Goal: Task Accomplishment & Management: Manage account settings

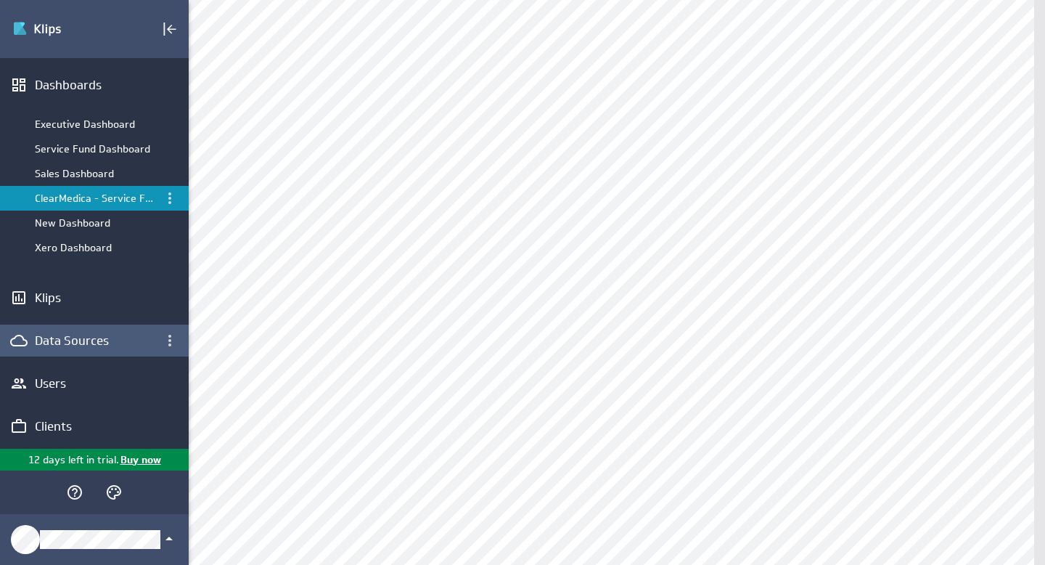
scroll to position [197, 0]
click at [85, 340] on div "Data Sources" at bounding box center [94, 340] width 119 height 16
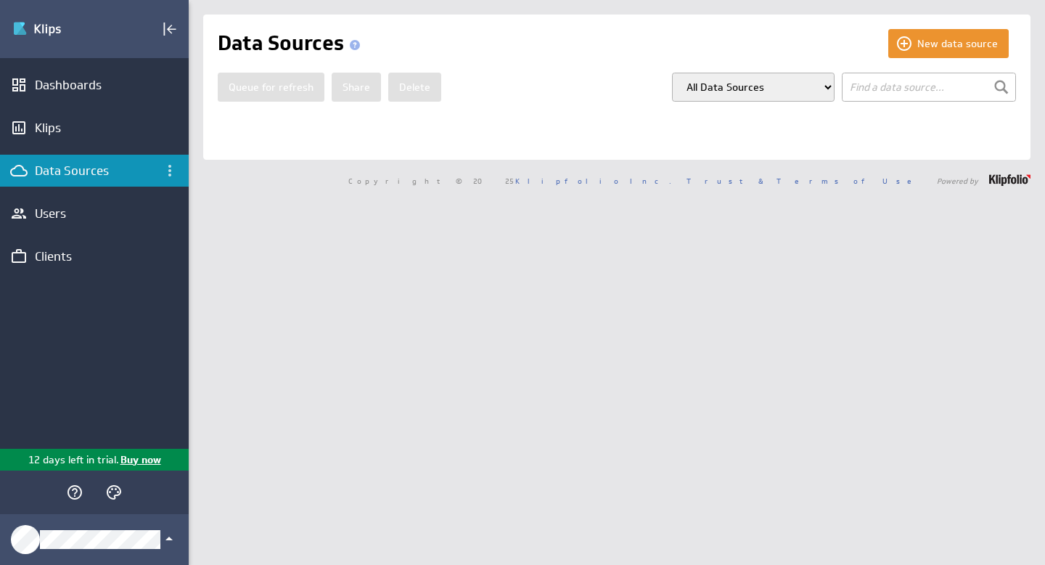
select select "my_models"
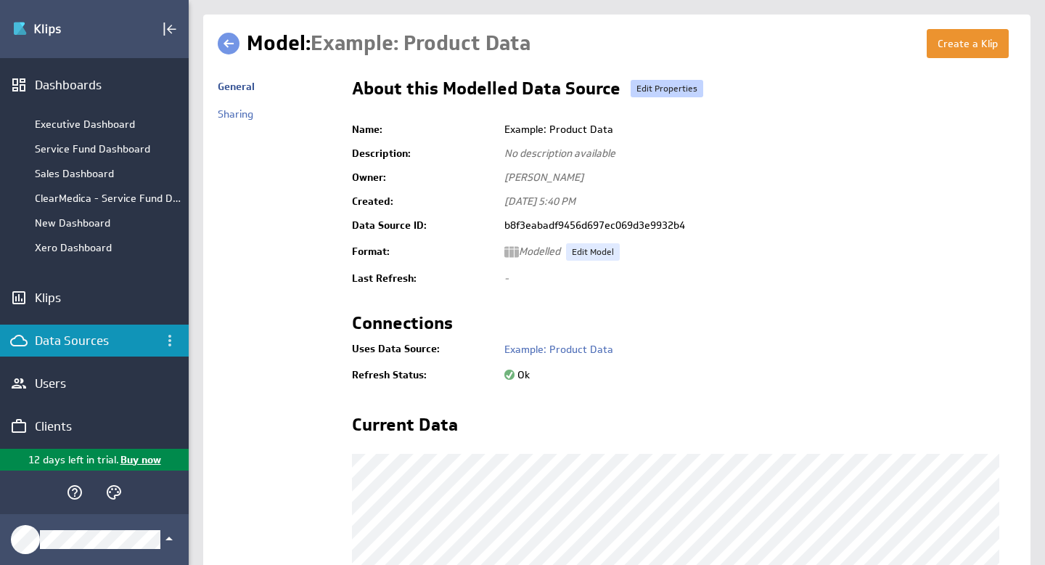
click at [685, 94] on link "Edit Properties" at bounding box center [667, 88] width 73 height 17
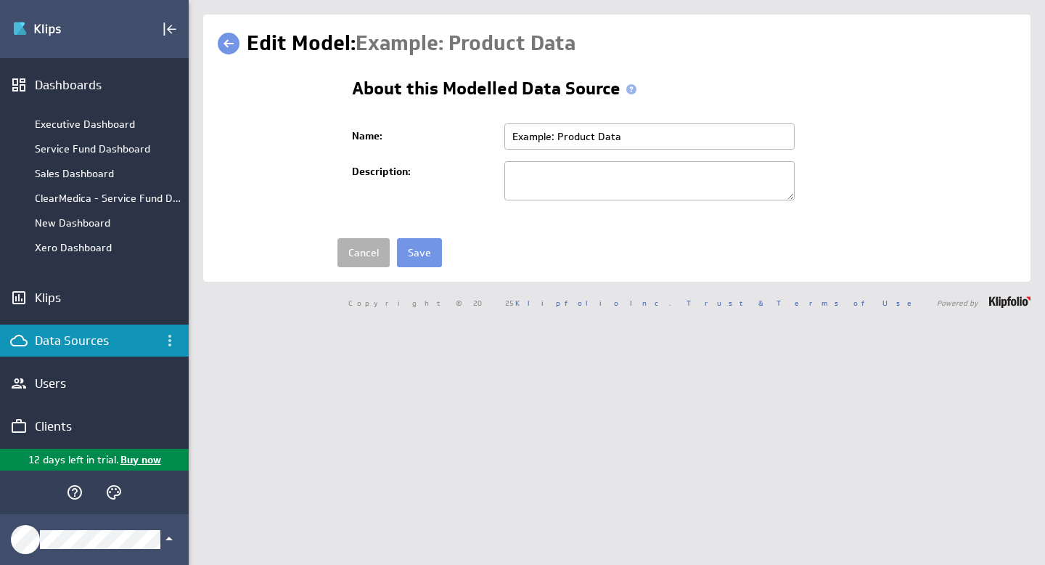
click at [514, 139] on input "Example: Product Data" at bounding box center [649, 136] width 290 height 26
click at [509, 134] on input "Example: Product Data" at bounding box center [649, 136] width 290 height 26
type input "zzExample: Product Data"
click at [420, 255] on input "Save" at bounding box center [419, 252] width 45 height 29
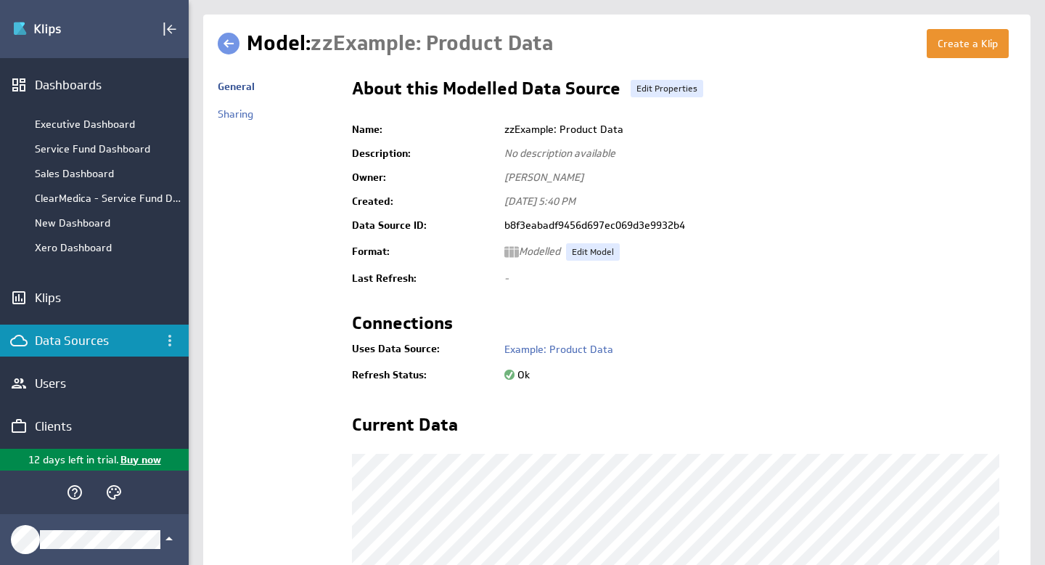
click at [230, 42] on link at bounding box center [229, 44] width 22 height 22
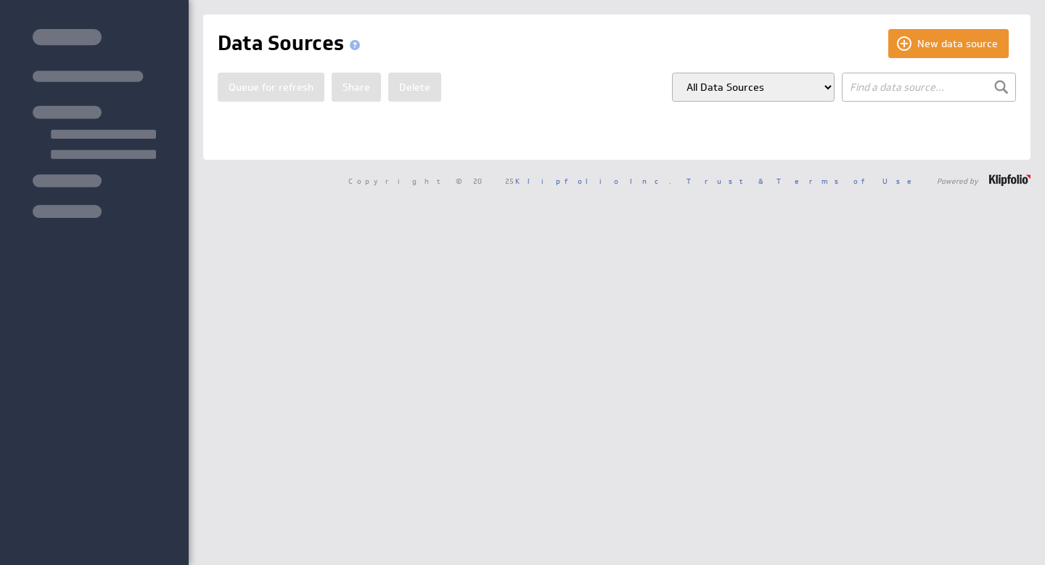
select select "my_models"
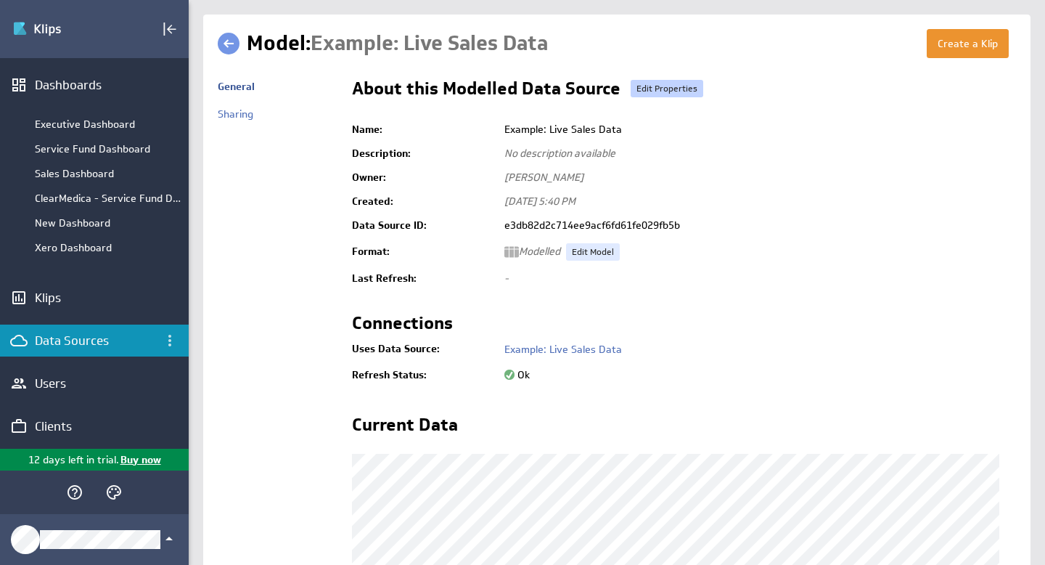
click at [661, 91] on link "Edit Properties" at bounding box center [667, 88] width 73 height 17
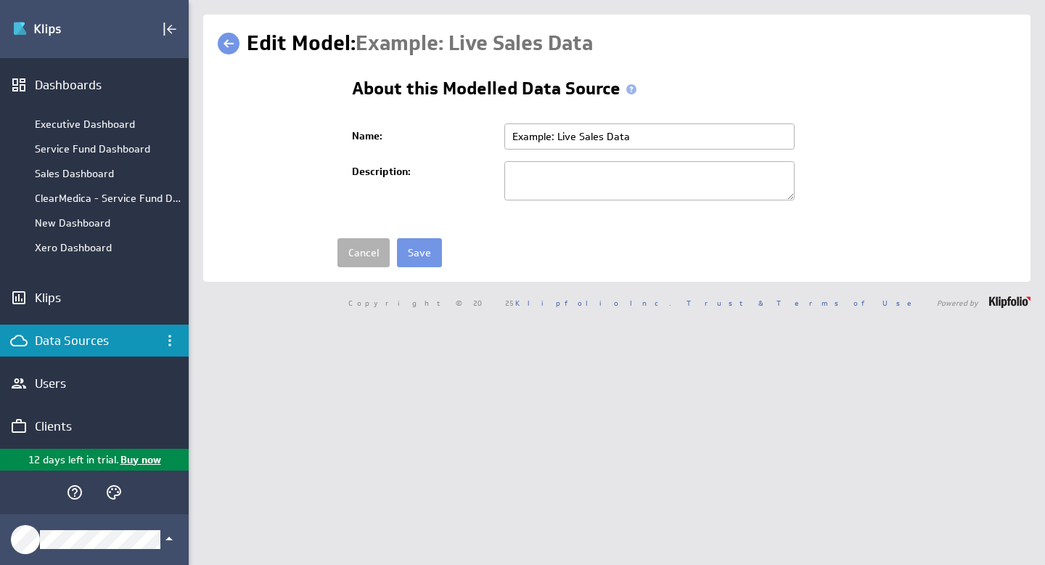
click at [512, 136] on input "Example: Live Sales Data" at bounding box center [649, 136] width 290 height 26
type input "zzExample: Live Sales Data"
click at [426, 256] on input "Save" at bounding box center [419, 252] width 45 height 29
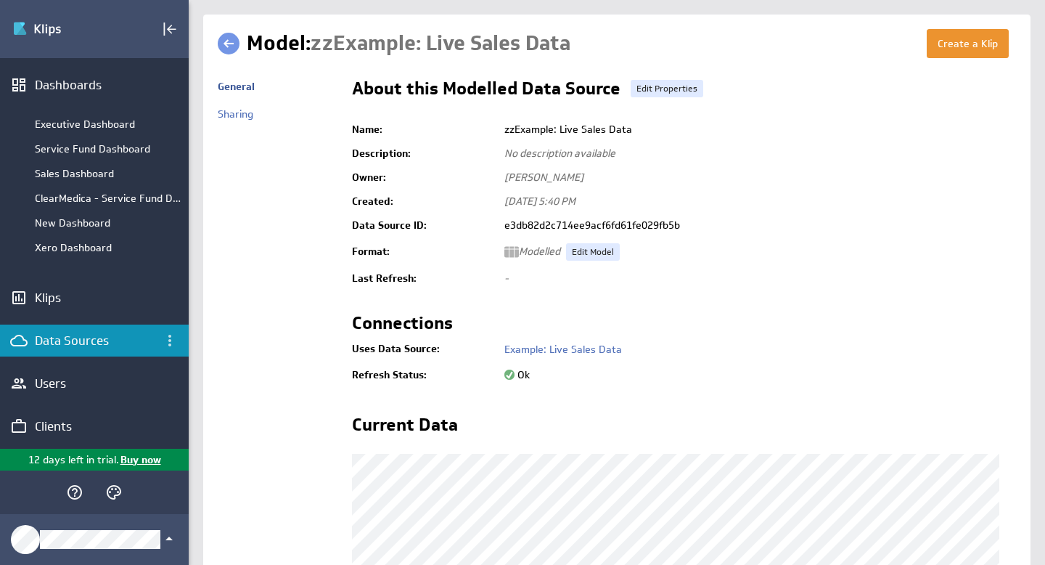
click at [232, 41] on link at bounding box center [229, 44] width 22 height 22
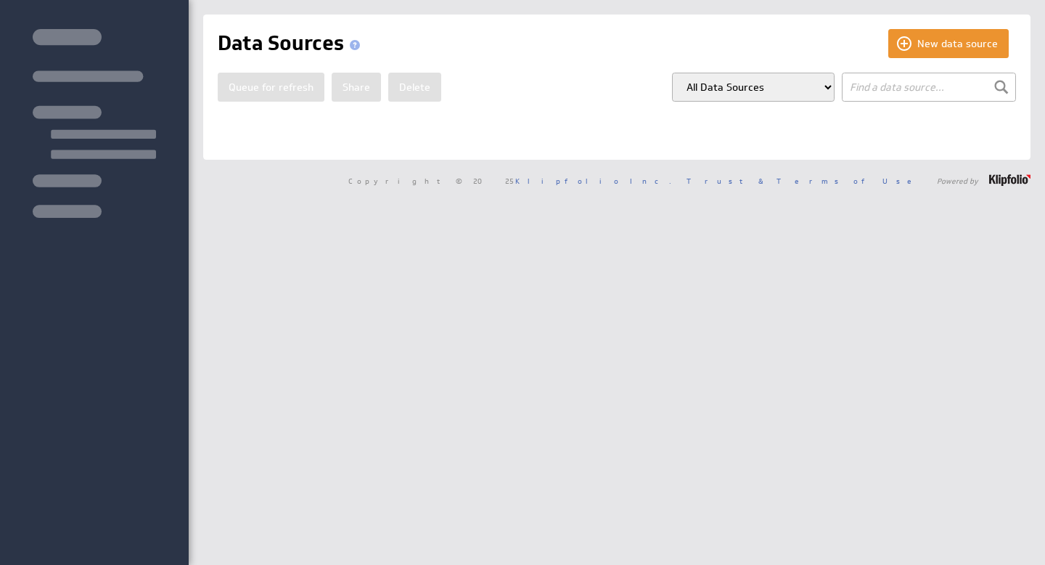
select select "my_models"
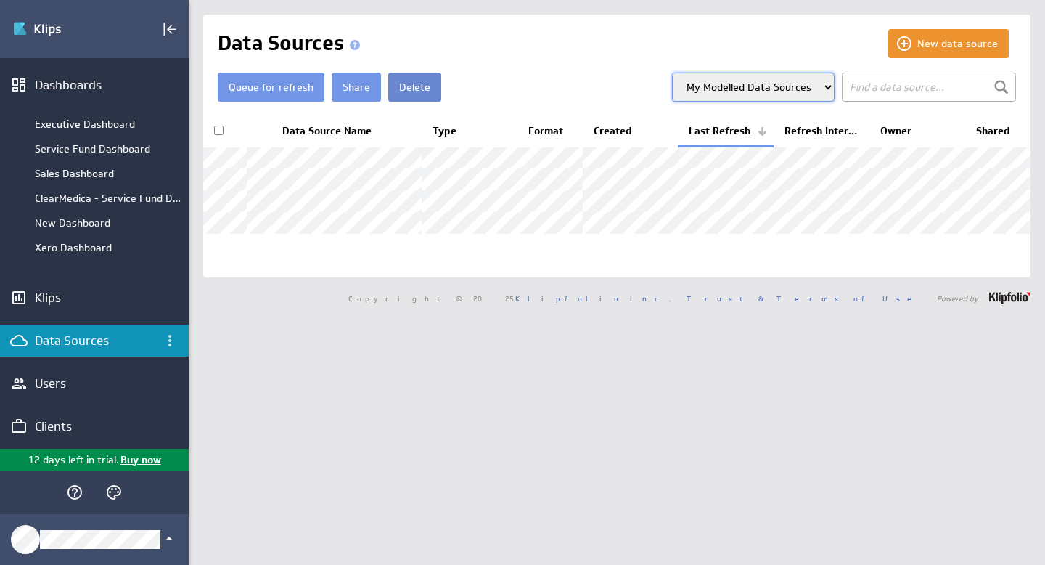
click at [414, 89] on button "Delete" at bounding box center [414, 87] width 53 height 29
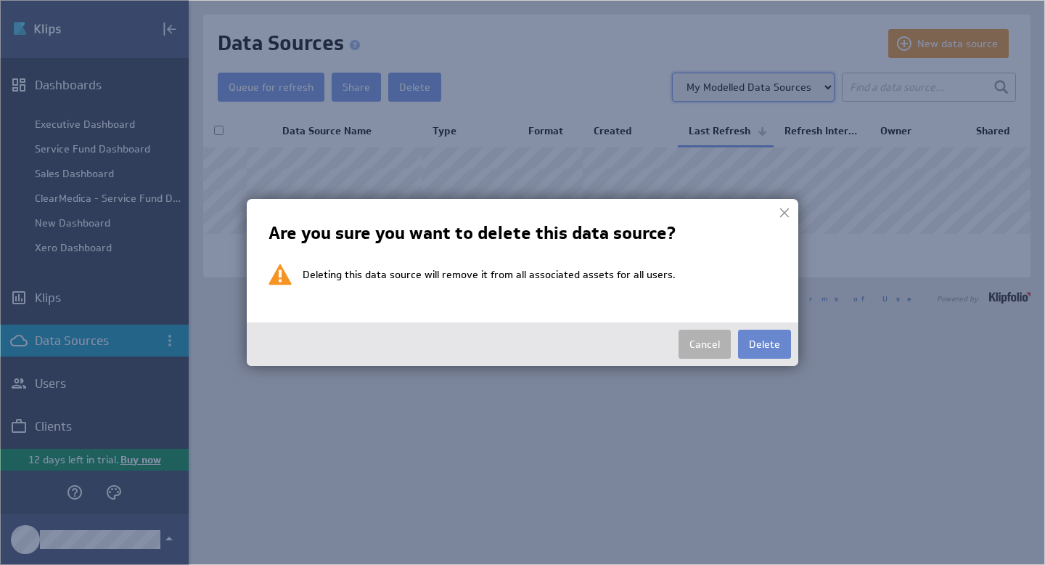
click at [769, 339] on button "Delete" at bounding box center [764, 344] width 53 height 29
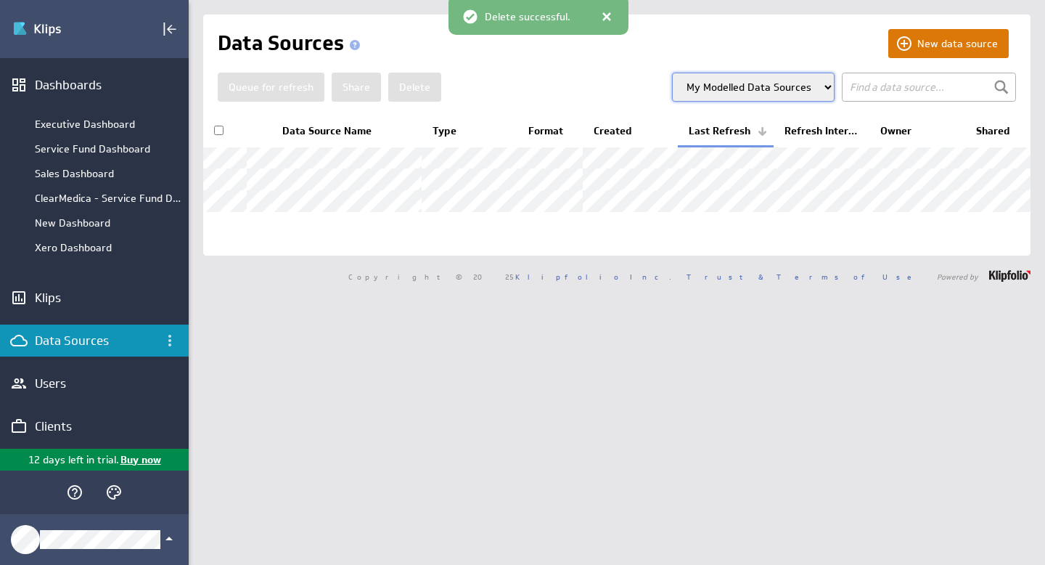
click at [952, 42] on button "New data source" at bounding box center [948, 43] width 120 height 29
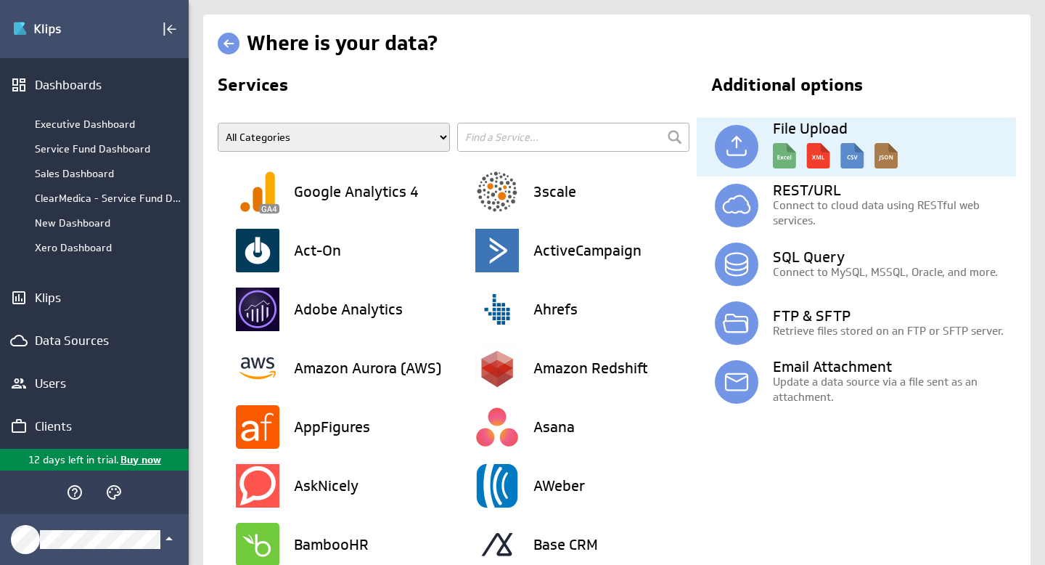
click at [855, 145] on img at bounding box center [835, 152] width 125 height 33
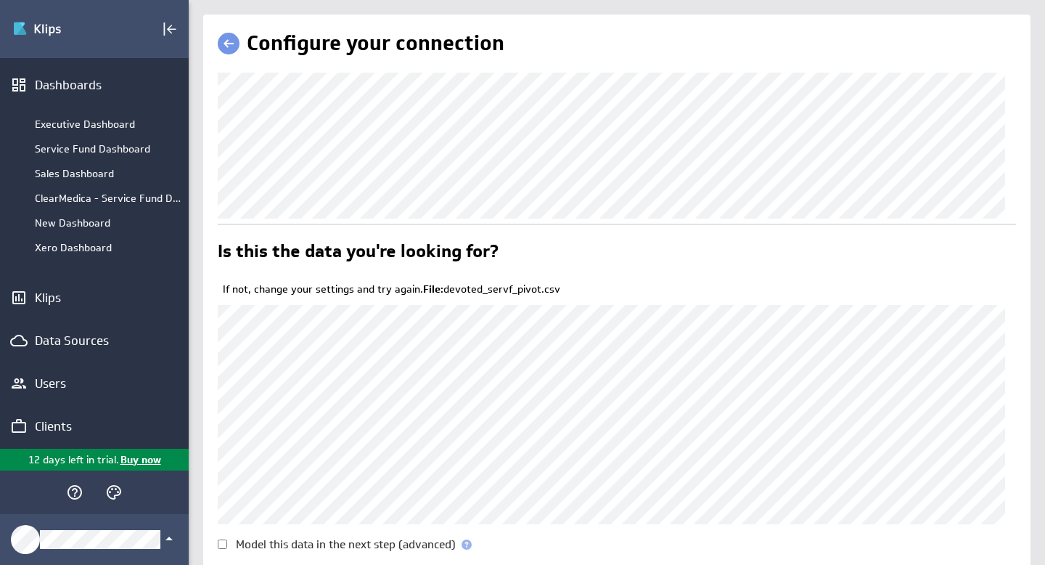
click at [224, 545] on input "Model this data in the next step (advanced)" at bounding box center [222, 543] width 9 height 9
checkbox input "true"
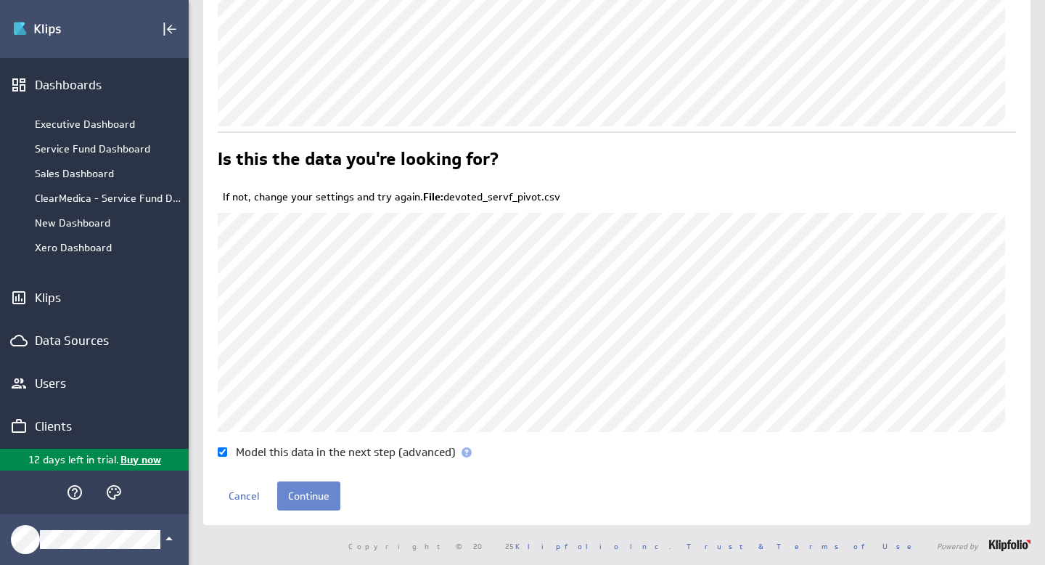
click at [310, 499] on input "Continue" at bounding box center [308, 495] width 63 height 29
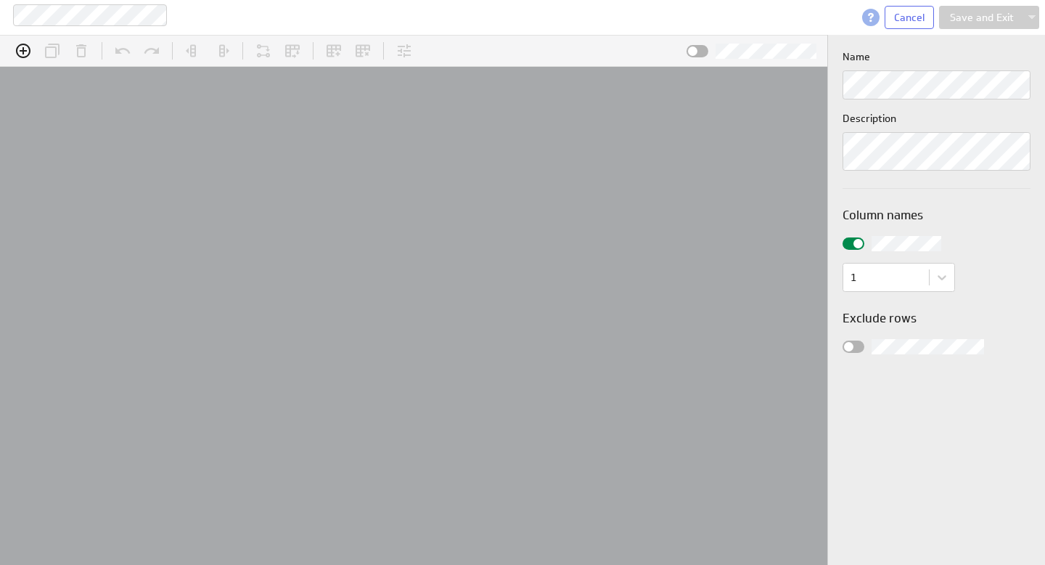
scroll to position [45, 889]
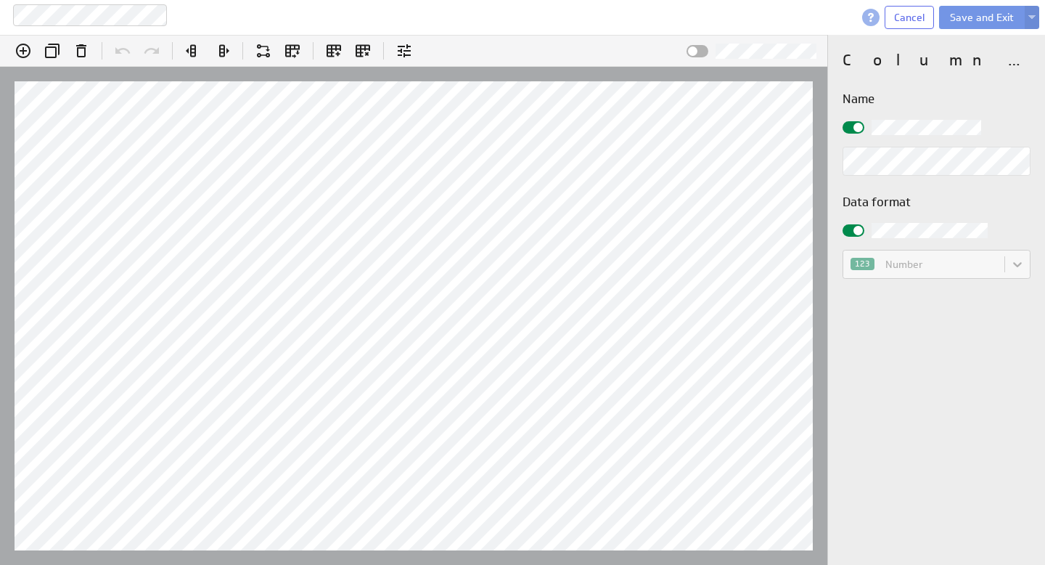
click at [857, 229] on span at bounding box center [858, 230] width 9 height 9
click at [0, 0] on input "checkbox" at bounding box center [0, 0] width 0 height 0
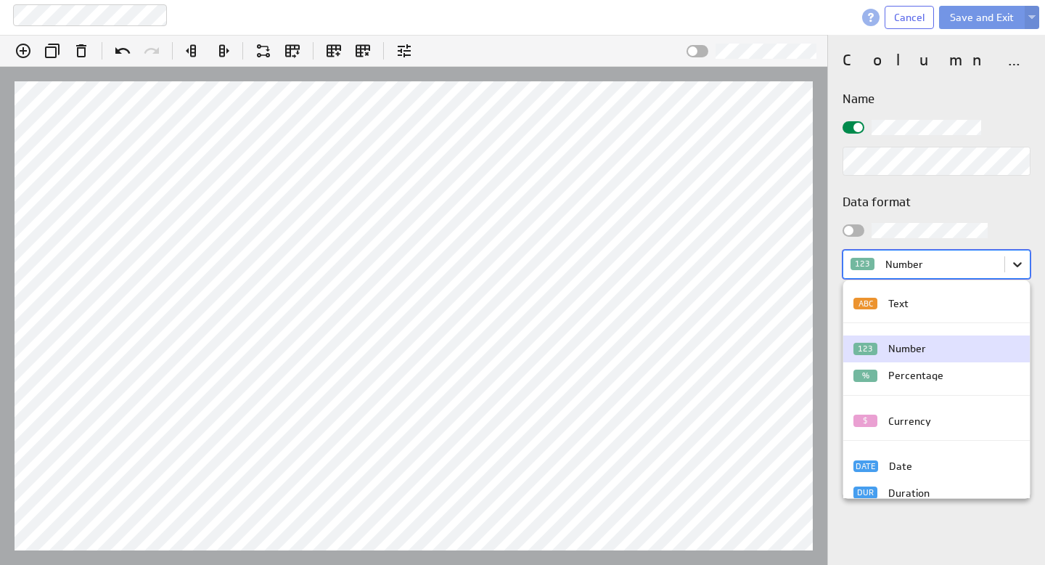
click at [1010, 267] on body "Devoted servf pivot Cancel Save and Exit (no message) Edit formula: vCurrentDat…" at bounding box center [522, 282] width 1045 height 565
click at [910, 422] on div "Currency" at bounding box center [909, 421] width 43 height 10
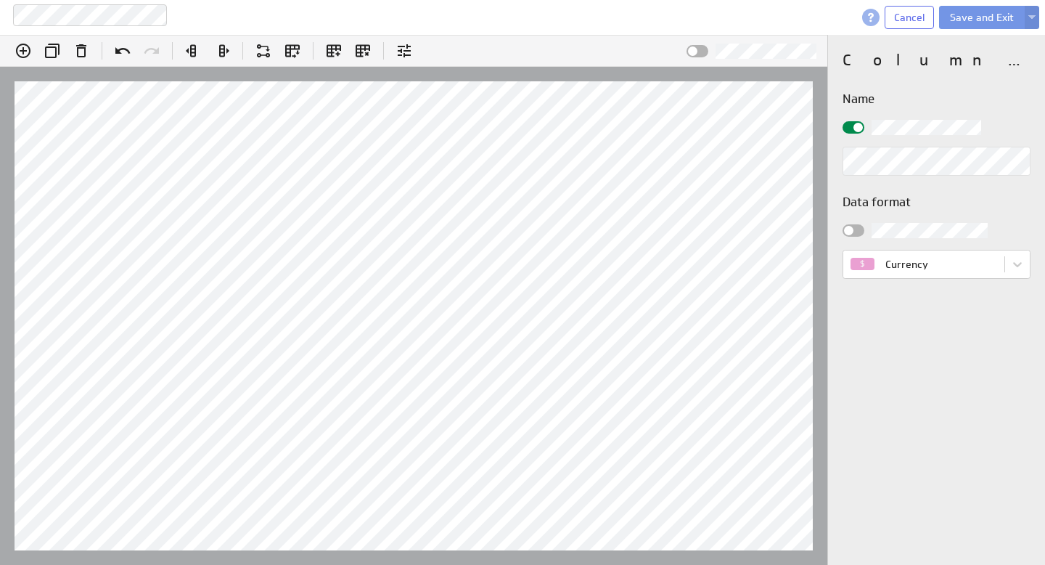
click at [859, 234] on div at bounding box center [854, 230] width 22 height 12
click at [0, 0] on input "checkbox" at bounding box center [0, 0] width 0 height 0
click at [843, 229] on div at bounding box center [854, 230] width 22 height 12
click at [0, 0] on input "checkbox" at bounding box center [0, 0] width 0 height 0
click at [935, 277] on body "Devoted servf pivot Cancel Save and Exit (no message) Edit formula: vCurrentDat…" at bounding box center [522, 282] width 1045 height 565
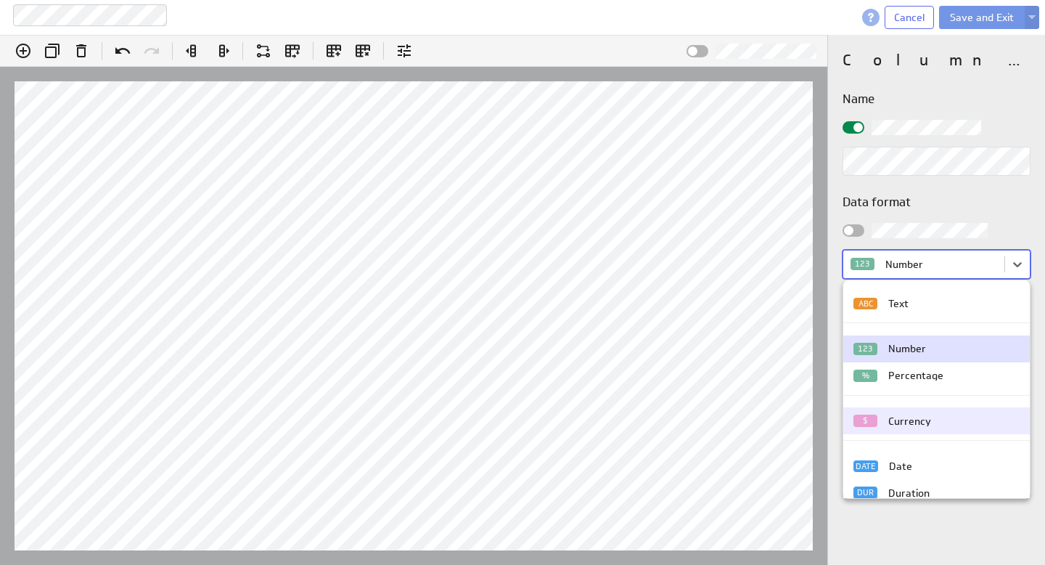
click at [915, 430] on div "$ Currency" at bounding box center [936, 420] width 187 height 27
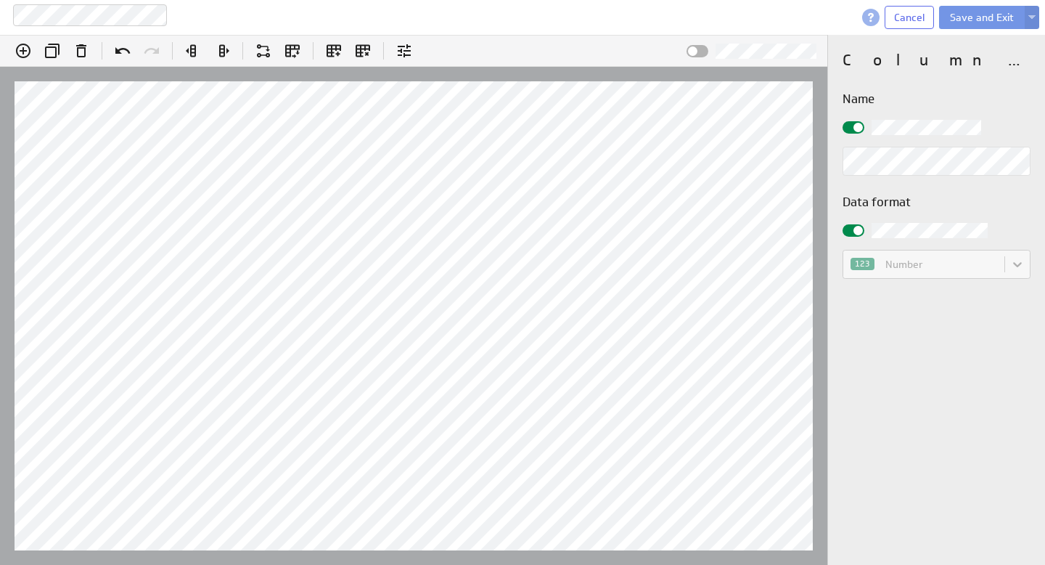
click at [851, 232] on div at bounding box center [854, 230] width 22 height 12
click at [0, 0] on input "checkbox" at bounding box center [0, 0] width 0 height 0
click at [910, 266] on body "Devoted servf pivot Cancel Save and Exit (no message) Edit formula: vLastMonth …" at bounding box center [522, 282] width 1045 height 565
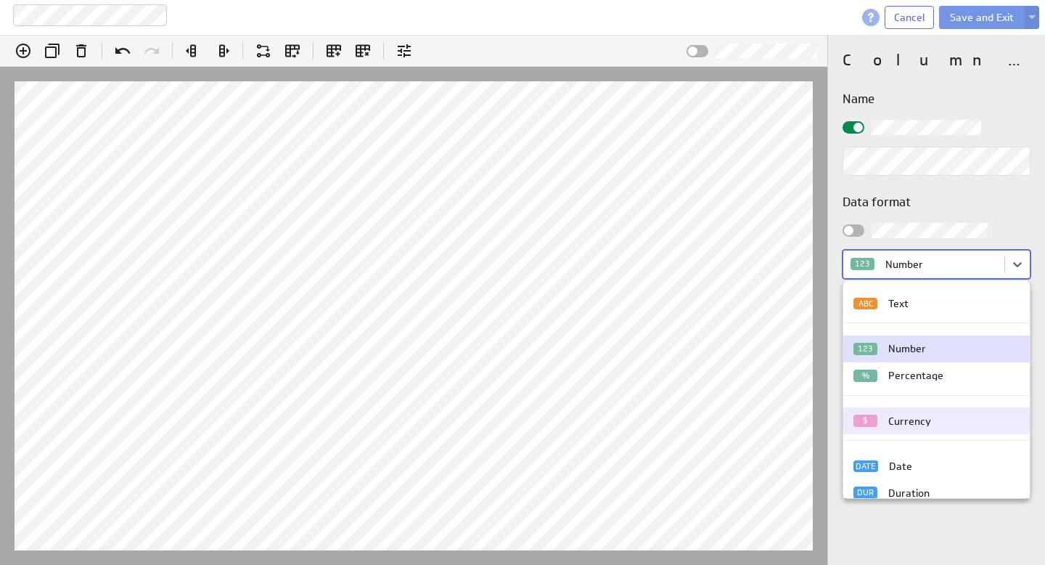
click at [923, 427] on div "$ Currency" at bounding box center [936, 420] width 187 height 27
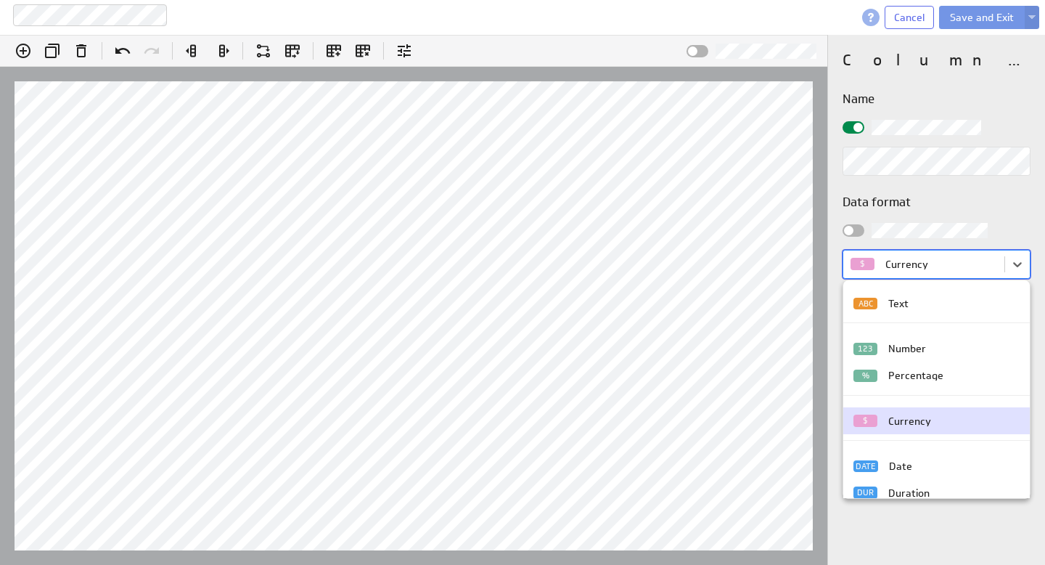
click at [935, 258] on body "Devoted servf pivot Cancel Save and Exit (no message) Edit formula: vLastMonth …" at bounding box center [522, 282] width 1045 height 565
click at [659, 117] on div at bounding box center [522, 282] width 1045 height 565
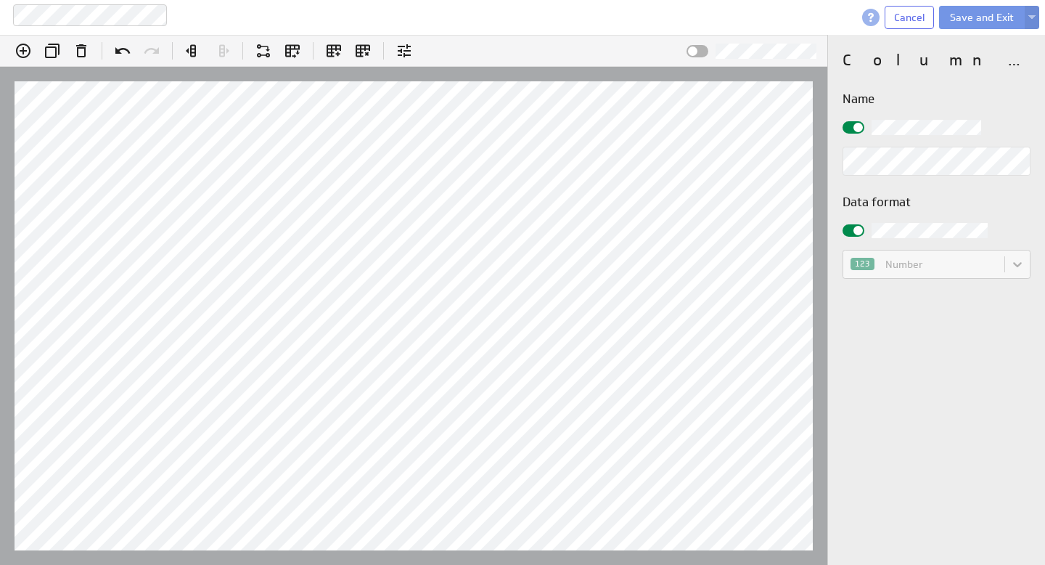
click at [0, 0] on input "checkbox" at bounding box center [0, 0] width 0 height 0
click at [1012, 261] on body "Devoted servf pivot Cancel Save and Exit (no message) Edit formula: vNinetyDays…" at bounding box center [522, 282] width 1045 height 565
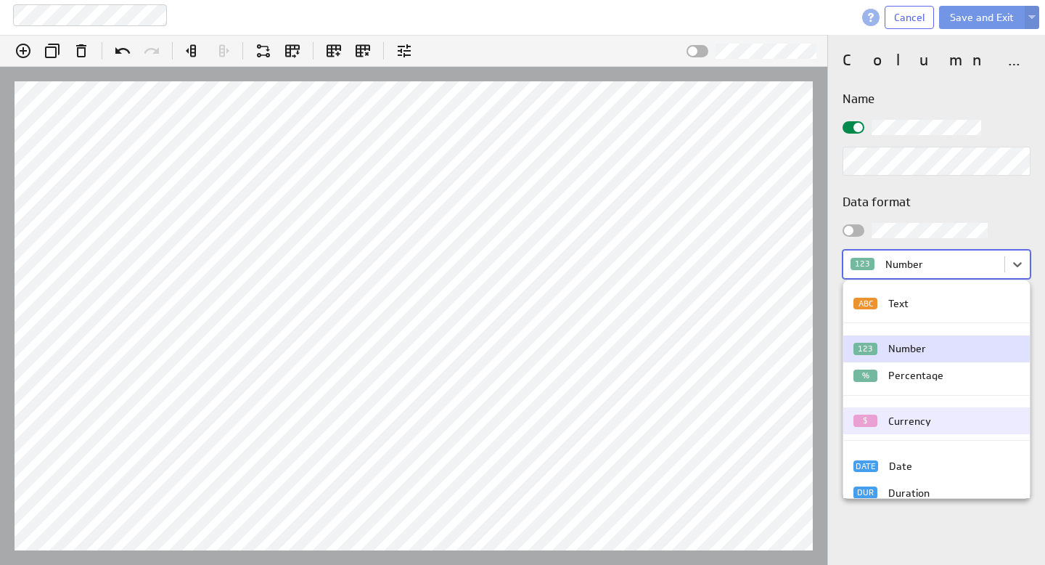
click at [912, 425] on div "Currency" at bounding box center [909, 421] width 43 height 10
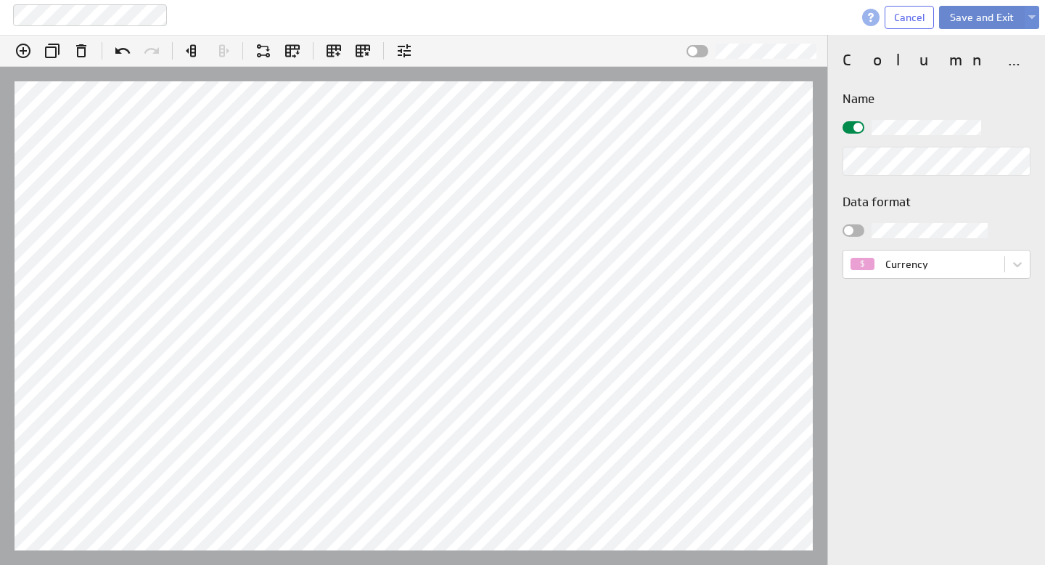
click at [981, 15] on button "Save and Exit" at bounding box center [982, 17] width 86 height 23
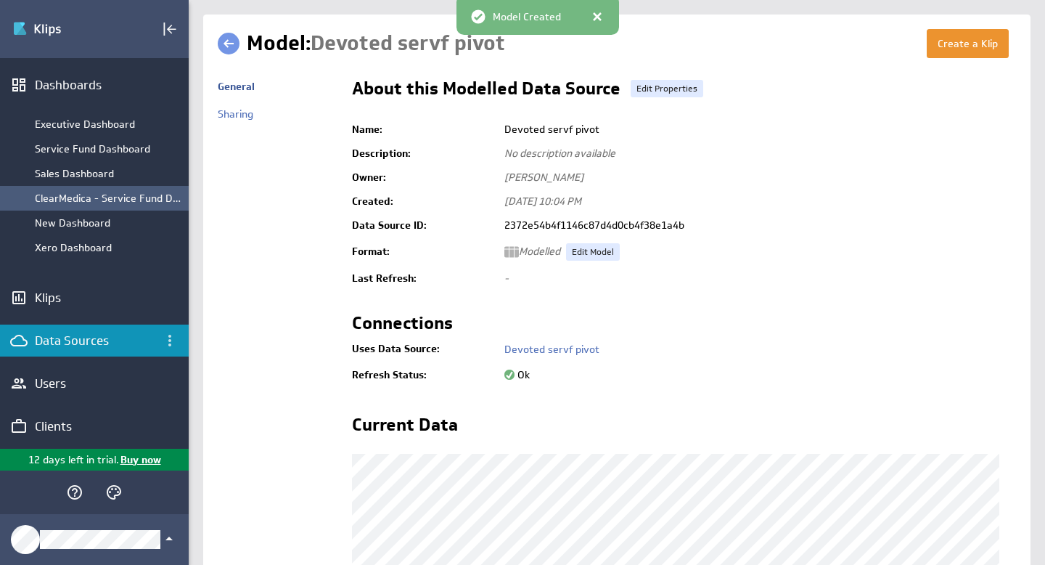
click at [84, 195] on div "ClearMedica - Service Fund Dashboard" at bounding box center [108, 198] width 147 height 13
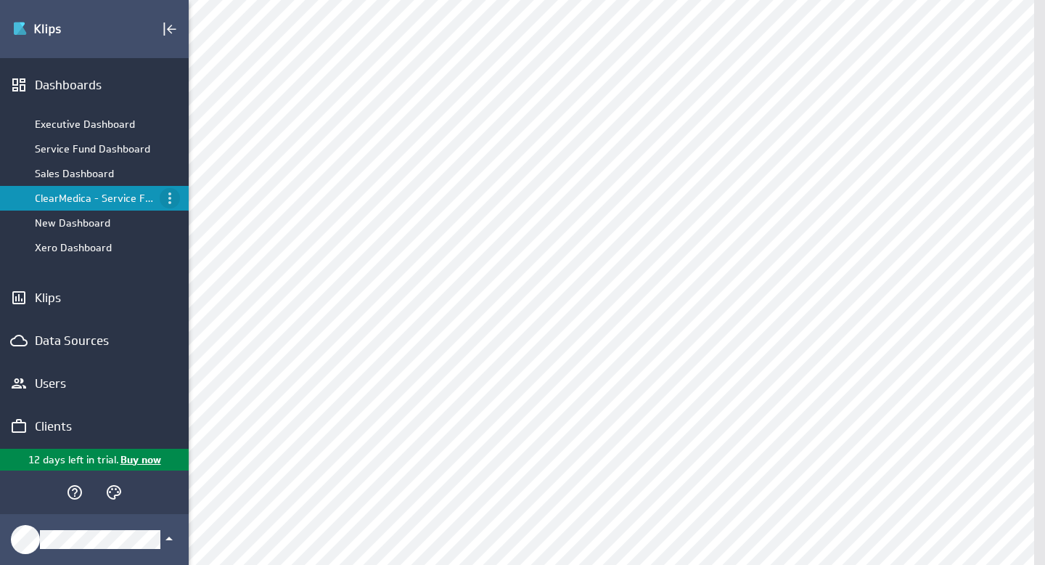
scroll to position [148, 0]
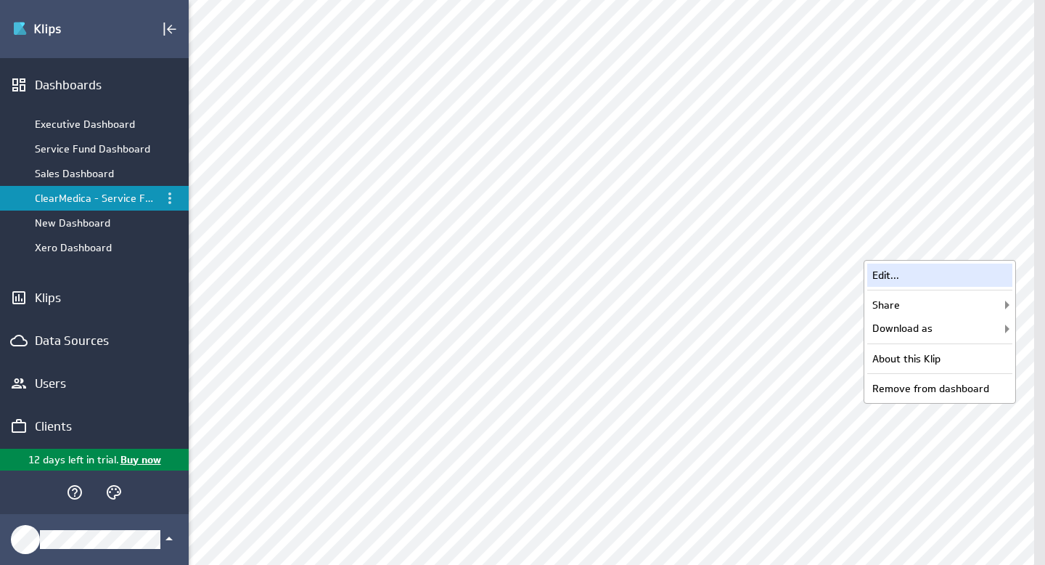
click at [892, 275] on div "Edit..." at bounding box center [939, 274] width 145 height 23
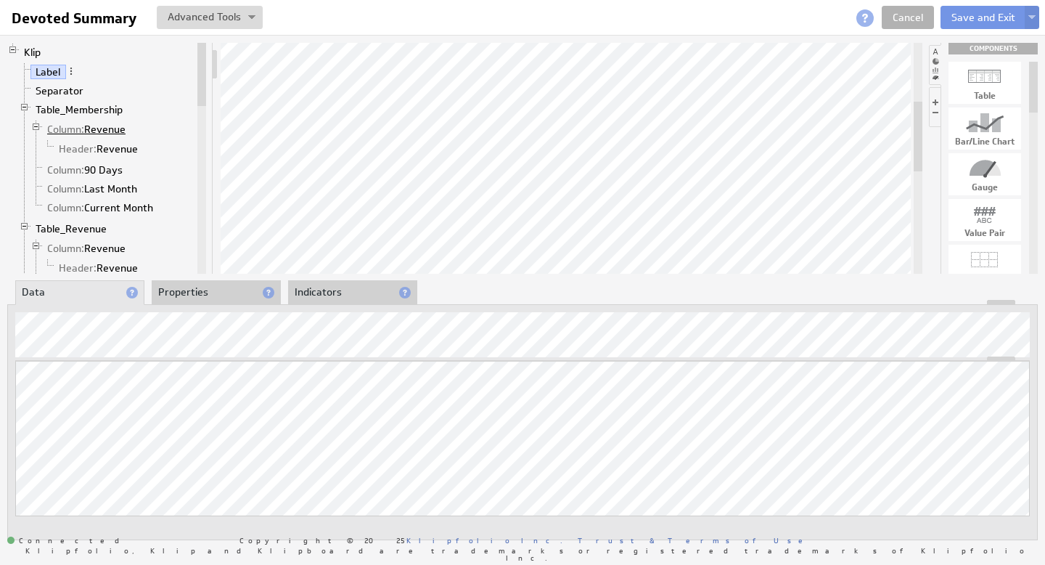
click at [95, 129] on link "Column: Revenue" at bounding box center [86, 129] width 89 height 15
click at [105, 146] on link "Header: Revenue" at bounding box center [99, 149] width 90 height 15
click at [97, 129] on link "Column: Revenue" at bounding box center [86, 129] width 89 height 15
click at [105, 172] on link "Column: 90 Days" at bounding box center [85, 170] width 86 height 15
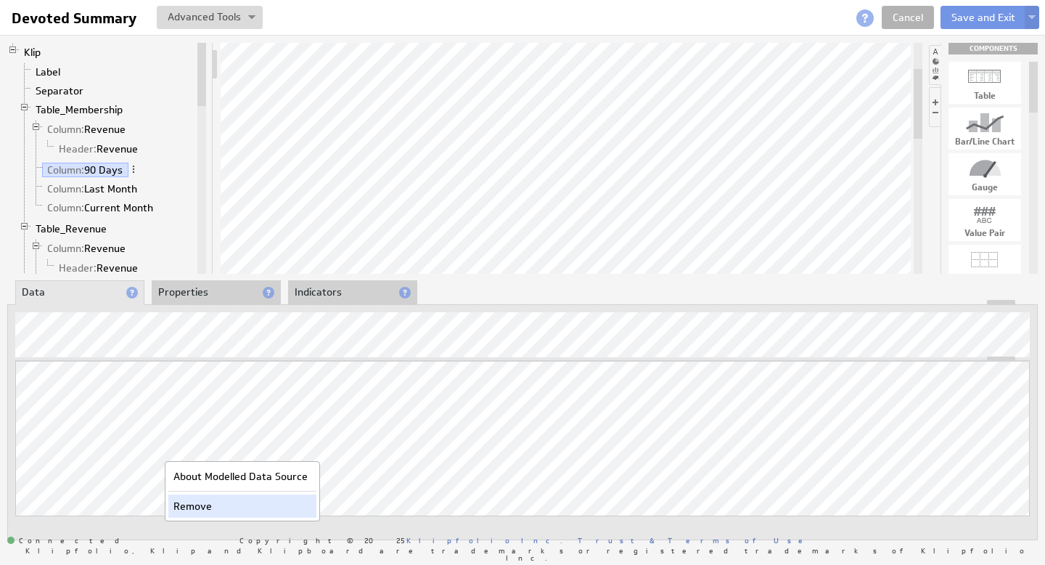
click at [204, 510] on div "Remove" at bounding box center [242, 505] width 148 height 23
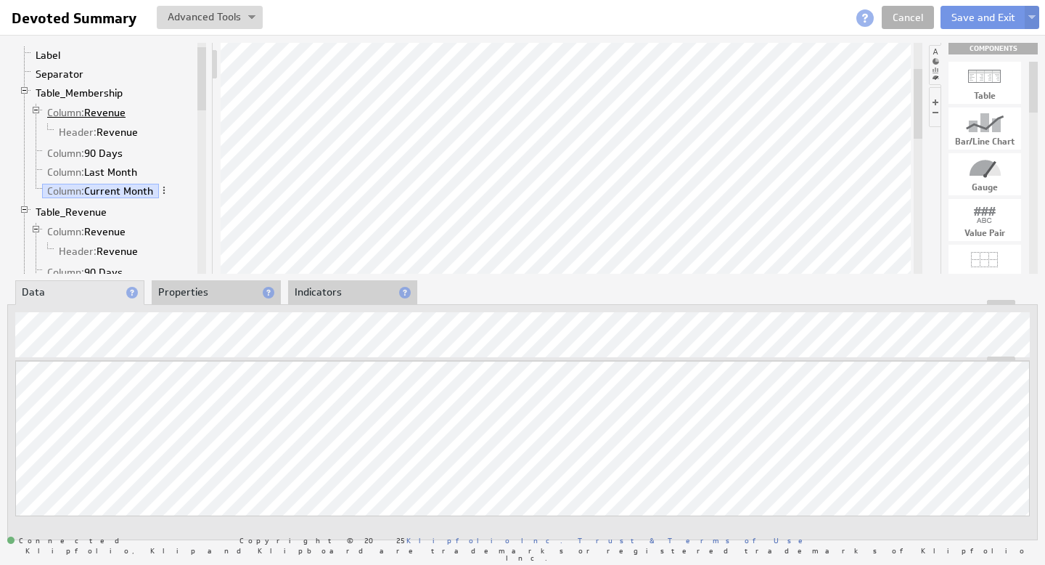
click at [88, 107] on link "Column: Revenue" at bounding box center [86, 112] width 89 height 15
click at [137, 111] on span at bounding box center [136, 112] width 10 height 10
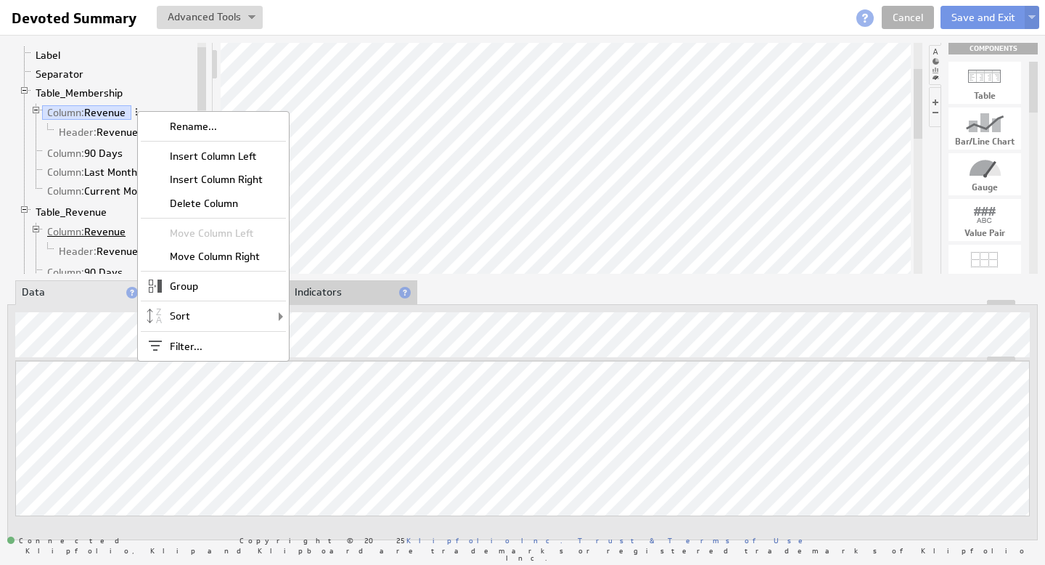
click at [99, 229] on link "Column: Revenue" at bounding box center [86, 231] width 89 height 15
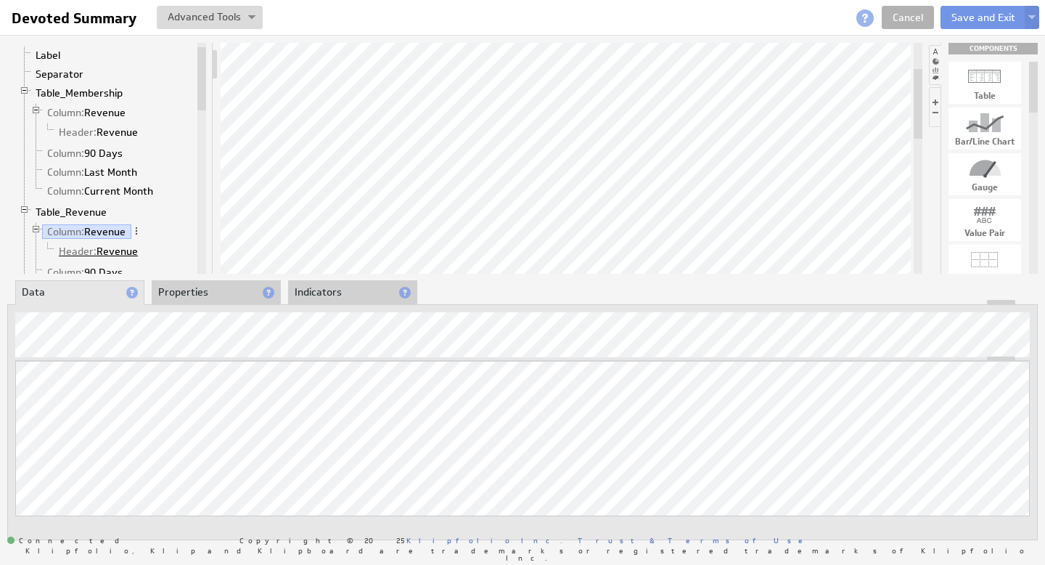
click at [113, 249] on link "Header: Revenue" at bounding box center [99, 251] width 90 height 15
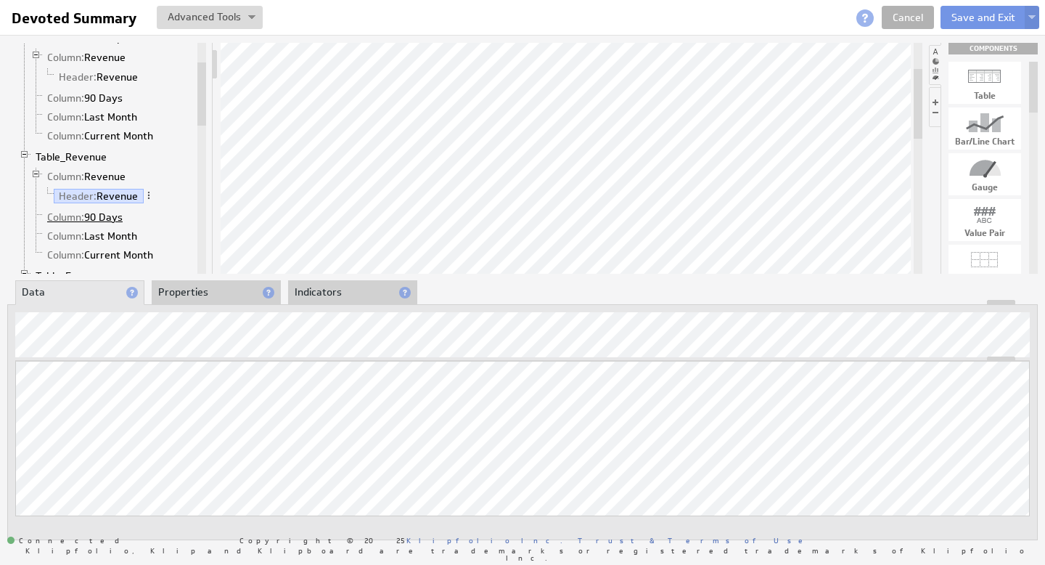
click at [112, 218] on link "Column: 90 Days" at bounding box center [85, 217] width 86 height 15
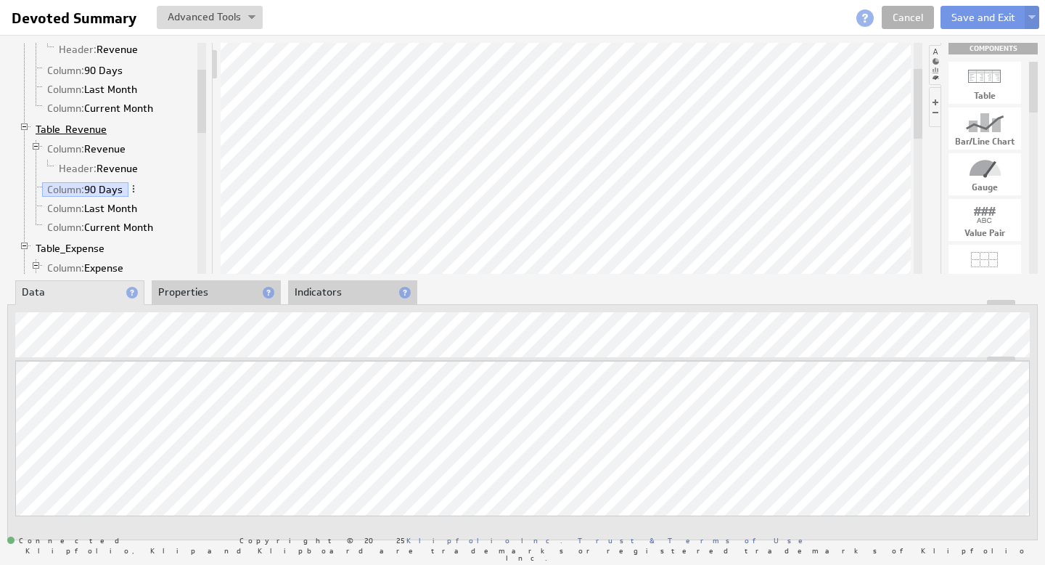
click at [97, 130] on link "Table_Revenue" at bounding box center [71, 129] width 82 height 15
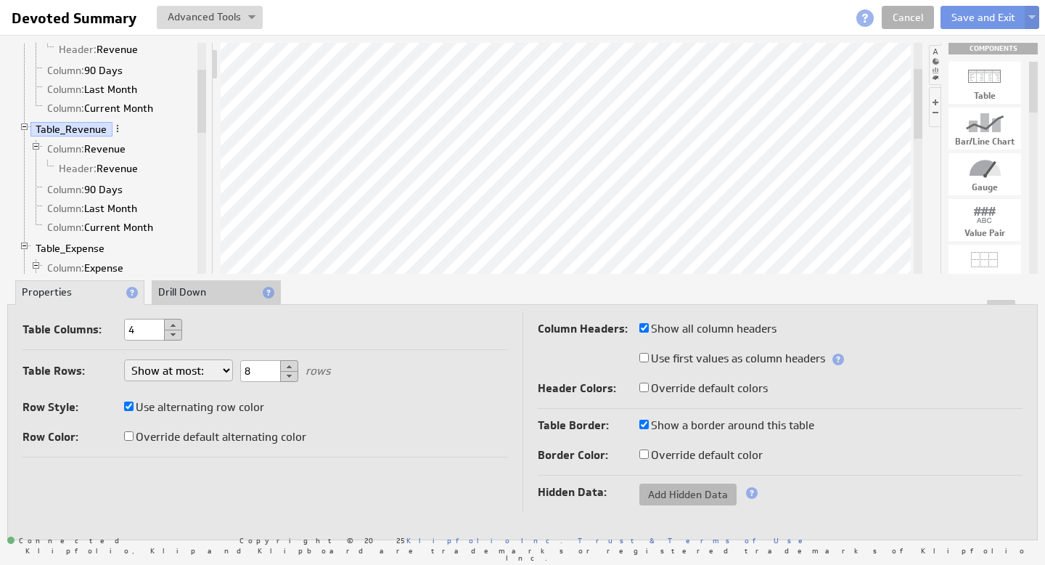
click at [682, 490] on span "Add Hidden Data" at bounding box center [687, 494] width 97 height 13
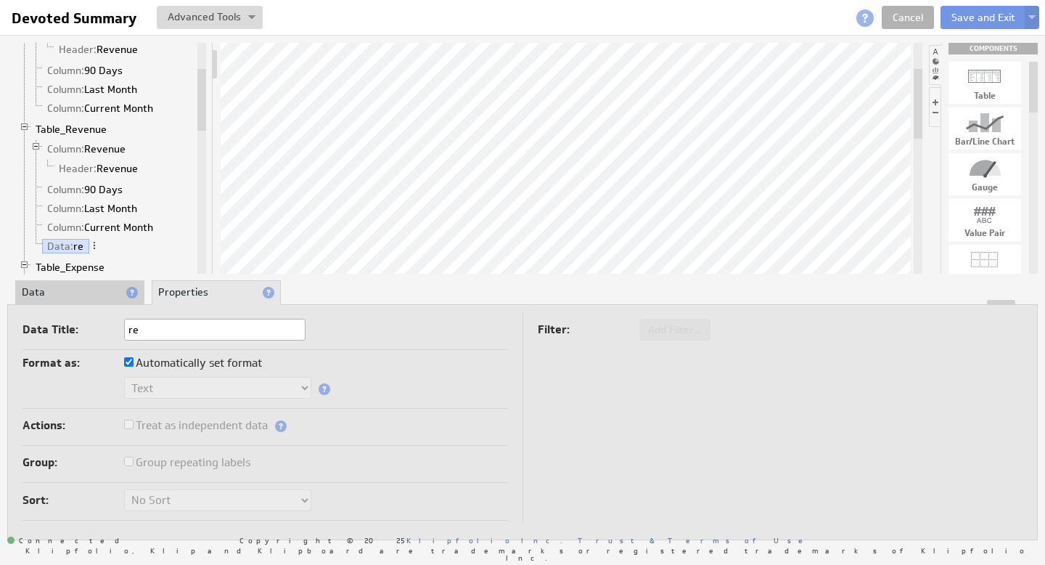
type input "Revenue"
click at [89, 303] on div at bounding box center [522, 302] width 1029 height 5
click at [83, 294] on li "Data" at bounding box center [79, 292] width 129 height 25
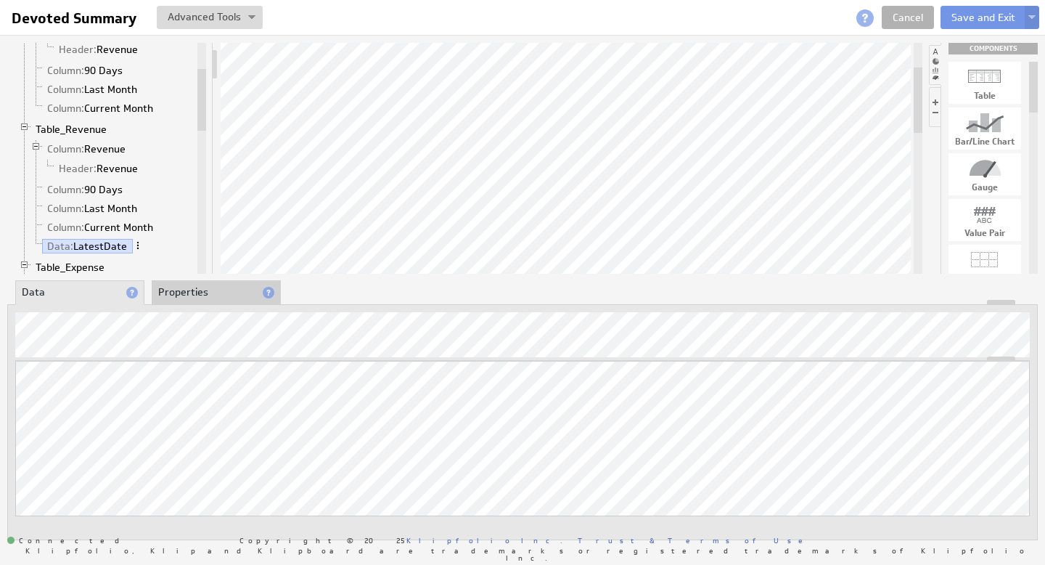
click at [135, 246] on span at bounding box center [138, 245] width 10 height 10
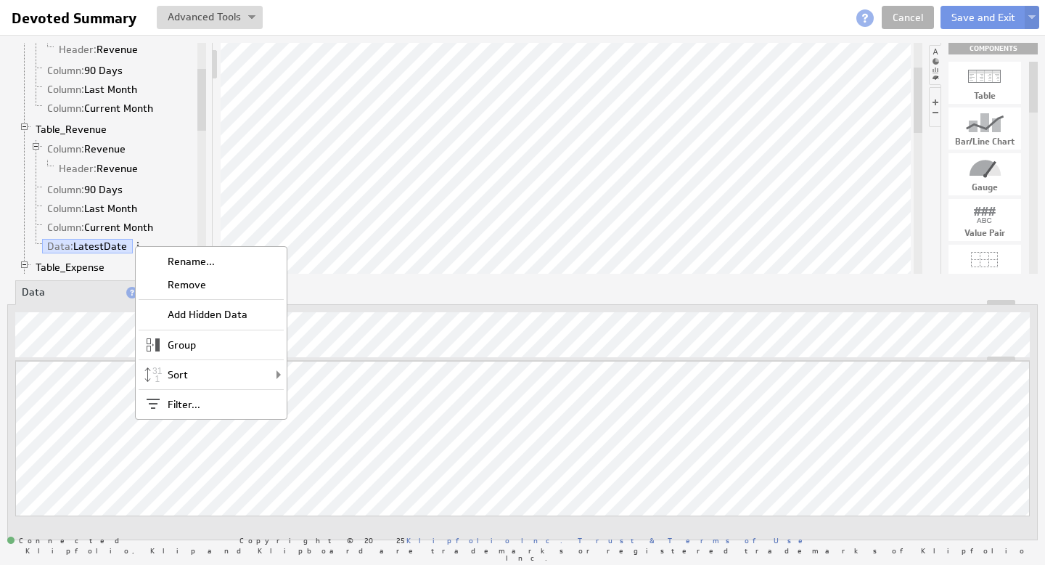
click at [89, 295] on li "Data" at bounding box center [79, 292] width 129 height 25
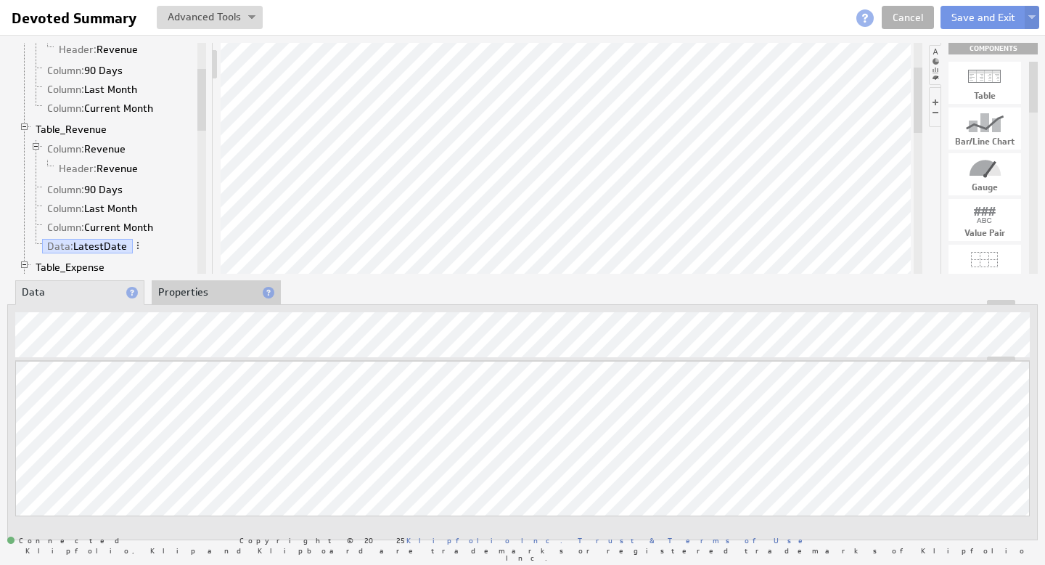
click at [196, 293] on li "Properties" at bounding box center [216, 292] width 129 height 25
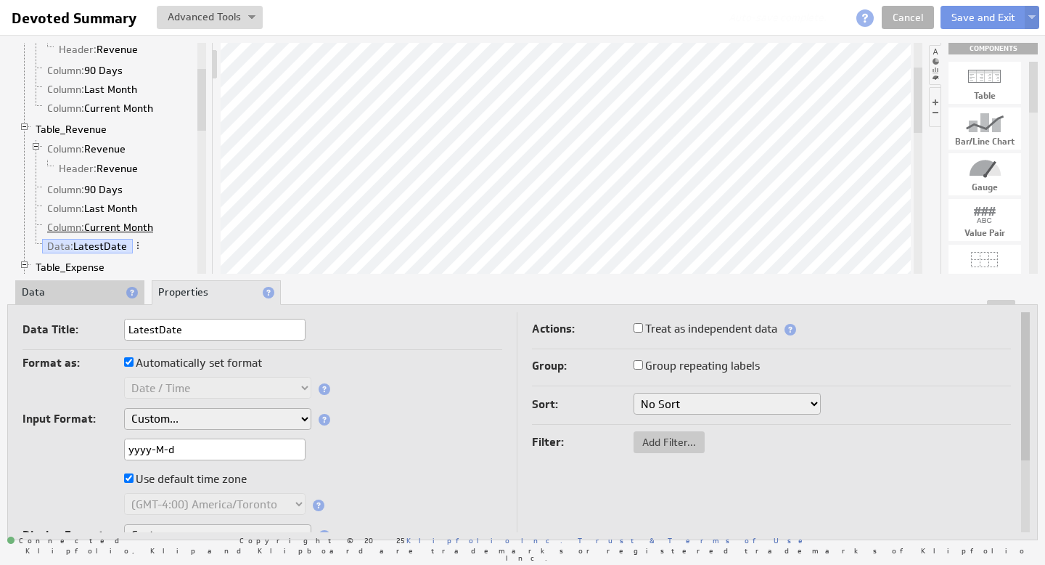
click at [113, 225] on link "Column: Current Month" at bounding box center [100, 227] width 117 height 15
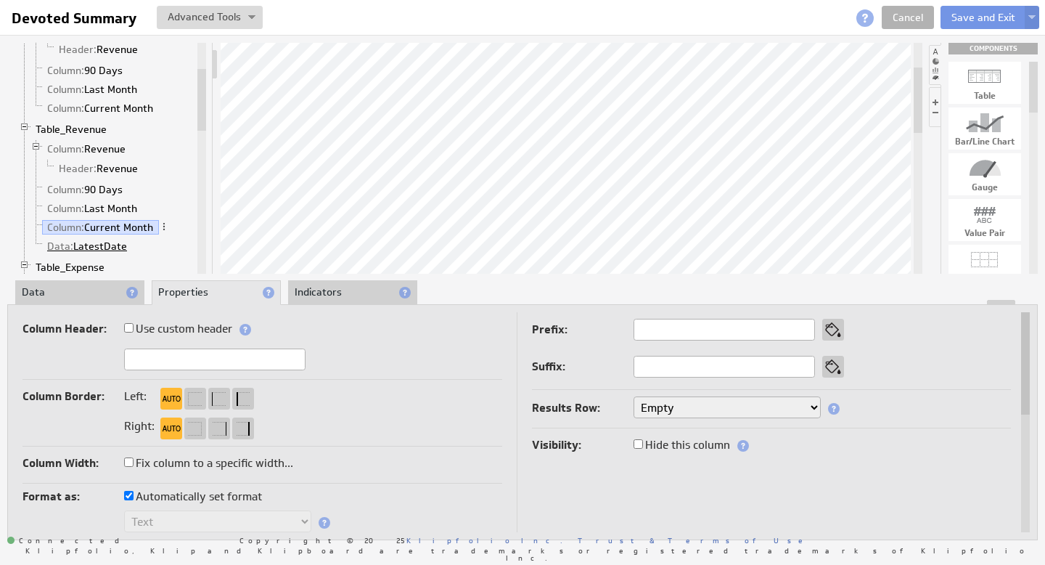
click at [109, 247] on link "Data: LatestDate" at bounding box center [87, 246] width 91 height 15
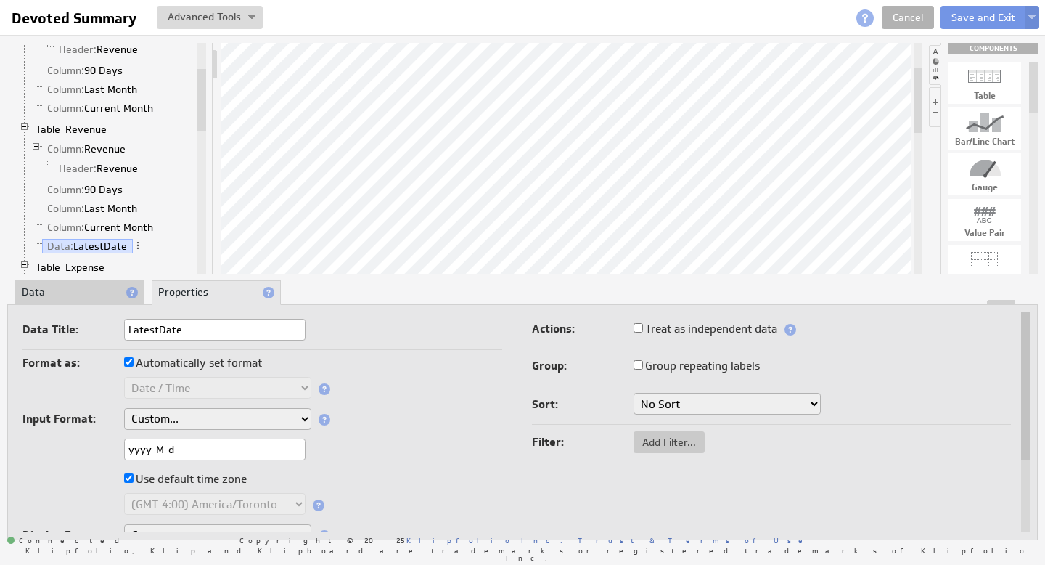
click at [131, 360] on input "Automatically set format" at bounding box center [128, 361] width 9 height 9
checkbox input "false"
click at [130, 361] on input "Automatically set format" at bounding box center [128, 361] width 9 height 9
click at [94, 296] on li "Data" at bounding box center [79, 292] width 129 height 25
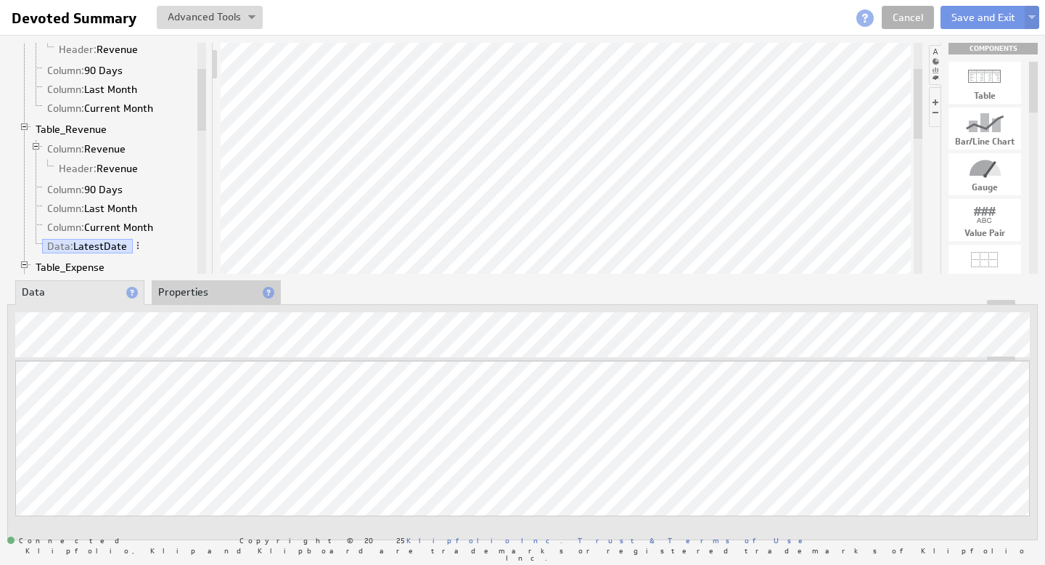
click at [168, 247] on li "Data: LatestDate" at bounding box center [112, 246] width 164 height 19
click at [173, 234] on li "Column: Current Month" at bounding box center [112, 227] width 164 height 19
click at [352, 281] on div "About Data Properties Layout Drill Down Indicators" at bounding box center [522, 292] width 1031 height 23
click at [103, 224] on link "Column: Current Month" at bounding box center [100, 227] width 117 height 15
click at [152, 244] on span at bounding box center [150, 245] width 10 height 10
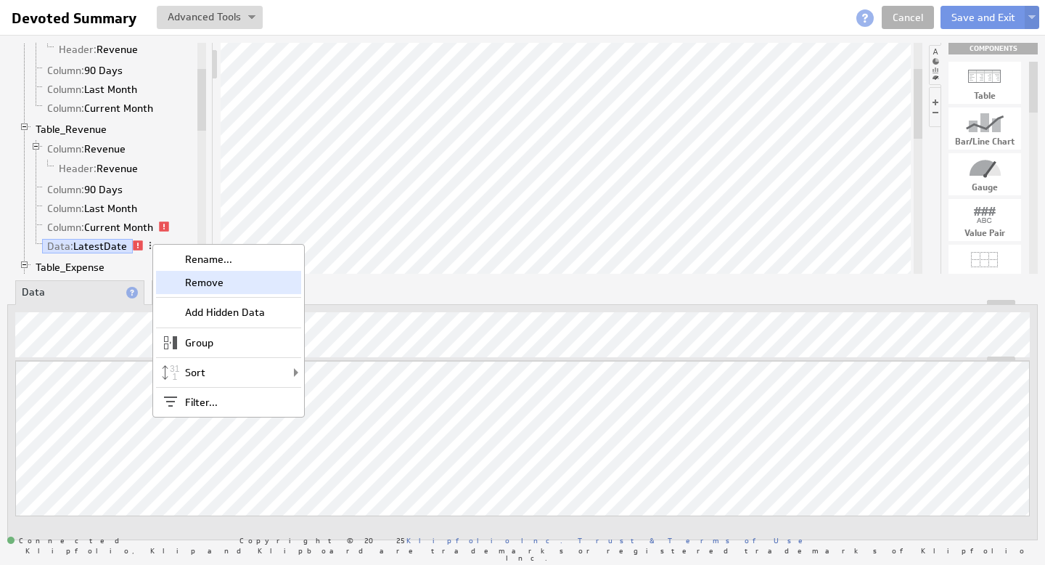
click at [216, 283] on div "Remove" at bounding box center [228, 282] width 145 height 23
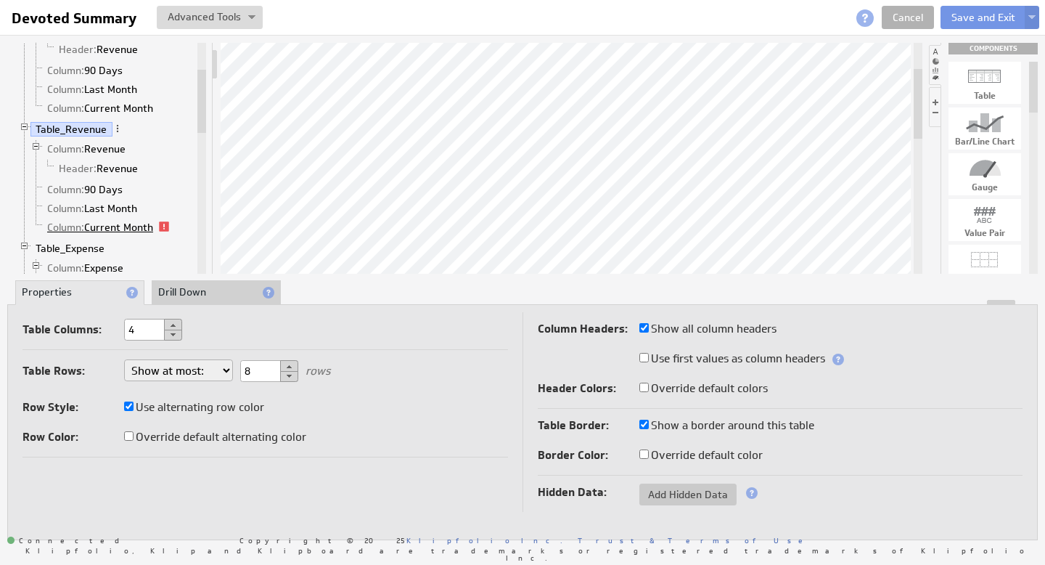
click at [143, 229] on link "Column: Current Month" at bounding box center [100, 227] width 117 height 15
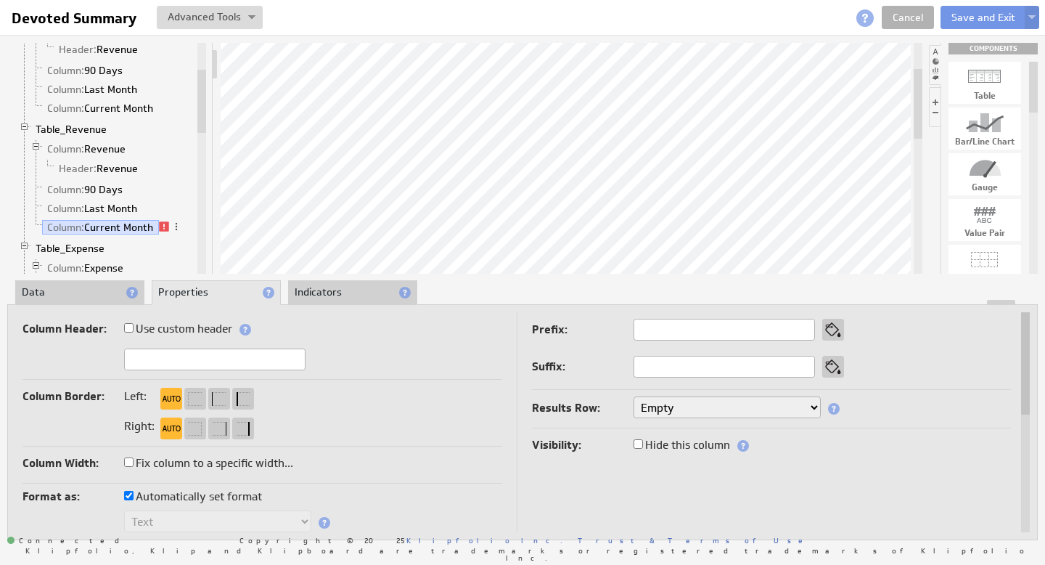
click at [96, 293] on li "Data" at bounding box center [79, 292] width 129 height 25
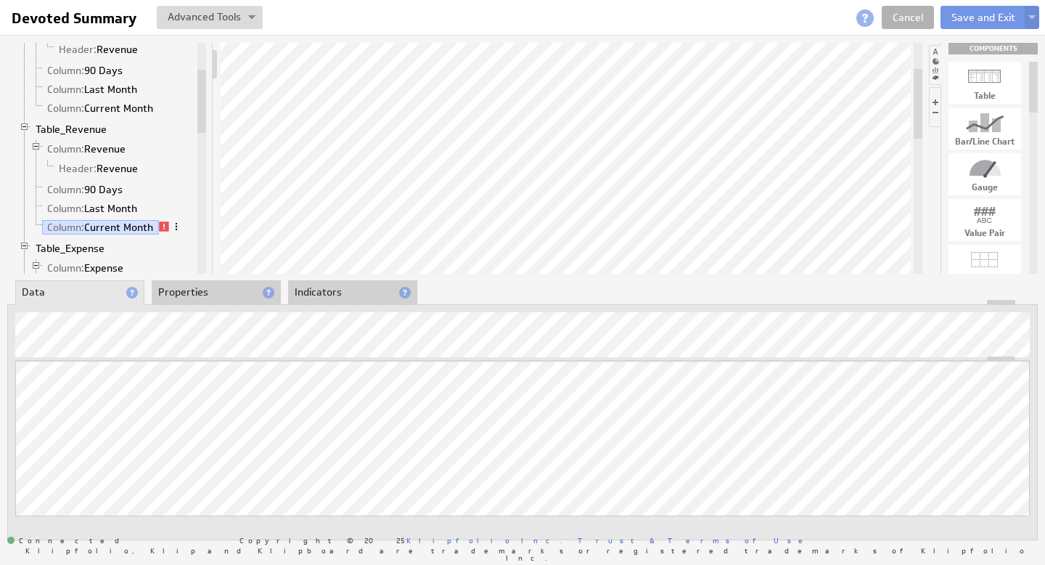
click at [176, 227] on span at bounding box center [176, 226] width 10 height 10
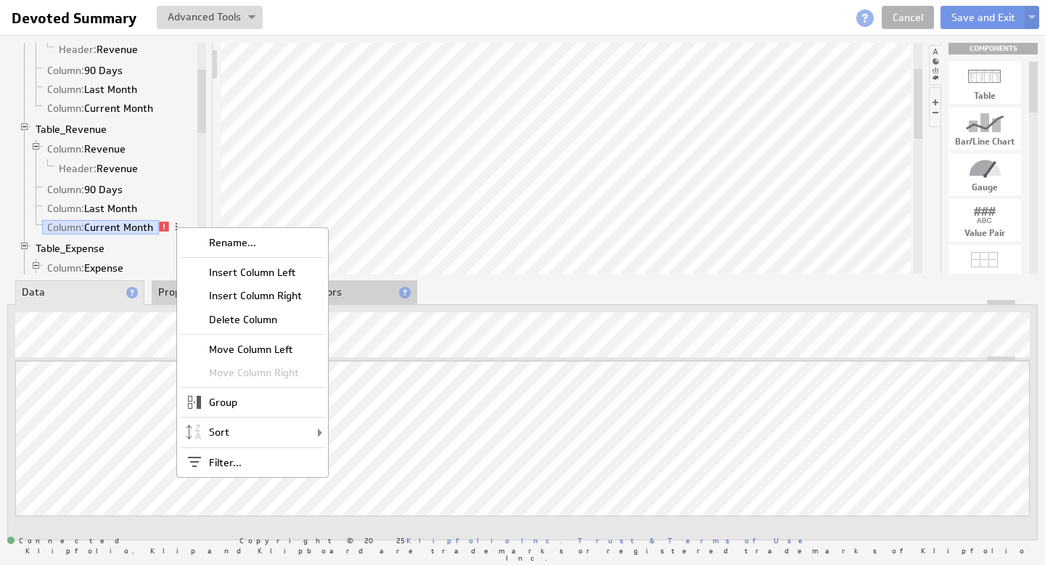
click at [179, 189] on li "Column: 90 Days" at bounding box center [112, 189] width 164 height 19
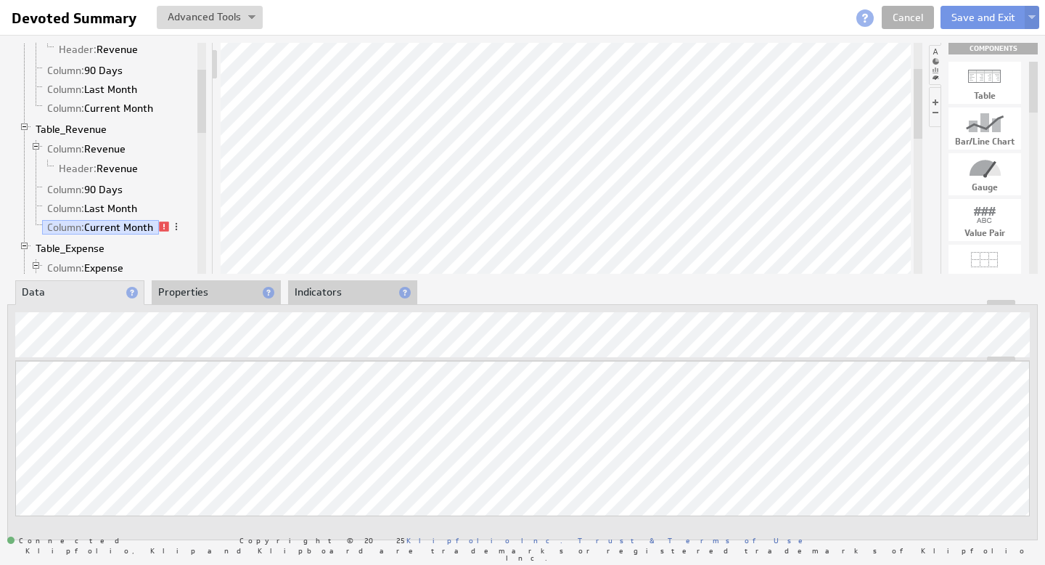
click at [412, 351] on div "Updating... Select a Function ARRAY DATE SELECT SLICE SUM Data Manipulation Log…" at bounding box center [522, 422] width 1031 height 236
click at [91, 203] on link "Column: Last Month" at bounding box center [92, 208] width 101 height 15
click at [91, 146] on link "Column: Revenue" at bounding box center [86, 149] width 89 height 15
click at [87, 128] on link "Table_Revenue" at bounding box center [71, 129] width 82 height 15
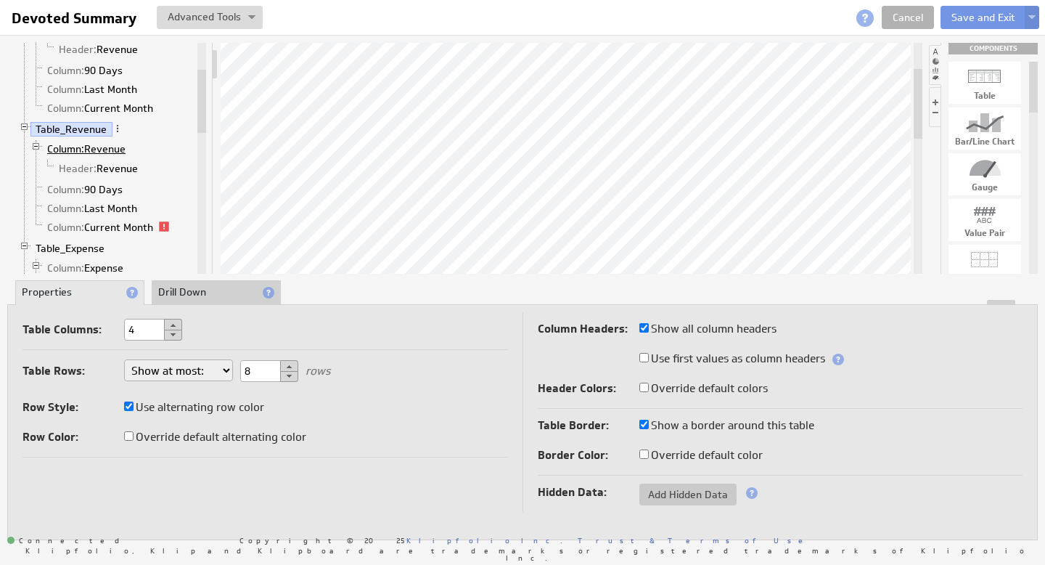
click at [83, 150] on span "Column:" at bounding box center [65, 148] width 37 height 13
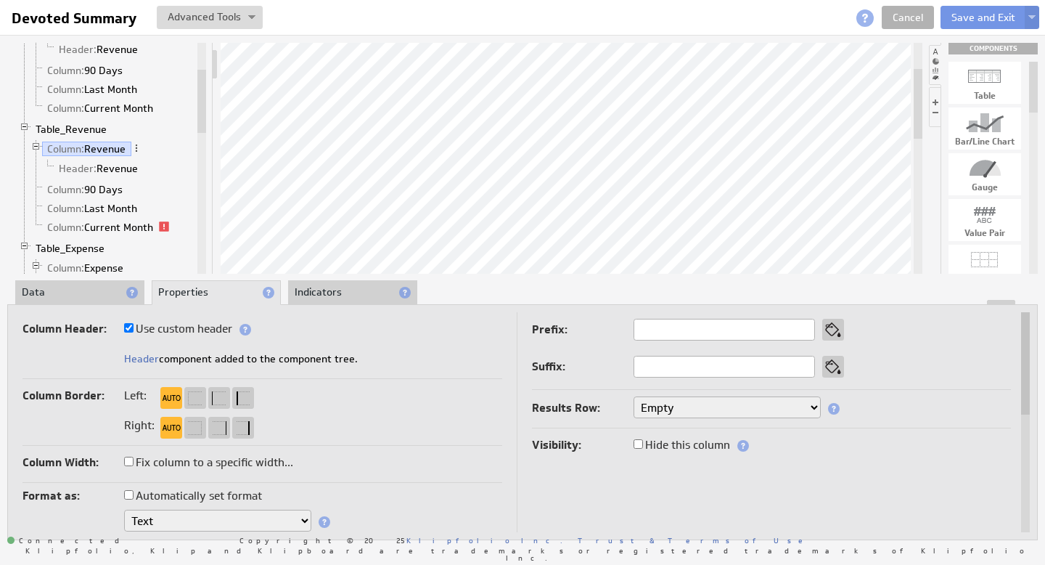
click at [95, 160] on li "Header: Revenue" at bounding box center [118, 168] width 152 height 19
click at [92, 166] on span "Header:" at bounding box center [78, 168] width 38 height 13
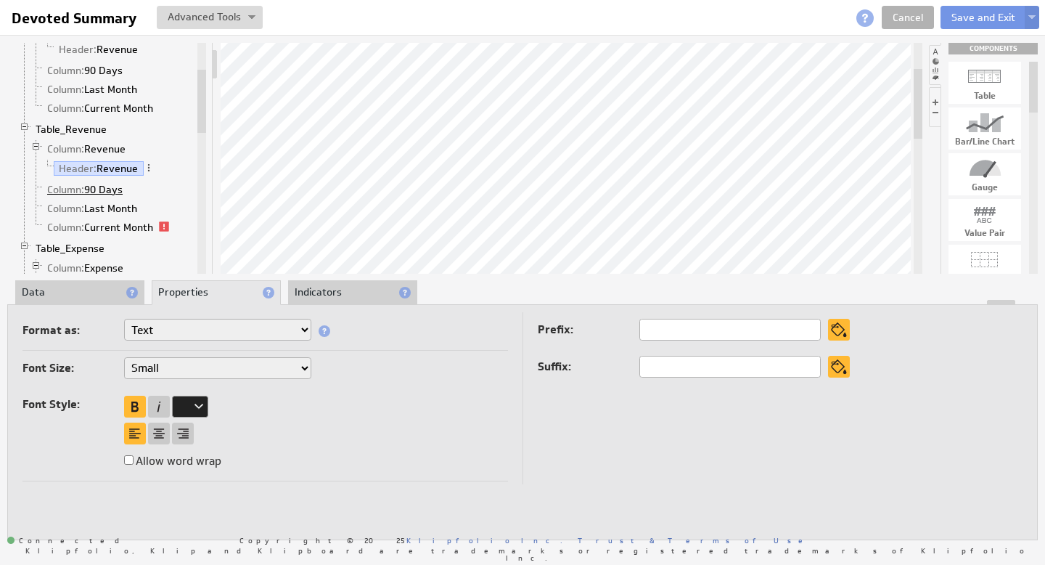
click at [88, 187] on link "Column: 90 Days" at bounding box center [85, 189] width 86 height 15
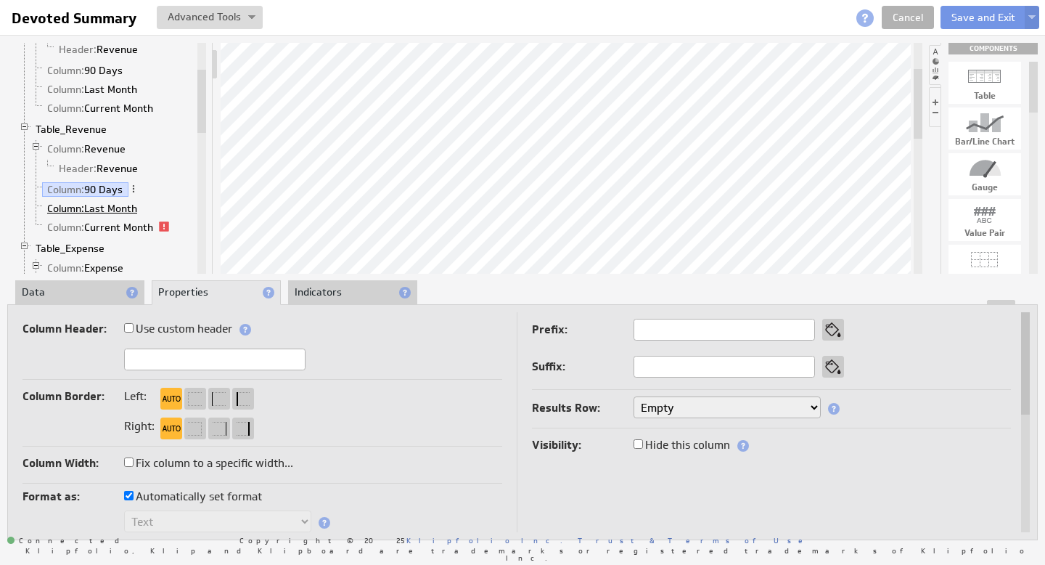
click at [83, 206] on span "Column:" at bounding box center [65, 208] width 37 height 13
click at [105, 184] on link "Column: 90 Days" at bounding box center [85, 189] width 86 height 15
click at [94, 229] on link "Column: Current Month" at bounding box center [100, 227] width 117 height 15
click at [72, 292] on li "Data" at bounding box center [79, 292] width 129 height 25
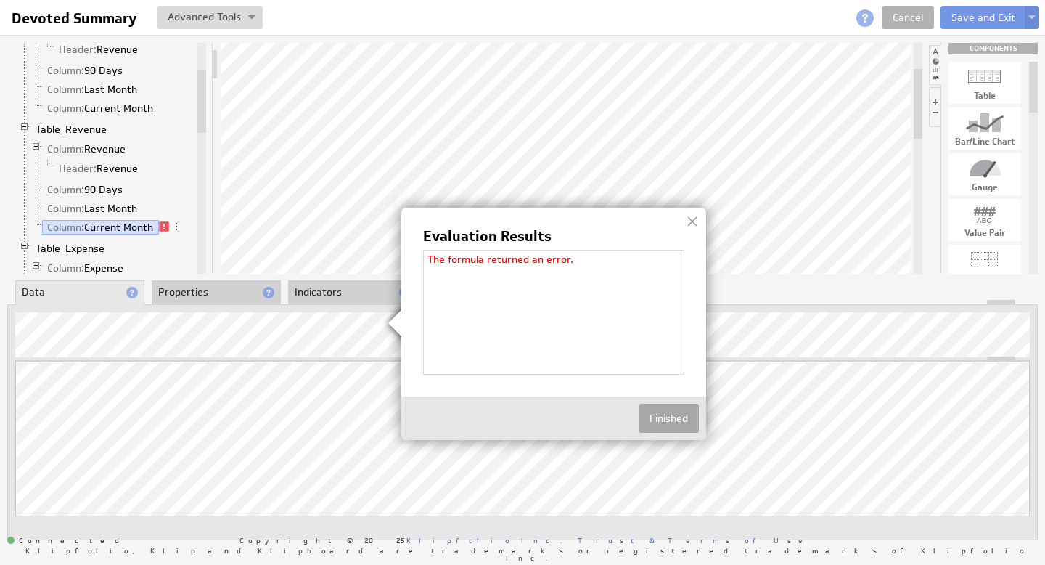
click at [661, 419] on button "Finished" at bounding box center [669, 418] width 60 height 29
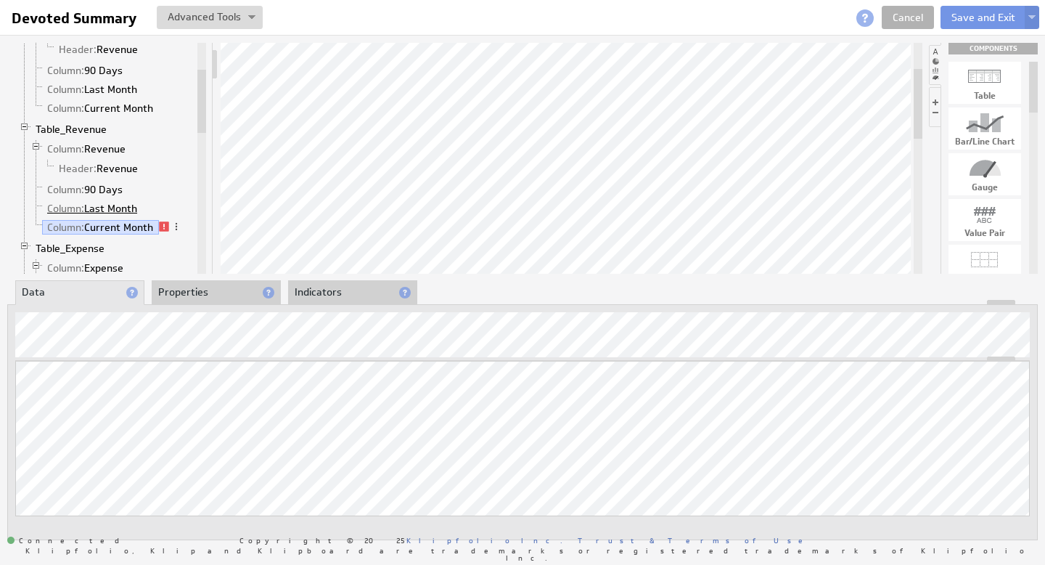
click at [110, 210] on link "Column: Last Month" at bounding box center [92, 208] width 101 height 15
click at [105, 149] on link "Column: Revenue" at bounding box center [86, 149] width 89 height 15
click at [91, 129] on link "Table_Revenue" at bounding box center [71, 129] width 82 height 15
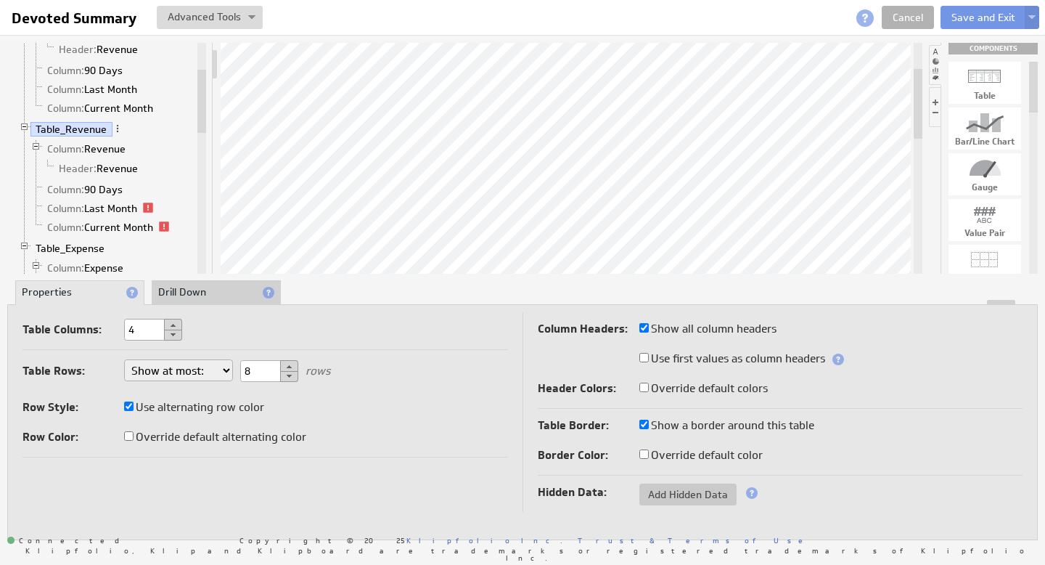
click at [205, 295] on li "Drill Down" at bounding box center [216, 292] width 129 height 25
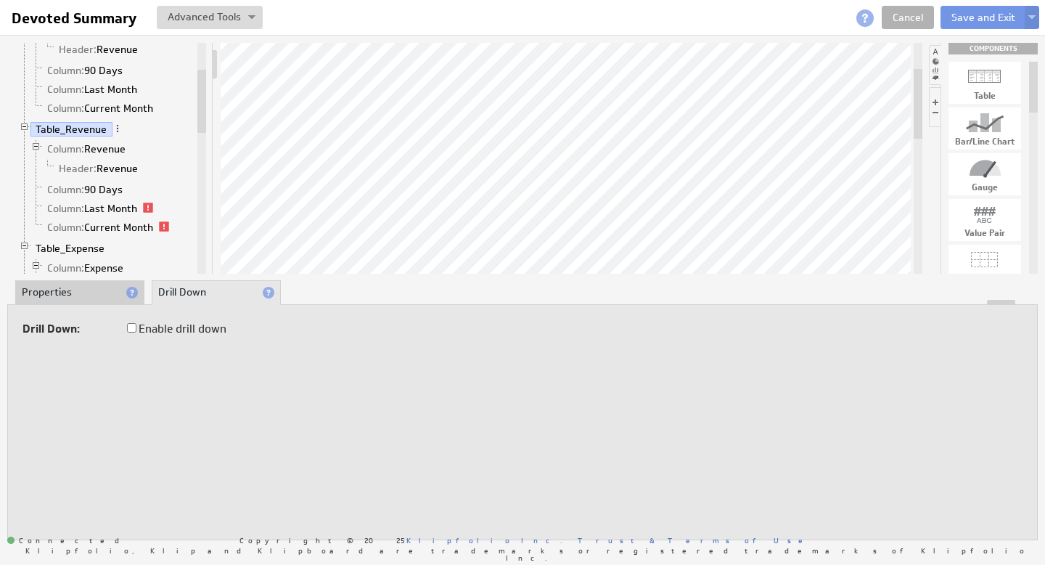
click at [74, 285] on li "Properties" at bounding box center [79, 292] width 129 height 25
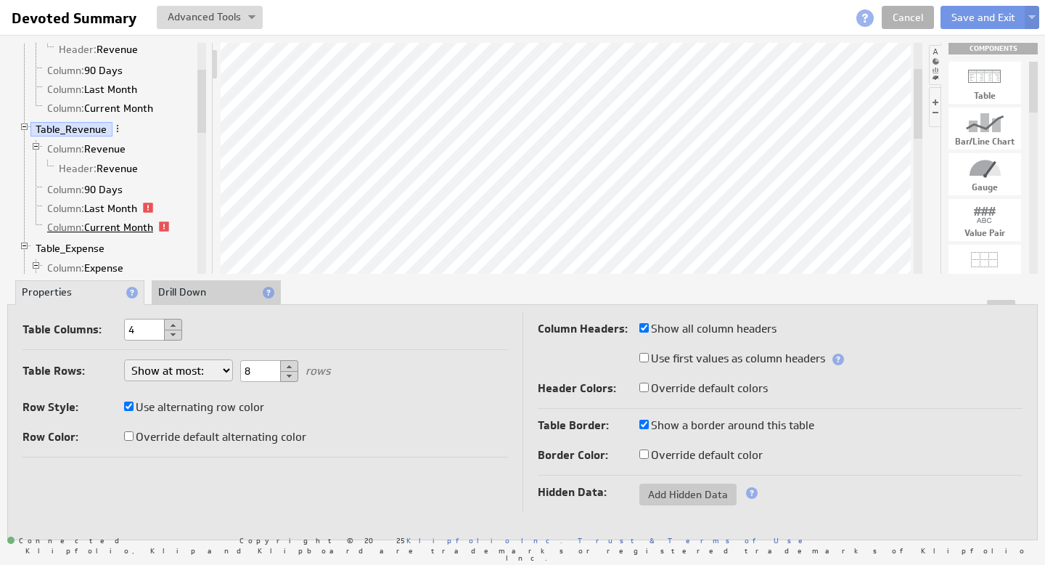
click at [116, 229] on link "Column: Current Month" at bounding box center [100, 227] width 117 height 15
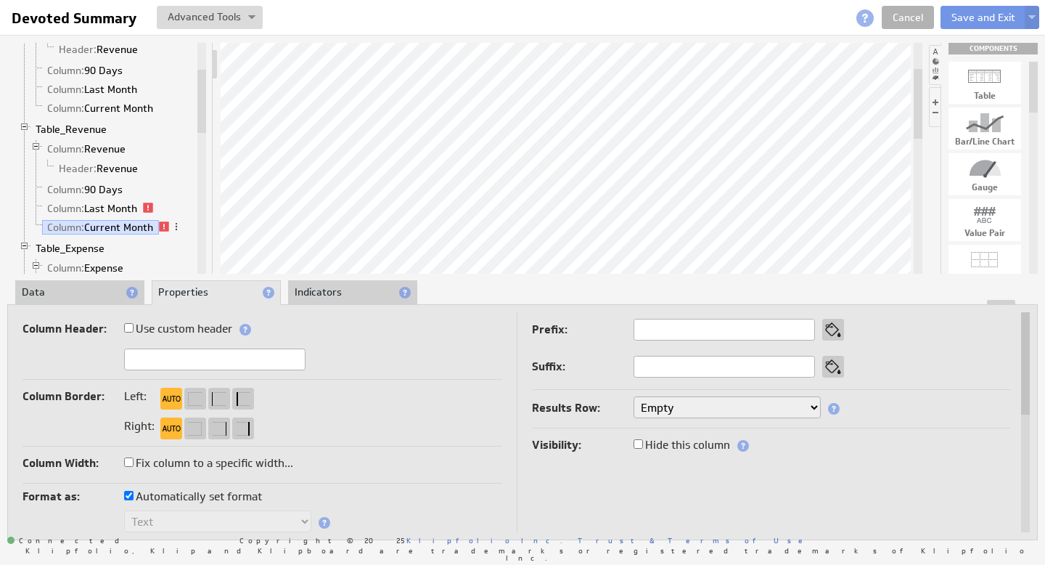
click at [817, 407] on select "Empty Count Count Distinct First Last Custom..." at bounding box center [727, 407] width 187 height 22
click at [306, 289] on li "Indicators" at bounding box center [352, 292] width 129 height 25
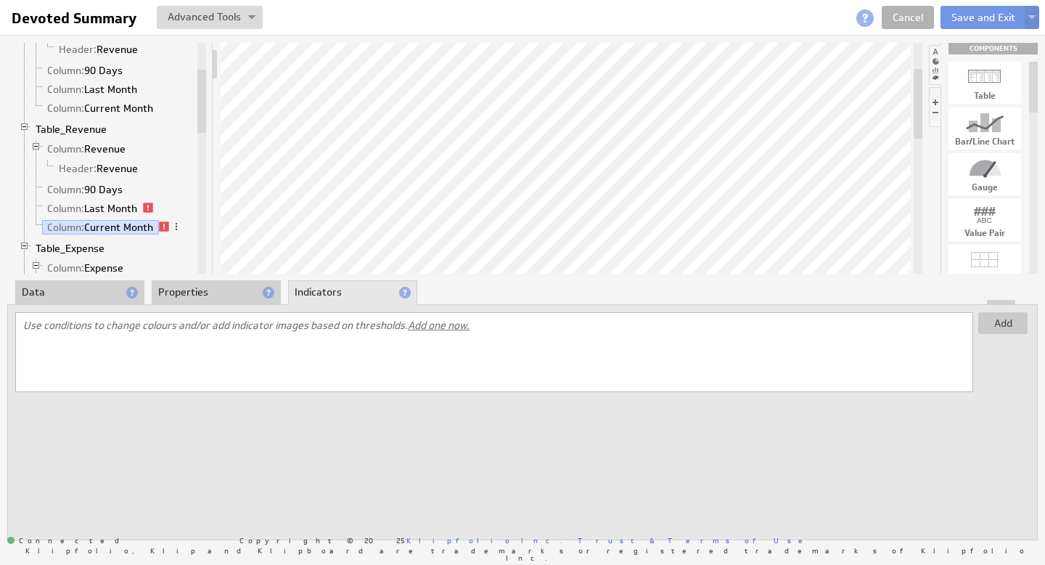
click at [75, 295] on li "Data" at bounding box center [79, 292] width 129 height 25
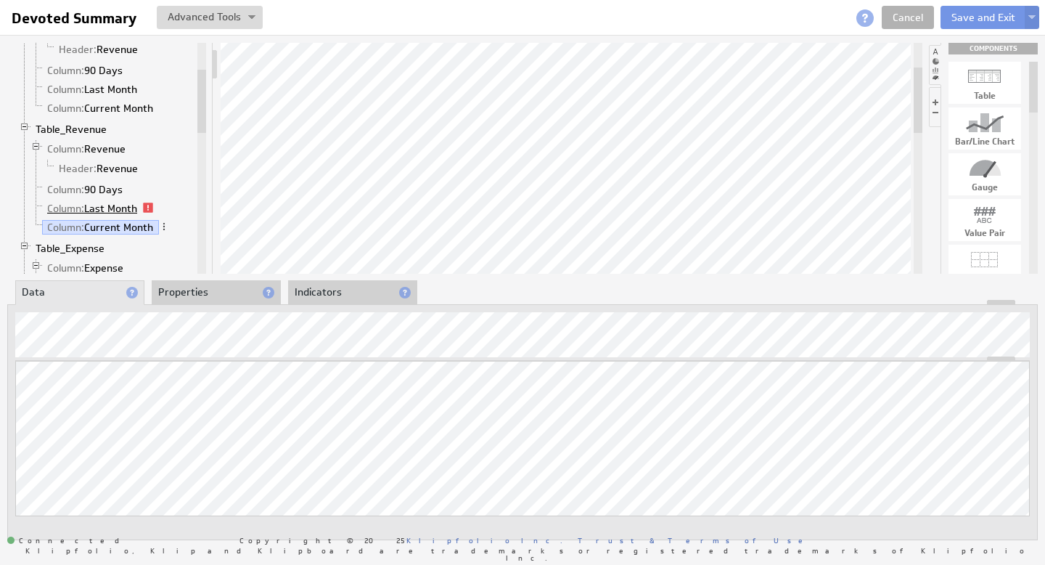
click at [128, 208] on link "Column: Last Month" at bounding box center [92, 208] width 101 height 15
click at [122, 227] on link "Column: Current Month" at bounding box center [100, 227] width 117 height 15
click at [123, 208] on link "Column: Last Month" at bounding box center [92, 208] width 101 height 15
click at [108, 229] on link "Column: Current Month" at bounding box center [100, 227] width 117 height 15
click at [115, 208] on link "Column: Last Month" at bounding box center [92, 208] width 101 height 15
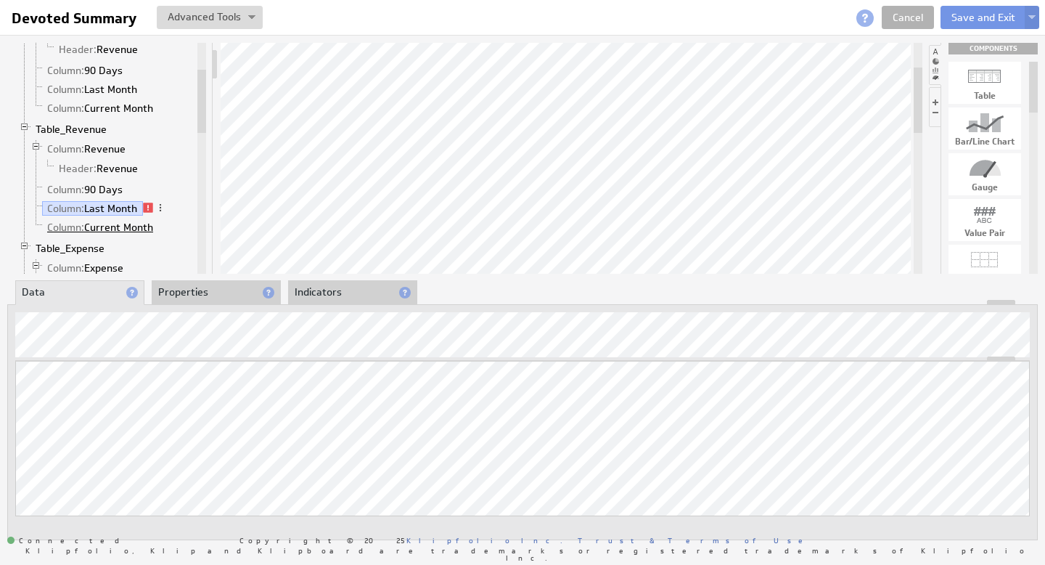
click at [145, 228] on link "Column: Current Month" at bounding box center [100, 227] width 117 height 15
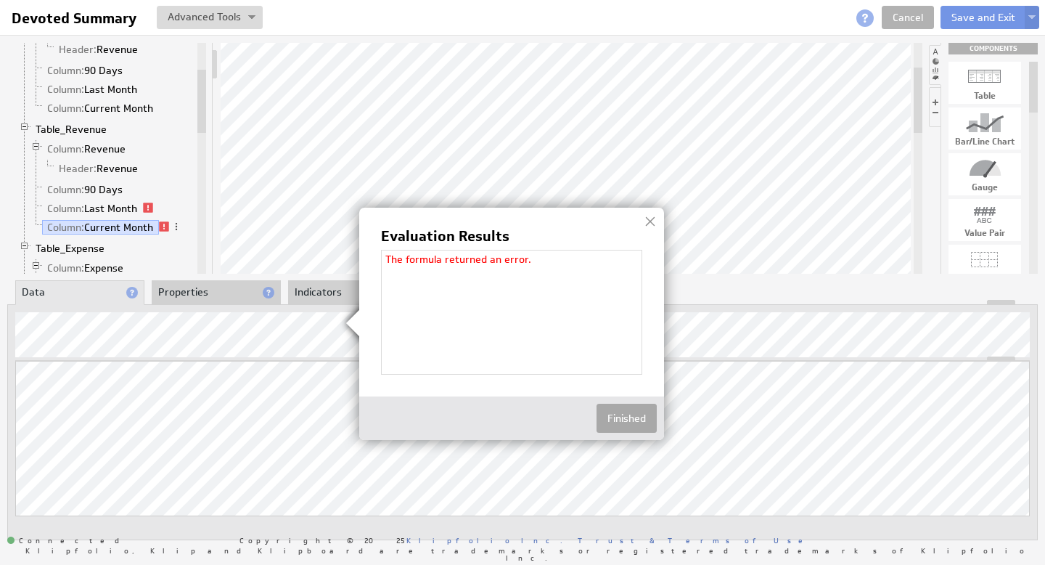
click at [642, 418] on button "Finished" at bounding box center [627, 418] width 60 height 29
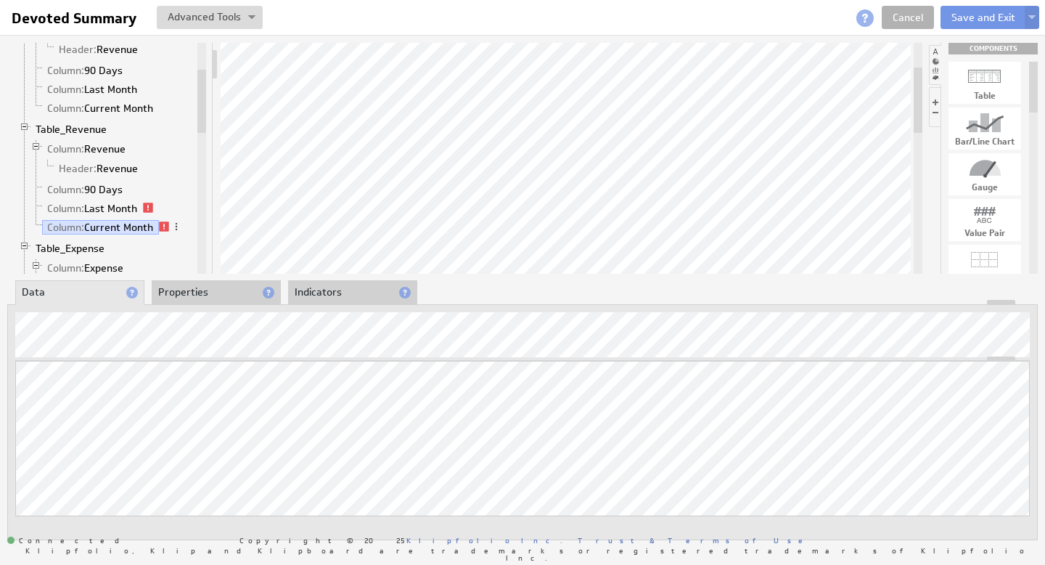
click at [203, 295] on li "Properties" at bounding box center [216, 292] width 129 height 25
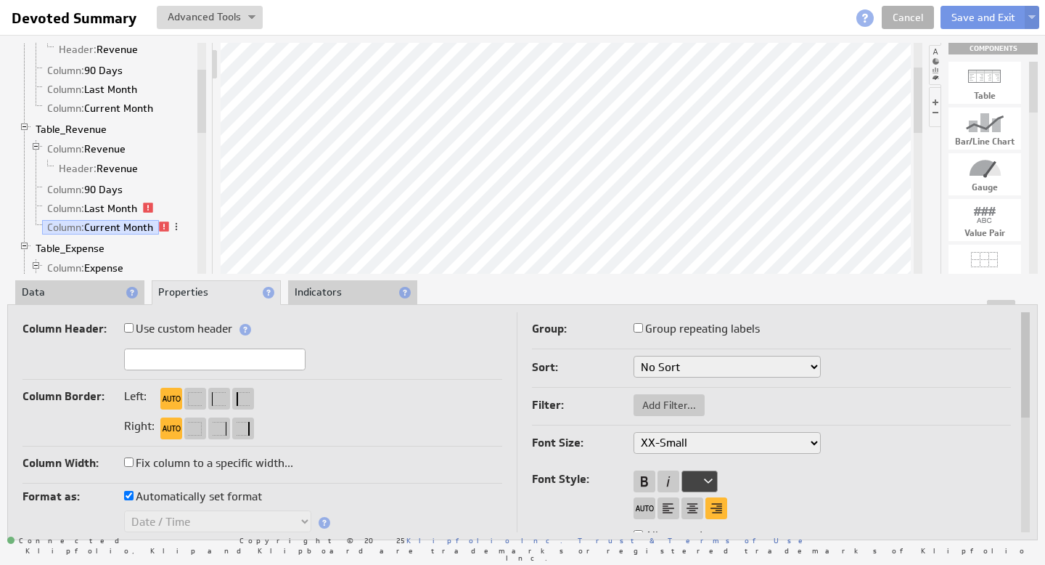
click at [100, 292] on li "Data" at bounding box center [79, 292] width 129 height 25
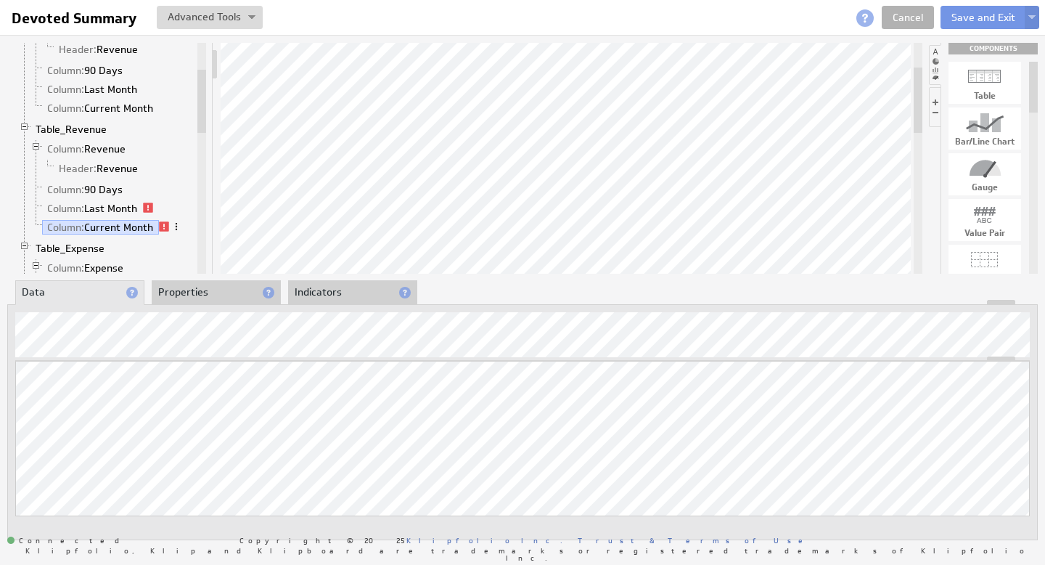
click at [178, 229] on span at bounding box center [176, 226] width 10 height 10
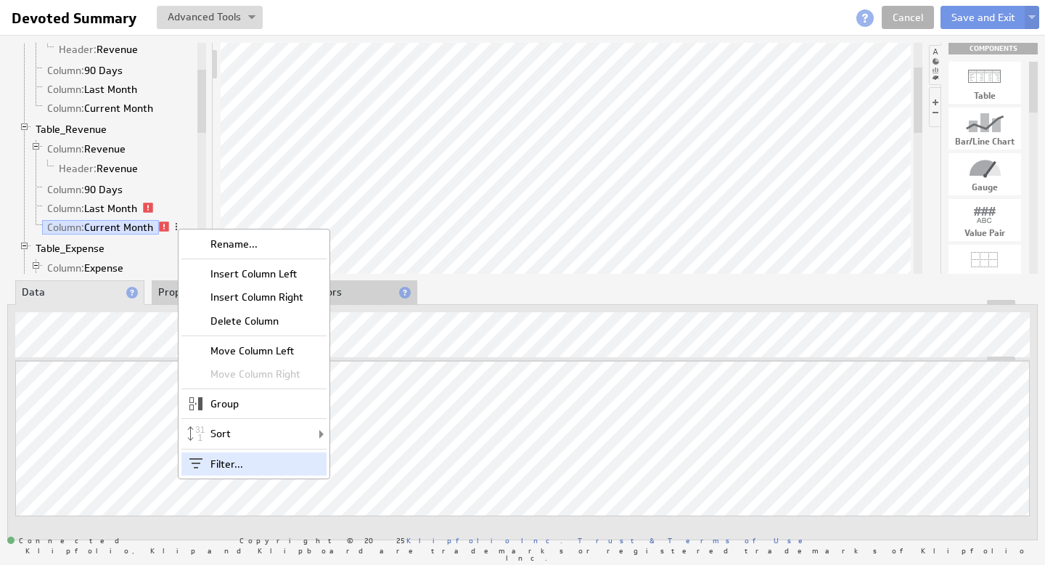
click at [224, 466] on div "Filter..." at bounding box center [253, 463] width 145 height 23
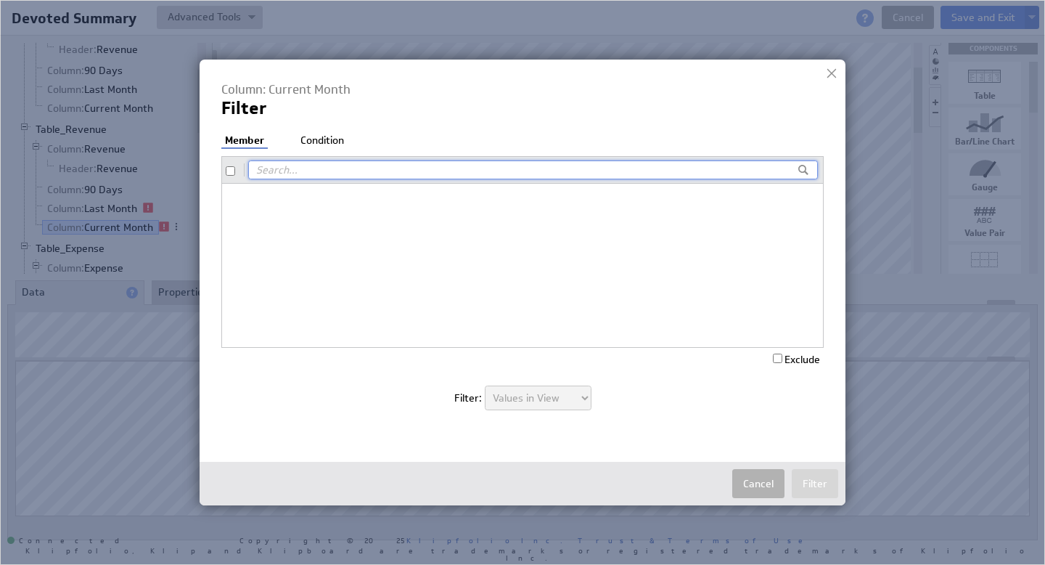
click at [328, 141] on li "Condition" at bounding box center [322, 141] width 51 height 15
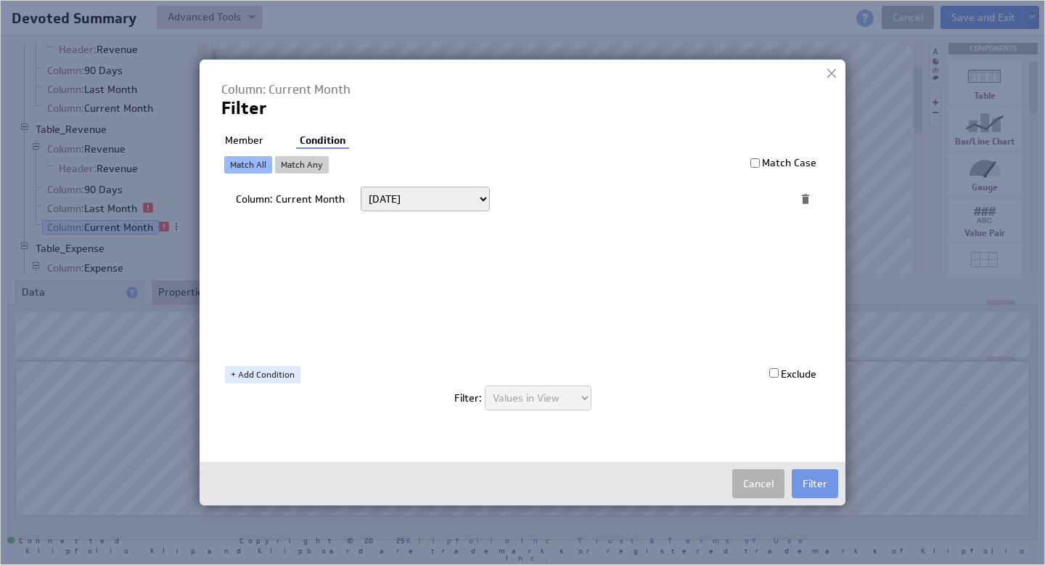
click at [409, 205] on select "Today Yesterday Unit to date In the last Last full On or after On or before ---…" at bounding box center [425, 199] width 129 height 25
select select "op:="
click at [758, 200] on span at bounding box center [756, 198] width 20 height 19
click at [743, 194] on select "Select... company.id company.name user.emailAddress user.firstName user.isAdmin…" at bounding box center [627, 198] width 240 height 23
select select "clearmedica_filter_payor"
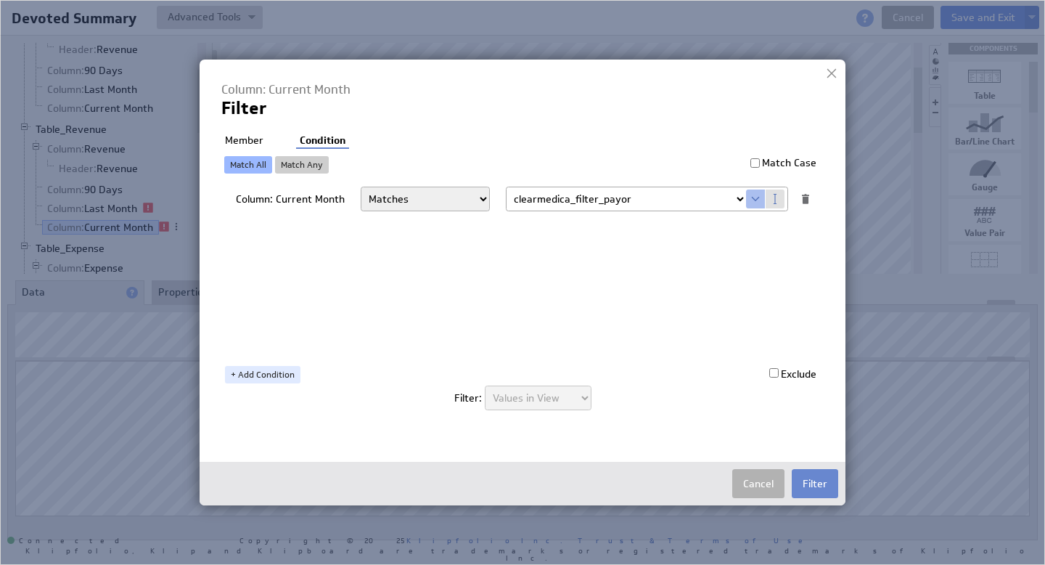
click at [819, 486] on button "Filter" at bounding box center [815, 483] width 46 height 29
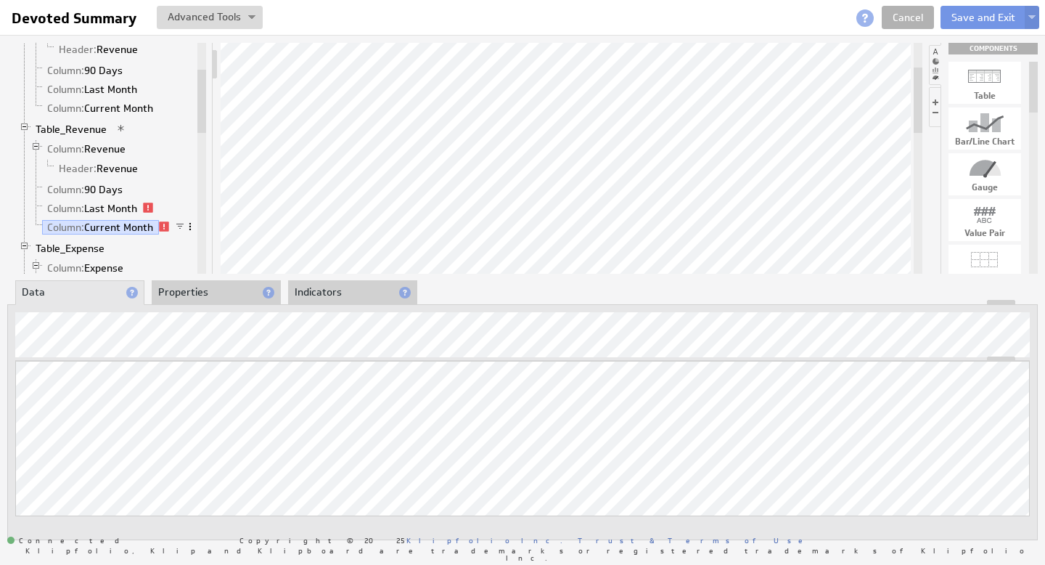
click at [191, 226] on span at bounding box center [190, 226] width 10 height 10
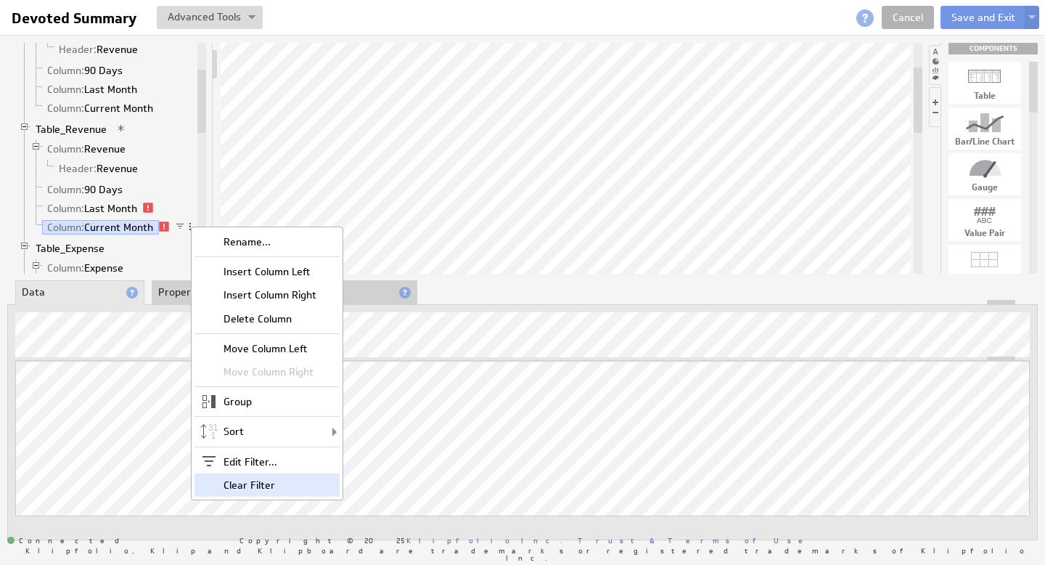
click at [276, 484] on div "Clear Filter" at bounding box center [267, 484] width 145 height 23
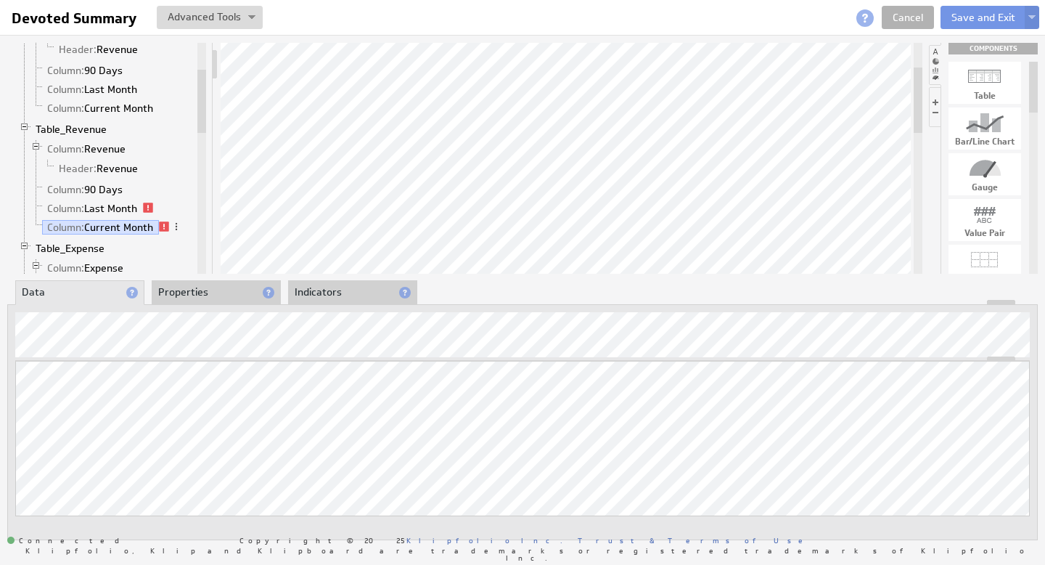
click at [218, 285] on li "Properties" at bounding box center [216, 292] width 129 height 25
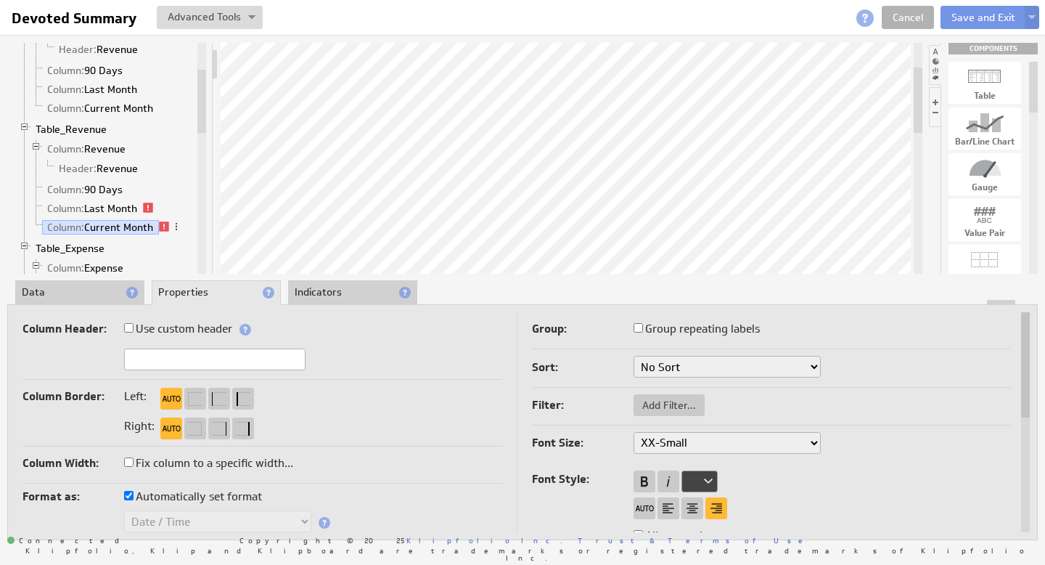
click at [84, 290] on li "Data" at bounding box center [79, 292] width 129 height 25
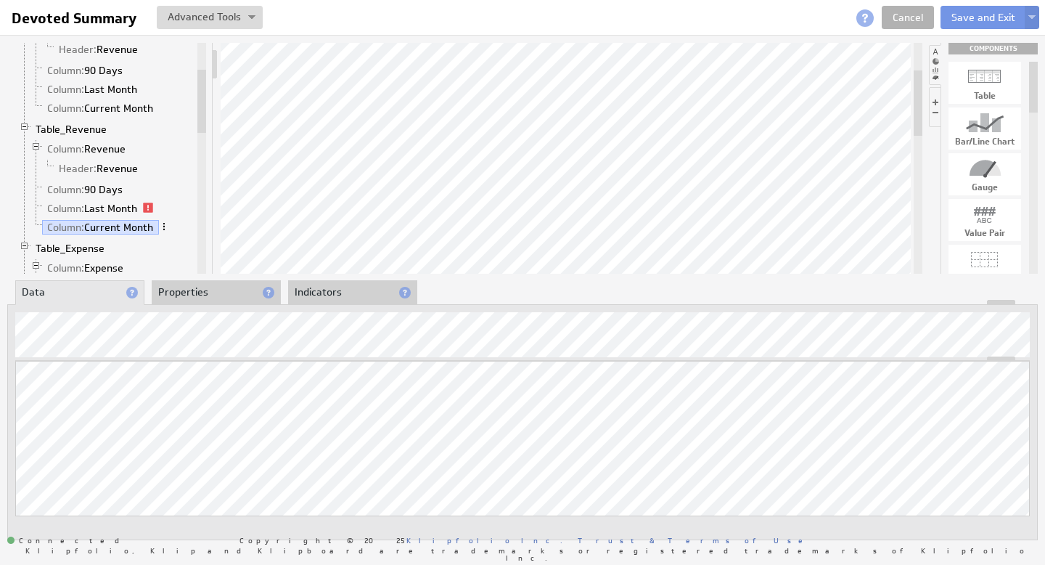
click at [165, 226] on span at bounding box center [164, 226] width 10 height 10
click at [124, 205] on link "Column: Last Month" at bounding box center [92, 208] width 101 height 15
click at [126, 223] on link "Column: Current Month" at bounding box center [100, 227] width 117 height 15
click at [118, 206] on link "Column: Last Month" at bounding box center [92, 208] width 101 height 15
click at [115, 186] on link "Column: 90 Days" at bounding box center [85, 189] width 86 height 15
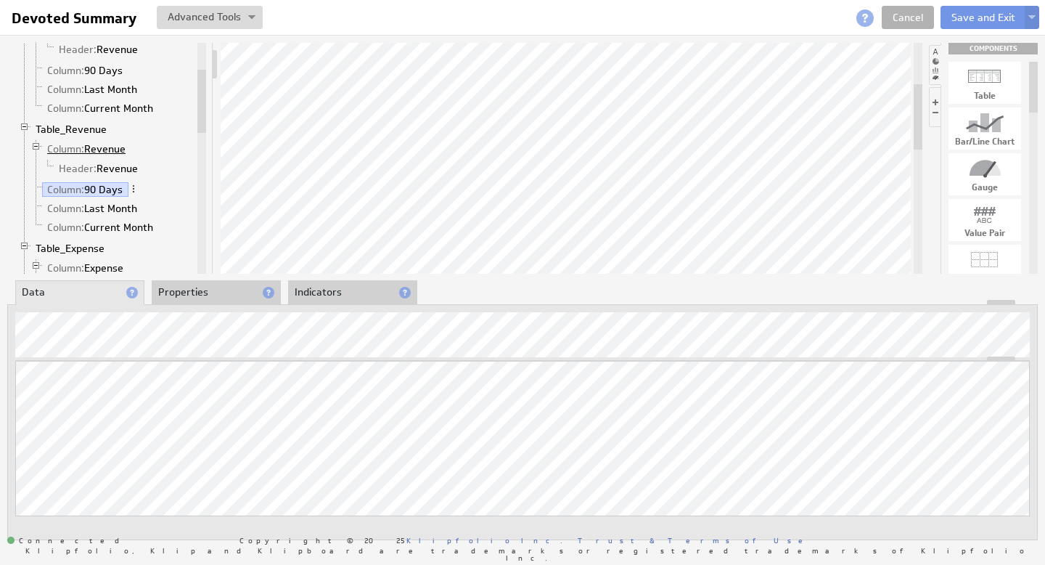
click at [89, 147] on link "Column: Revenue" at bounding box center [86, 149] width 89 height 15
click at [90, 131] on link "Table_Revenue" at bounding box center [71, 129] width 82 height 15
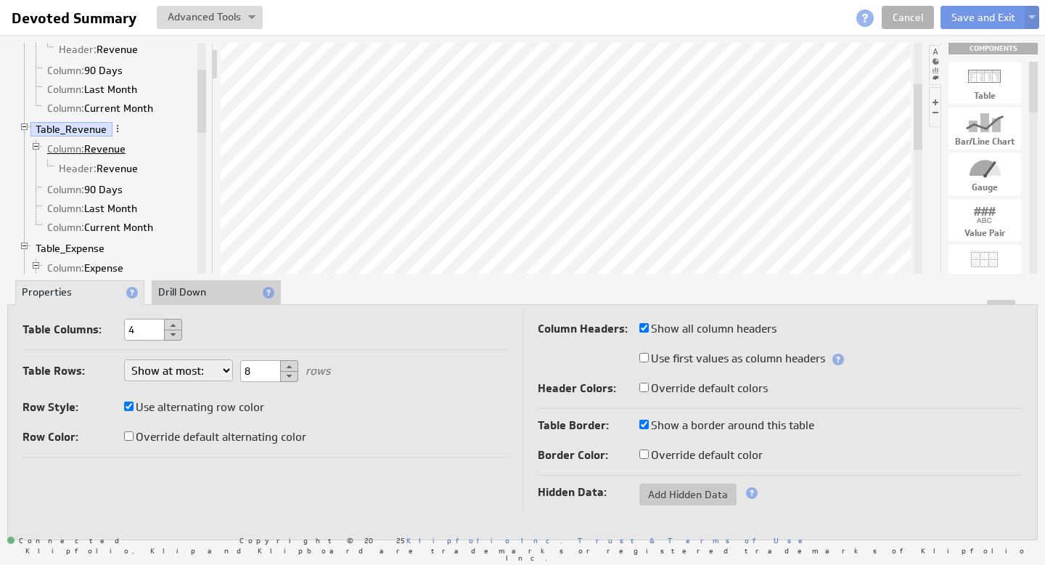
click at [109, 146] on link "Column: Revenue" at bounding box center [86, 149] width 89 height 15
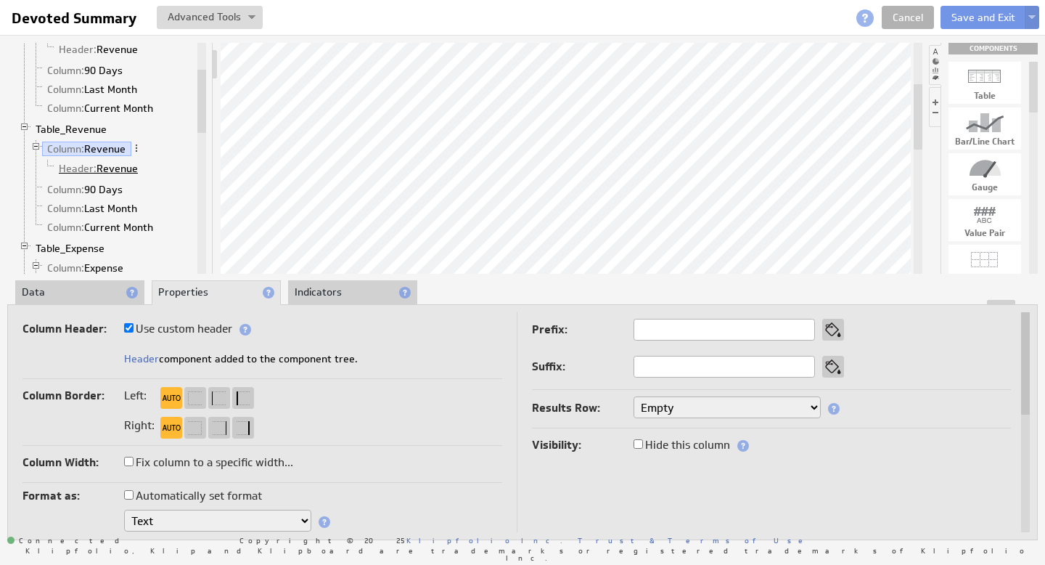
click at [105, 161] on link "Header: Revenue" at bounding box center [99, 168] width 90 height 15
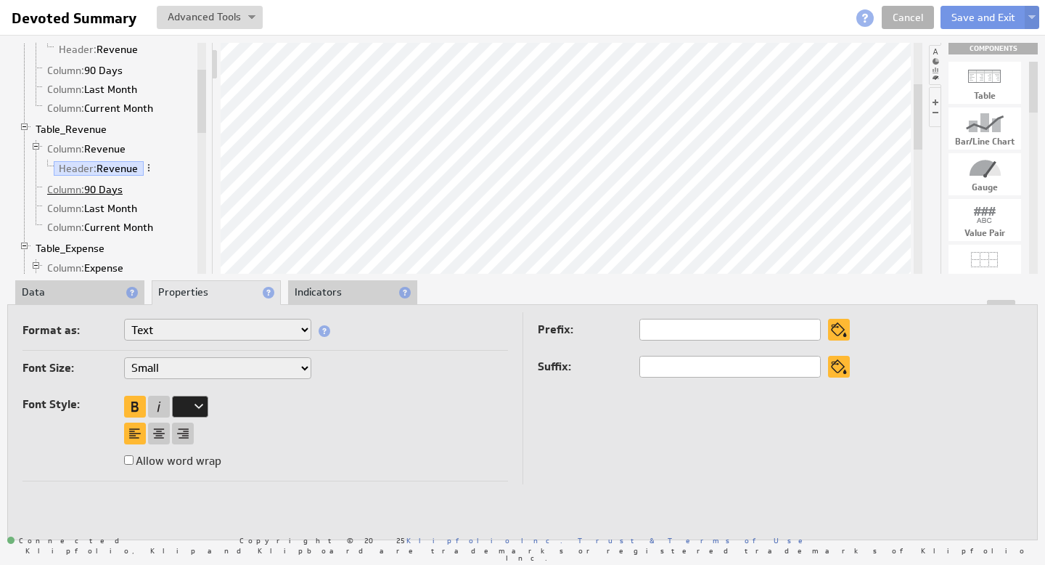
click at [99, 191] on link "Column: 90 Days" at bounding box center [85, 189] width 86 height 15
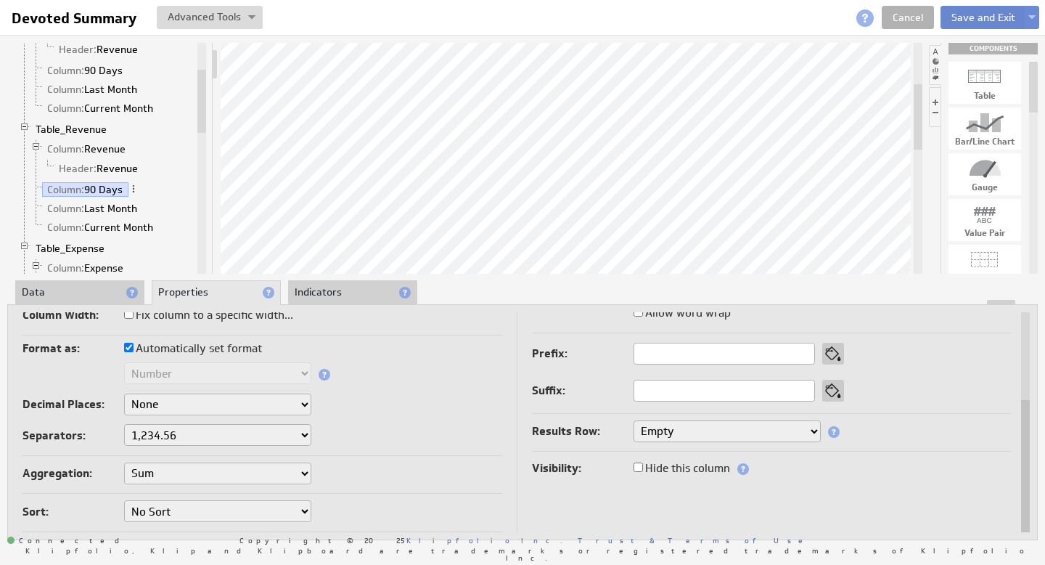
click at [995, 17] on button "Save and Exit" at bounding box center [984, 17] width 86 height 23
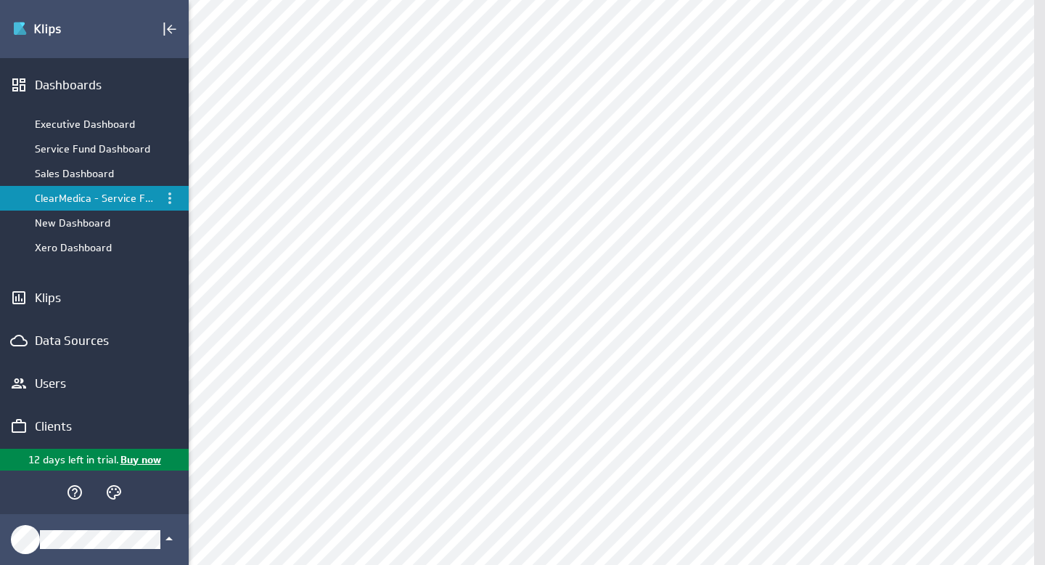
scroll to position [337, 0]
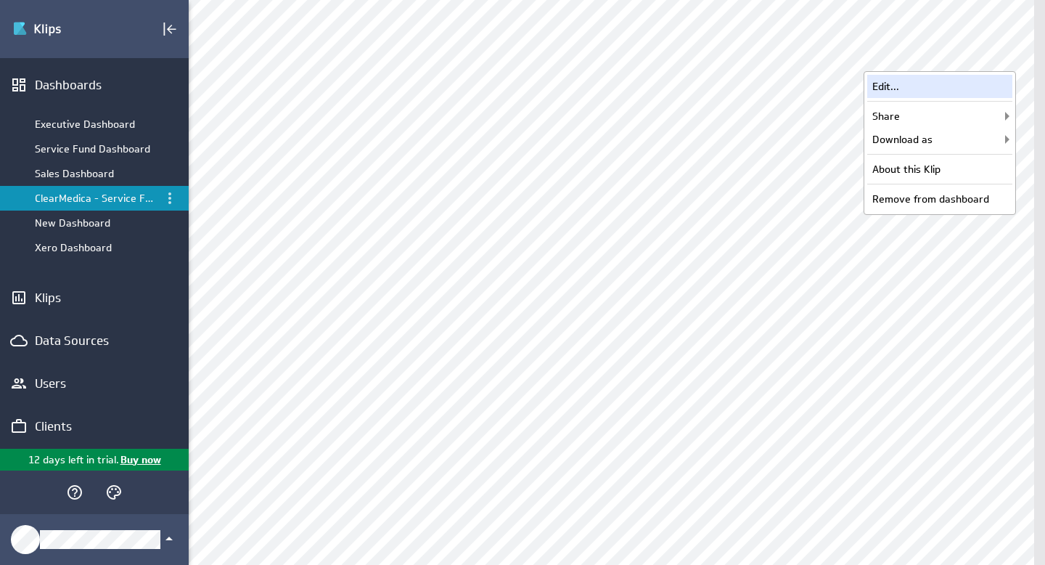
click at [934, 88] on div "Edit..." at bounding box center [939, 86] width 145 height 23
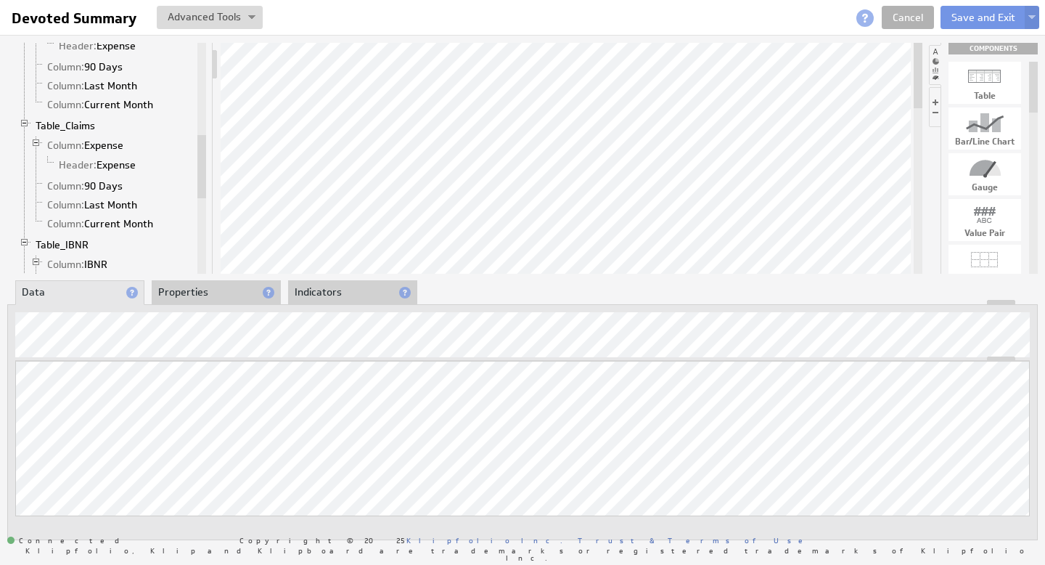
drag, startPoint x: 202, startPoint y: 86, endPoint x: 200, endPoint y: 156, distance: 70.4
click at [200, 156] on div at bounding box center [201, 166] width 9 height 63
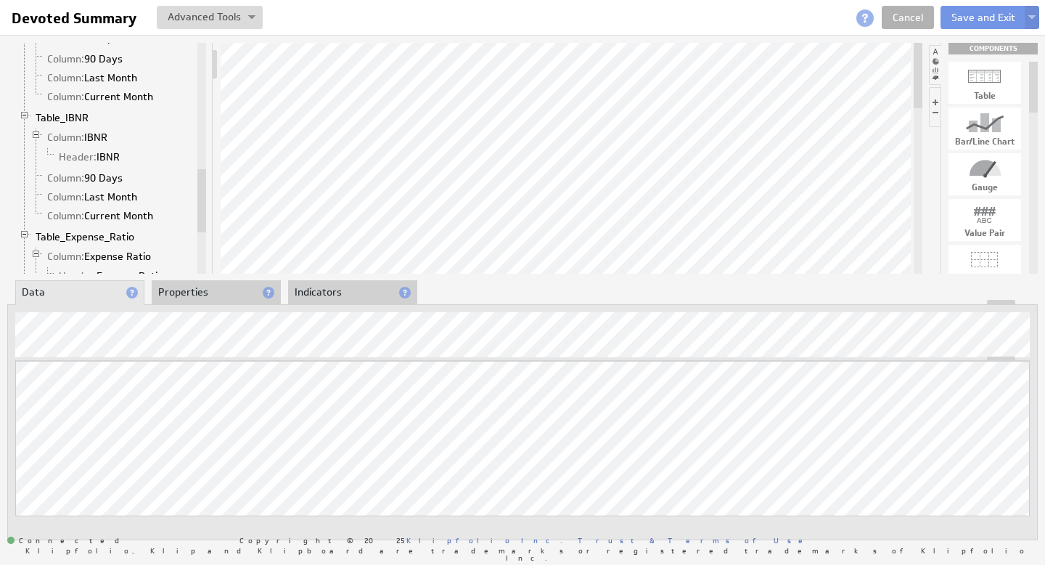
drag, startPoint x: 203, startPoint y: 150, endPoint x: 198, endPoint y: 182, distance: 33.0
click at [198, 182] on div at bounding box center [201, 200] width 9 height 63
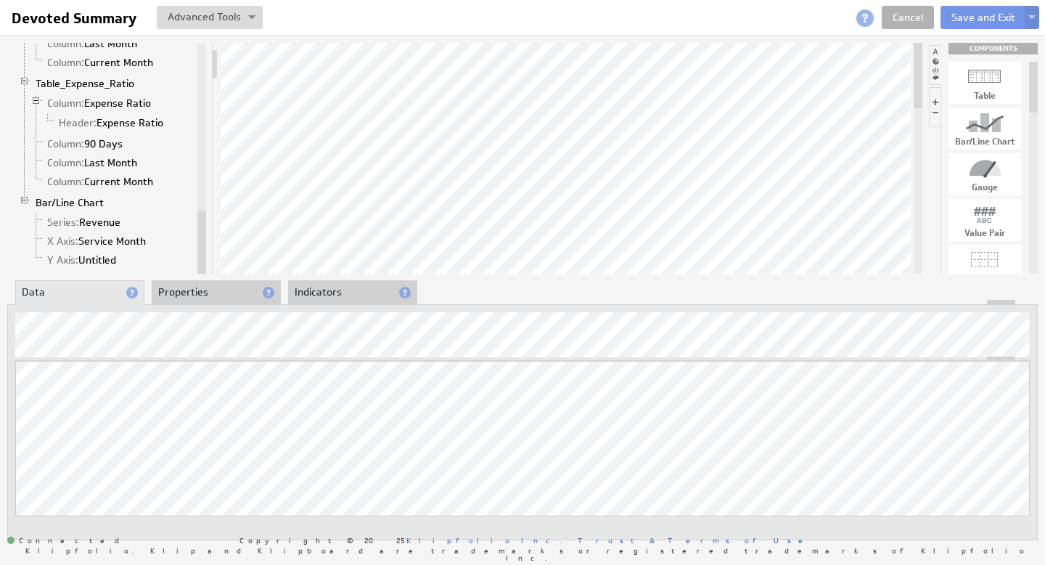
drag, startPoint x: 205, startPoint y: 195, endPoint x: 203, endPoint y: 248, distance: 53.0
click at [203, 248] on div at bounding box center [201, 241] width 9 height 63
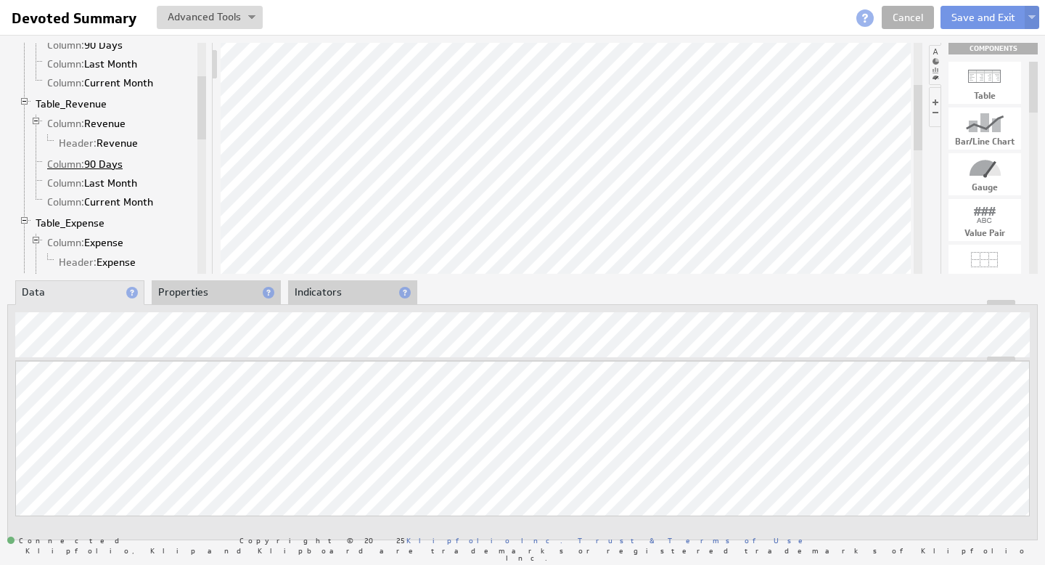
click at [113, 162] on link "Column: 90 Days" at bounding box center [85, 164] width 86 height 15
click at [124, 183] on link "Column: Last Month" at bounding box center [92, 183] width 101 height 15
click at [130, 201] on link "Column: Current Month" at bounding box center [100, 202] width 117 height 15
click at [111, 158] on link "Column: 90 Days" at bounding box center [85, 164] width 86 height 15
click at [137, 203] on link "Column: Current Month" at bounding box center [100, 202] width 117 height 15
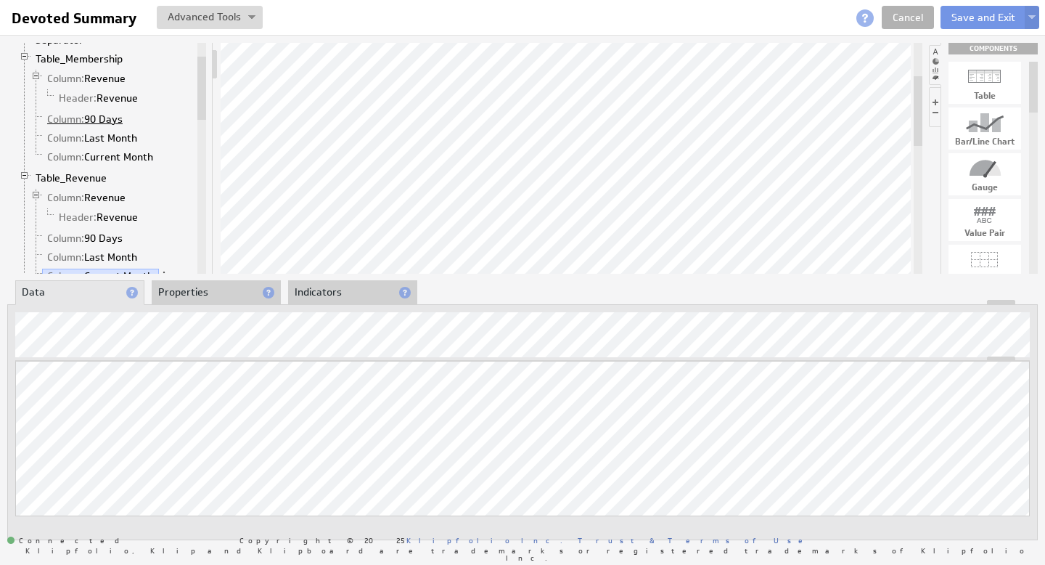
click at [111, 116] on link "Column: 90 Days" at bounding box center [85, 119] width 86 height 15
click at [138, 159] on link "Column: Current Month" at bounding box center [100, 157] width 117 height 15
click at [121, 121] on link "Column: 90 Days" at bounding box center [85, 119] width 86 height 15
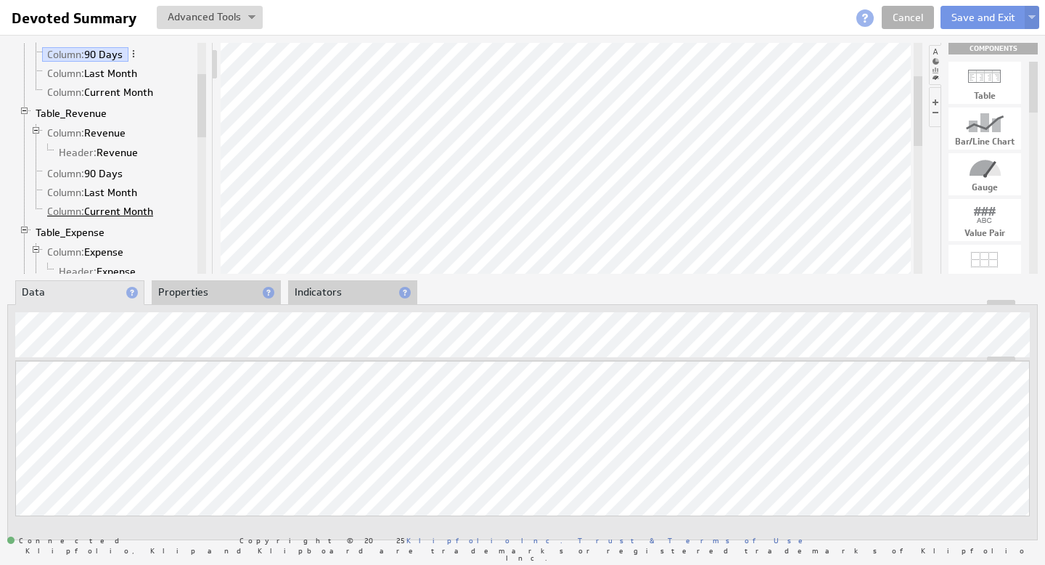
click at [99, 207] on link "Column: Current Month" at bounding box center [100, 211] width 117 height 15
click at [99, 250] on link "Column: Expense" at bounding box center [85, 252] width 87 height 15
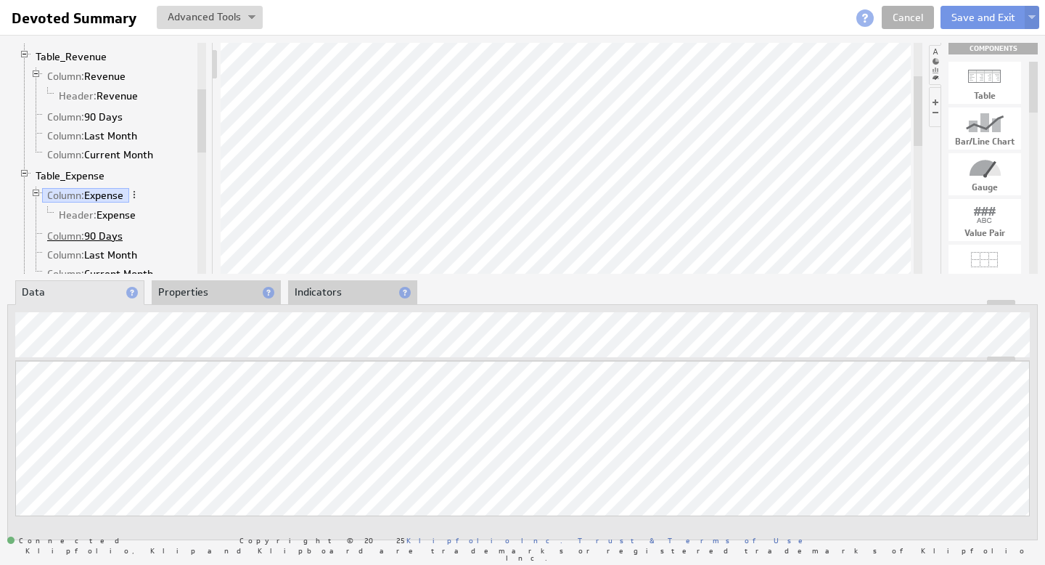
click at [117, 237] on link "Column: 90 Days" at bounding box center [85, 236] width 86 height 15
click at [102, 255] on link "Column: Last Month" at bounding box center [92, 255] width 101 height 15
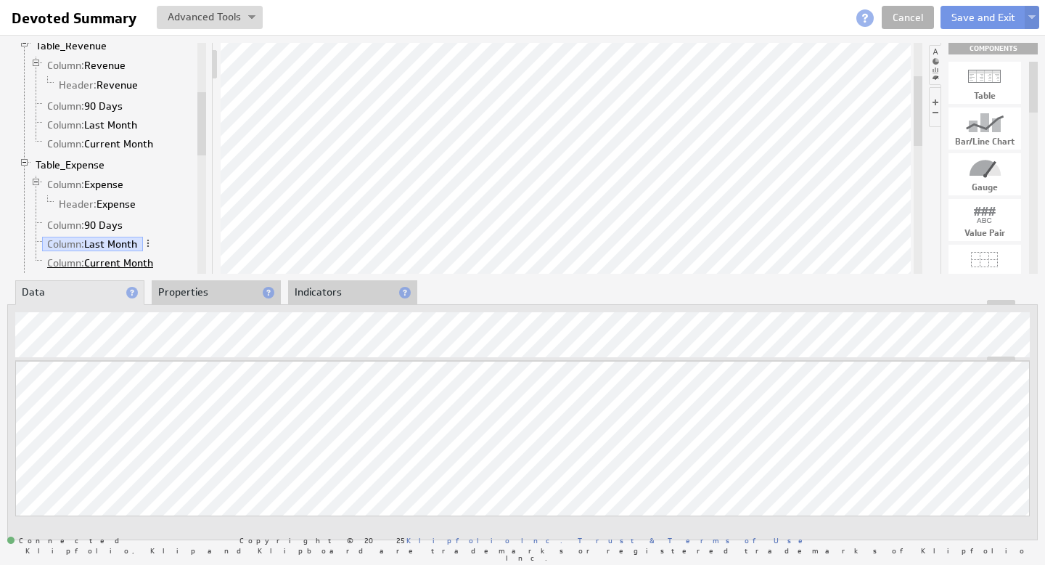
click at [118, 260] on link "Column: Current Month" at bounding box center [100, 262] width 117 height 15
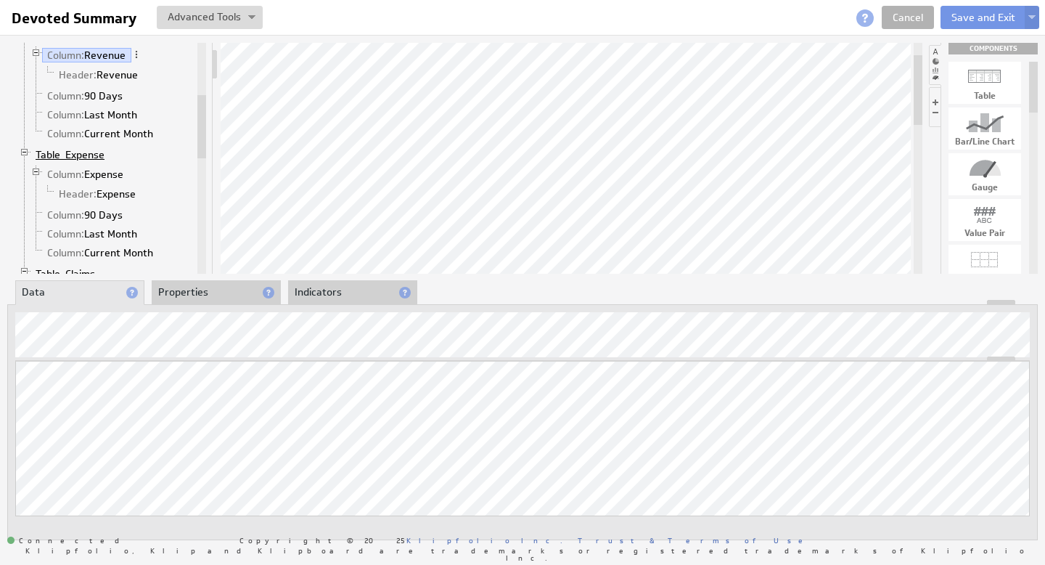
click at [99, 154] on link "Table_Expense" at bounding box center [70, 154] width 80 height 15
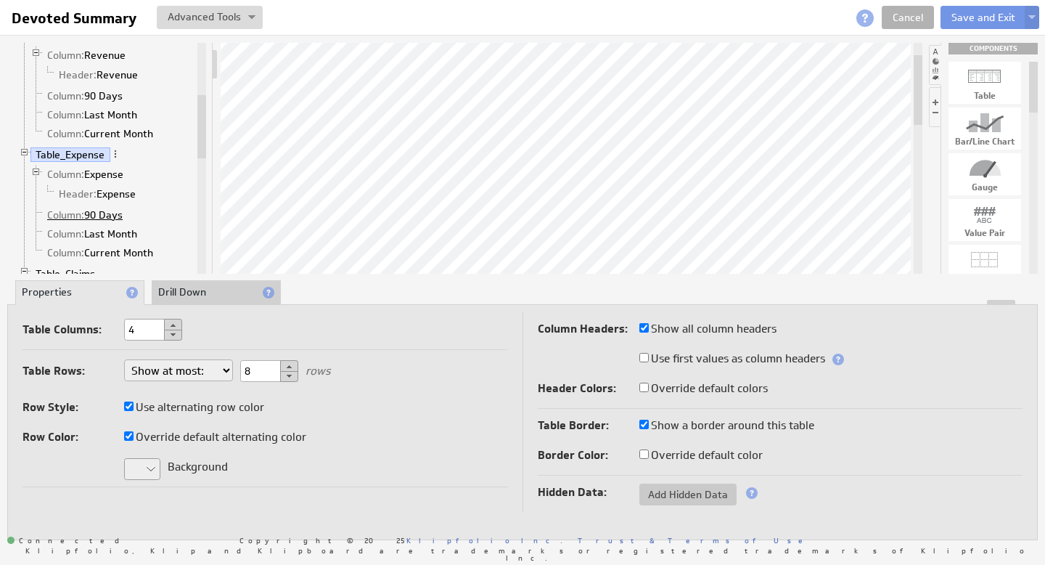
click at [109, 215] on link "Column: 90 Days" at bounding box center [85, 215] width 86 height 15
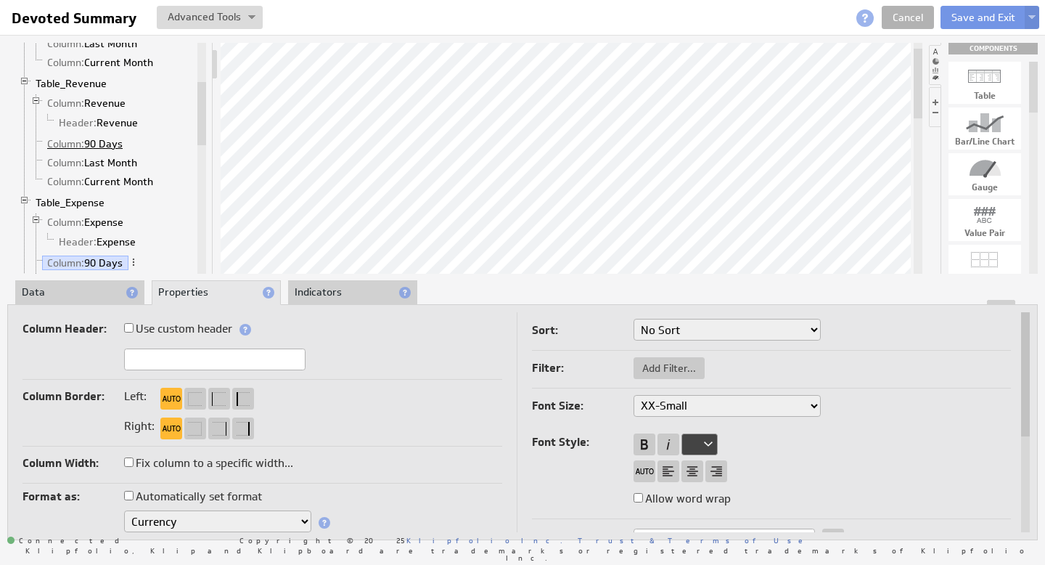
click at [110, 141] on link "Column: 90 Days" at bounding box center [85, 143] width 86 height 15
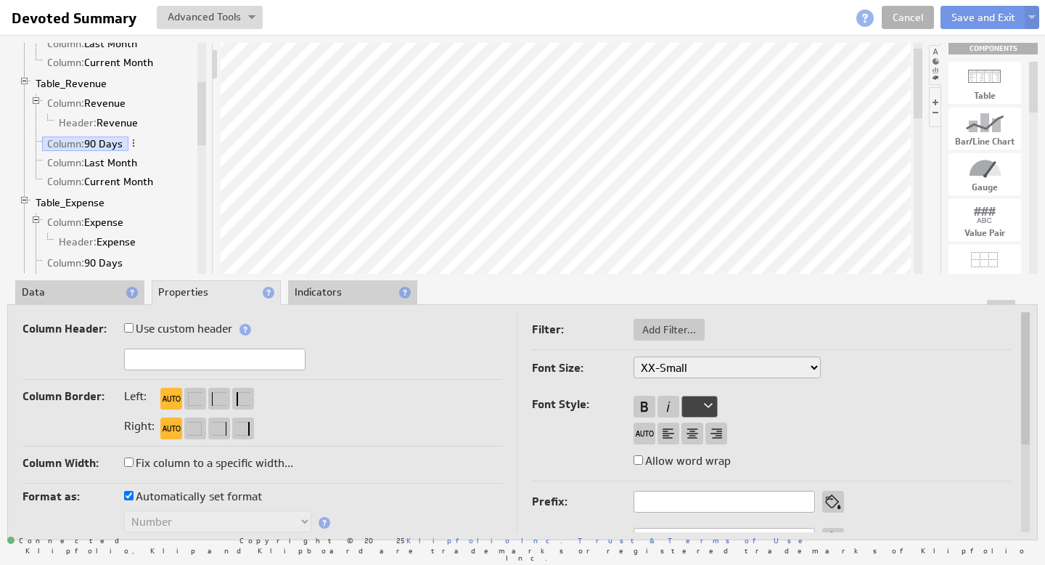
click at [73, 295] on li "Data" at bounding box center [79, 292] width 129 height 25
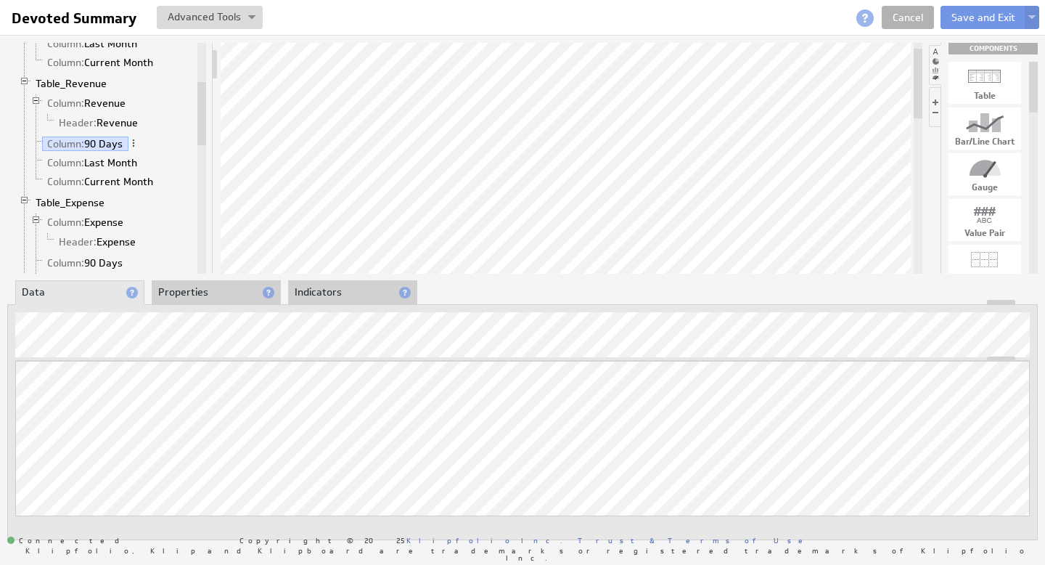
click at [804, 283] on div "About Data Properties Layout Drill Down Indicators" at bounding box center [522, 292] width 1031 height 23
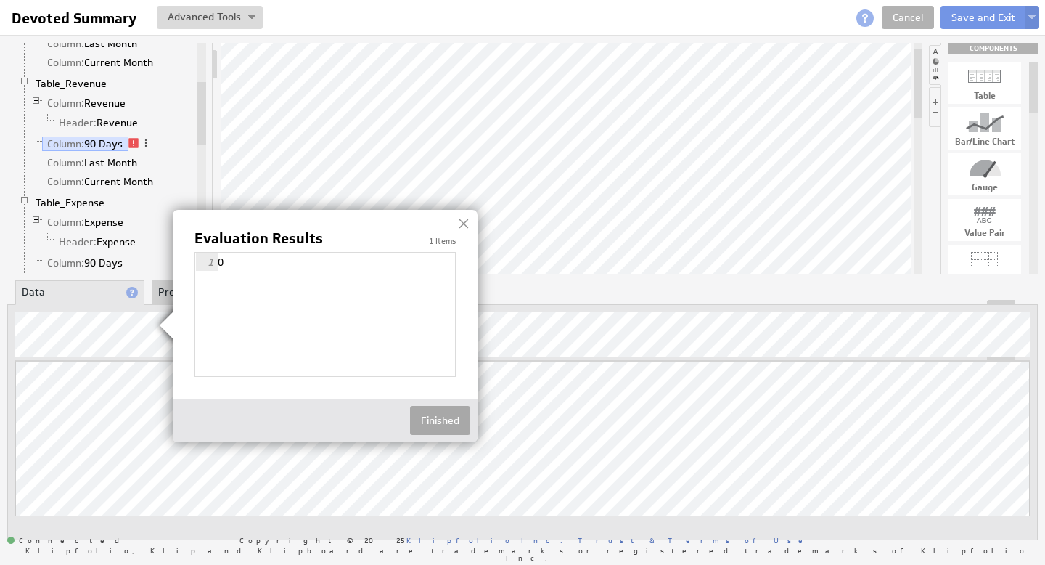
click at [438, 414] on button "Finished" at bounding box center [440, 420] width 60 height 29
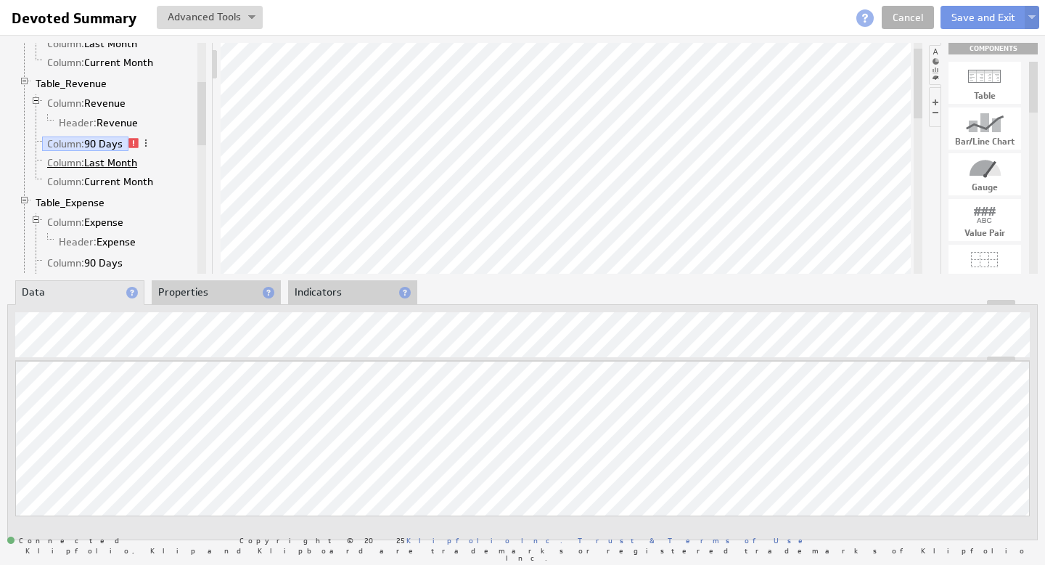
click at [136, 165] on link "Column: Last Month" at bounding box center [92, 162] width 101 height 15
click at [122, 142] on link "Column: 90 Days" at bounding box center [85, 143] width 86 height 15
click at [134, 144] on span at bounding box center [133, 143] width 10 height 10
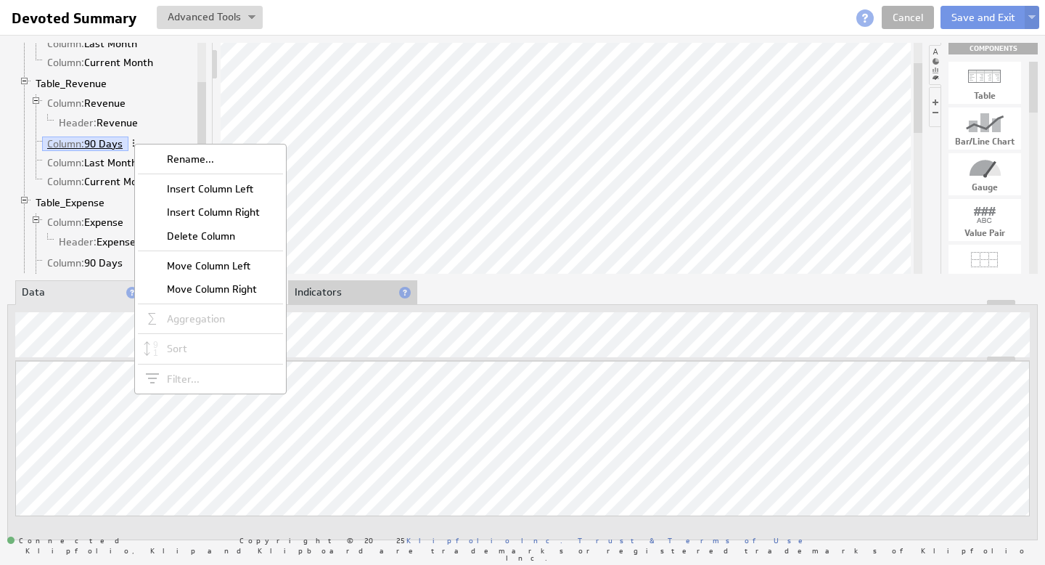
click at [107, 145] on link "Column: 90 Days" at bounding box center [85, 143] width 86 height 15
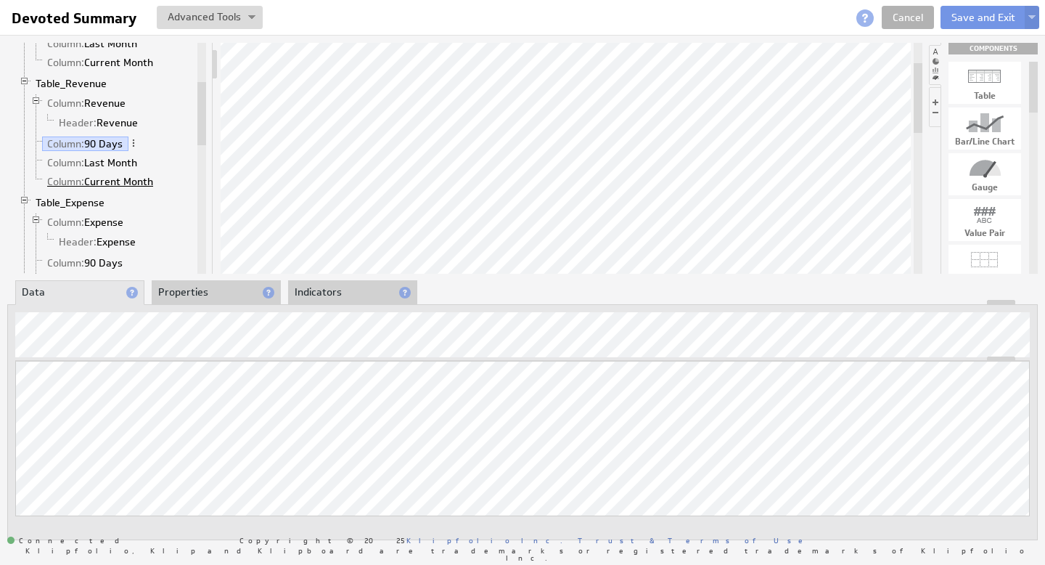
click at [107, 181] on link "Column: Current Month" at bounding box center [100, 181] width 117 height 15
click at [166, 179] on span at bounding box center [164, 181] width 10 height 10
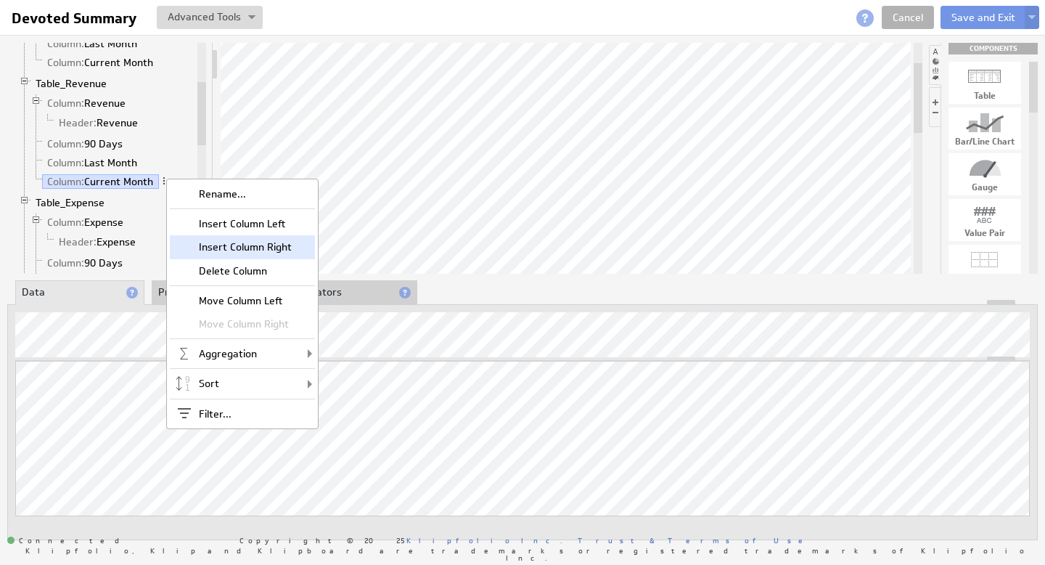
click at [255, 241] on div "Insert Column Right" at bounding box center [242, 246] width 145 height 23
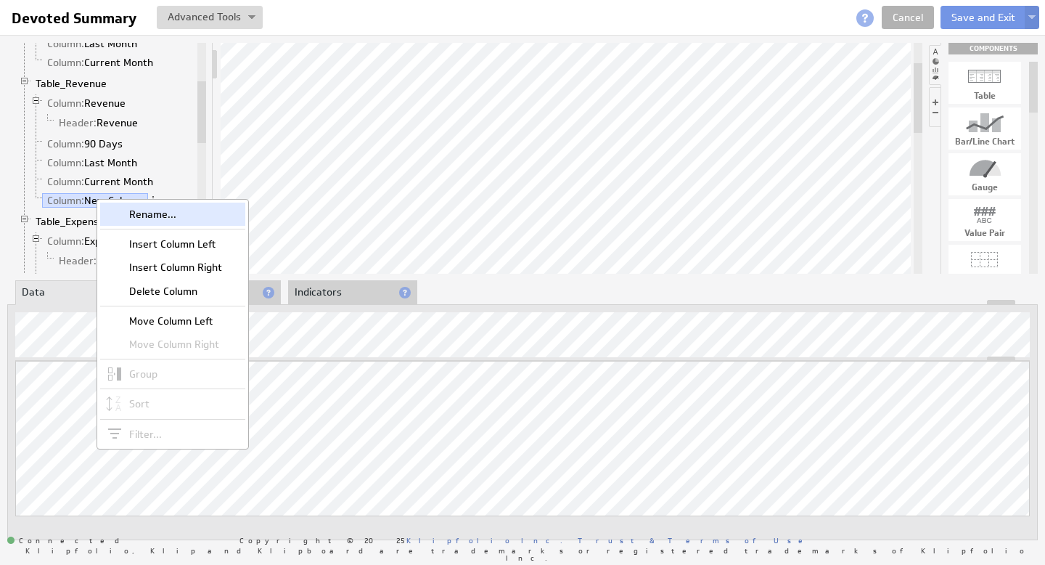
click at [145, 217] on div "Rename..." at bounding box center [172, 214] width 145 height 23
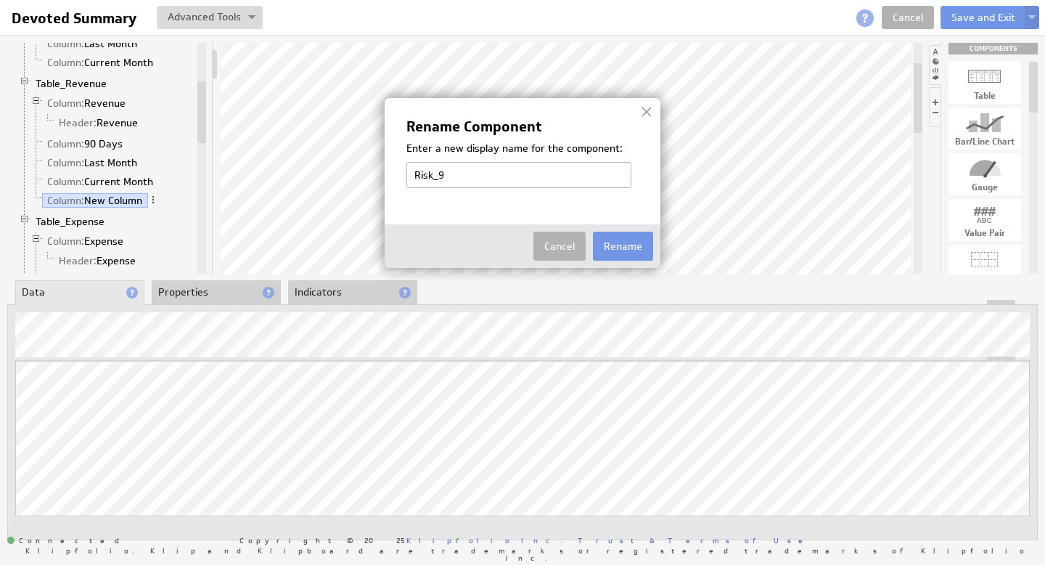
type input "Risk_90"
click at [639, 242] on button "Rename" at bounding box center [623, 246] width 60 height 29
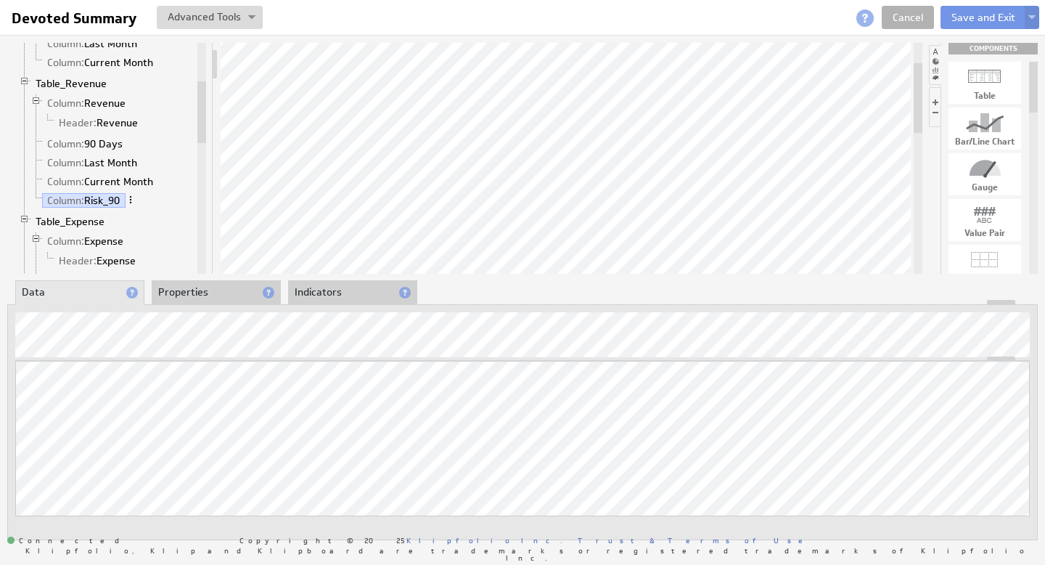
click at [134, 199] on span at bounding box center [131, 200] width 10 height 10
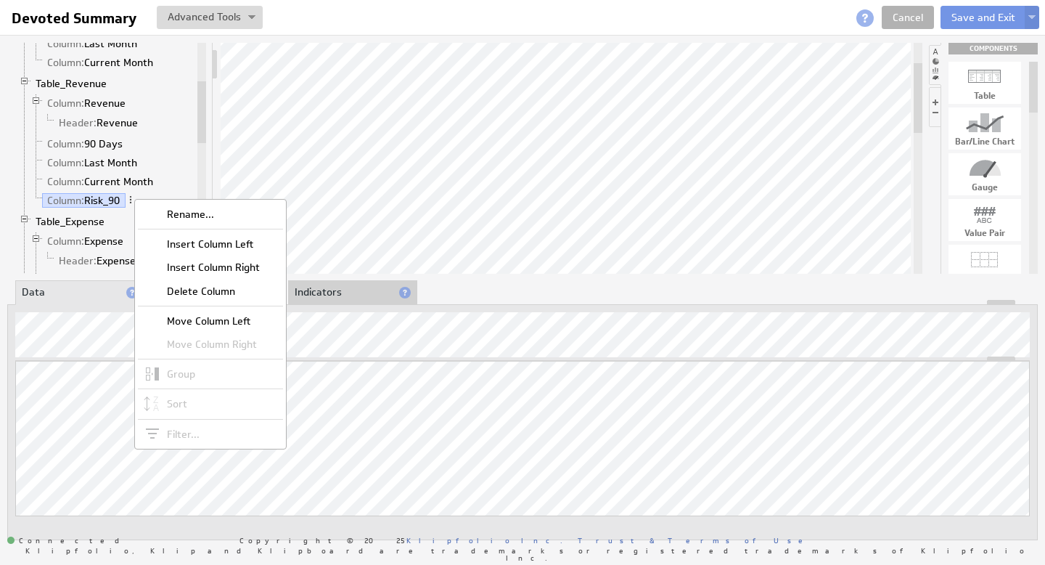
click at [228, 268] on div "Insert Column Right" at bounding box center [210, 266] width 145 height 23
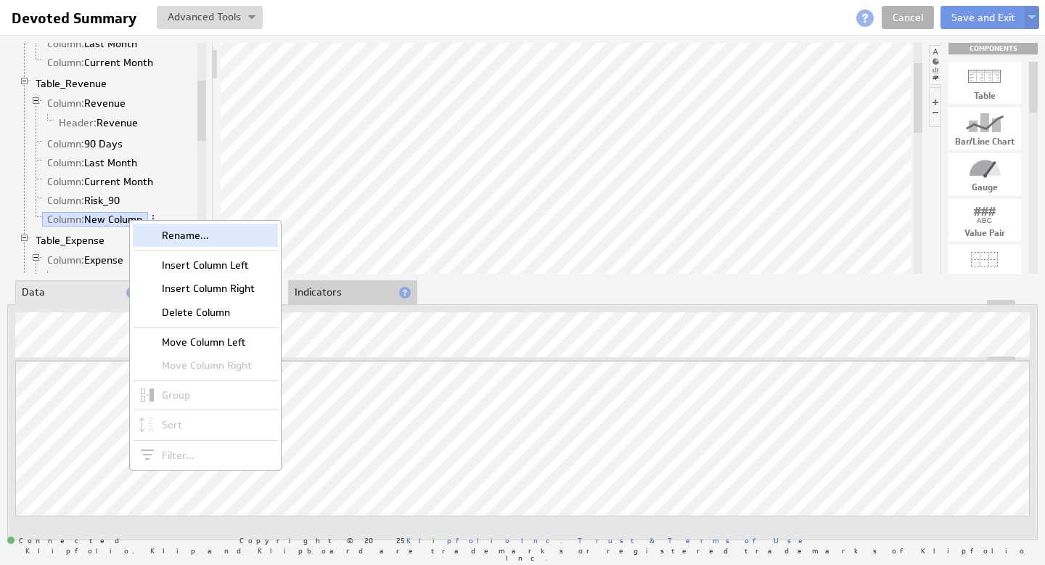
click at [184, 232] on div "Rename..." at bounding box center [205, 235] width 145 height 23
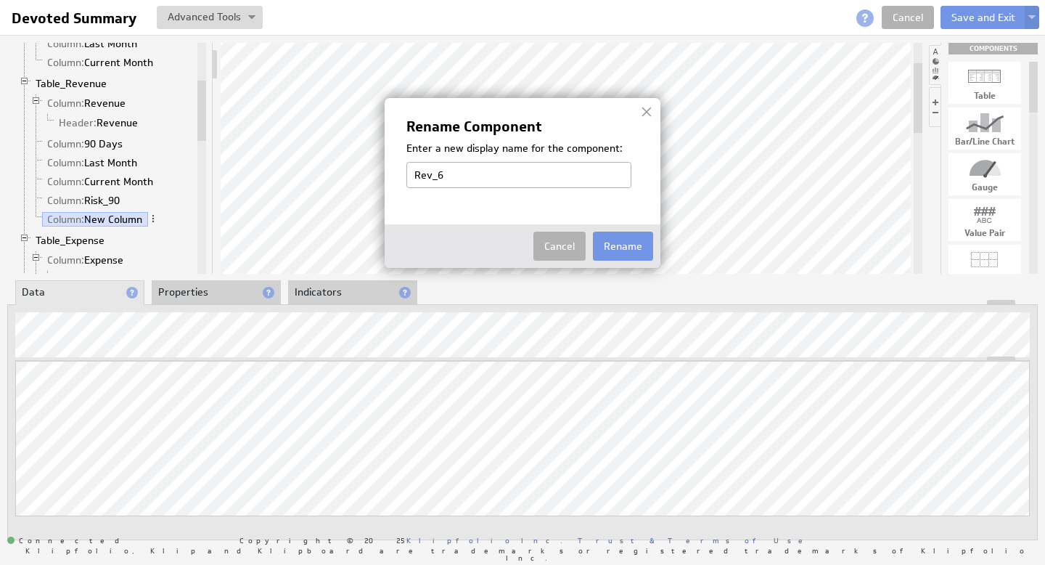
type input "Rev_60"
click at [618, 248] on button "Rename" at bounding box center [623, 246] width 60 height 29
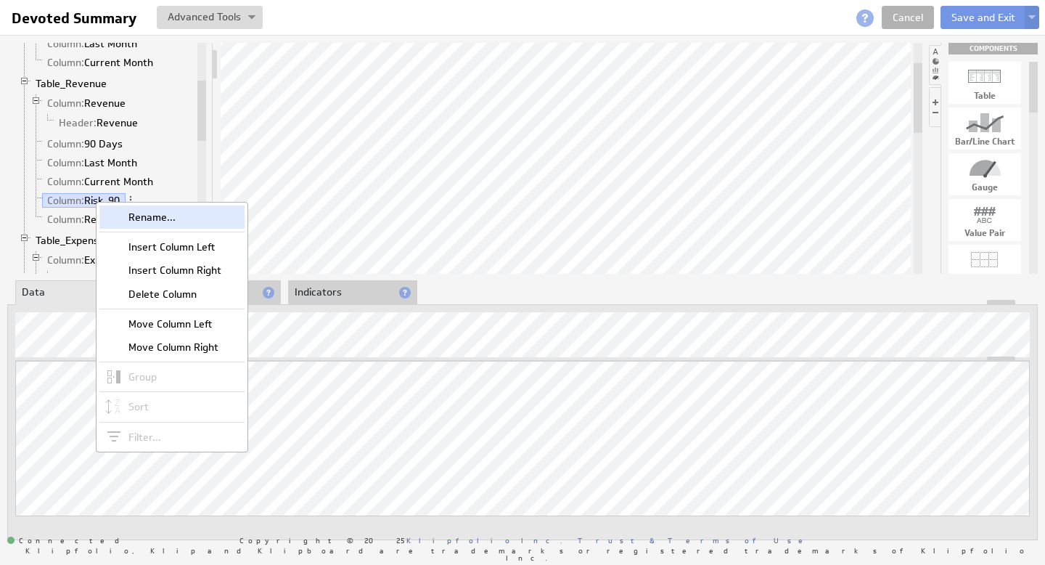
click at [137, 215] on div "Rename..." at bounding box center [171, 216] width 145 height 23
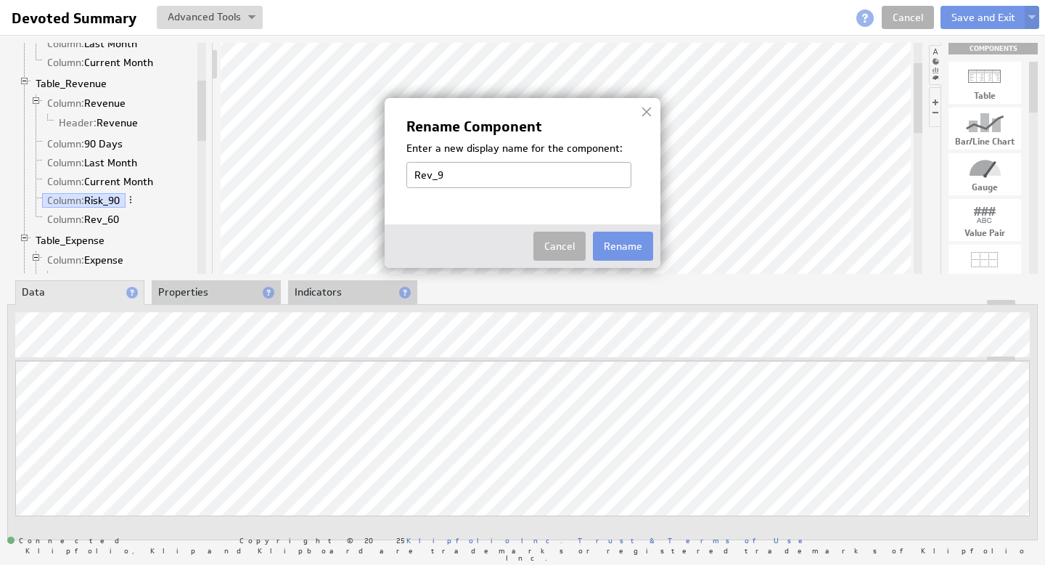
type input "Rev_90"
click at [620, 251] on button "Rename" at bounding box center [623, 246] width 60 height 29
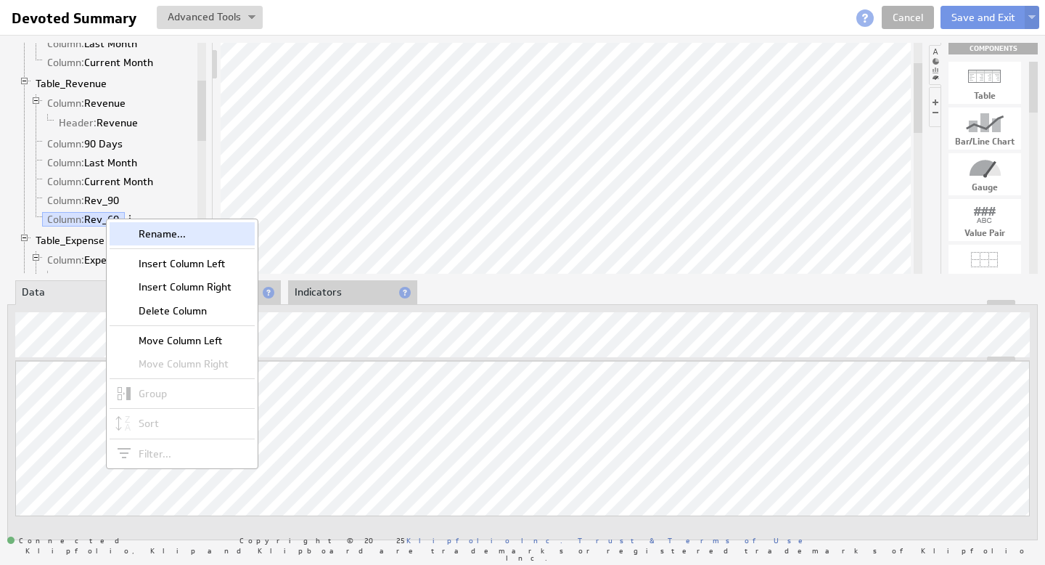
click at [184, 237] on div "Rename..." at bounding box center [182, 233] width 145 height 23
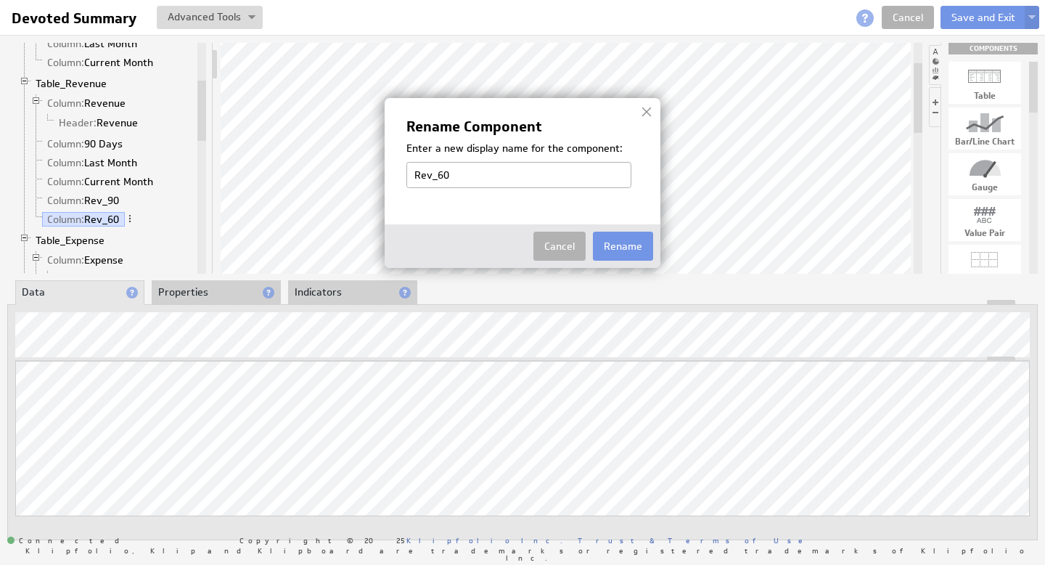
click at [438, 179] on input "Rev_60" at bounding box center [518, 175] width 225 height 26
drag, startPoint x: 438, startPoint y: 176, endPoint x: 473, endPoint y: 176, distance: 35.6
click at [473, 176] on input "Rev_60" at bounding box center [518, 175] width 225 height 26
type input "Rev_Curr"
click at [612, 249] on button "Rename" at bounding box center [623, 246] width 60 height 29
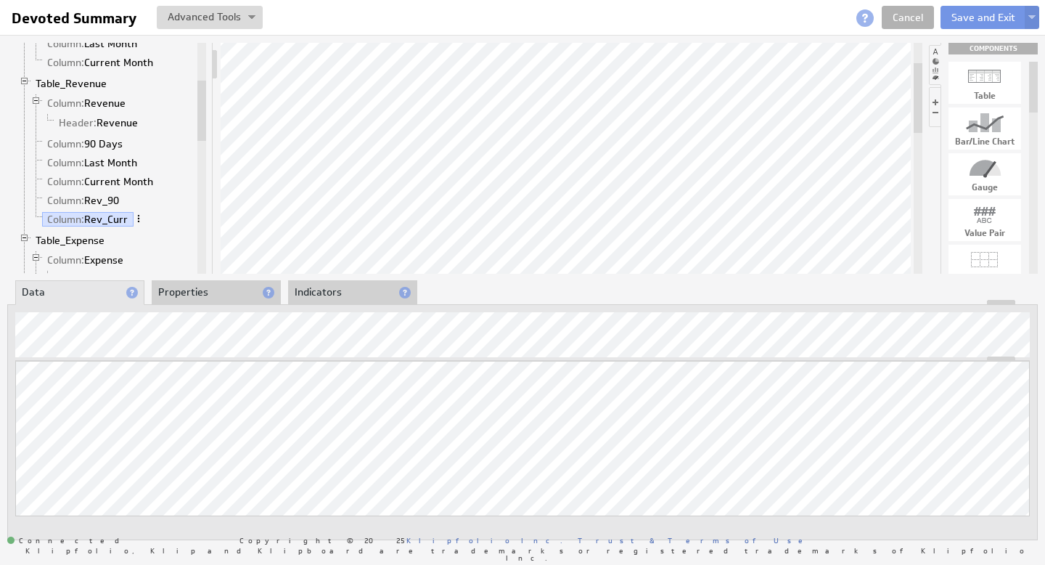
click at [142, 220] on span at bounding box center [139, 218] width 10 height 10
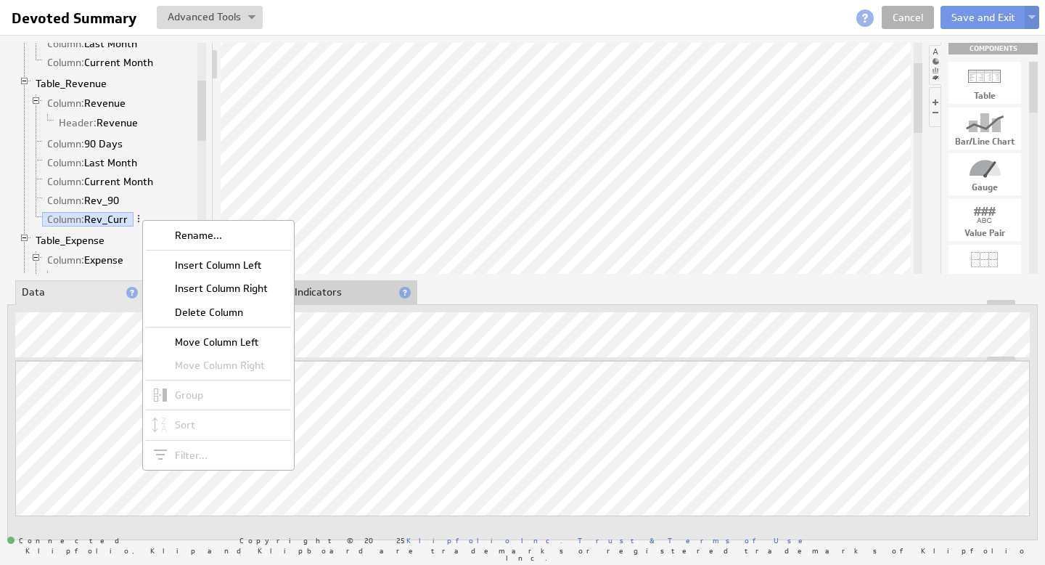
click at [226, 283] on div "Insert Column Right" at bounding box center [218, 288] width 145 height 23
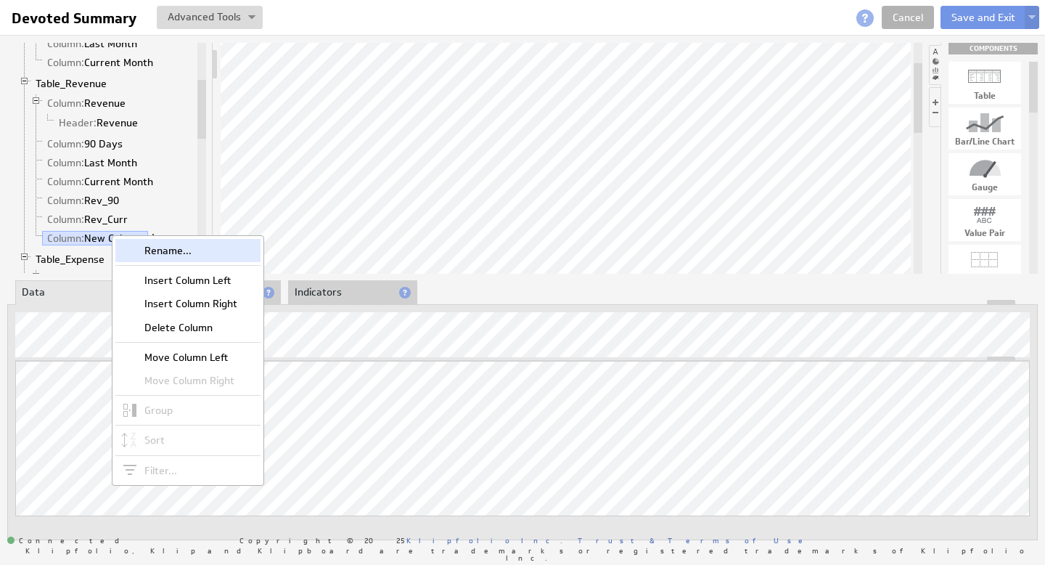
click at [179, 249] on div "Rename..." at bounding box center [187, 250] width 145 height 23
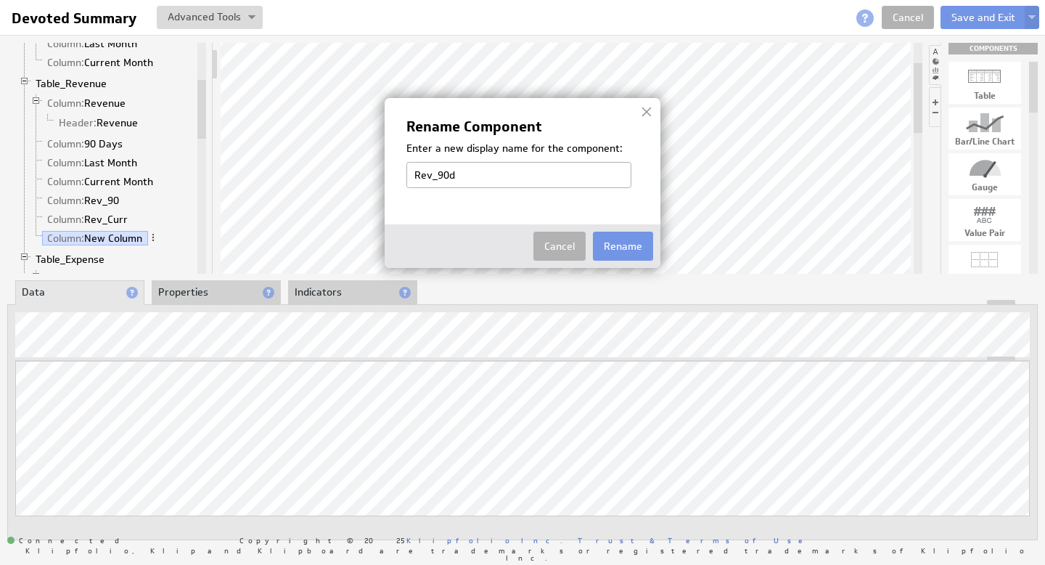
type input "Rev_90dy"
click at [637, 242] on button "Rename" at bounding box center [623, 246] width 60 height 29
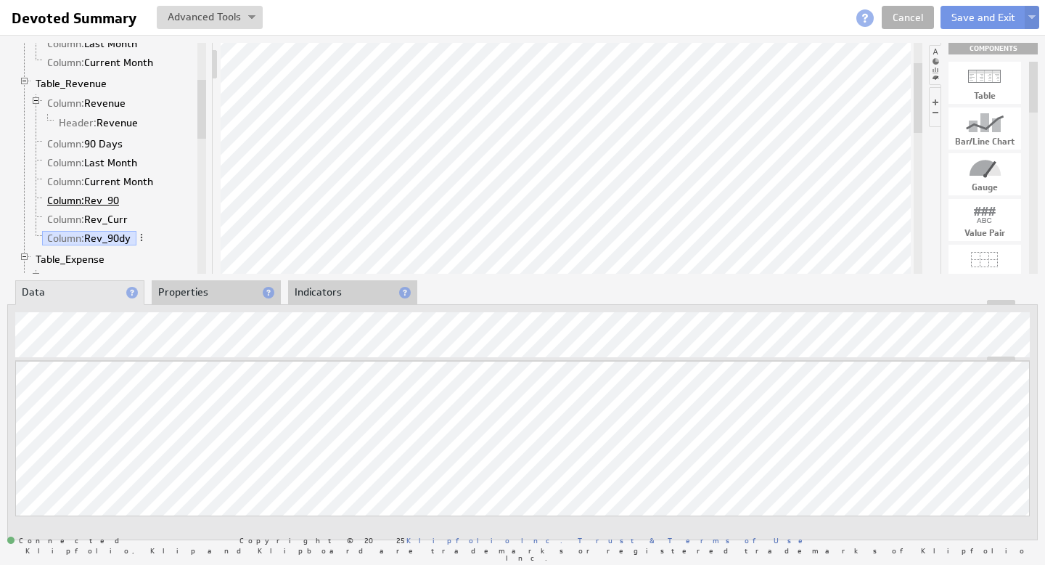
click at [82, 196] on span "Column:" at bounding box center [65, 200] width 37 height 13
click at [83, 233] on span "Column:" at bounding box center [65, 238] width 37 height 13
click at [144, 237] on span at bounding box center [141, 237] width 10 height 10
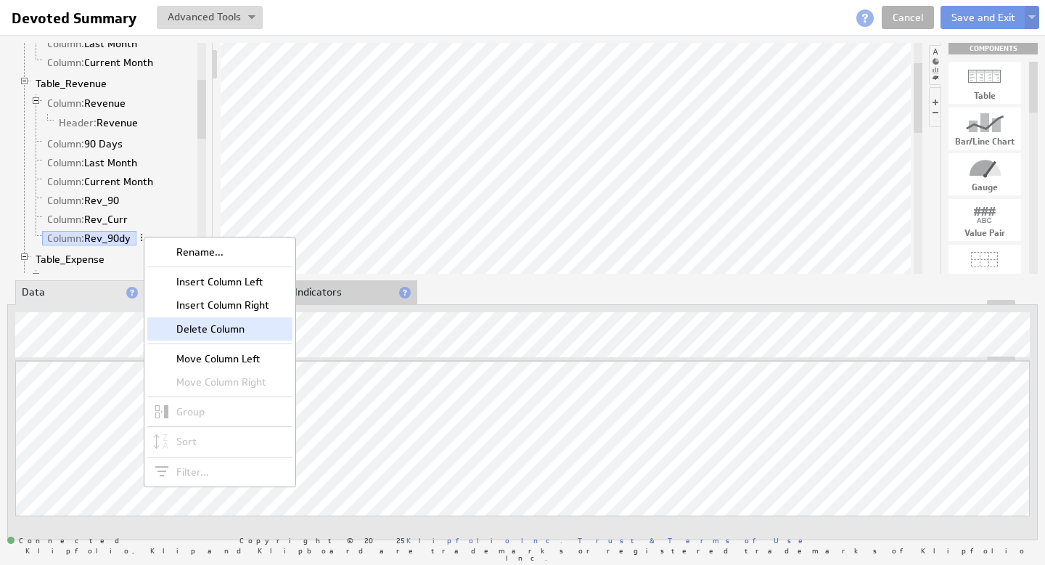
click at [228, 329] on div "Delete Column" at bounding box center [219, 328] width 145 height 23
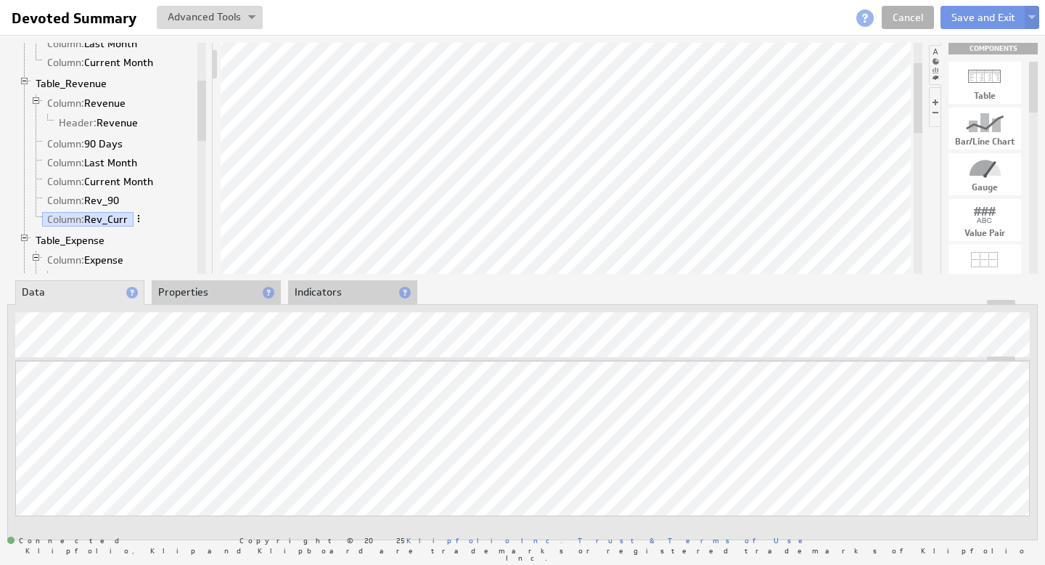
click at [141, 218] on span at bounding box center [139, 218] width 10 height 10
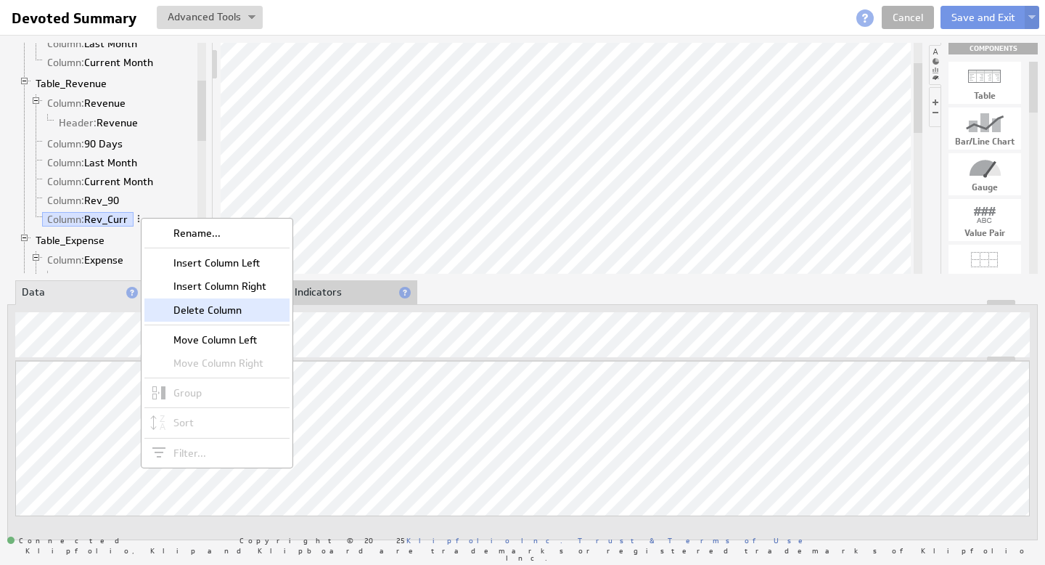
click at [222, 316] on div "Delete Column" at bounding box center [216, 309] width 145 height 23
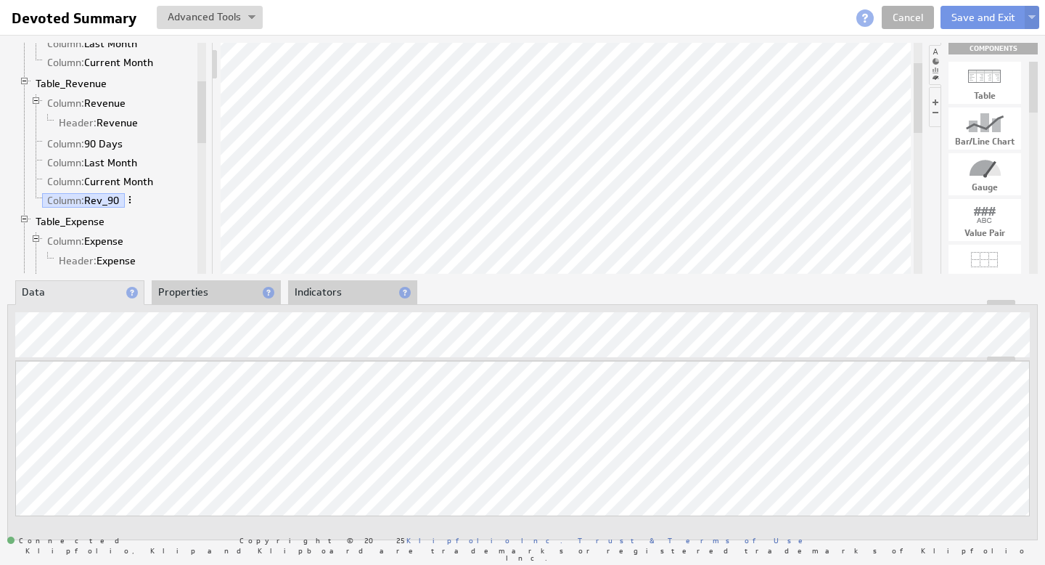
click at [134, 200] on span at bounding box center [130, 200] width 10 height 10
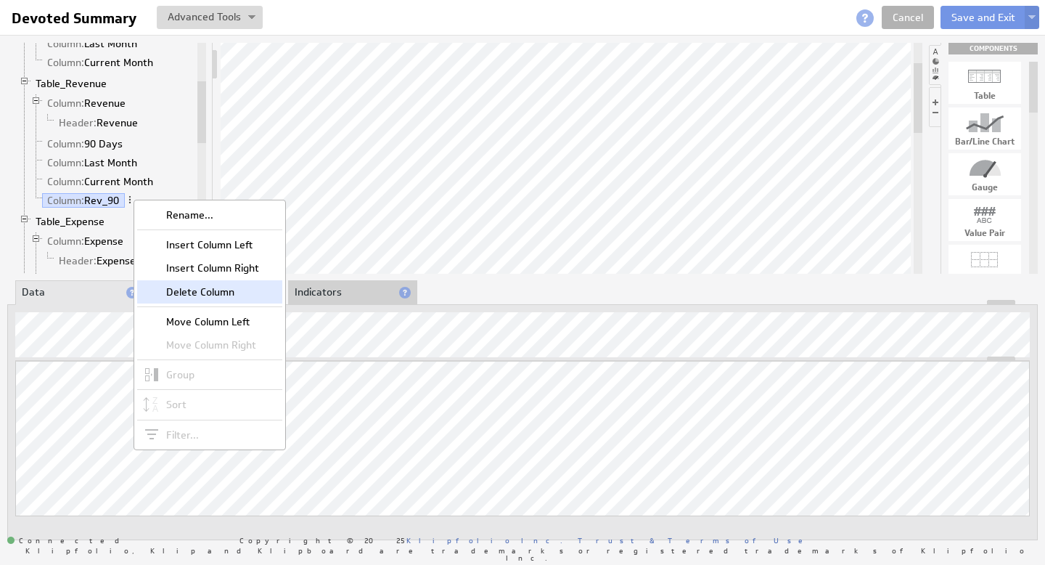
click at [216, 293] on div "Delete Column" at bounding box center [209, 291] width 145 height 23
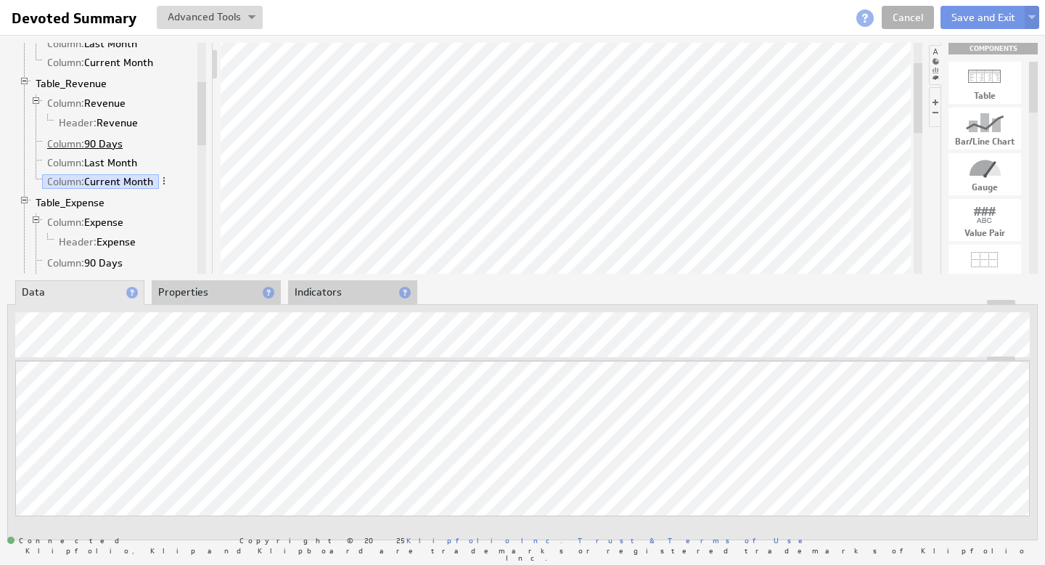
click at [108, 144] on link "Column: 90 Days" at bounding box center [85, 143] width 86 height 15
click at [123, 163] on link "Column: Last Month" at bounding box center [92, 162] width 101 height 15
click at [110, 141] on link "Column: 90 Days" at bounding box center [85, 143] width 86 height 15
click at [69, 142] on span "Column:" at bounding box center [65, 143] width 37 height 13
click at [75, 160] on span "Column:" at bounding box center [65, 162] width 37 height 13
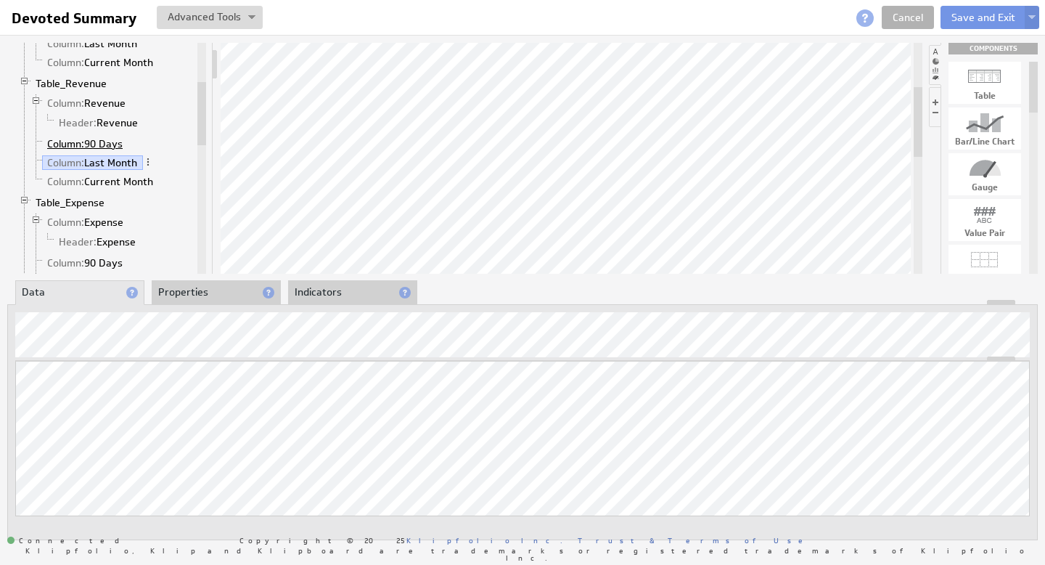
click at [75, 139] on span "Column:" at bounding box center [65, 143] width 37 height 13
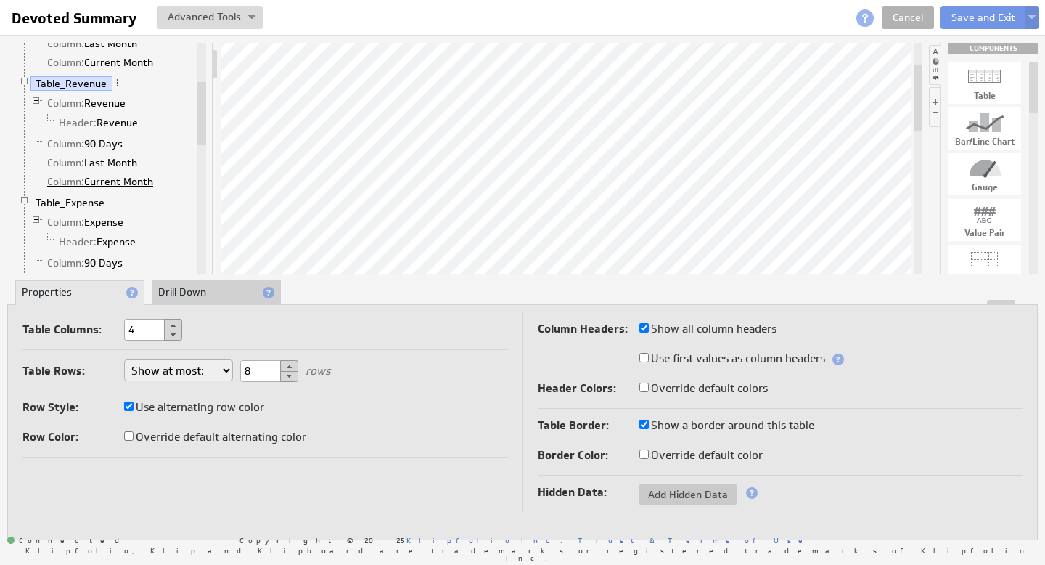
click at [116, 178] on link "Column: Current Month" at bounding box center [100, 181] width 117 height 15
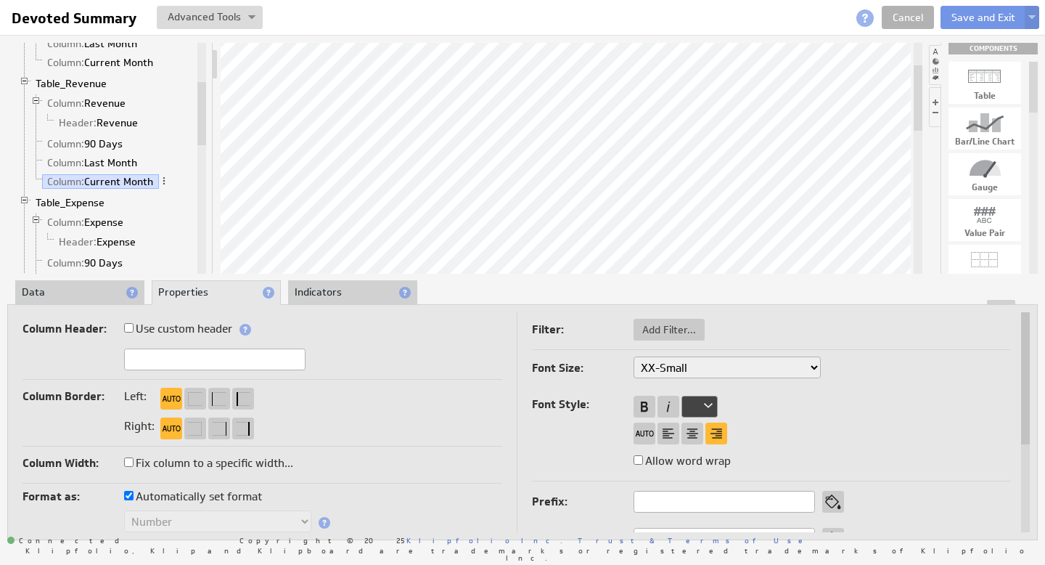
click at [36, 294] on li "Data" at bounding box center [79, 292] width 129 height 25
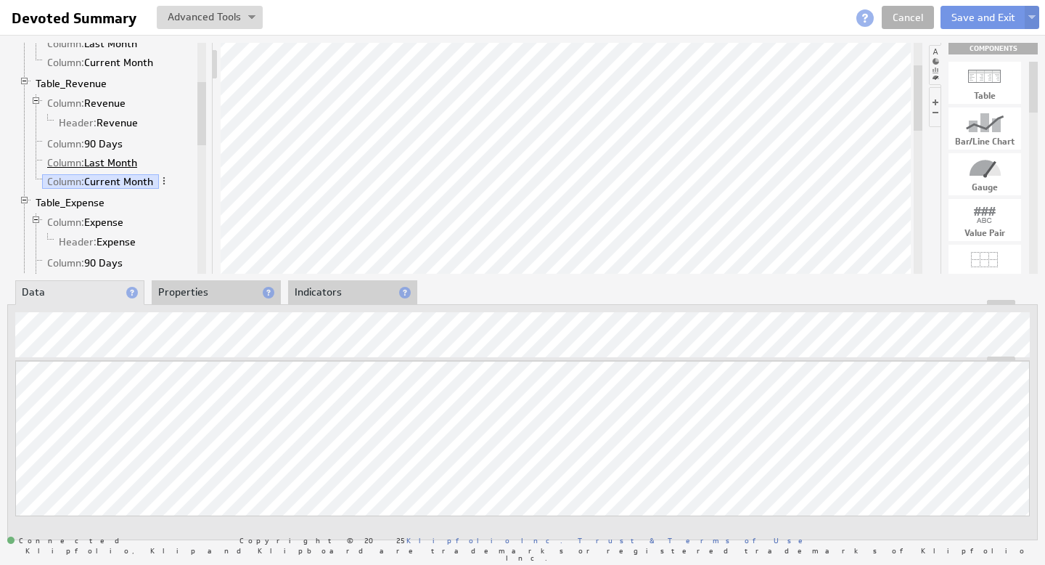
click at [113, 165] on link "Column: Last Month" at bounding box center [92, 162] width 101 height 15
click at [113, 138] on link "Column: 90 Days" at bounding box center [85, 143] width 86 height 15
click at [101, 165] on link "Column: Last Month" at bounding box center [92, 162] width 101 height 15
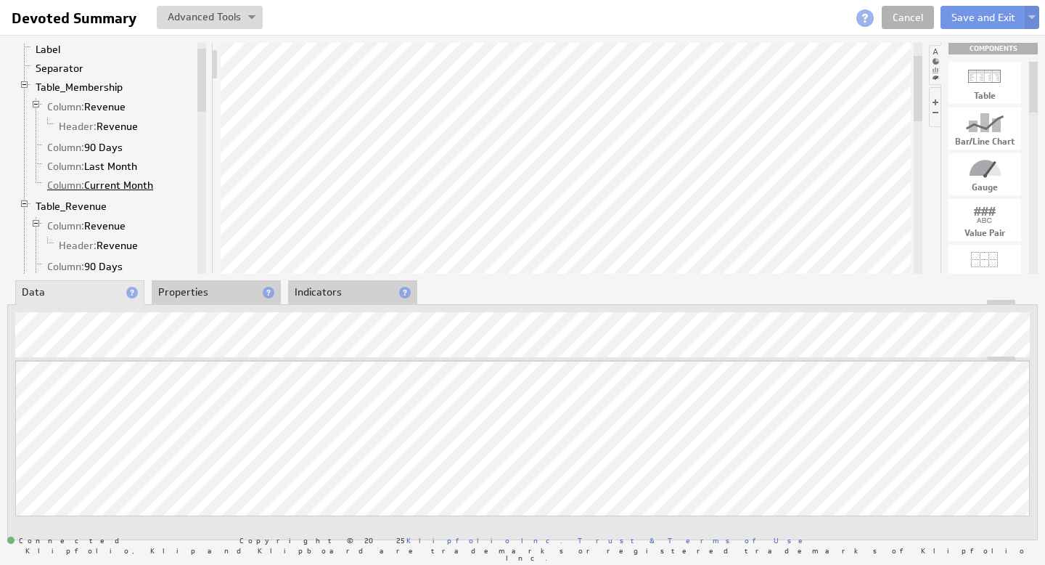
click at [138, 187] on link "Column: Current Month" at bounding box center [100, 185] width 117 height 15
click at [113, 169] on link "Column: Last Month" at bounding box center [92, 166] width 101 height 15
click at [115, 150] on link "Column: 90 Days" at bounding box center [85, 147] width 86 height 15
click at [101, 219] on link "Column: Revenue" at bounding box center [86, 225] width 89 height 15
click at [97, 269] on link "Column: 90 Days" at bounding box center [85, 266] width 86 height 15
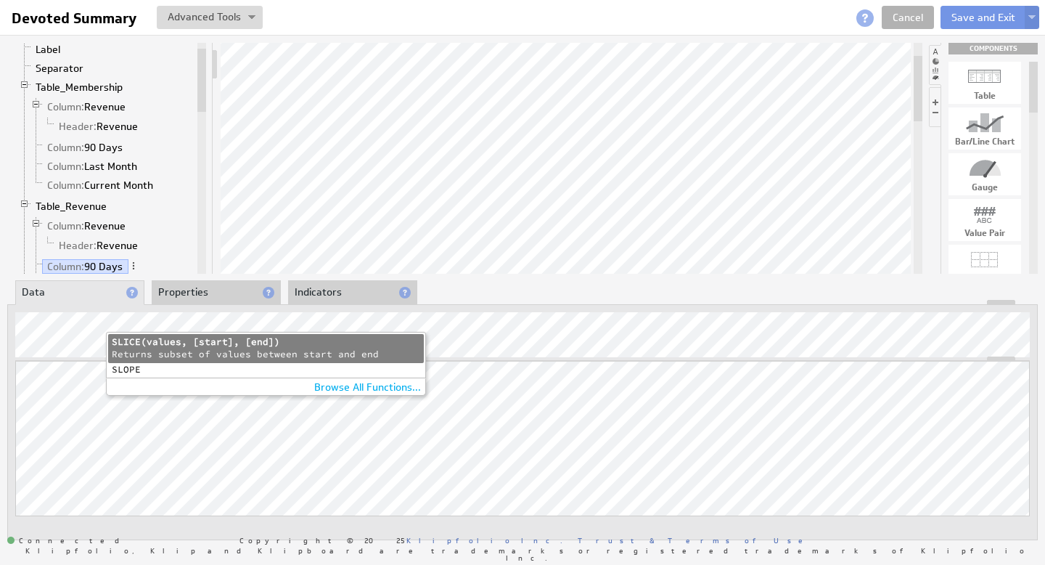
click at [168, 351] on div "Returns subset of values between start and end" at bounding box center [266, 354] width 308 height 12
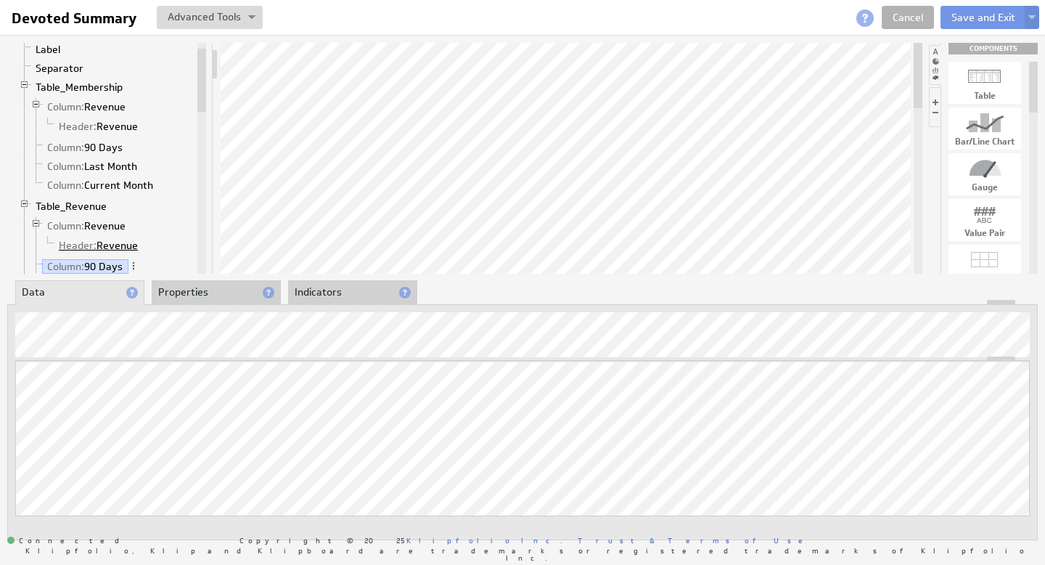
click at [102, 245] on link "Header: Revenue" at bounding box center [99, 245] width 90 height 15
click at [99, 265] on link "Column: 90 Days" at bounding box center [85, 266] width 86 height 15
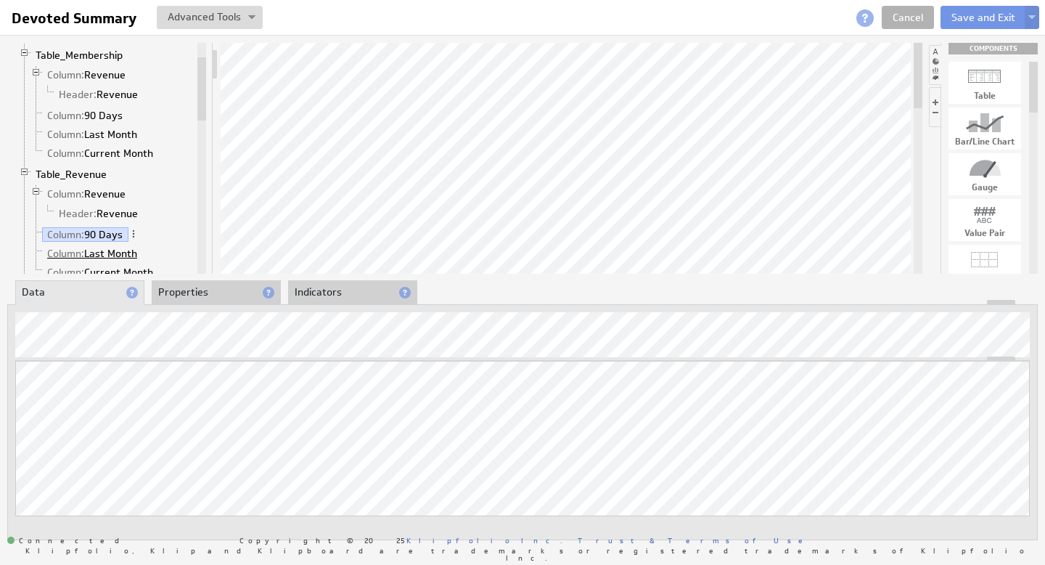
click at [116, 256] on link "Column: Last Month" at bounding box center [92, 253] width 101 height 15
click at [107, 266] on link "Column: Current Month" at bounding box center [100, 272] width 117 height 15
click at [112, 250] on link "Column: Last Month" at bounding box center [92, 253] width 101 height 15
click at [106, 237] on link "Column: 90 Days" at bounding box center [85, 234] width 86 height 15
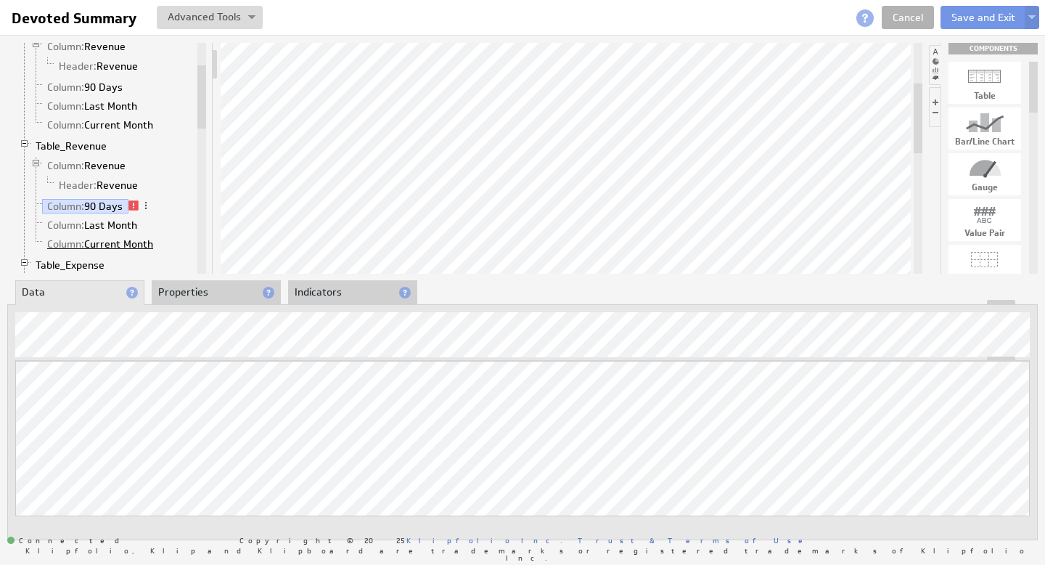
click at [116, 239] on link "Column: Current Month" at bounding box center [100, 244] width 117 height 15
click at [122, 224] on link "Column: Last Month" at bounding box center [92, 225] width 101 height 15
click at [120, 238] on link "Column: Current Month" at bounding box center [100, 244] width 117 height 15
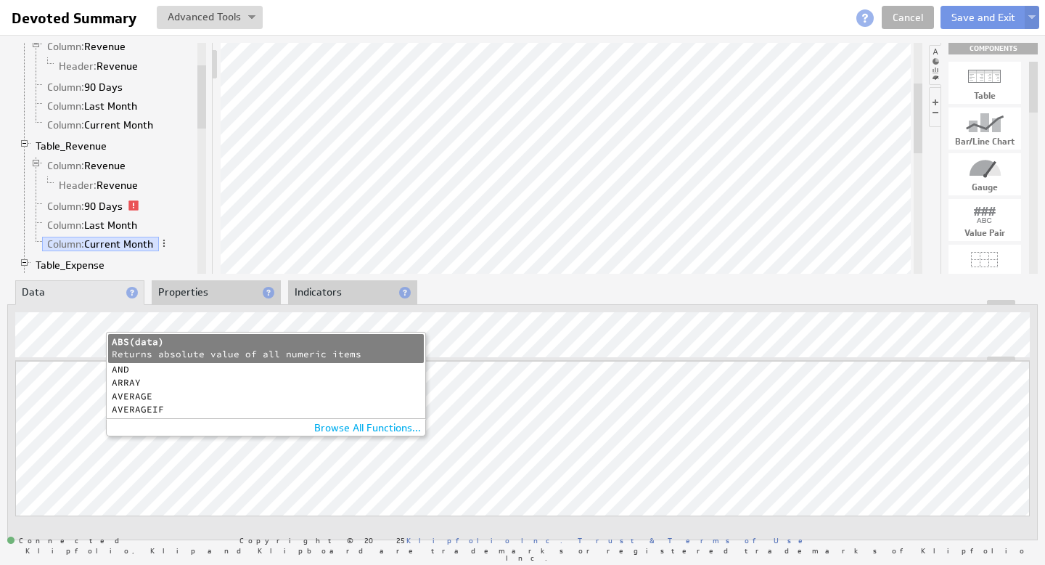
click at [134, 380] on div "ARRAY" at bounding box center [266, 382] width 308 height 9
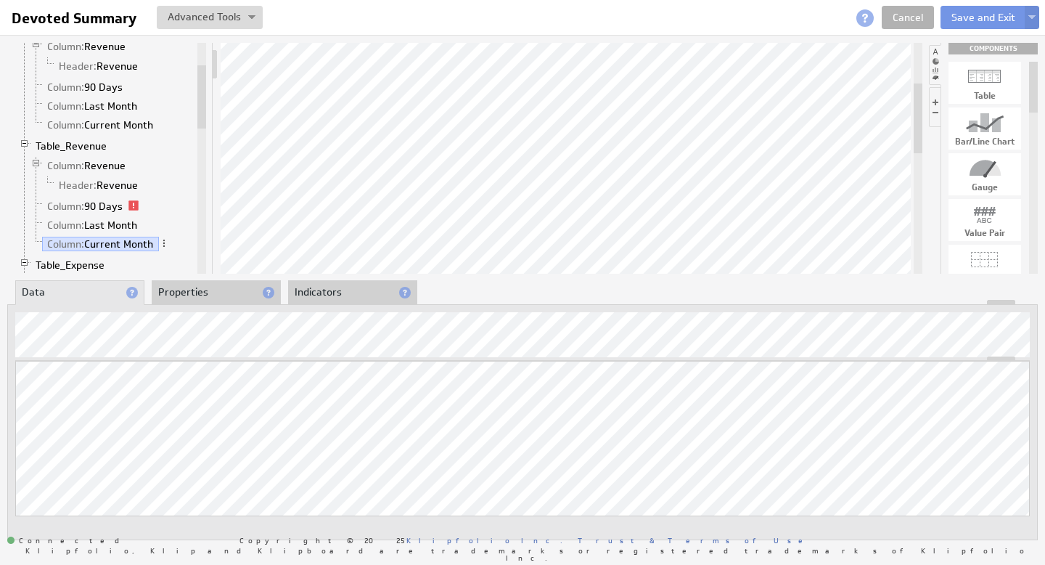
click at [180, 192] on li "Header: Revenue" at bounding box center [118, 185] width 152 height 19
click at [118, 223] on link "Column: Last Month" at bounding box center [92, 225] width 101 height 15
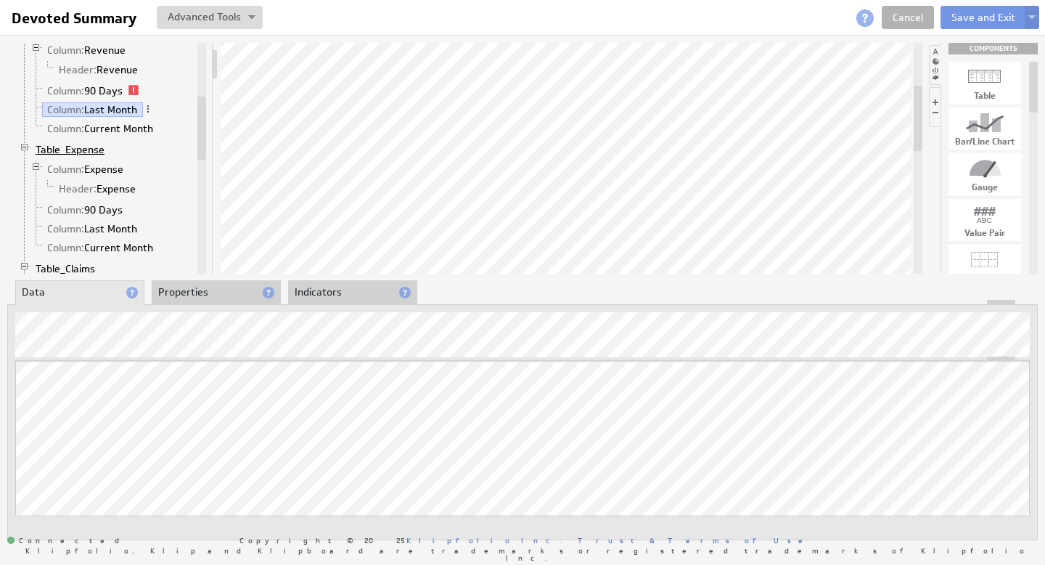
click at [104, 152] on link "Table_Expense" at bounding box center [70, 149] width 80 height 15
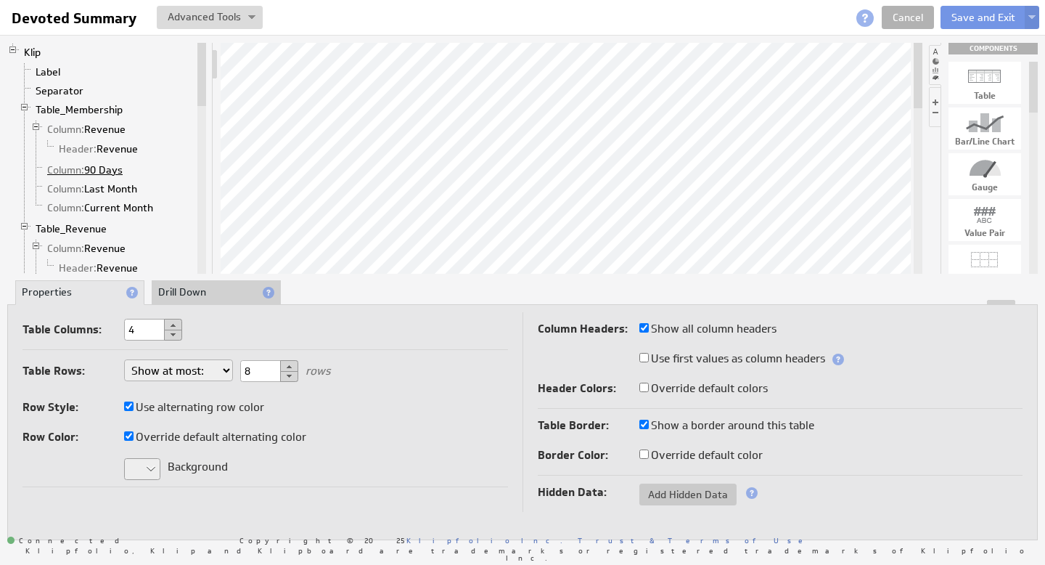
click at [106, 170] on link "Column: 90 Days" at bounding box center [85, 170] width 86 height 15
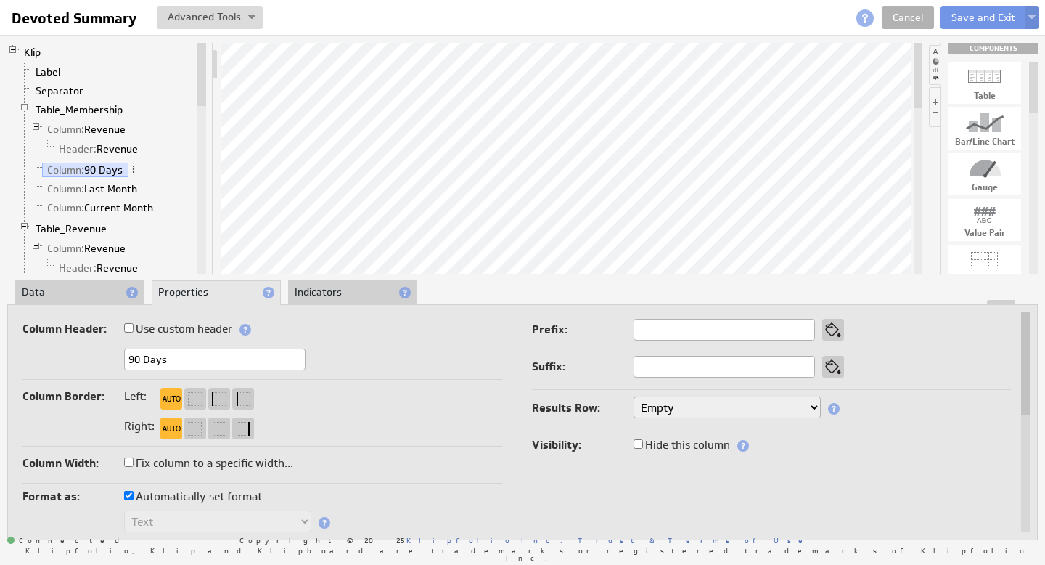
click at [94, 299] on li "Data" at bounding box center [79, 292] width 129 height 25
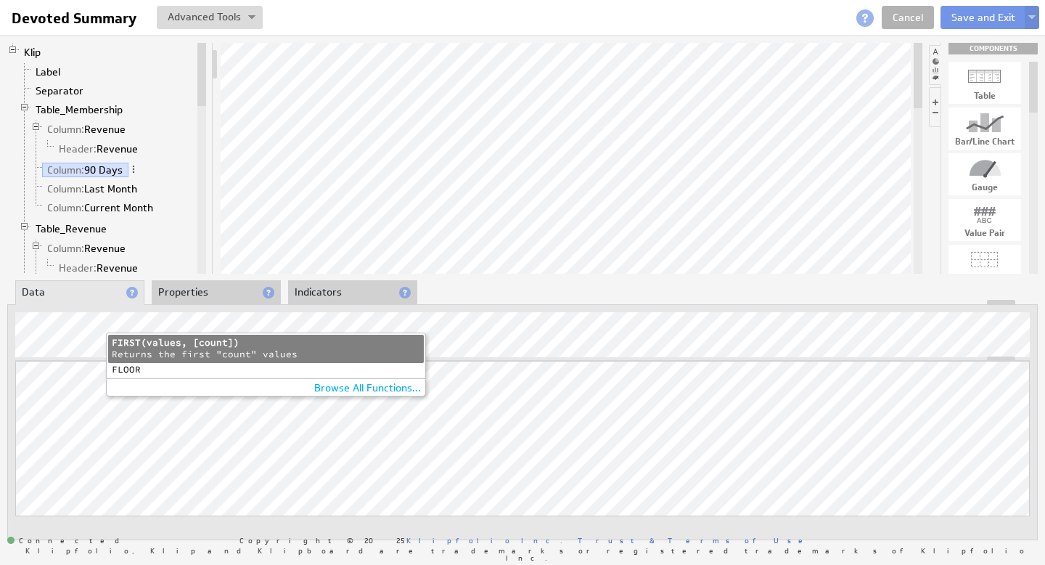
click at [134, 370] on div "FLOOR" at bounding box center [266, 369] width 308 height 9
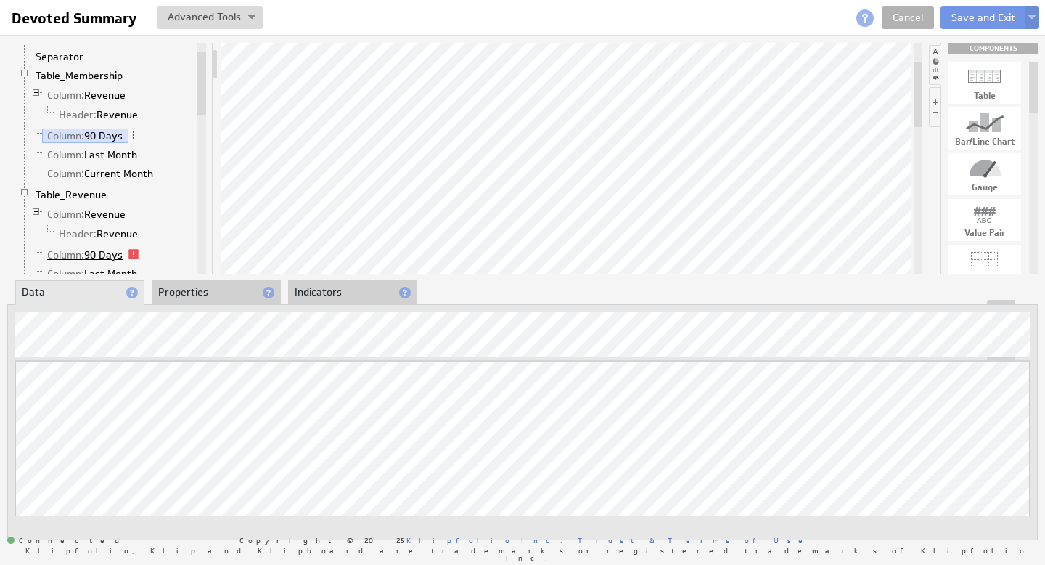
click at [116, 255] on link "Column: 90 Days" at bounding box center [85, 255] width 86 height 15
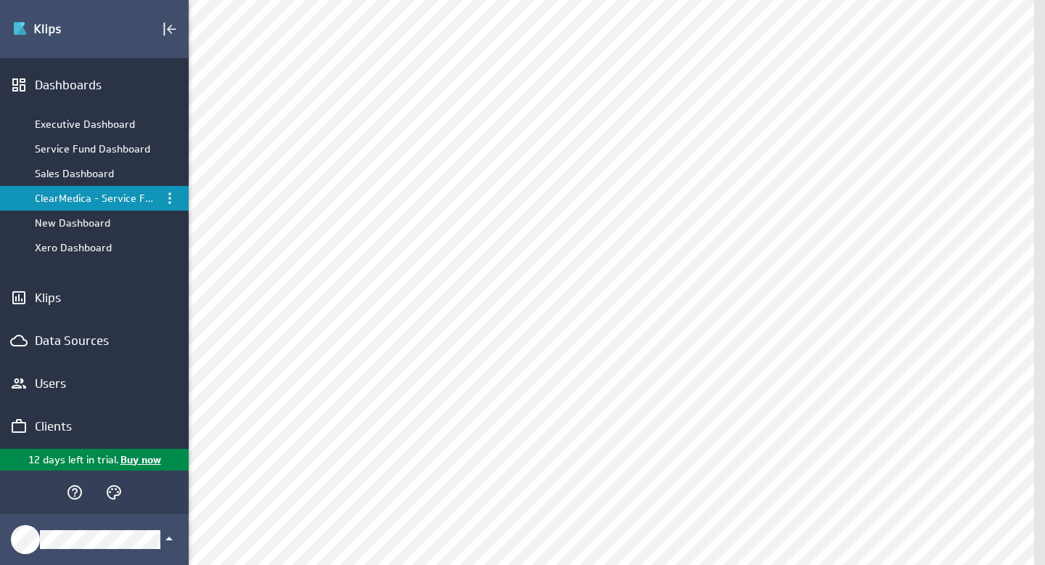
scroll to position [352, 0]
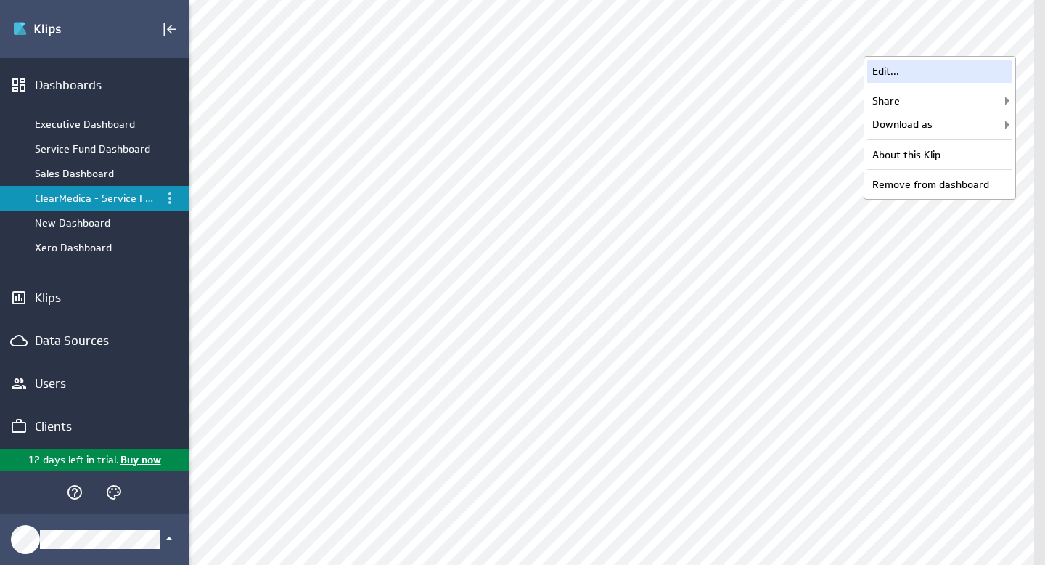
click at [930, 73] on div "Edit..." at bounding box center [939, 71] width 145 height 23
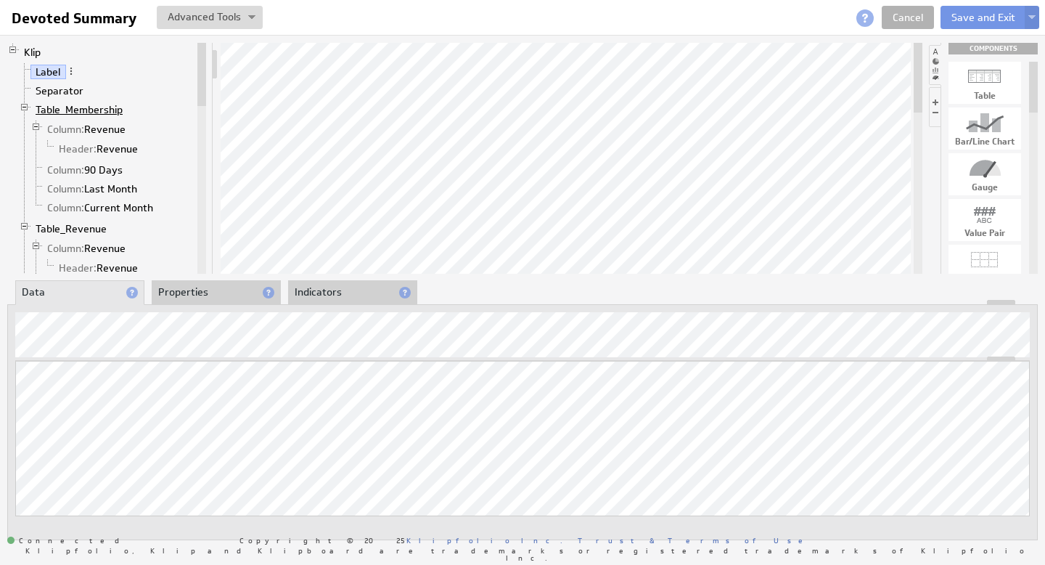
click at [75, 110] on link "Table_Membership" at bounding box center [79, 109] width 98 height 15
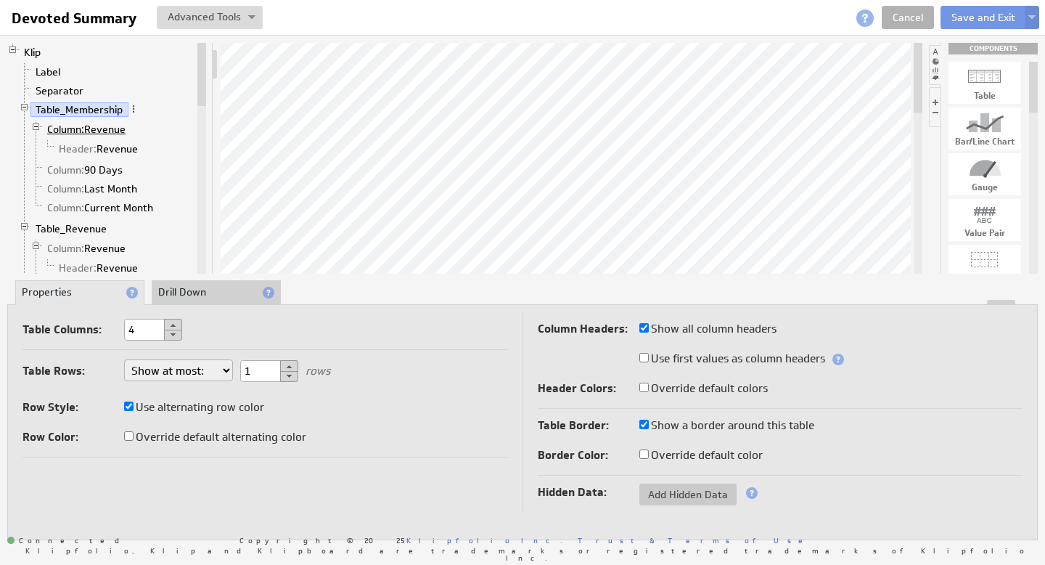
click at [72, 127] on span "Column:" at bounding box center [65, 129] width 37 height 13
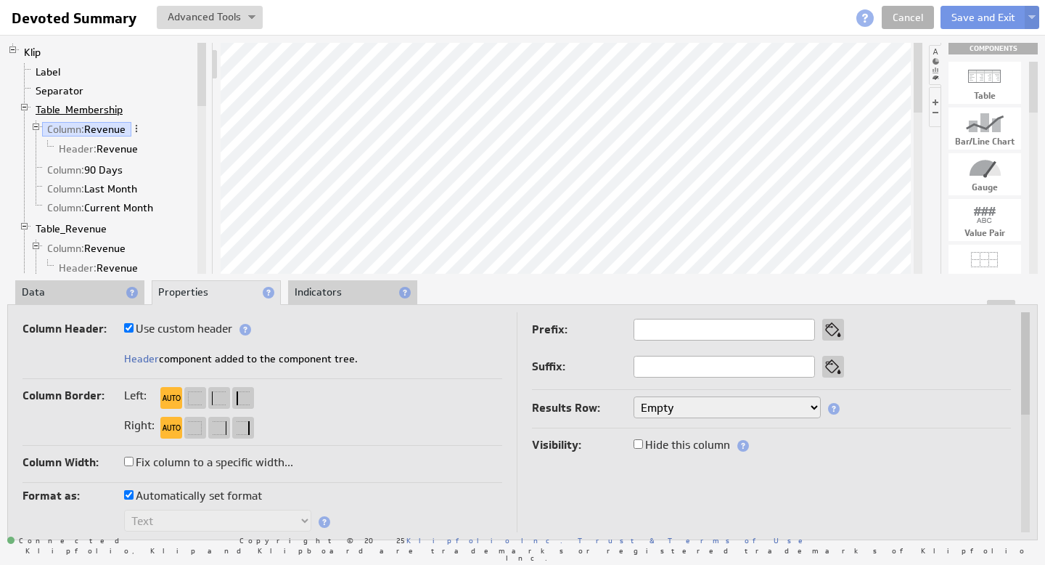
click at [71, 110] on link "Table_Membership" at bounding box center [79, 109] width 98 height 15
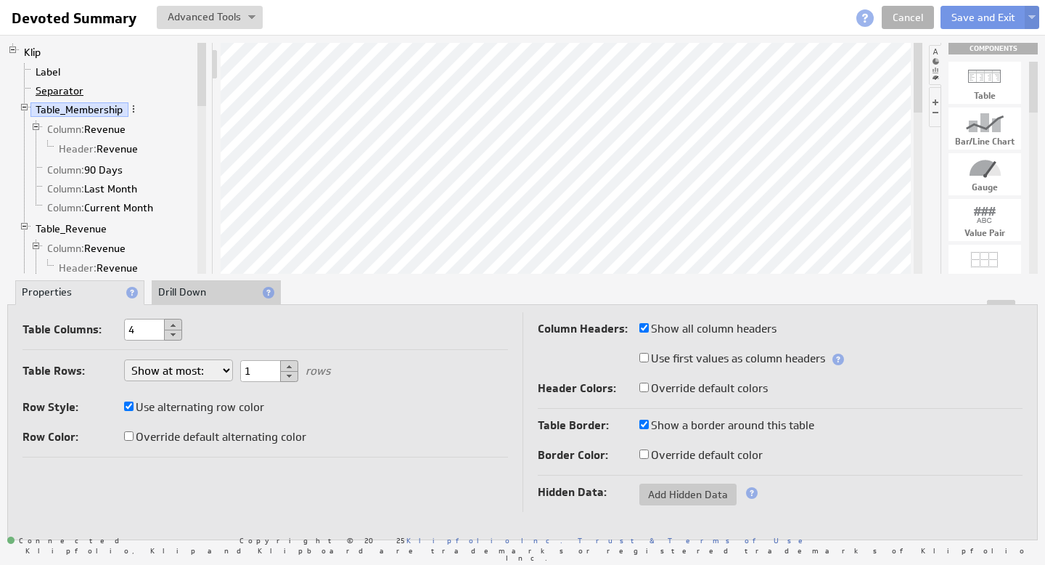
click at [60, 86] on link "Separator" at bounding box center [59, 90] width 59 height 15
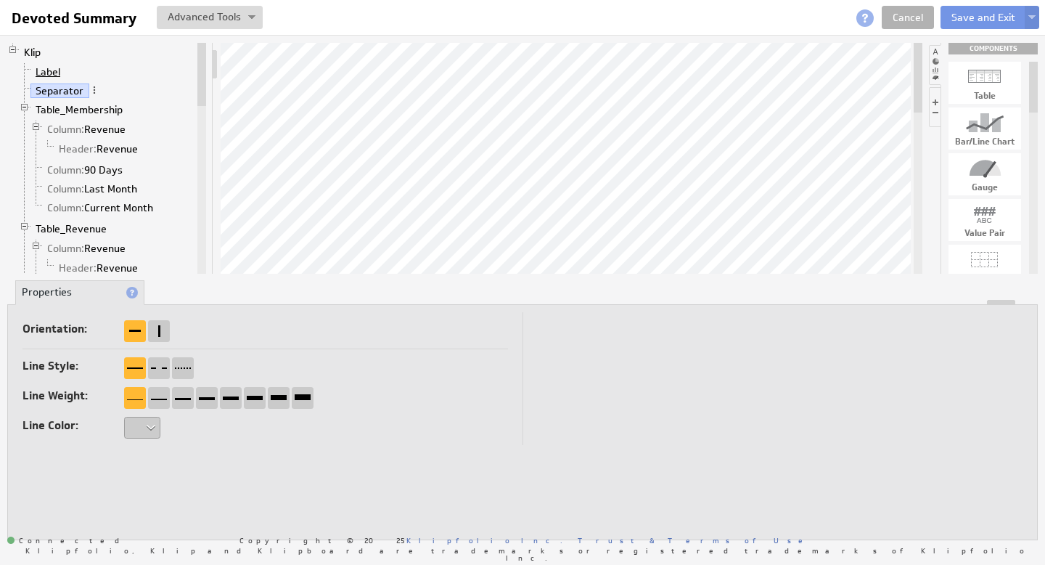
click at [54, 70] on link "Label" at bounding box center [48, 72] width 36 height 15
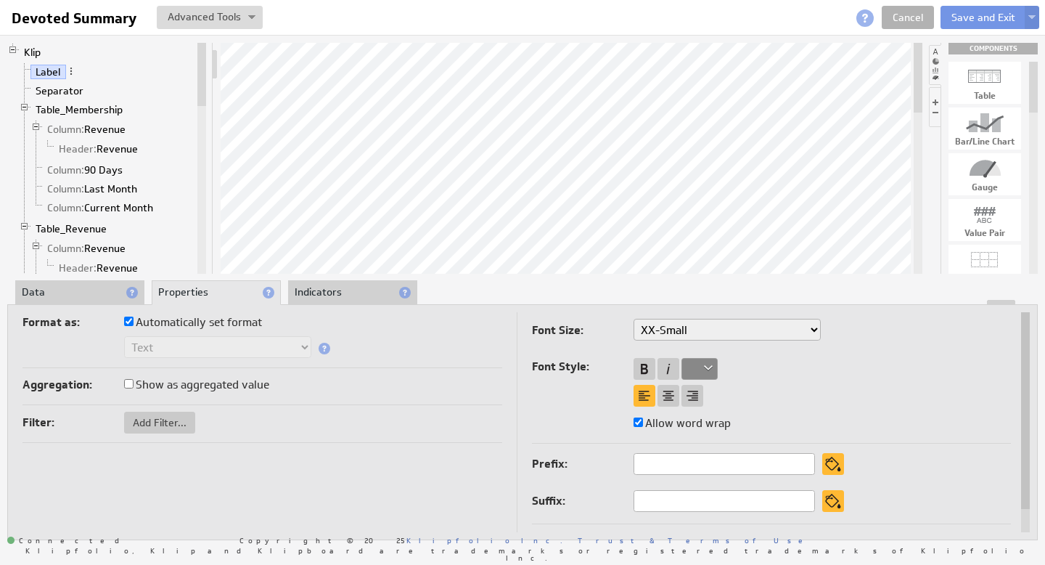
click at [62, 292] on li "Data" at bounding box center [79, 292] width 129 height 25
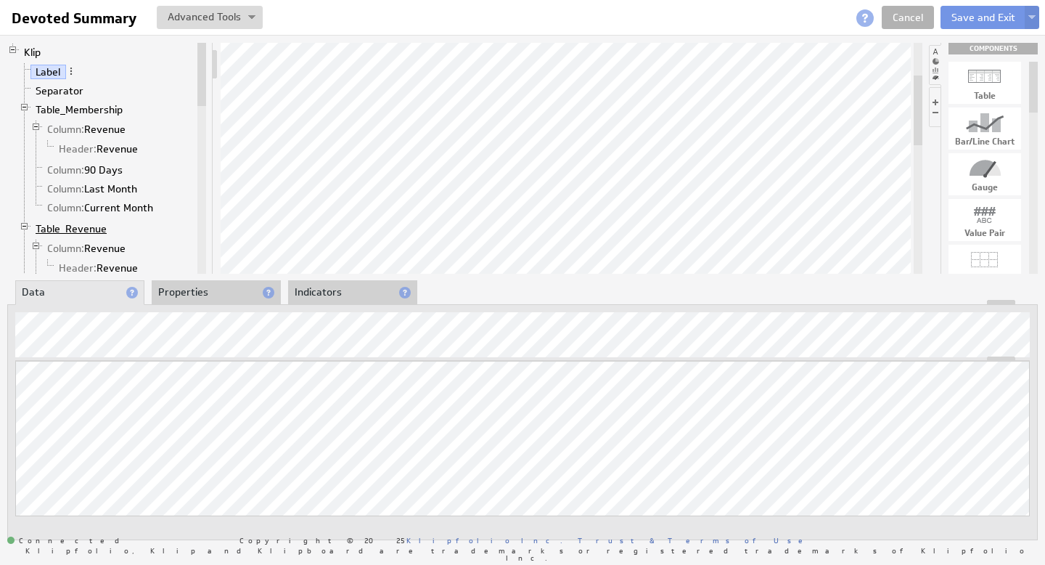
click at [89, 229] on link "Table_Revenue" at bounding box center [71, 228] width 82 height 15
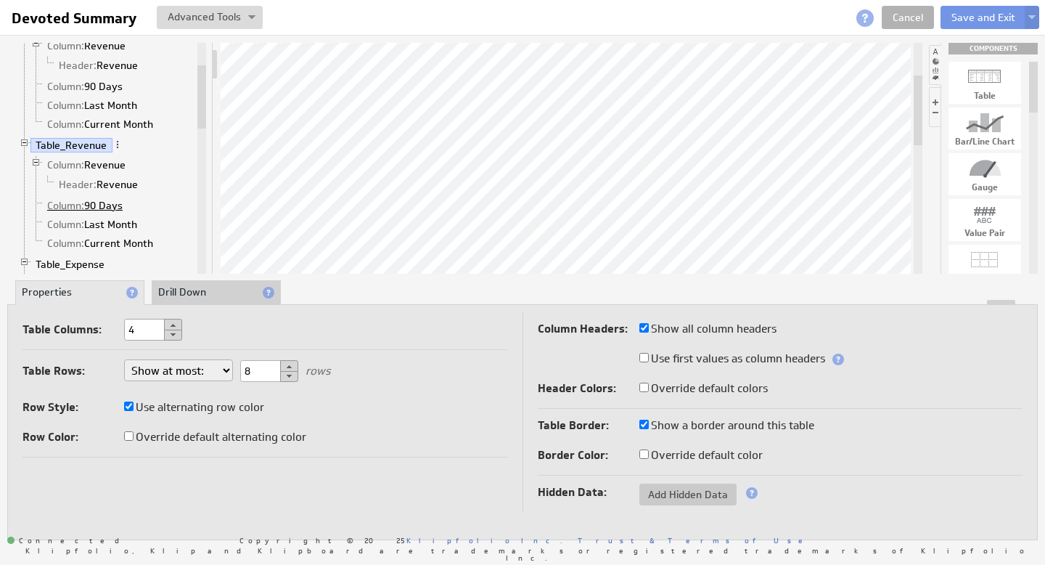
click at [105, 206] on link "Column: 90 Days" at bounding box center [85, 205] width 86 height 15
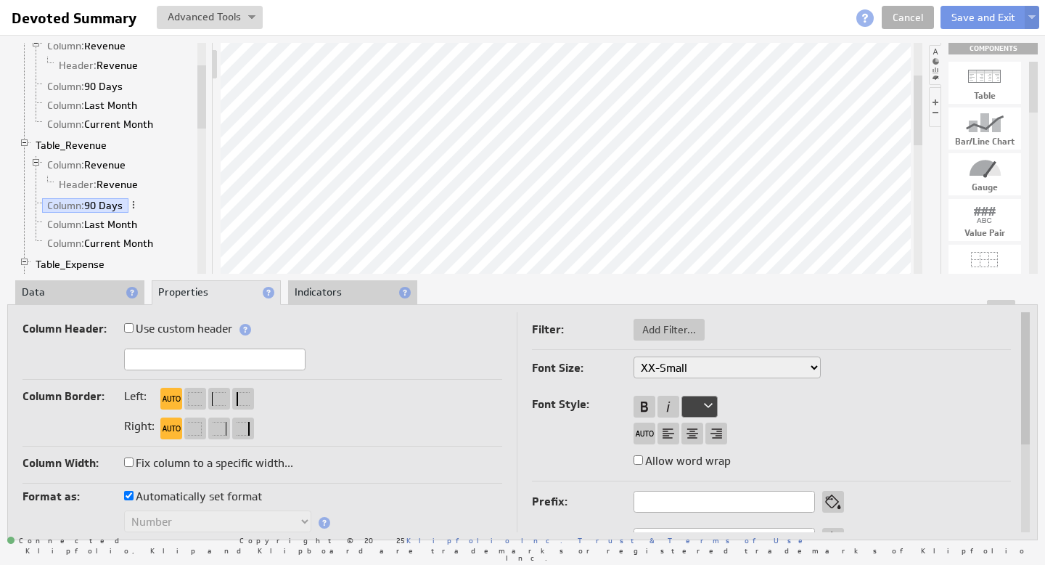
click at [78, 296] on li "Data" at bounding box center [79, 292] width 129 height 25
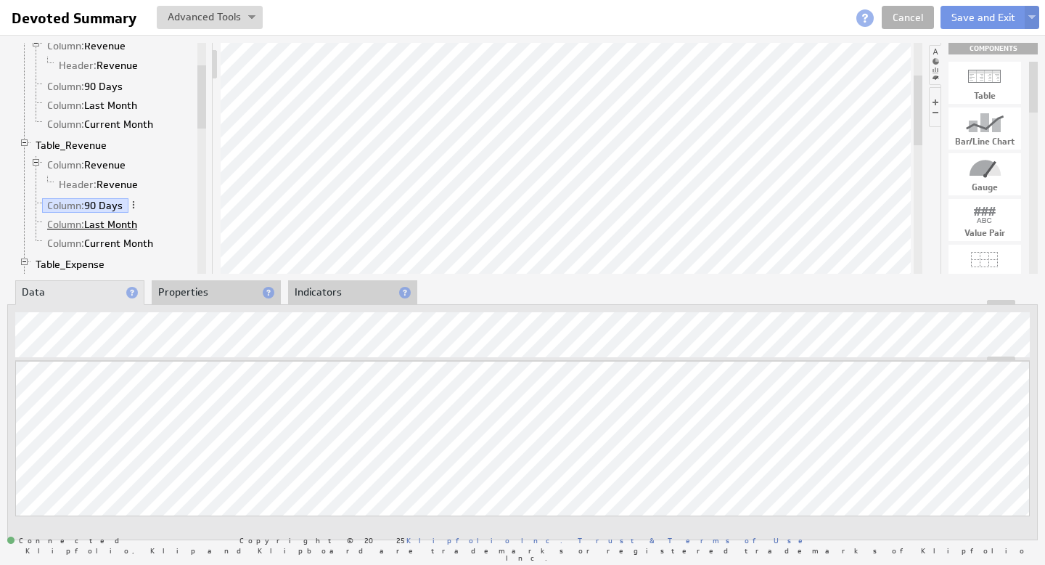
click at [112, 224] on link "Column: Last Month" at bounding box center [92, 224] width 101 height 15
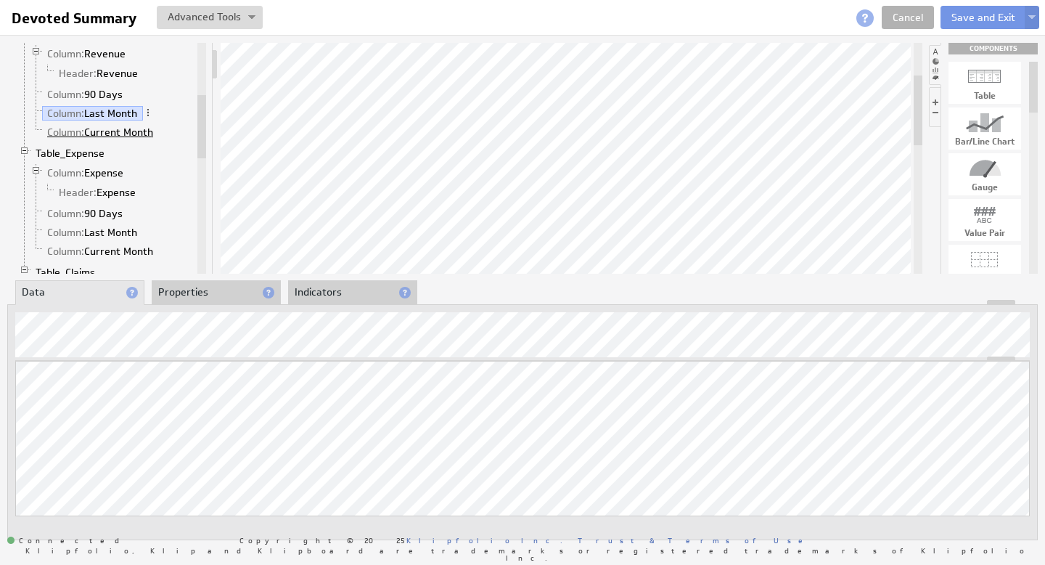
click at [117, 132] on link "Column: Current Month" at bounding box center [100, 132] width 117 height 15
click at [976, 20] on button "Save and Exit" at bounding box center [984, 17] width 86 height 23
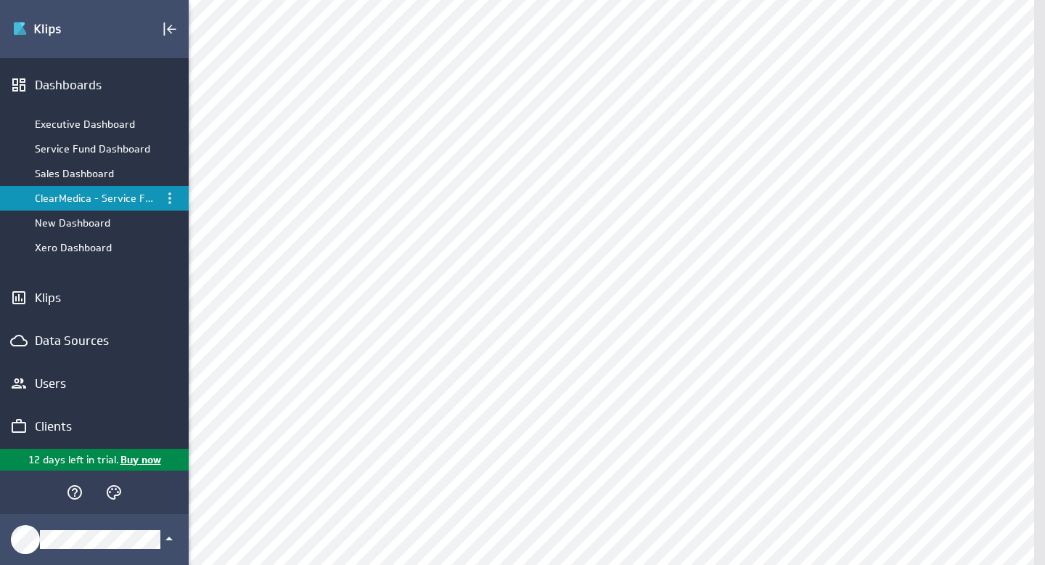
scroll to position [253, 0]
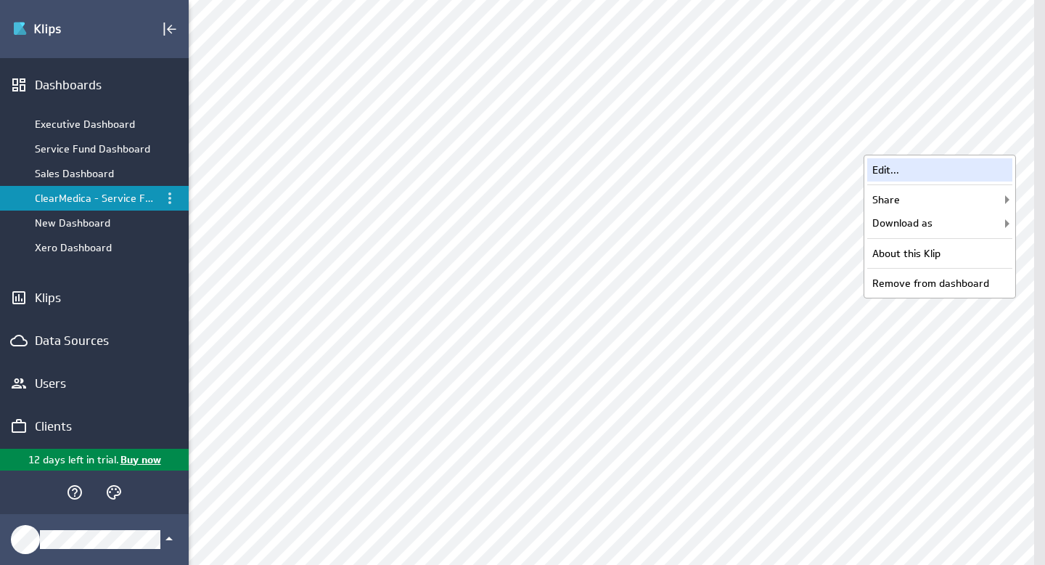
click at [916, 173] on div "Edit..." at bounding box center [939, 169] width 145 height 23
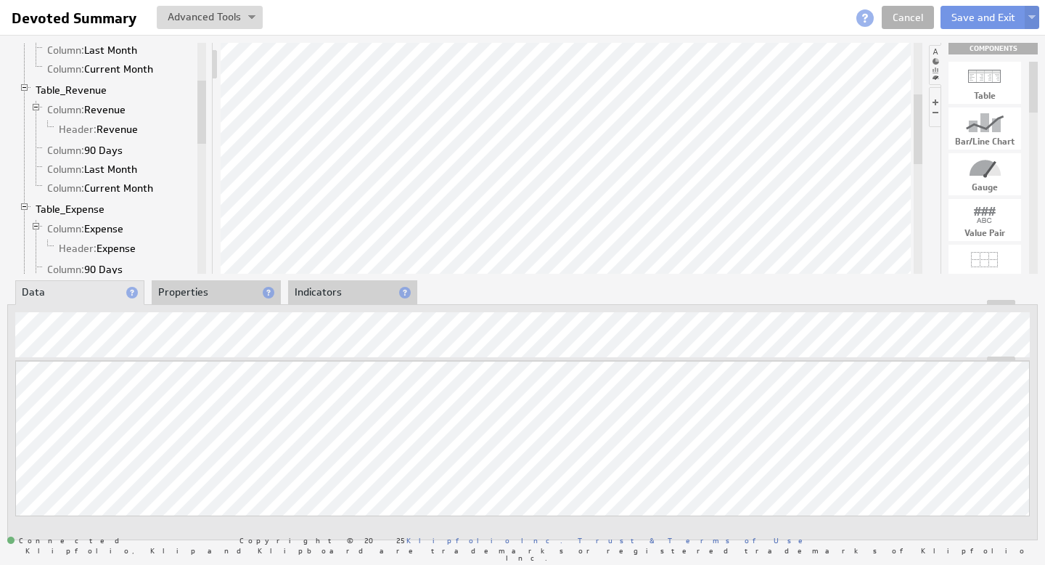
click at [105, 268] on link "Column: 90 Days" at bounding box center [85, 269] width 86 height 15
click at [112, 148] on link "Column: 90 Days" at bounding box center [85, 150] width 86 height 15
click at [99, 269] on link "Column: 90 Days" at bounding box center [85, 269] width 86 height 15
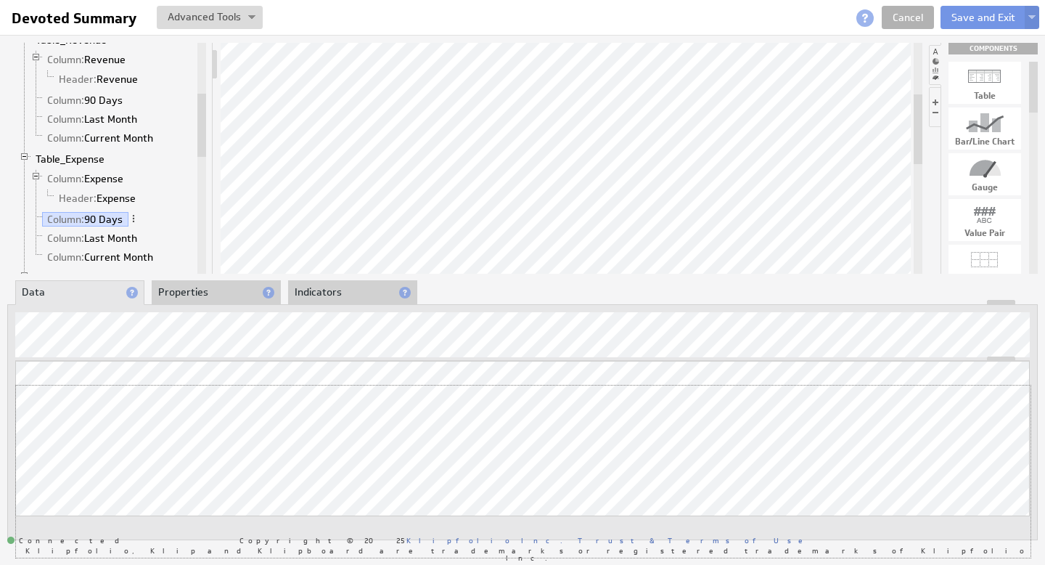
click at [941, 383] on div "Updating... Select a Function ARRAY DATE SELECT SLICE SUM Data Manipulation Log…" at bounding box center [522, 459] width 1015 height 197
drag, startPoint x: 939, startPoint y: 383, endPoint x: 935, endPoint y: 437, distance: 53.8
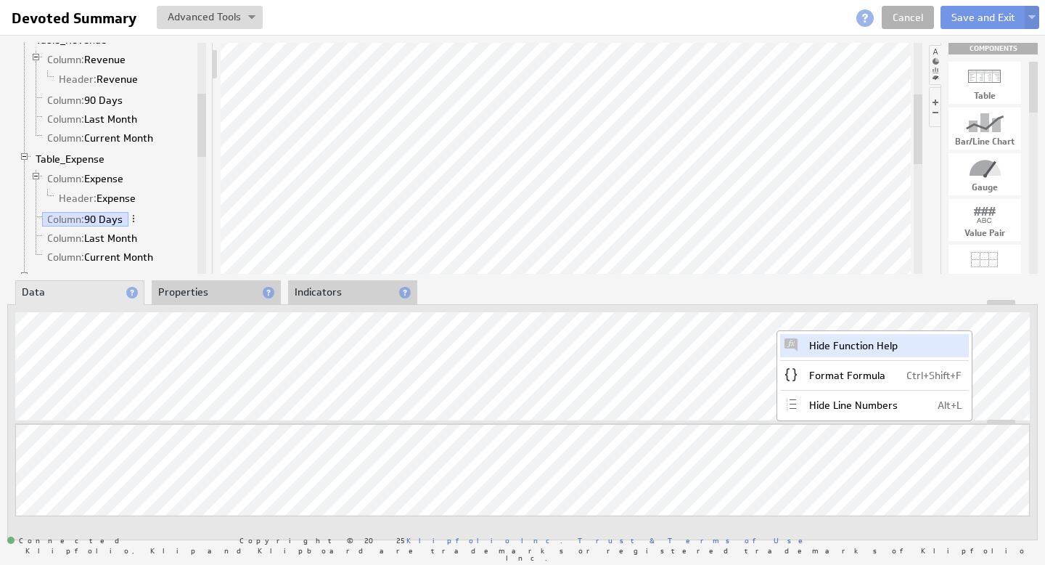
click at [880, 346] on div "Hide Function Help" at bounding box center [874, 345] width 189 height 23
drag, startPoint x: 297, startPoint y: 422, endPoint x: 303, endPoint y: 406, distance: 17.3
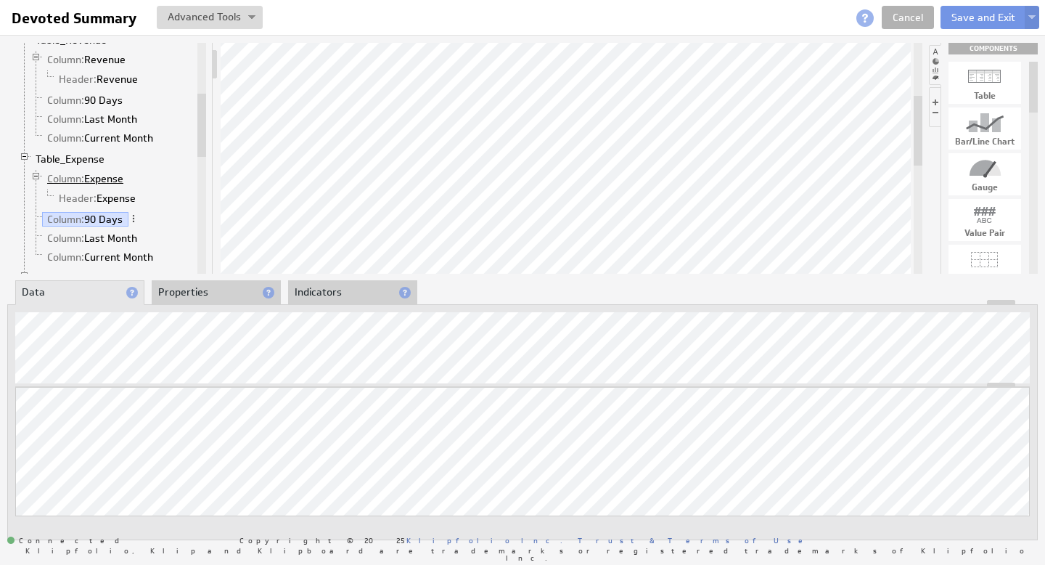
click at [107, 177] on link "Column: Expense" at bounding box center [85, 178] width 87 height 15
click at [110, 221] on link "Column: 90 Days" at bounding box center [85, 219] width 86 height 15
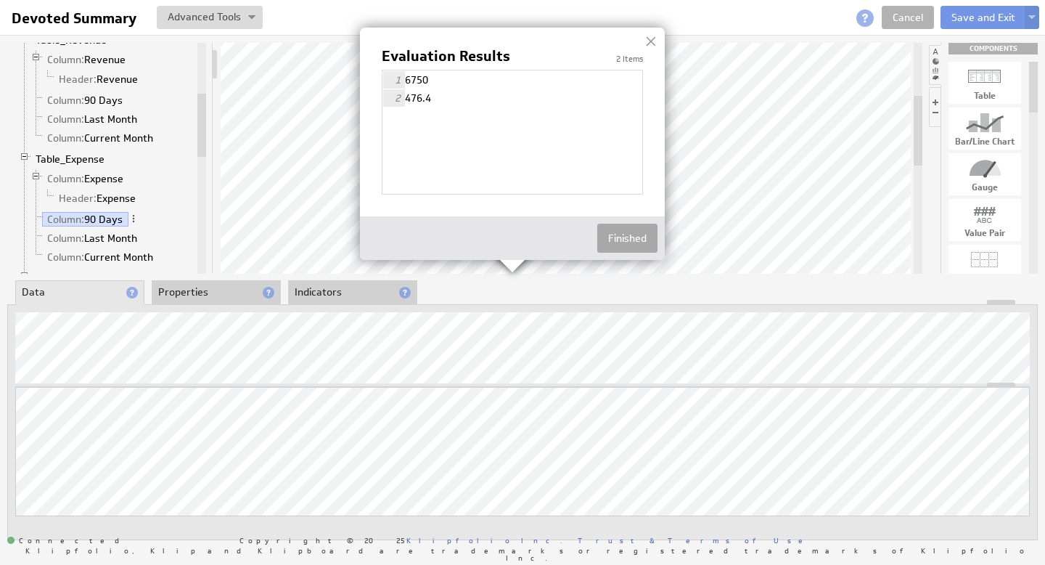
click at [627, 241] on button "Finished" at bounding box center [627, 238] width 60 height 29
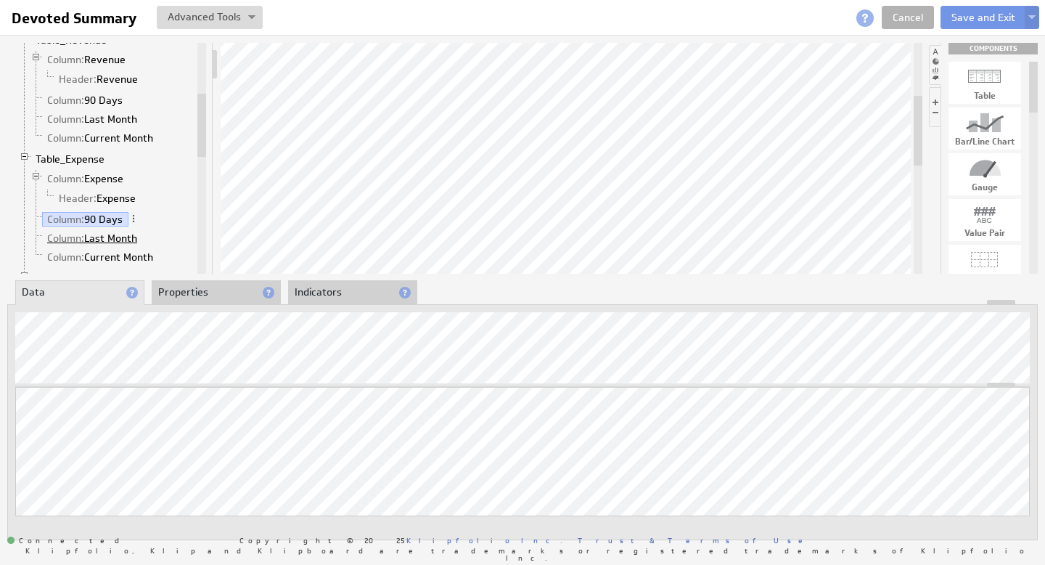
click at [95, 237] on link "Column: Last Month" at bounding box center [92, 238] width 101 height 15
click at [124, 255] on link "Column: Current Month" at bounding box center [100, 257] width 117 height 15
click at [103, 237] on link "Column: Last Month" at bounding box center [92, 238] width 101 height 15
click at [94, 256] on link "Column: Current Month" at bounding box center [100, 257] width 117 height 15
click at [991, 15] on button "Save and Exit" at bounding box center [984, 17] width 86 height 23
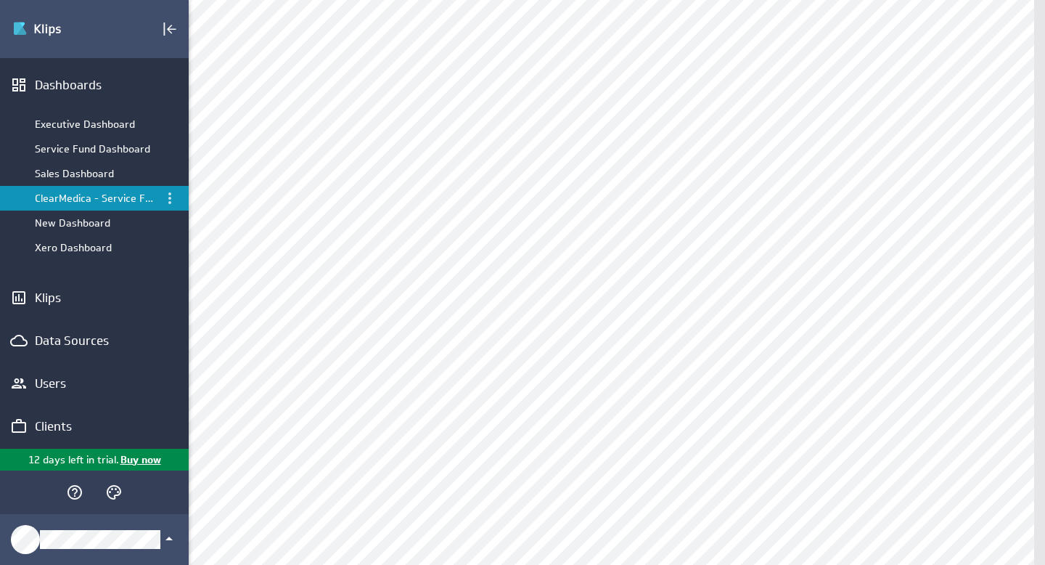
scroll to position [235, 0]
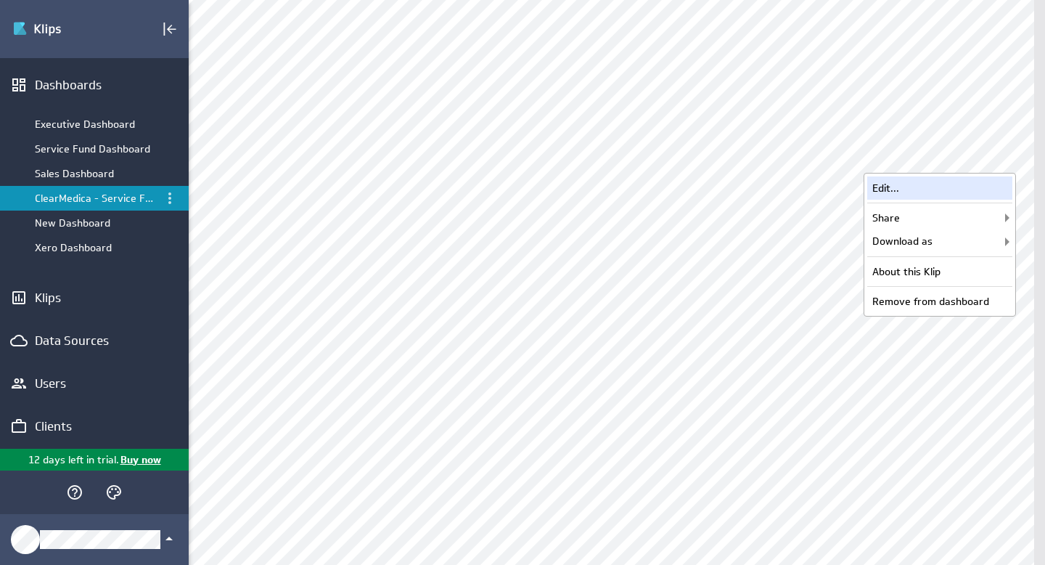
click at [917, 191] on div "Edit..." at bounding box center [939, 187] width 145 height 23
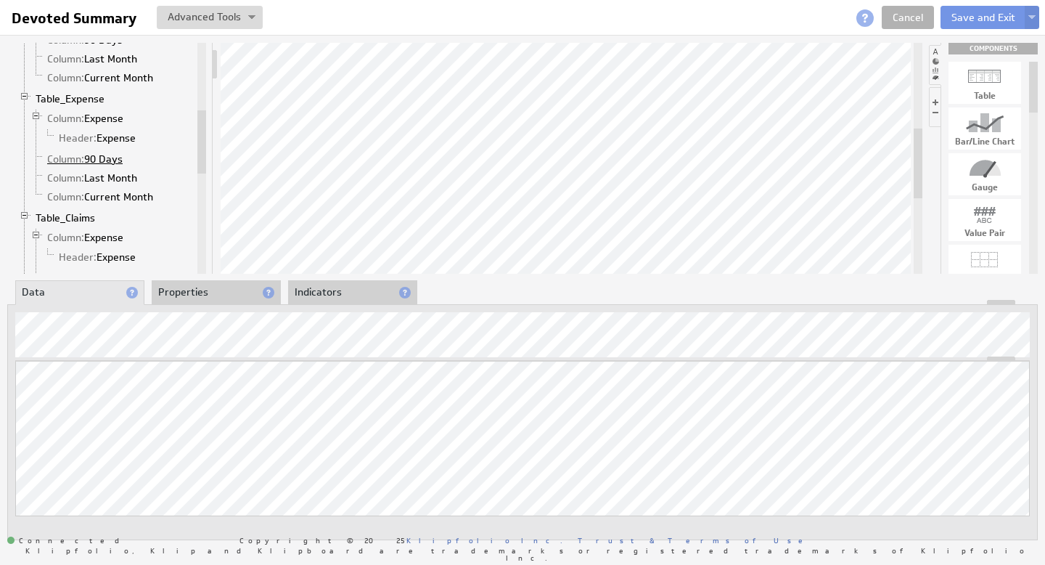
click at [107, 159] on link "Column: 90 Days" at bounding box center [85, 159] width 86 height 15
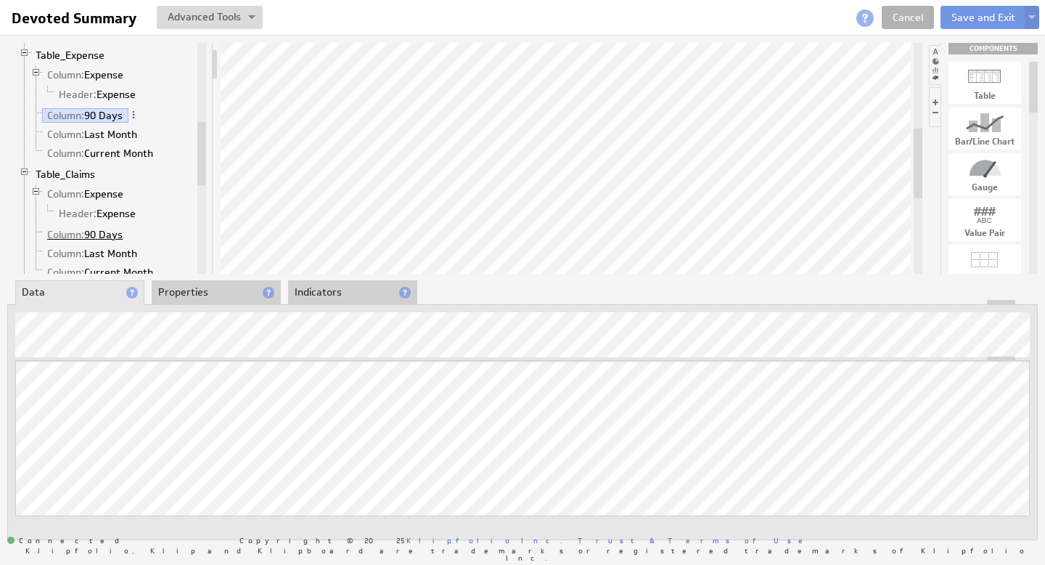
click at [107, 229] on link "Column: 90 Days" at bounding box center [85, 234] width 86 height 15
drag, startPoint x: 846, startPoint y: 359, endPoint x: 841, endPoint y: 415, distance: 56.1
click at [383, 349] on div "Updating... Select a Function ARRAY DATE SELECT SLICE SUM Data Manipulation Log…" at bounding box center [522, 422] width 1031 height 236
drag, startPoint x: 450, startPoint y: 359, endPoint x: 454, endPoint y: 446, distance: 87.2
click at [108, 256] on link "Column: Last Month" at bounding box center [92, 253] width 101 height 15
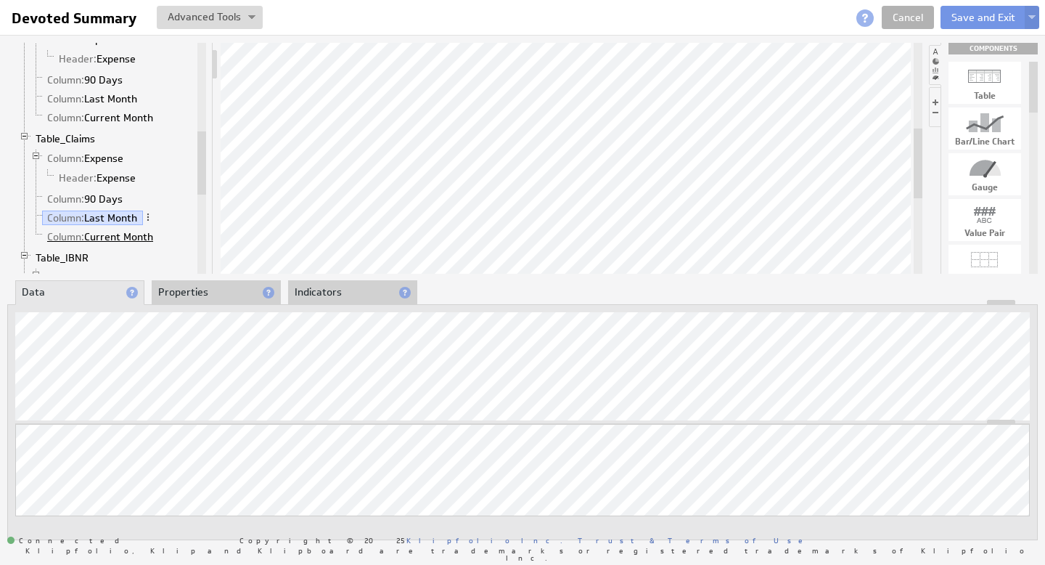
click at [114, 238] on link "Column: Current Month" at bounding box center [100, 236] width 117 height 15
click at [120, 218] on link "Column: Last Month" at bounding box center [92, 217] width 101 height 15
click at [520, 389] on div "Updating... Select a Function ARRAY DATE SELECT SLICE SUM Data Manipulation Log…" at bounding box center [522, 422] width 1031 height 236
click at [123, 234] on link "Column: Current Month" at bounding box center [100, 236] width 117 height 15
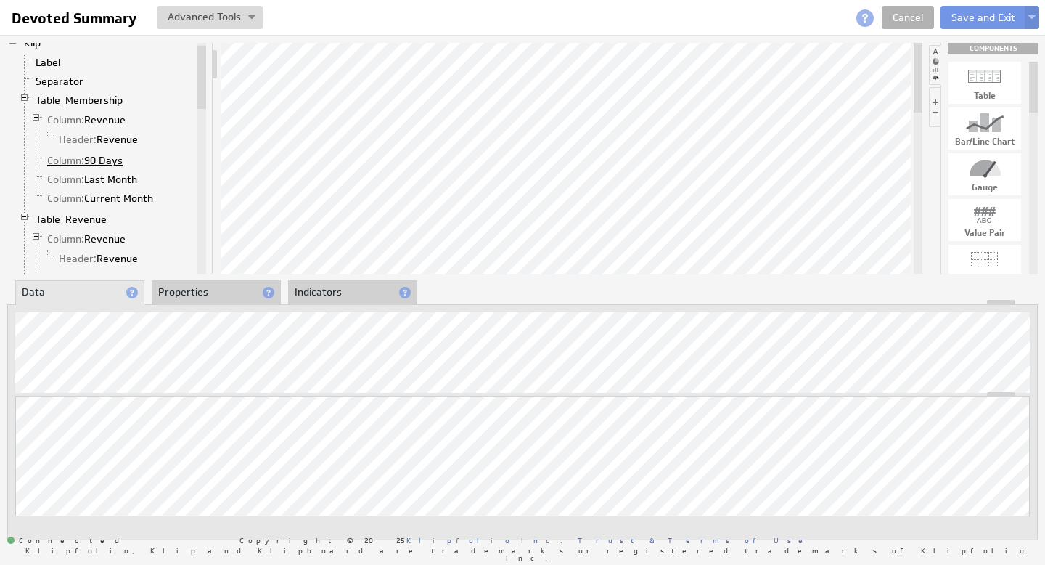
click at [112, 161] on link "Column: 90 Days" at bounding box center [85, 160] width 86 height 15
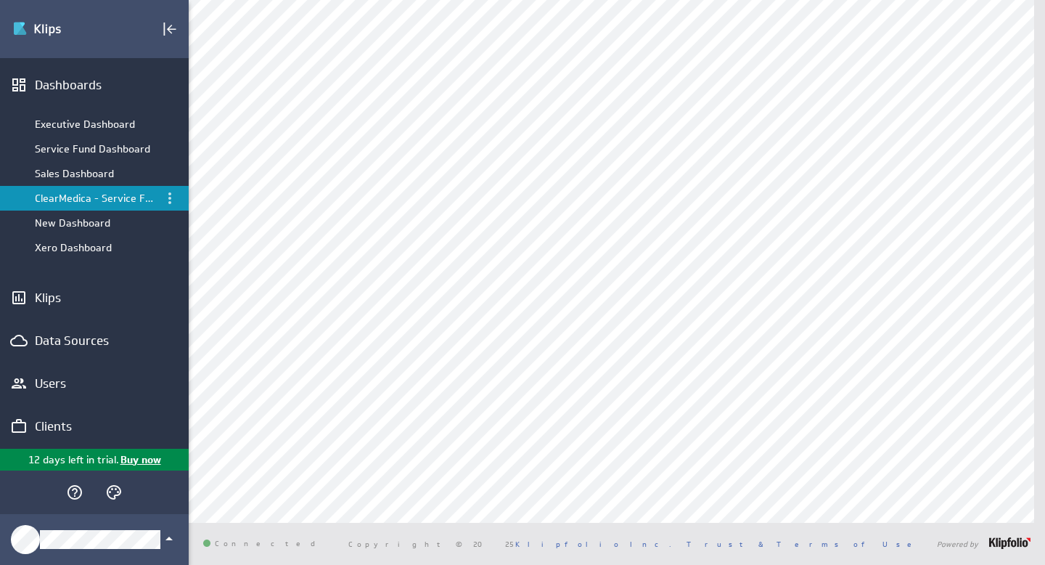
scroll to position [320, 0]
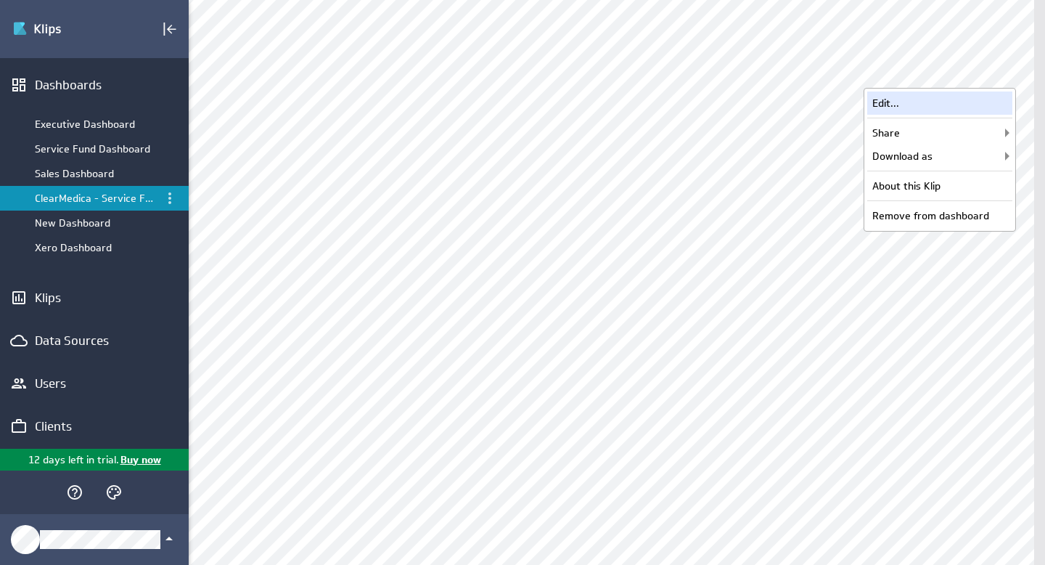
click at [909, 102] on div "Edit..." at bounding box center [939, 102] width 145 height 23
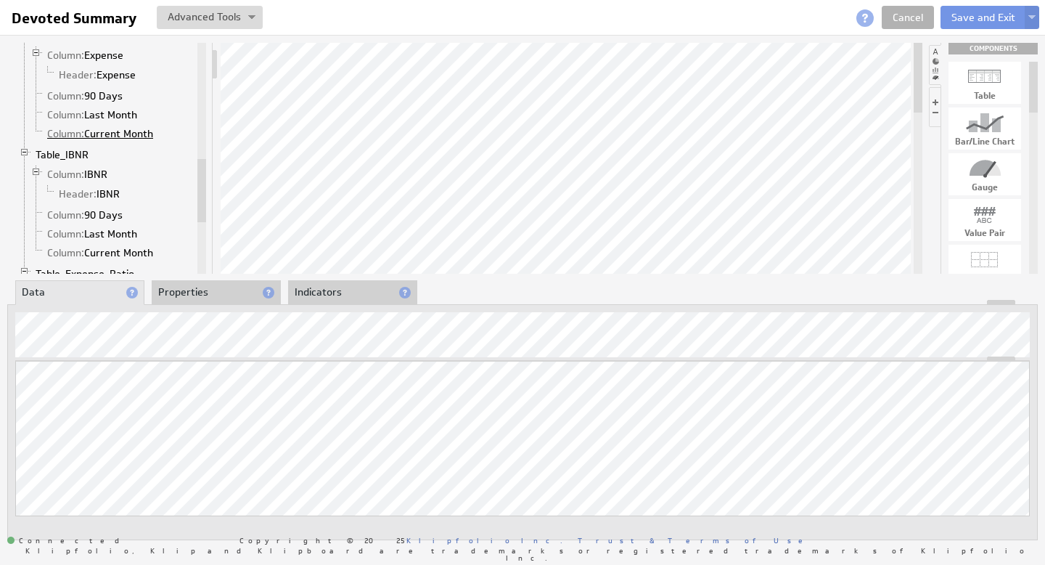
click at [123, 129] on link "Column: Current Month" at bounding box center [100, 133] width 117 height 15
click at [316, 414] on div "Updating... Select a Function ARRAY DATE SELECT SLICE SUM Data Manipulation Log…" at bounding box center [522, 459] width 1015 height 197
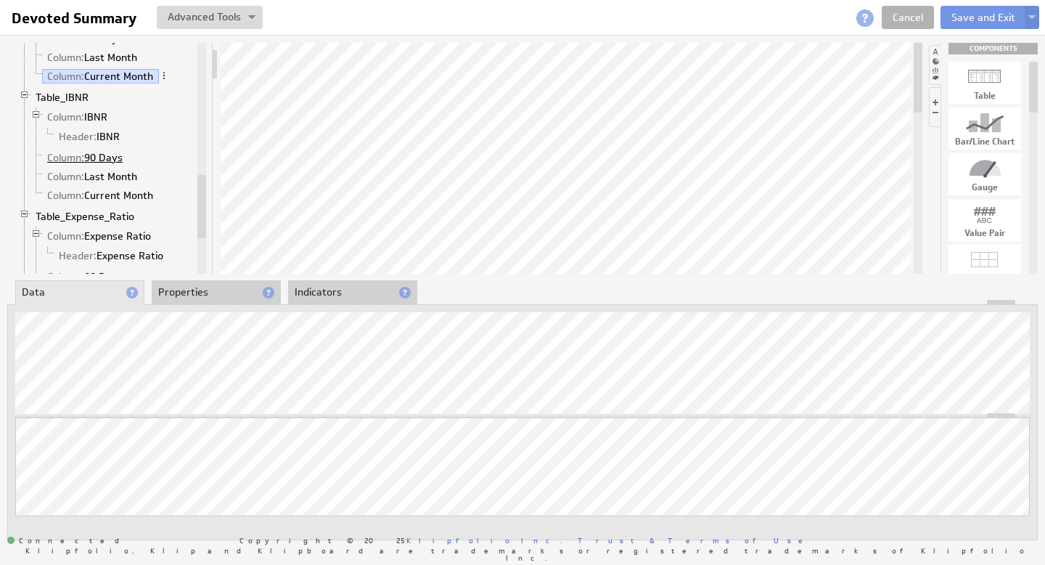
click at [101, 160] on link "Column: 90 Days" at bounding box center [85, 157] width 86 height 15
click at [107, 176] on link "Column: Last Month" at bounding box center [92, 176] width 101 height 15
click at [123, 193] on link "Column: Current Month" at bounding box center [100, 195] width 117 height 15
click at [113, 177] on link "Column: Last Month" at bounding box center [92, 176] width 101 height 15
click at [138, 253] on link "Header: Expense Ratio" at bounding box center [111, 255] width 115 height 15
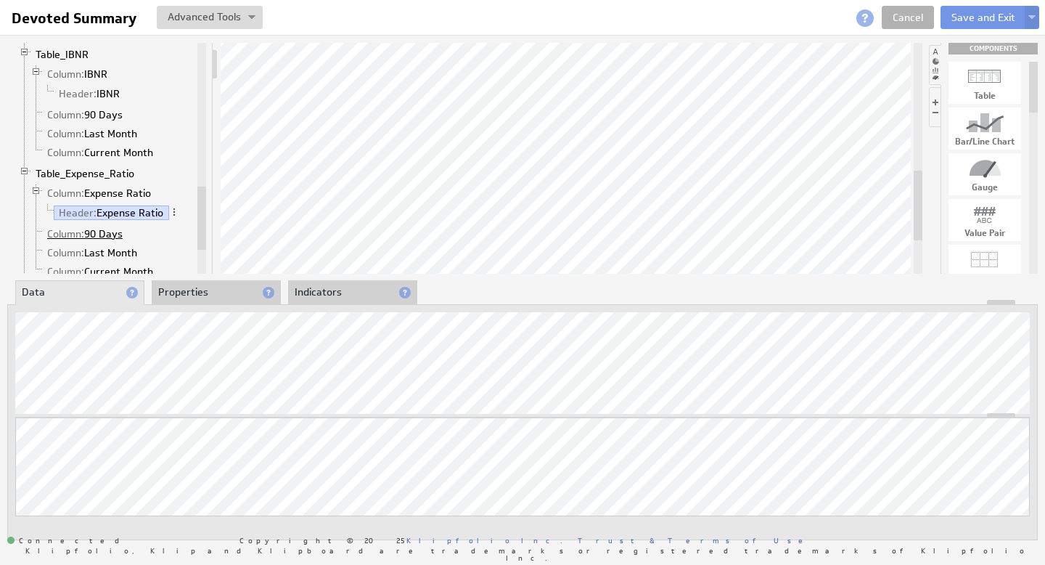
click at [106, 238] on link "Column: 90 Days" at bounding box center [85, 233] width 86 height 15
click at [115, 253] on link "Column: Last Month" at bounding box center [92, 252] width 101 height 15
click at [123, 272] on link "Column: Current Month" at bounding box center [100, 271] width 117 height 15
click at [105, 229] on link "Column: 90 Days" at bounding box center [85, 233] width 86 height 15
click at [97, 255] on link "Column: Last Month" at bounding box center [92, 252] width 101 height 15
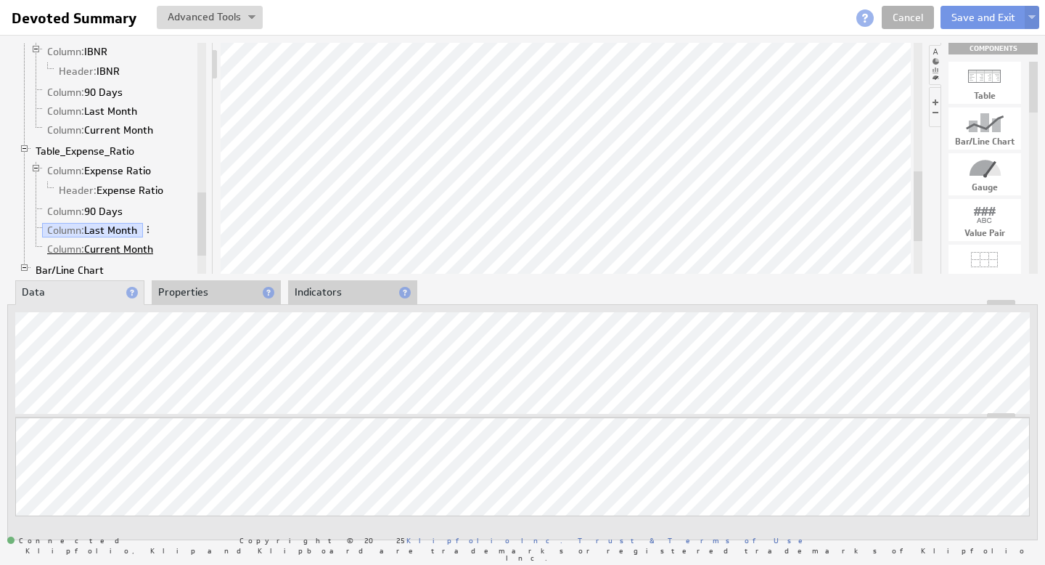
click at [128, 247] on link "Column: Current Month" at bounding box center [100, 249] width 117 height 15
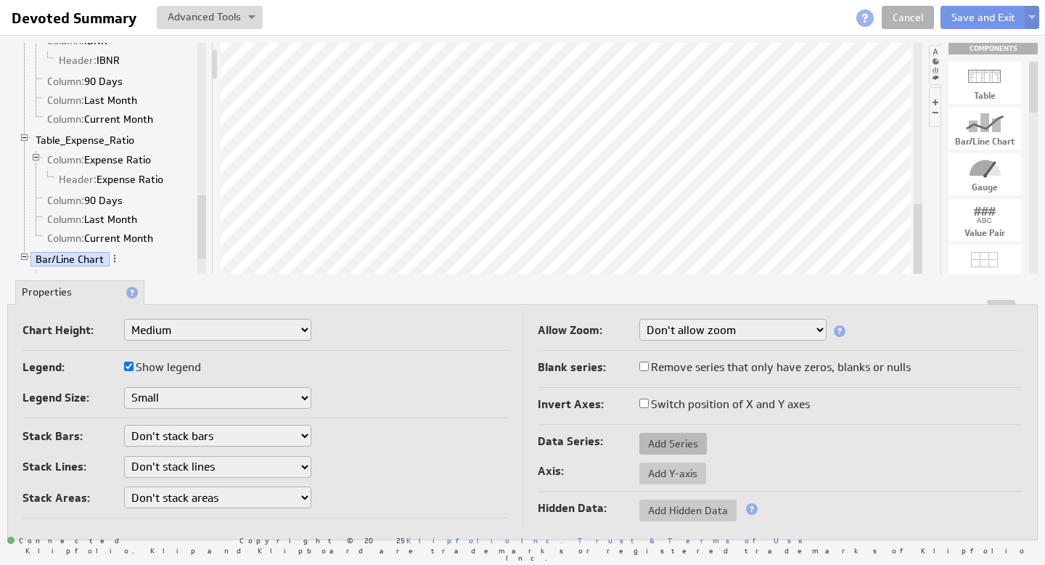
click at [674, 441] on span "Add Series" at bounding box center [673, 443] width 68 height 13
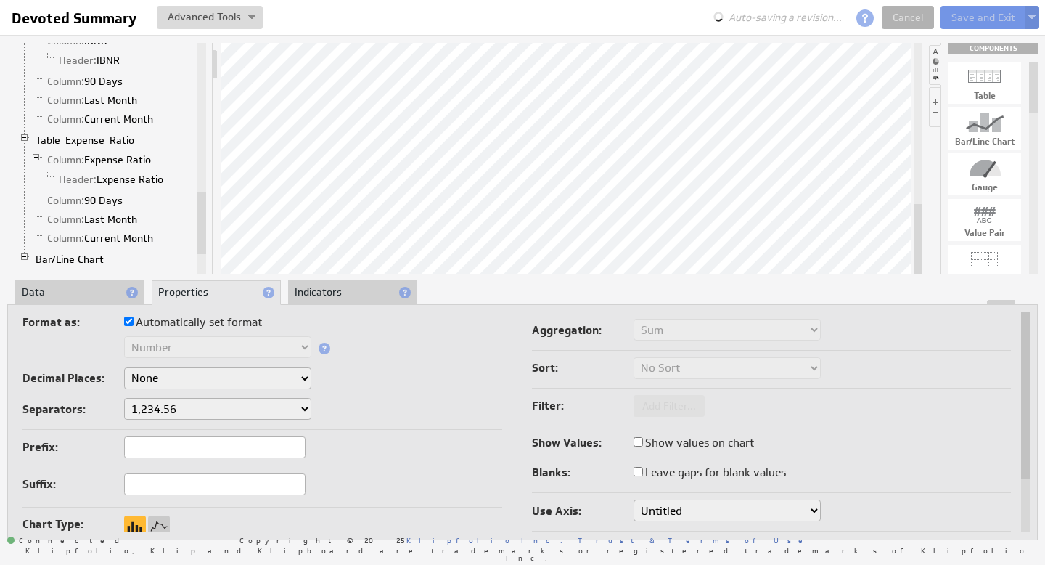
click at [67, 295] on li "Data" at bounding box center [79, 292] width 129 height 25
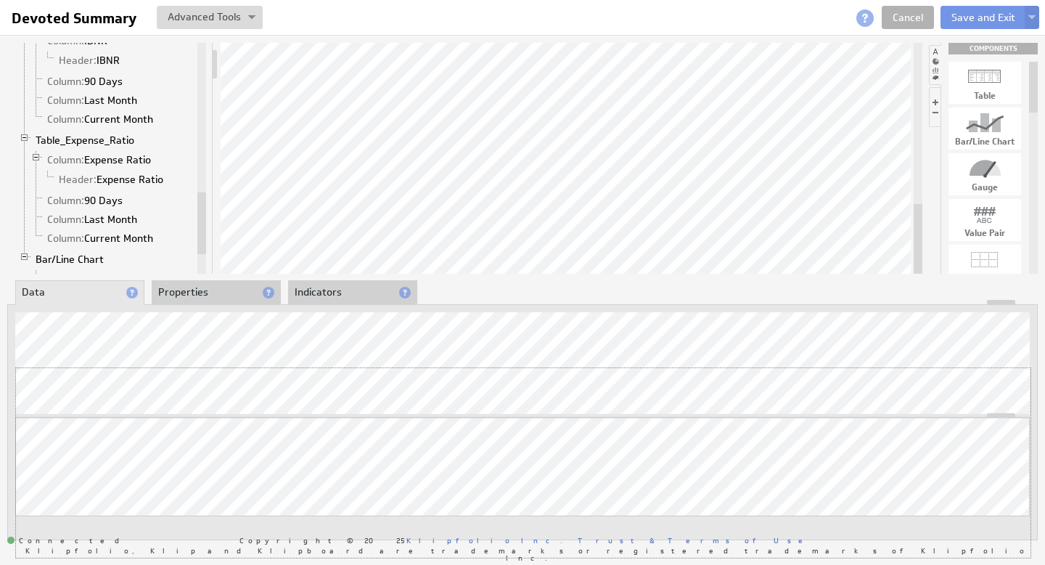
click at [262, 364] on div "Updating... Select a Function ARRAY DATE SELECT SLICE SUM Data Manipulation Log…" at bounding box center [522, 422] width 1031 height 236
click at [186, 295] on li "Properties" at bounding box center [216, 292] width 129 height 25
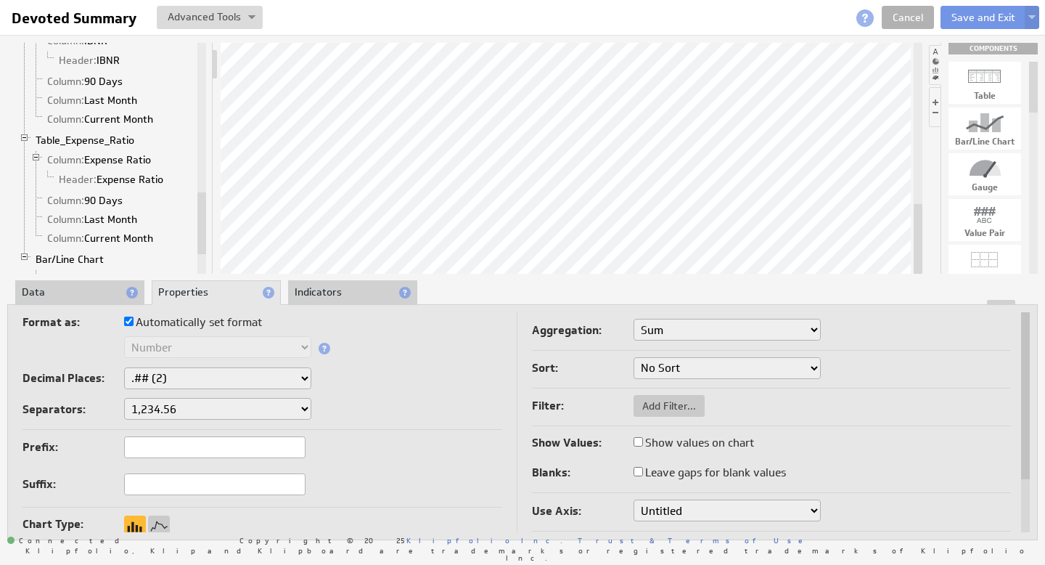
click at [687, 510] on select "Untitled" at bounding box center [727, 510] width 187 height 22
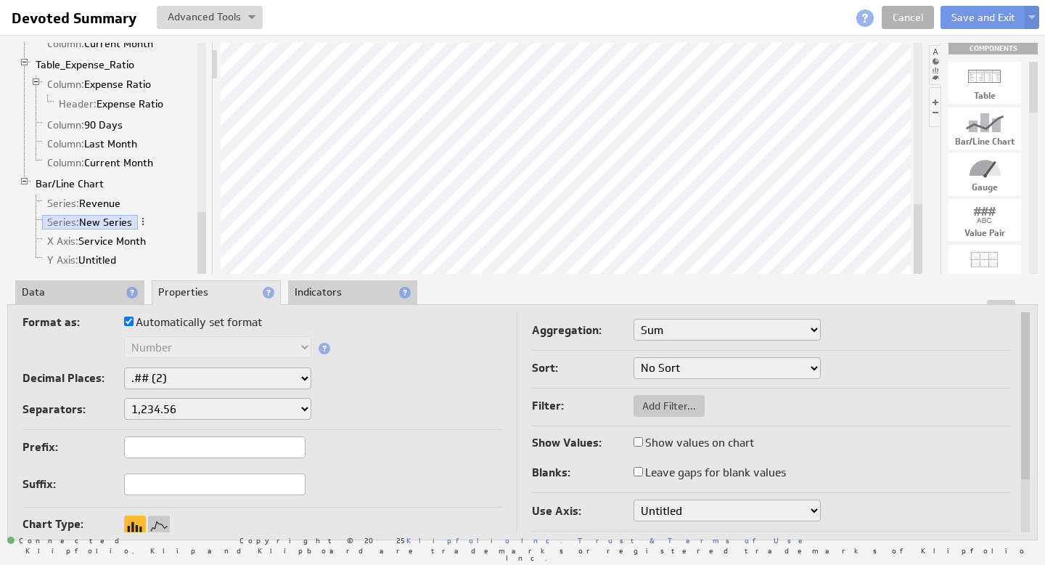
drag, startPoint x: 199, startPoint y: 248, endPoint x: 137, endPoint y: 267, distance: 64.5
click at [199, 269] on div at bounding box center [201, 243] width 9 height 62
click at [103, 260] on link "Y Axis: Untitled" at bounding box center [82, 260] width 80 height 15
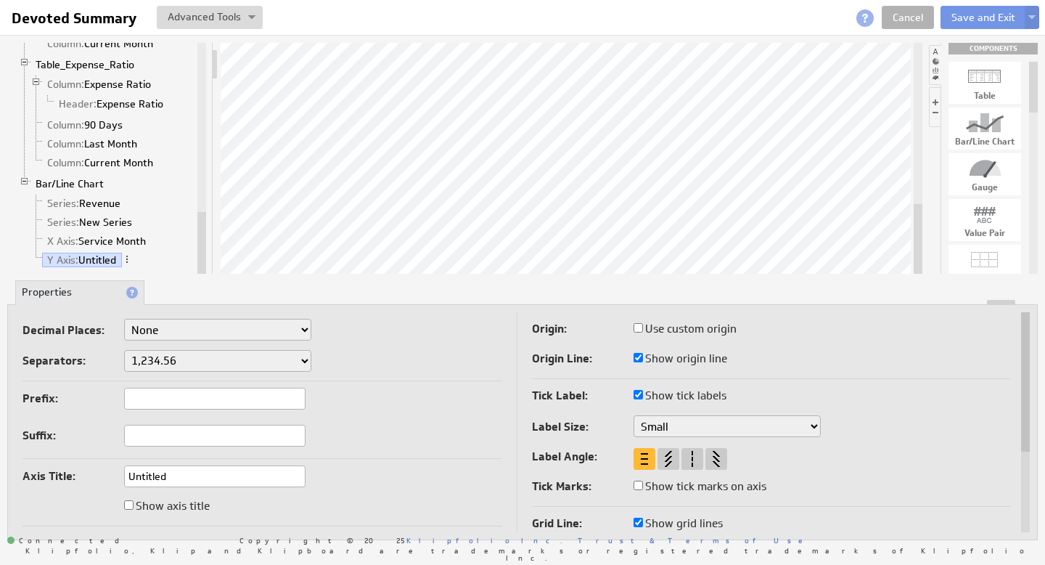
click at [176, 475] on input "Untitled" at bounding box center [214, 476] width 181 height 22
drag, startPoint x: 120, startPoint y: 462, endPoint x: 89, endPoint y: 464, distance: 31.3
click at [78, 452] on td "Decimal Places: None .# (1) .## (2) .### (3) .#### (4) Separators: 1,234.56 1.2…" at bounding box center [270, 487] width 494 height 351
type input "Expense"
click at [400, 451] on div "Prefix: Suffix:" at bounding box center [263, 423] width 480 height 71
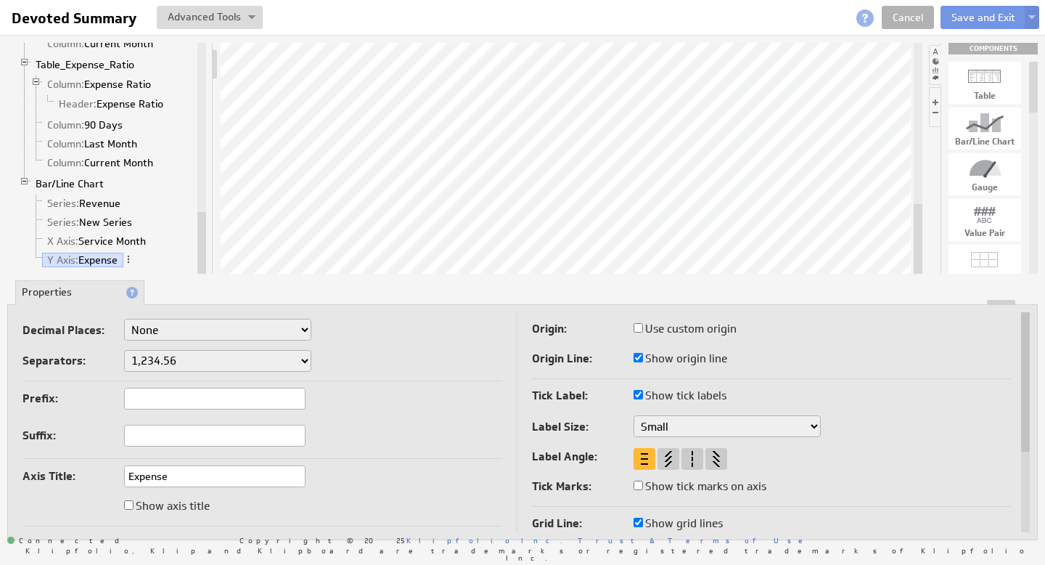
click at [356, 434] on div "Prefix: Suffix:" at bounding box center [263, 423] width 480 height 71
click at [129, 502] on input "Show axis title" at bounding box center [128, 504] width 9 height 9
checkbox input "true"
click at [129, 502] on input "Show axis title" at bounding box center [128, 504] width 9 height 9
checkbox input "false"
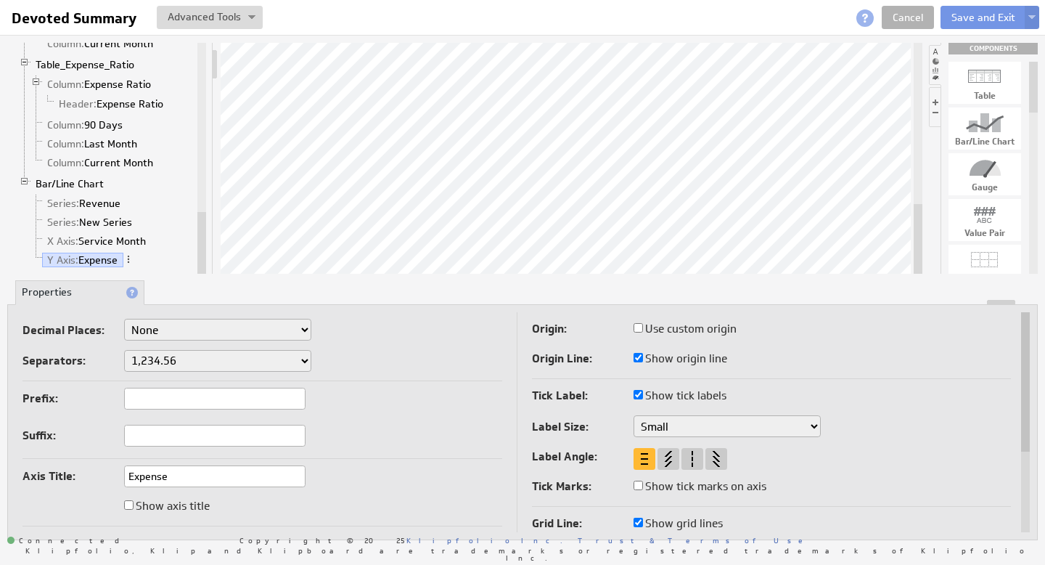
click at [183, 473] on input "Expense" at bounding box center [214, 476] width 181 height 22
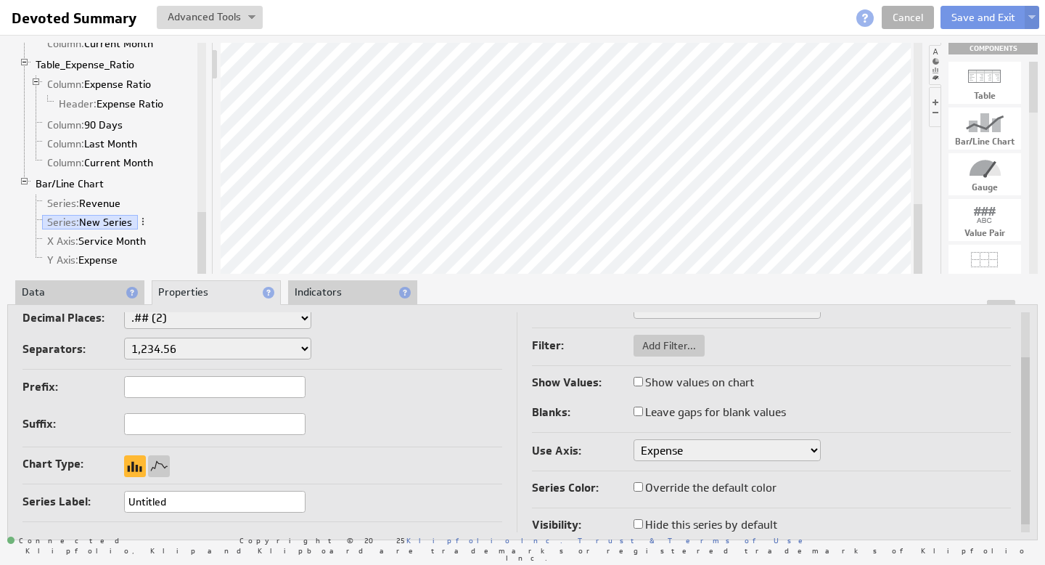
click at [683, 454] on select "Expense" at bounding box center [727, 450] width 187 height 22
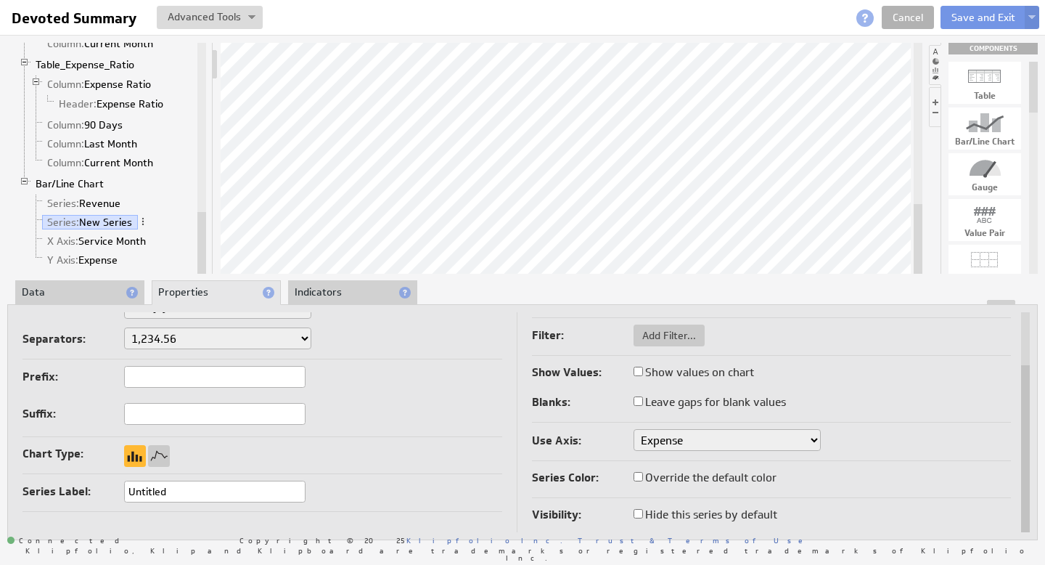
click at [165, 494] on input "Untitled" at bounding box center [214, 492] width 181 height 22
drag, startPoint x: 183, startPoint y: 491, endPoint x: 150, endPoint y: 469, distance: 39.3
click at [82, 467] on td "Format as: Automatically set format Text Number Currency Percentage Date / Time…" at bounding box center [270, 388] width 494 height 293
paste input "Expense"
type input "Expense"
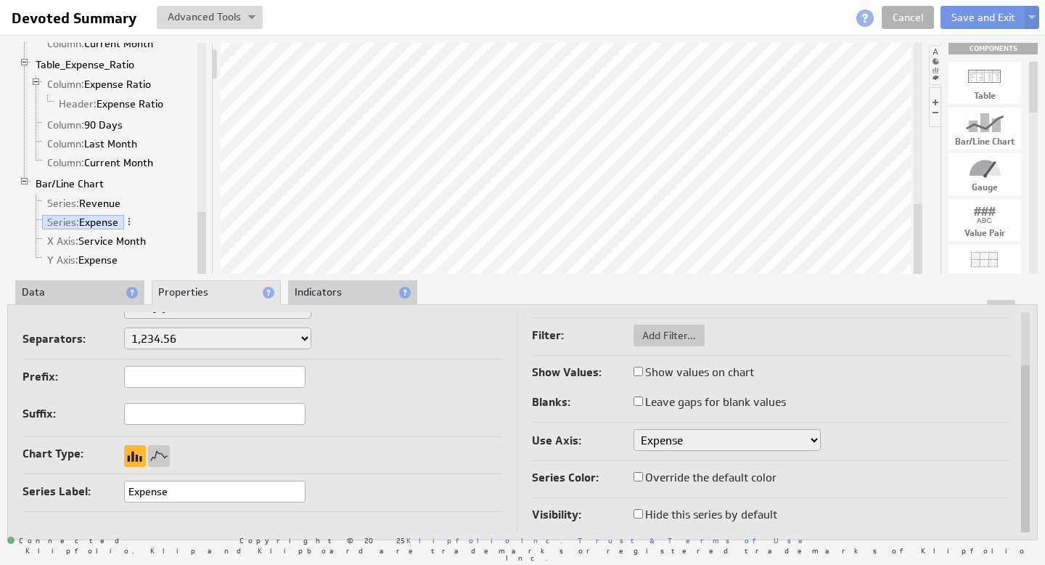
click at [389, 443] on div "Chart Type:" at bounding box center [263, 454] width 480 height 23
click at [639, 476] on input "Override the default color" at bounding box center [638, 476] width 9 height 9
checkbox input "true"
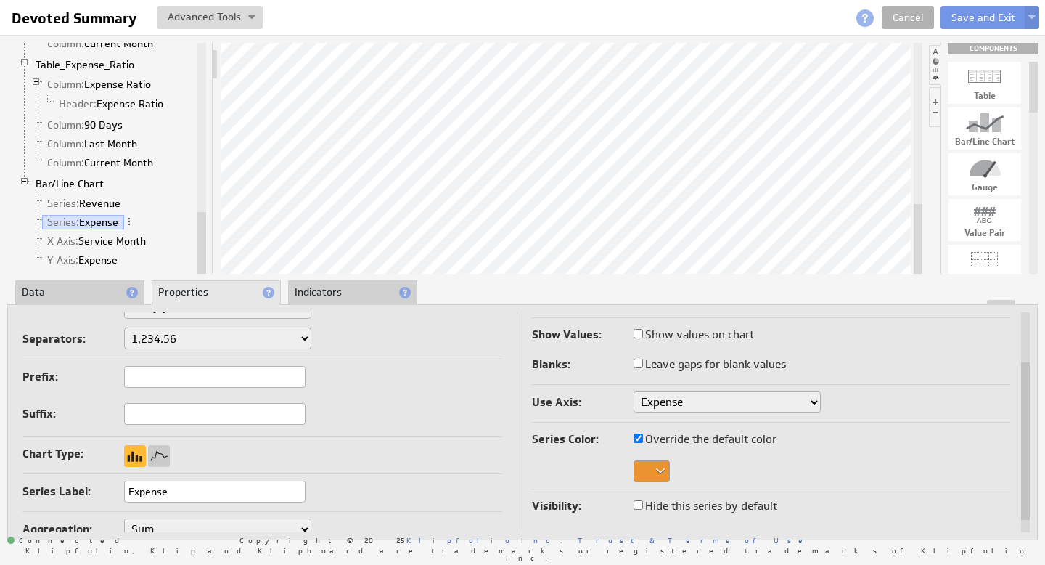
click at [660, 468] on div at bounding box center [652, 471] width 36 height 22
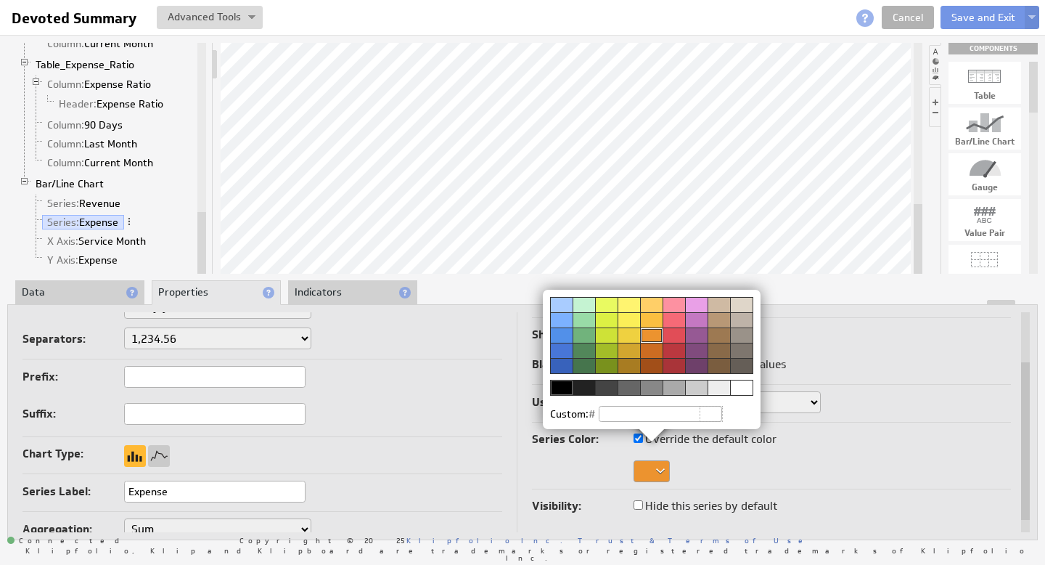
click at [654, 369] on div at bounding box center [651, 365] width 23 height 15
click at [105, 243] on img at bounding box center [522, 282] width 1045 height 565
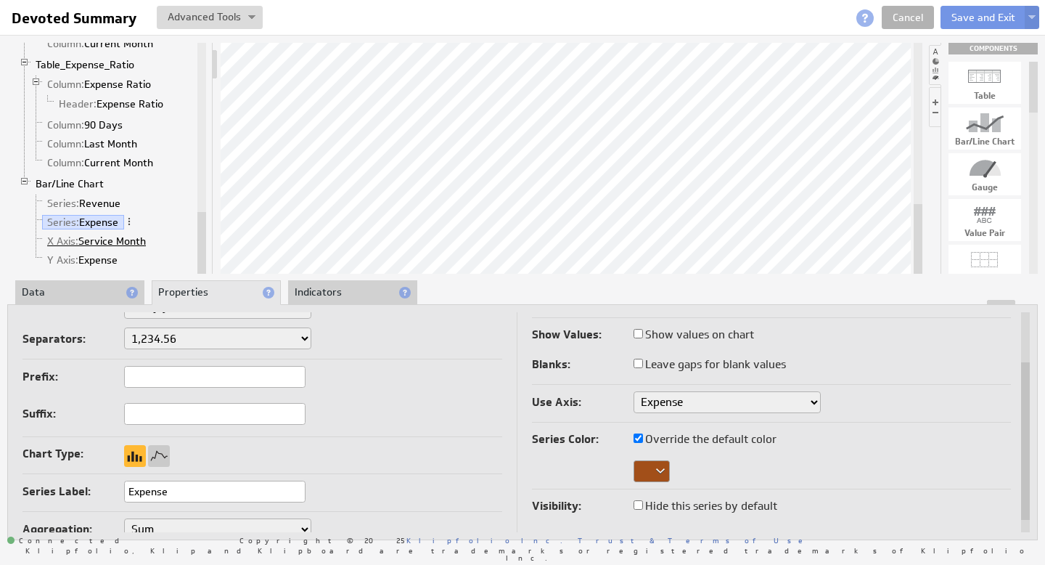
click at [108, 240] on link "X Axis: Service Month" at bounding box center [97, 241] width 110 height 15
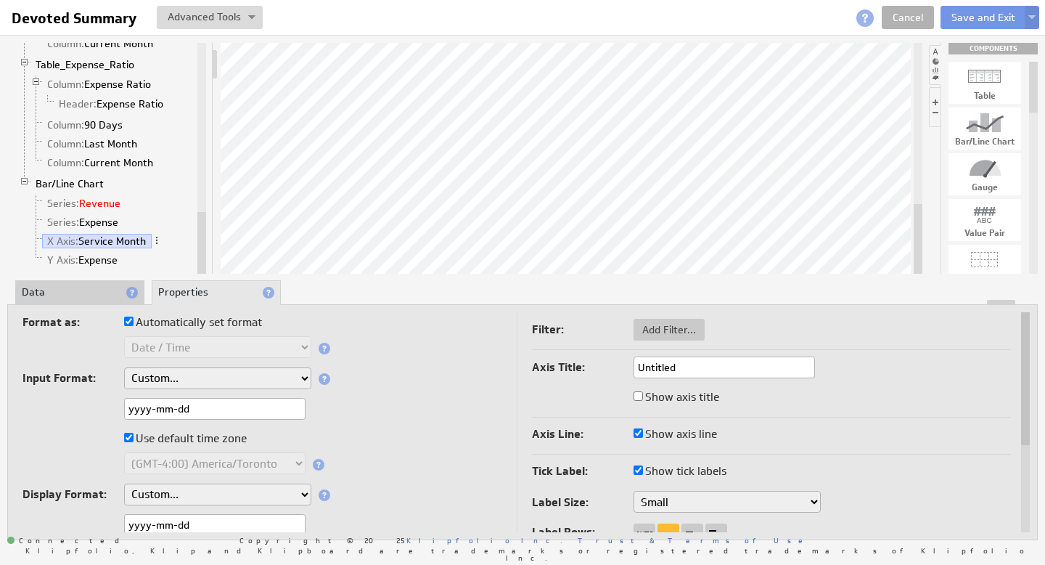
click at [95, 203] on link "Series: Revenue" at bounding box center [84, 203] width 84 height 15
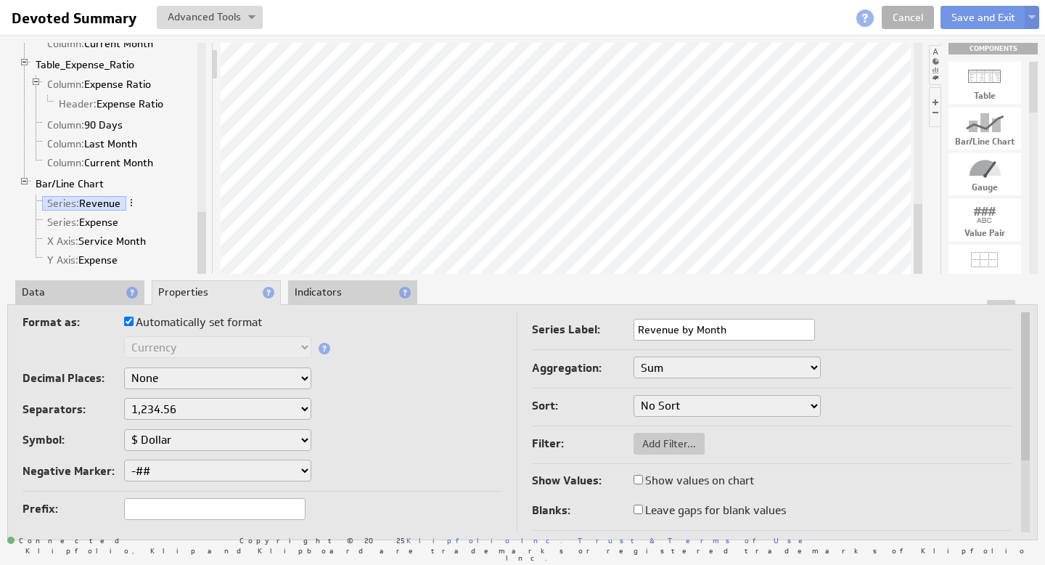
click at [640, 478] on input "Show values on chart" at bounding box center [638, 479] width 9 height 9
checkbox input "true"
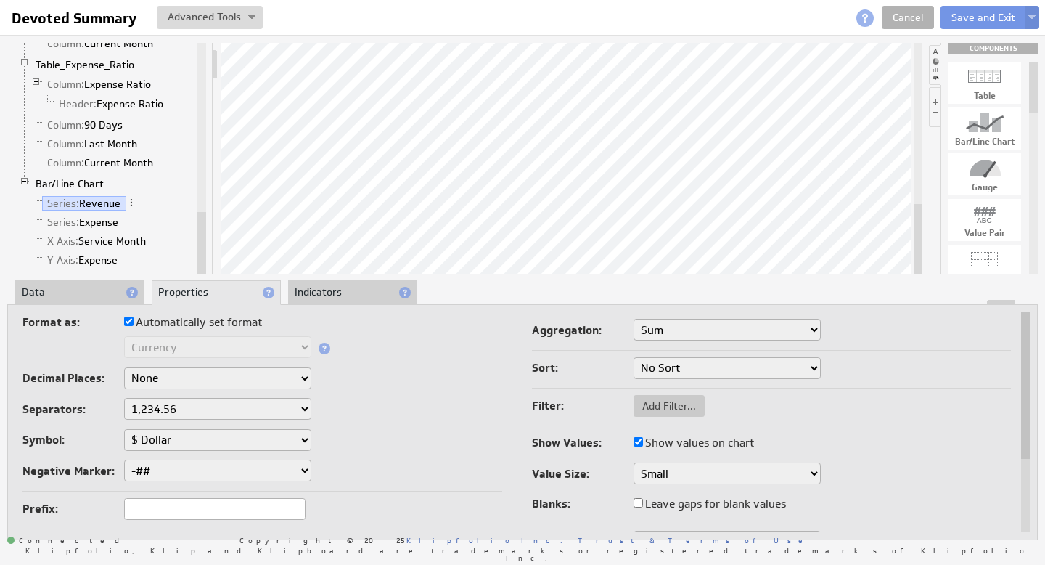
drag, startPoint x: 639, startPoint y: 441, endPoint x: 625, endPoint y: 443, distance: 14.8
click at [626, 442] on div "Show Values: Show values on chart" at bounding box center [772, 444] width 480 height 23
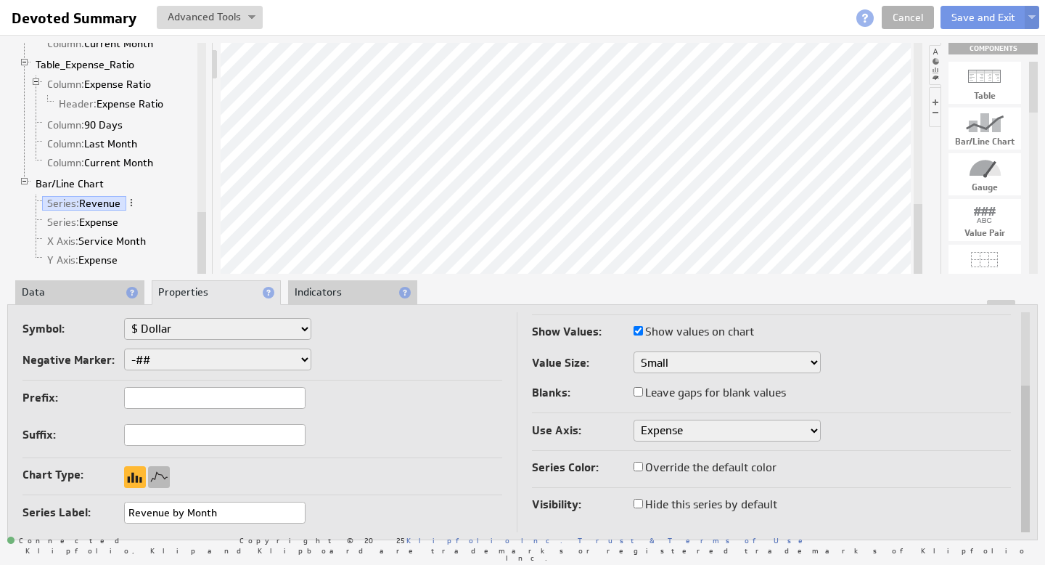
click at [155, 473] on div at bounding box center [159, 477] width 22 height 22
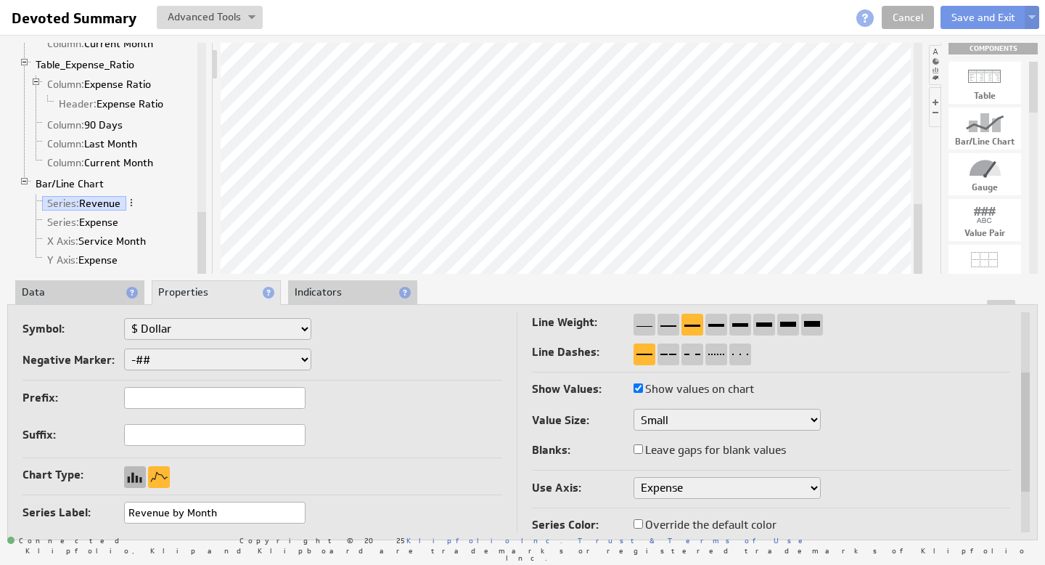
click at [139, 478] on div at bounding box center [135, 477] width 22 height 22
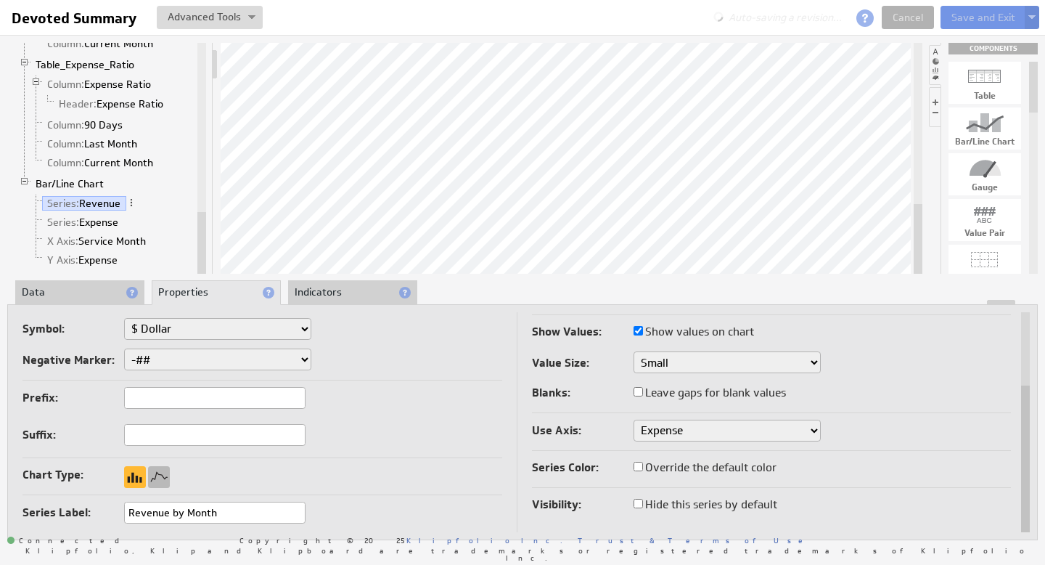
click at [168, 475] on div at bounding box center [159, 477] width 22 height 22
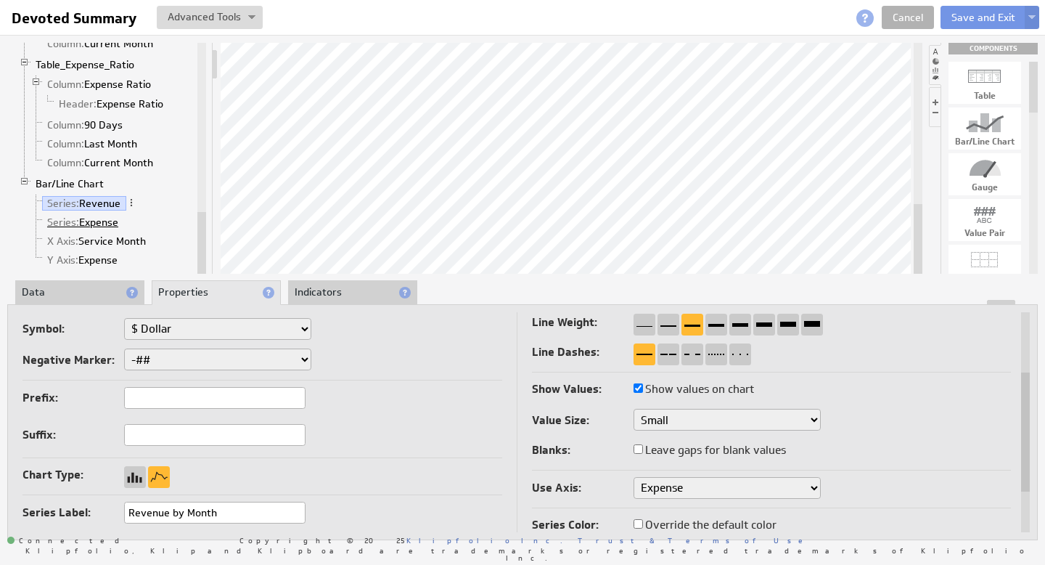
click at [101, 219] on link "Series: Expense" at bounding box center [83, 222] width 82 height 15
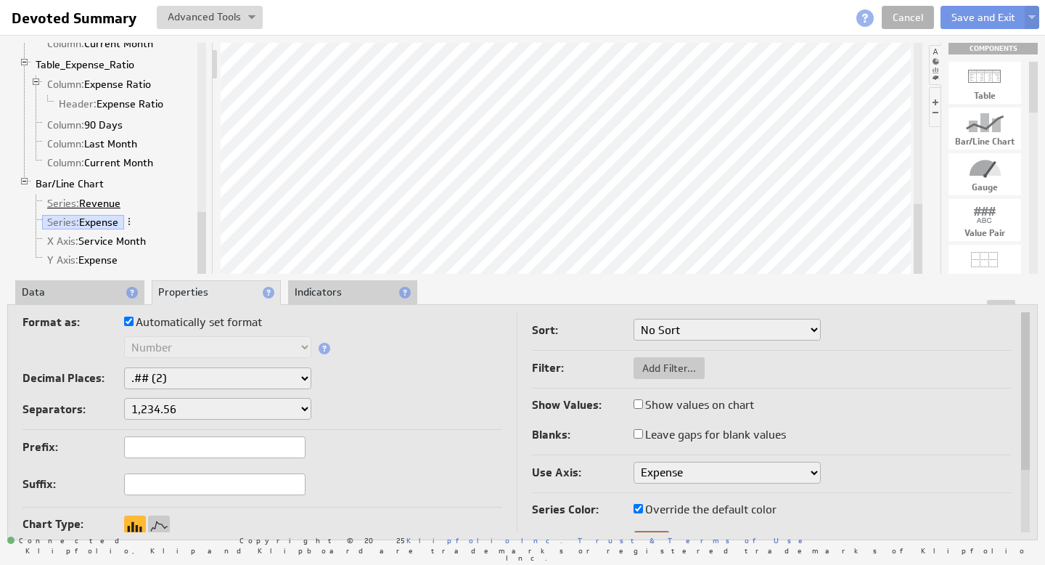
click at [97, 204] on link "Series: Revenue" at bounding box center [84, 203] width 84 height 15
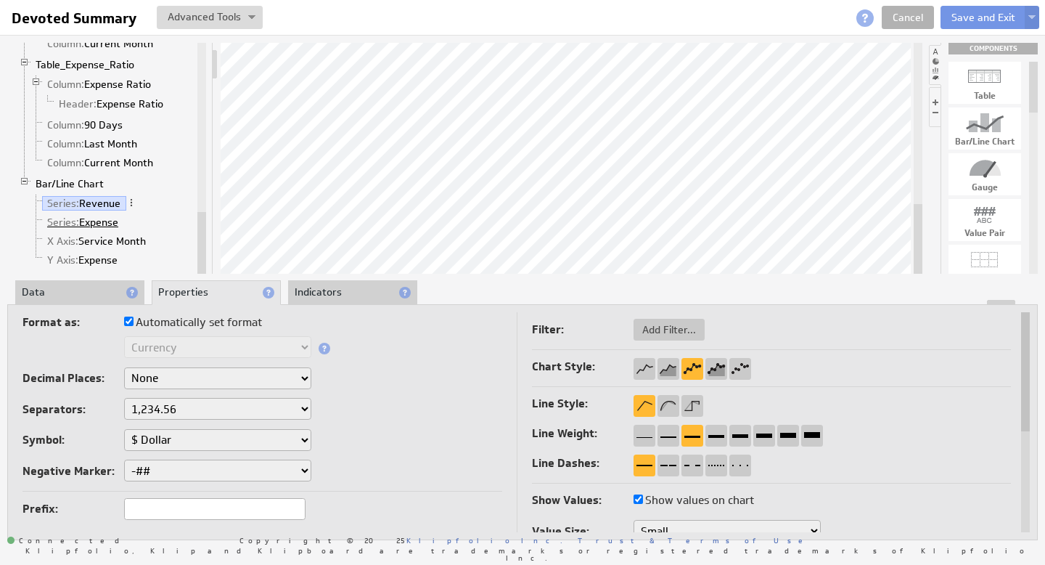
click at [99, 223] on link "Series: Expense" at bounding box center [83, 222] width 82 height 15
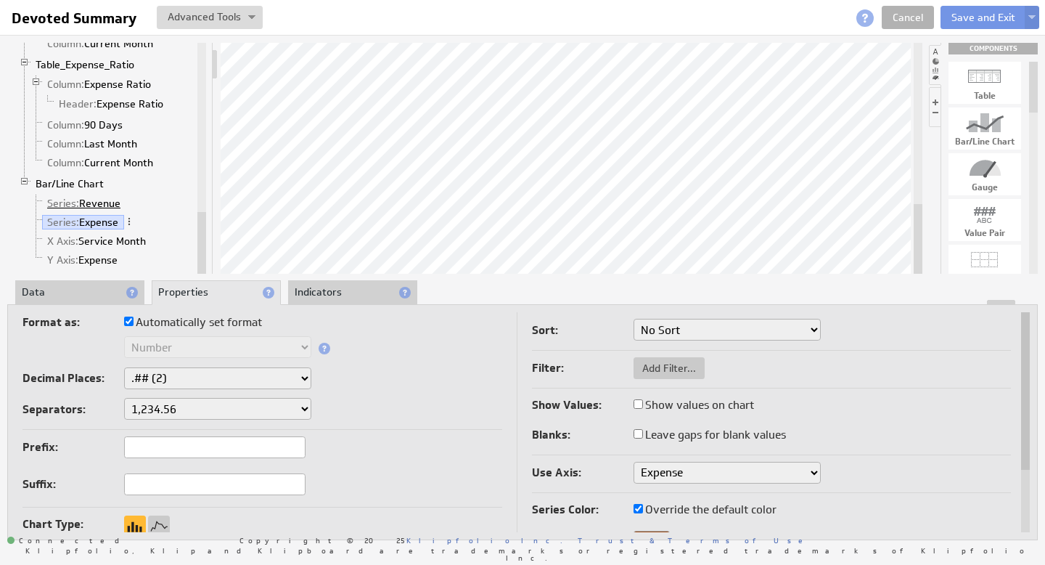
click at [99, 205] on link "Series: Revenue" at bounding box center [84, 203] width 84 height 15
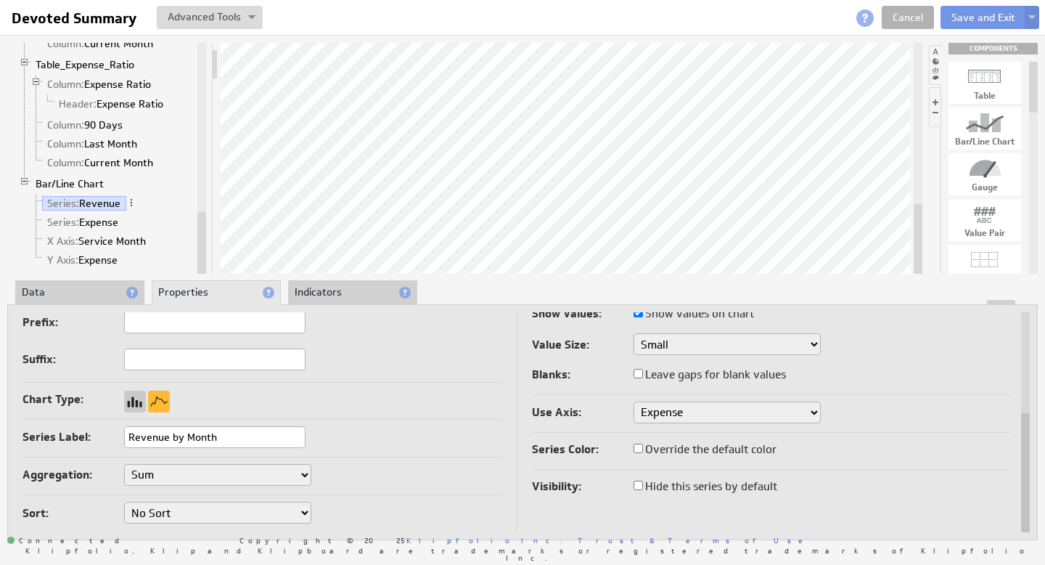
drag, startPoint x: 168, startPoint y: 434, endPoint x: 264, endPoint y: 436, distance: 95.8
click at [264, 436] on input "Revenue by Month" at bounding box center [214, 437] width 181 height 22
type input "Revenue"
click at [429, 404] on div "Chart Type:" at bounding box center [263, 400] width 480 height 23
click at [967, 13] on button "Save and Exit" at bounding box center [984, 17] width 86 height 23
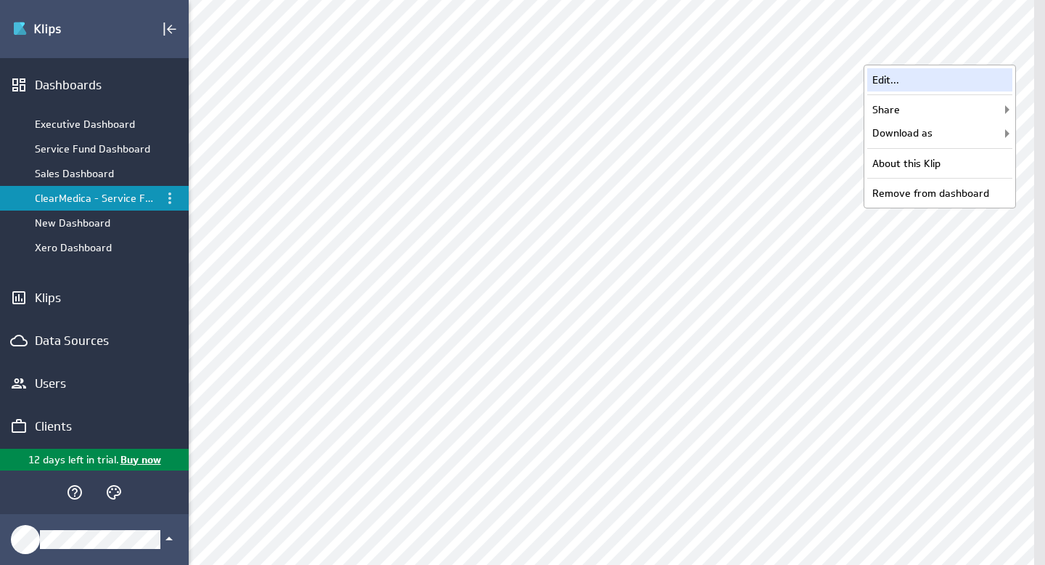
click at [926, 79] on div "Edit..." at bounding box center [939, 79] width 145 height 23
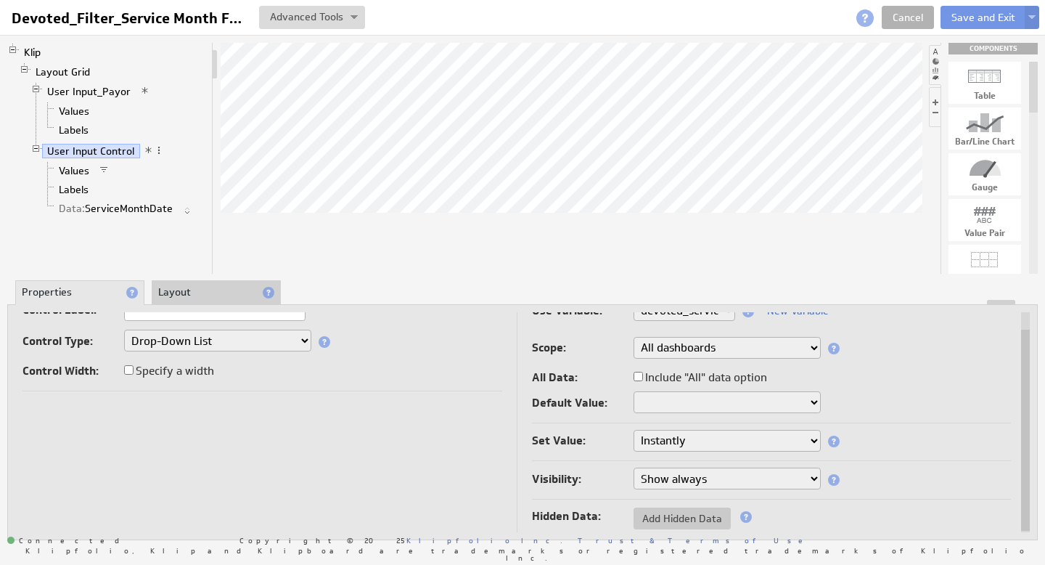
click at [803, 480] on select "Show always Hide always" at bounding box center [727, 478] width 187 height 22
click at [808, 437] on select "Instantly On button press" at bounding box center [727, 441] width 187 height 22
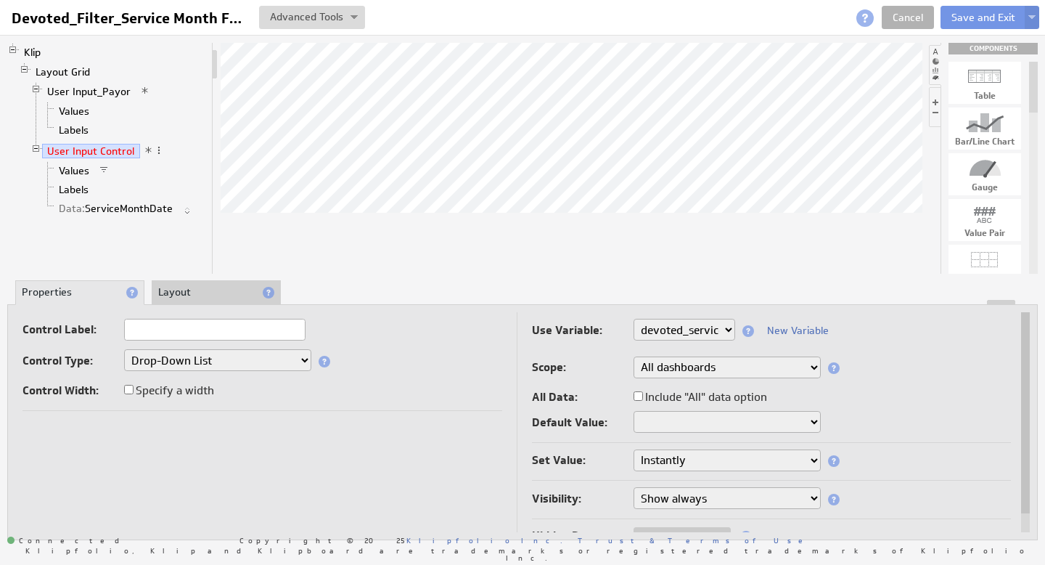
click at [156, 148] on span at bounding box center [159, 150] width 10 height 10
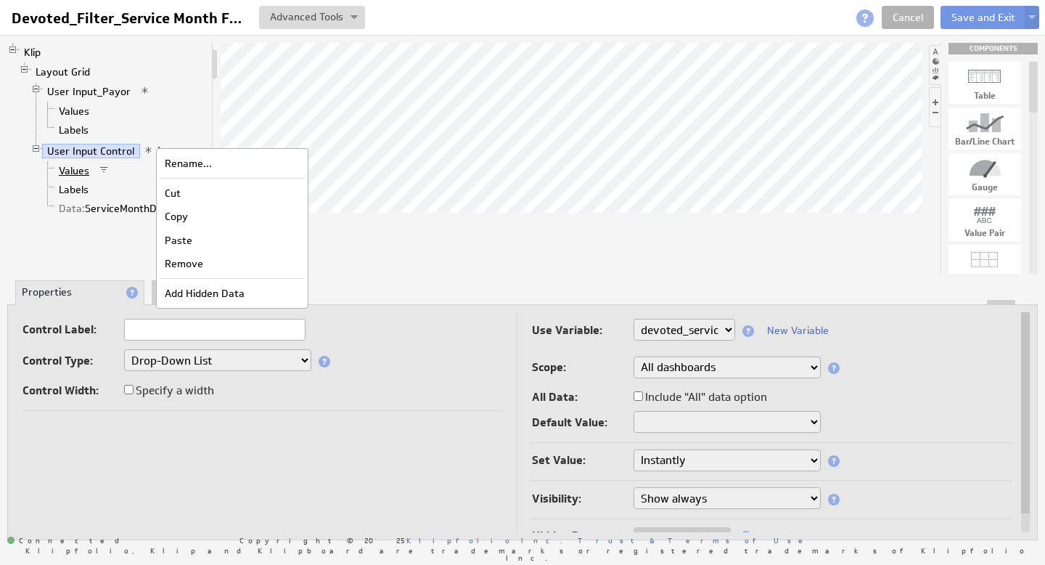
click at [84, 175] on link "Values" at bounding box center [74, 170] width 41 height 15
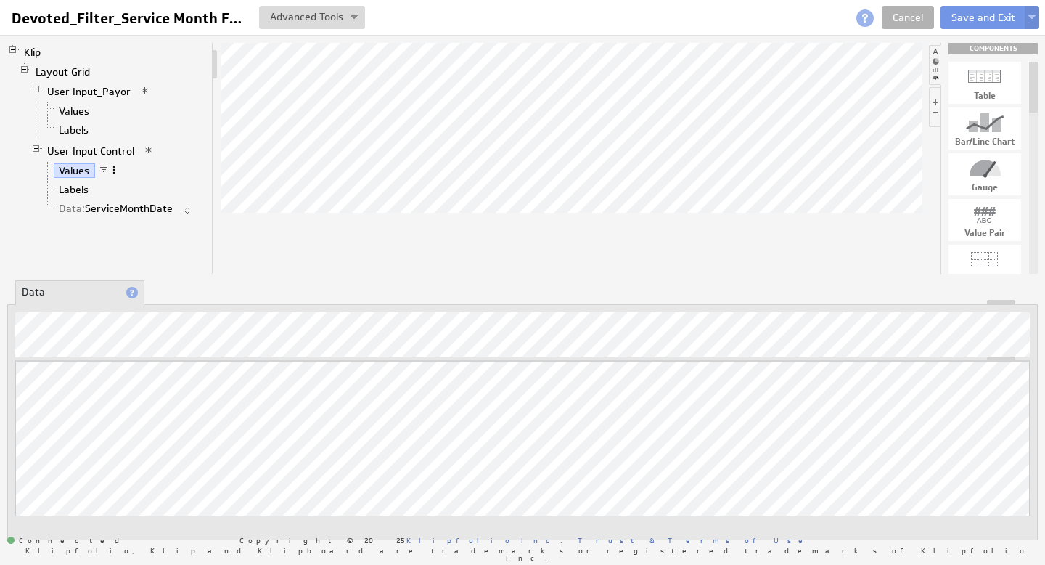
click at [113, 170] on span at bounding box center [114, 170] width 10 height 10
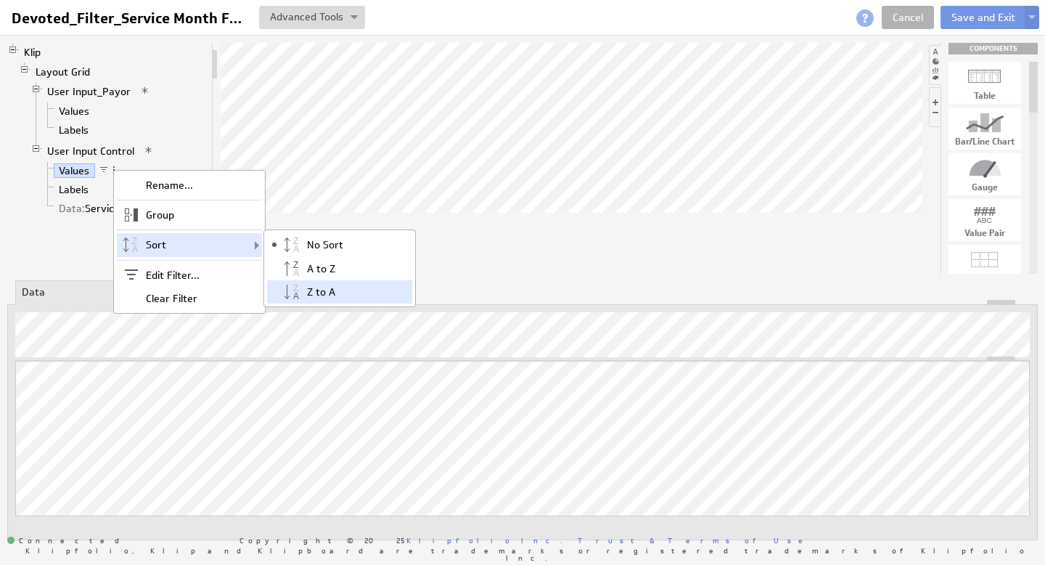
click at [329, 293] on div "Z to A" at bounding box center [339, 291] width 145 height 23
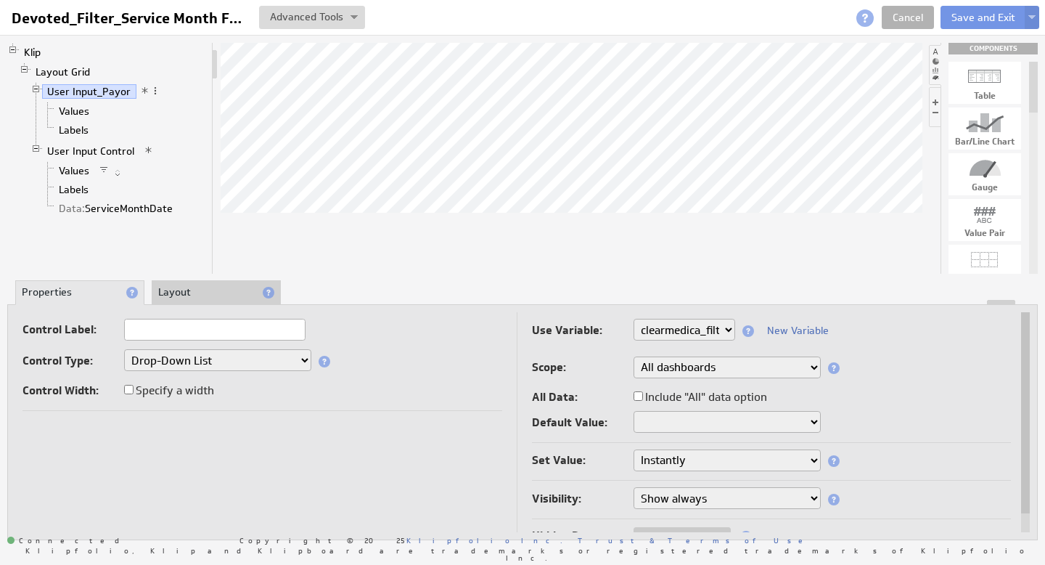
click at [151, 332] on input "text" at bounding box center [214, 330] width 181 height 22
click at [72, 107] on link "Values" at bounding box center [74, 111] width 41 height 15
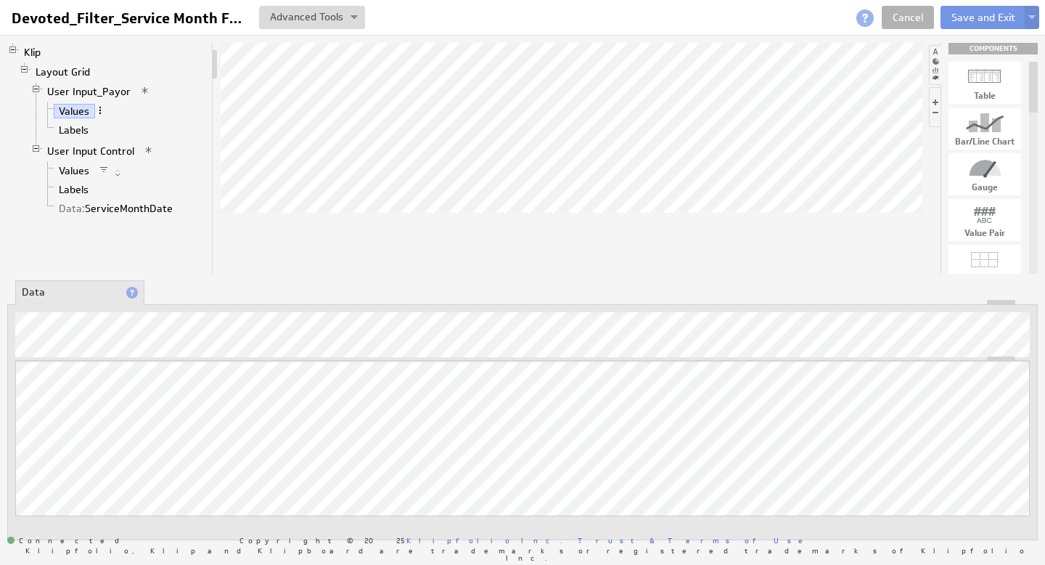
click at [103, 112] on span at bounding box center [100, 110] width 10 height 10
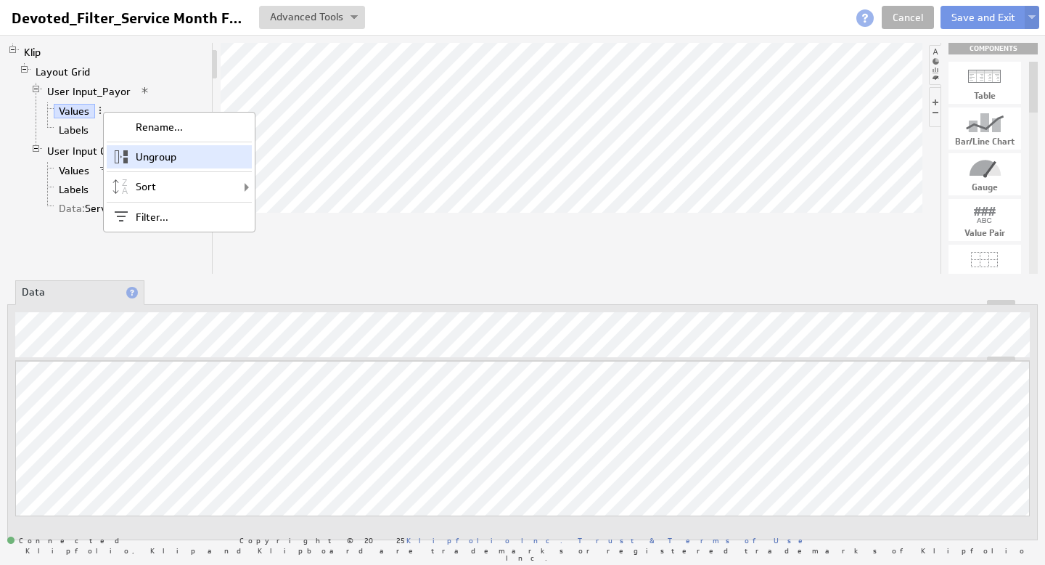
click at [158, 157] on div "Ungroup" at bounding box center [179, 156] width 145 height 23
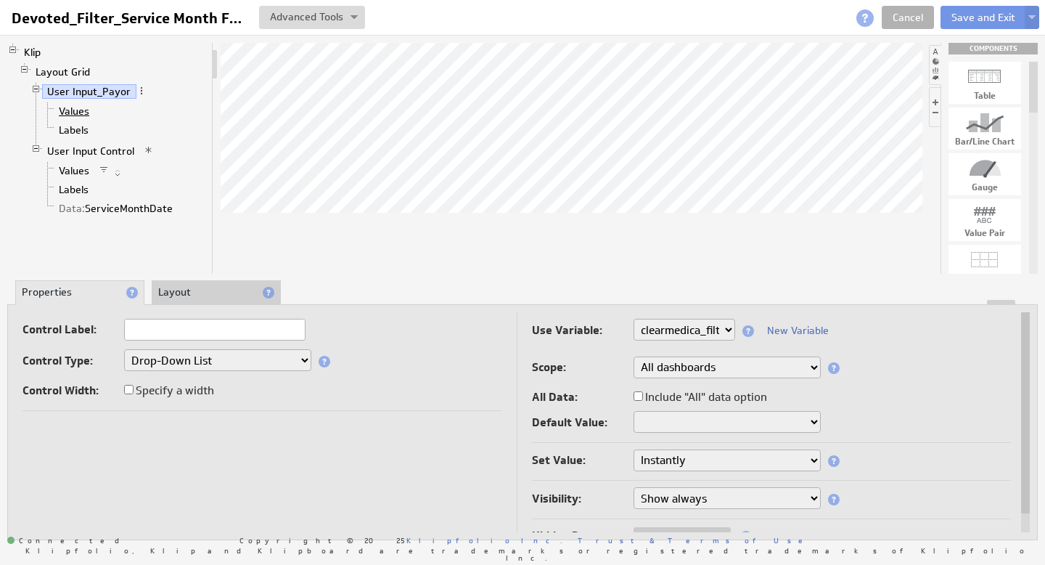
click at [80, 110] on link "Values" at bounding box center [74, 111] width 41 height 15
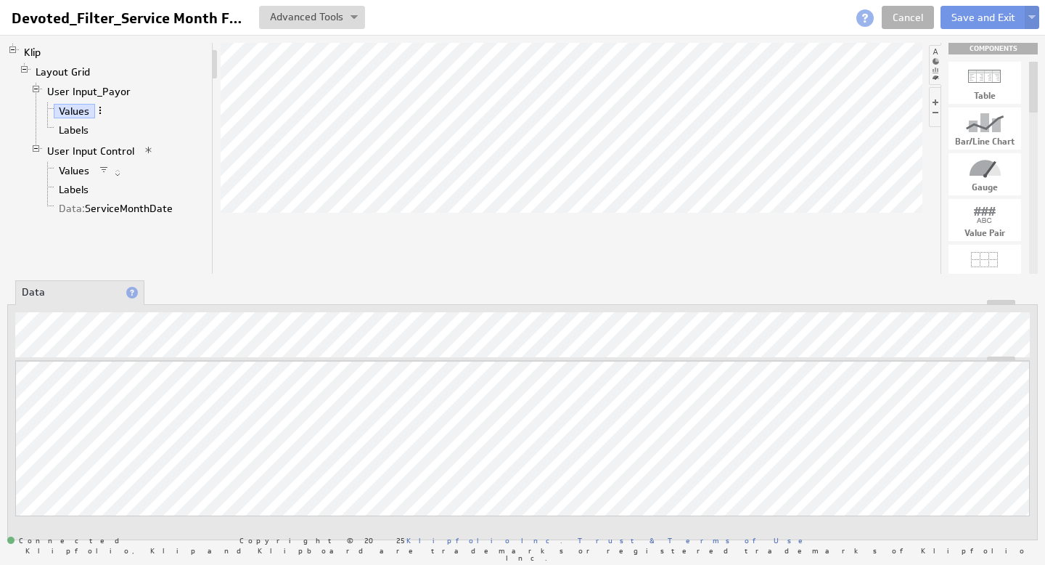
click at [100, 111] on span at bounding box center [100, 110] width 10 height 10
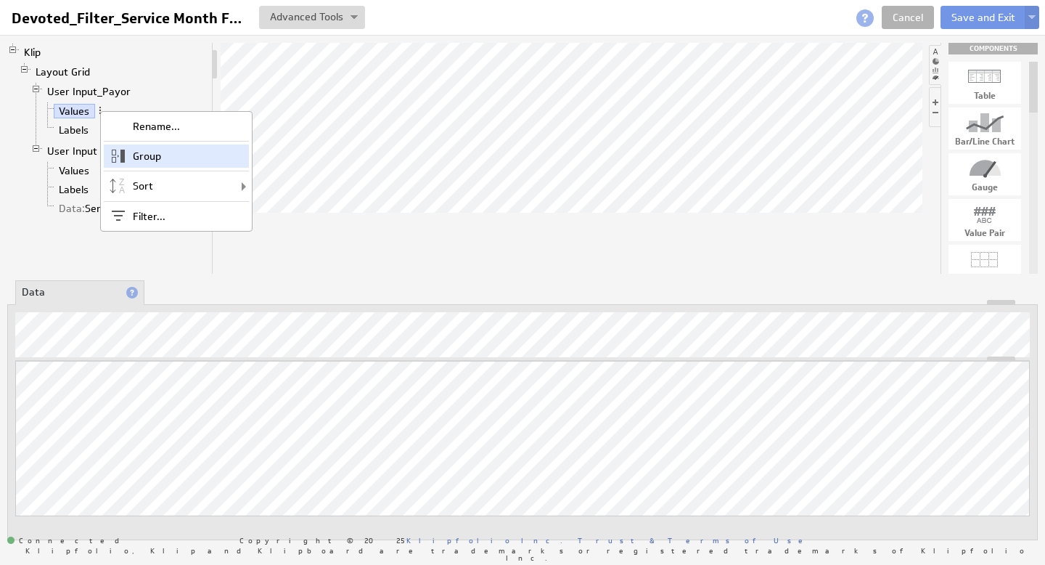
click at [166, 163] on div "Group" at bounding box center [176, 155] width 145 height 23
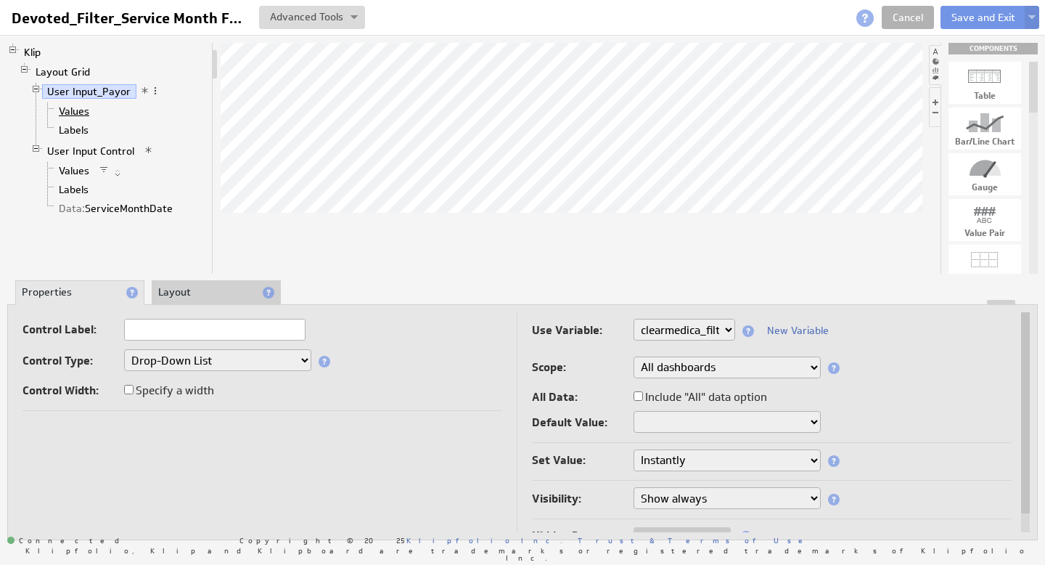
click at [79, 114] on link "Values" at bounding box center [74, 111] width 41 height 15
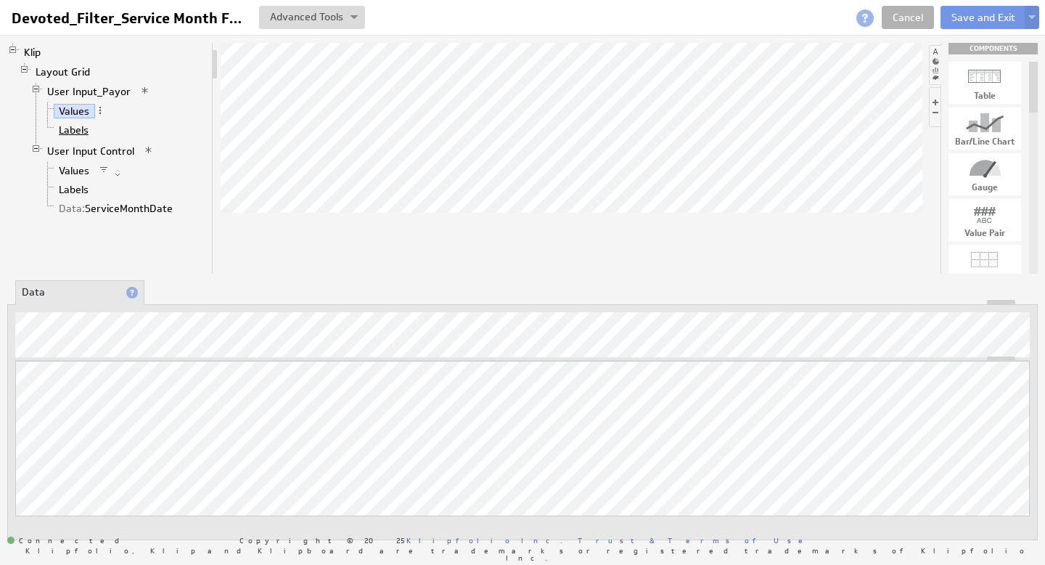
click at [77, 131] on link "Labels" at bounding box center [74, 130] width 41 height 15
click at [82, 112] on link "Values" at bounding box center [74, 111] width 41 height 15
click at [102, 112] on span at bounding box center [100, 110] width 10 height 10
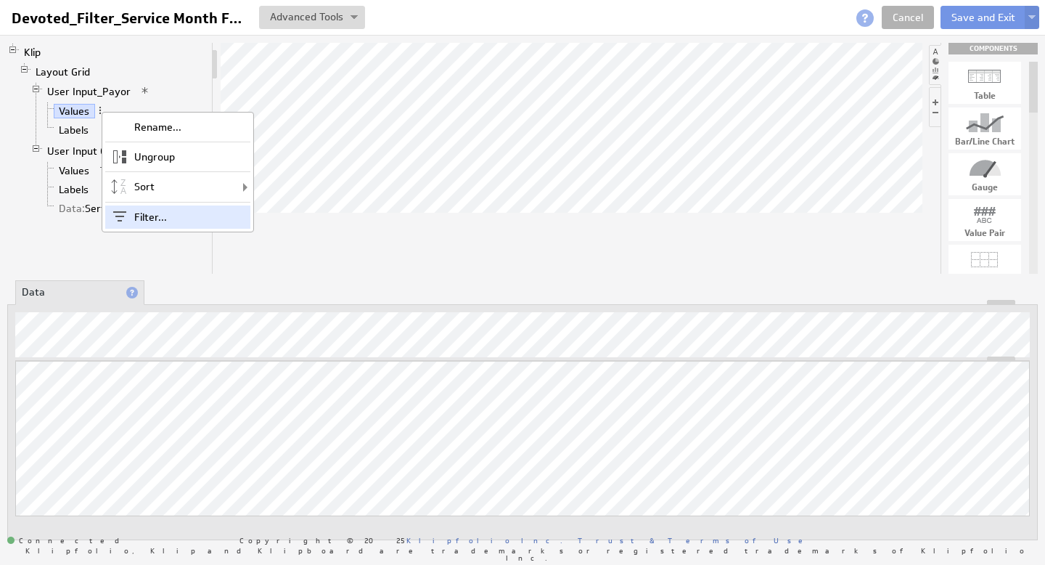
click at [158, 213] on div "Filter..." at bounding box center [177, 216] width 145 height 23
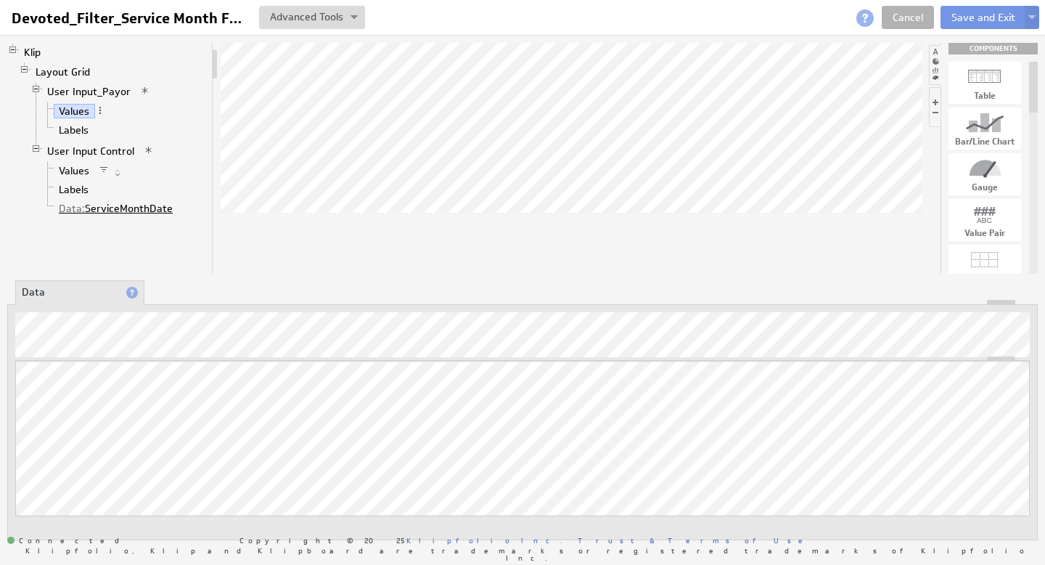
checkbox input "true"
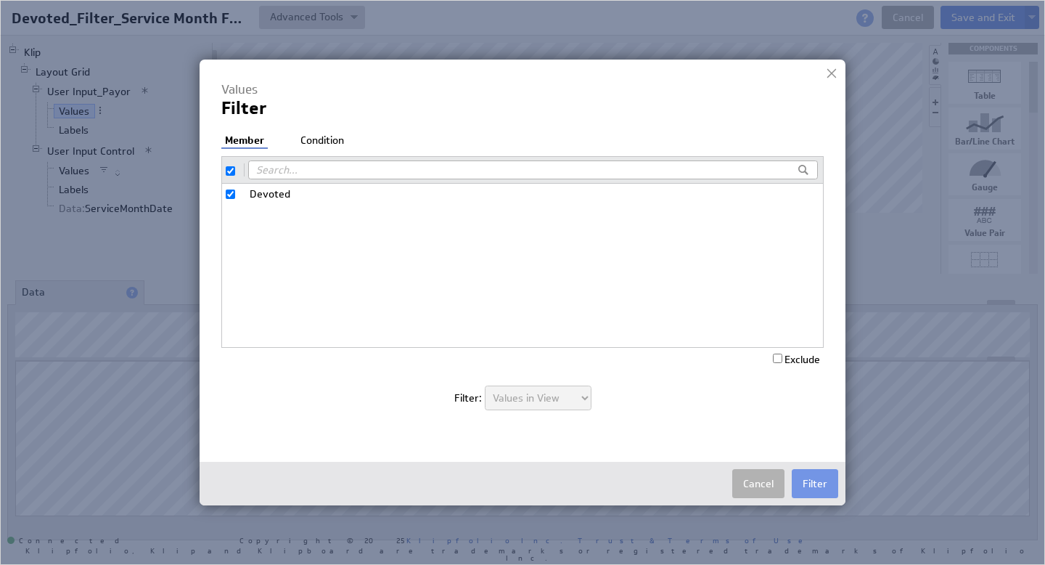
click at [229, 171] on input "checkbox" at bounding box center [230, 170] width 9 height 9
checkbox input "false"
click at [232, 196] on input "Devoted" at bounding box center [230, 193] width 9 height 9
checkbox input "true"
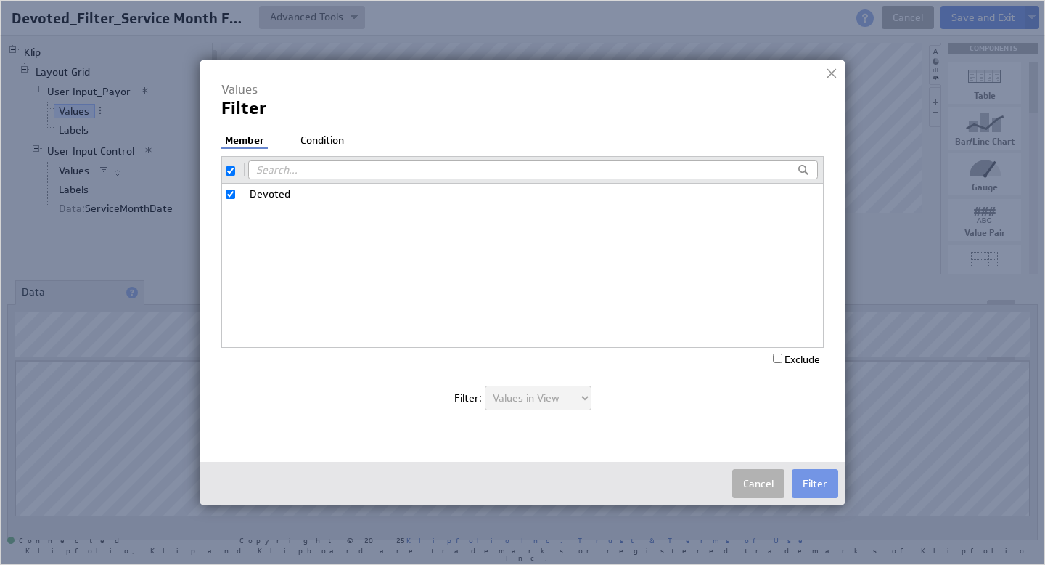
click at [320, 141] on li "Condition" at bounding box center [322, 141] width 51 height 15
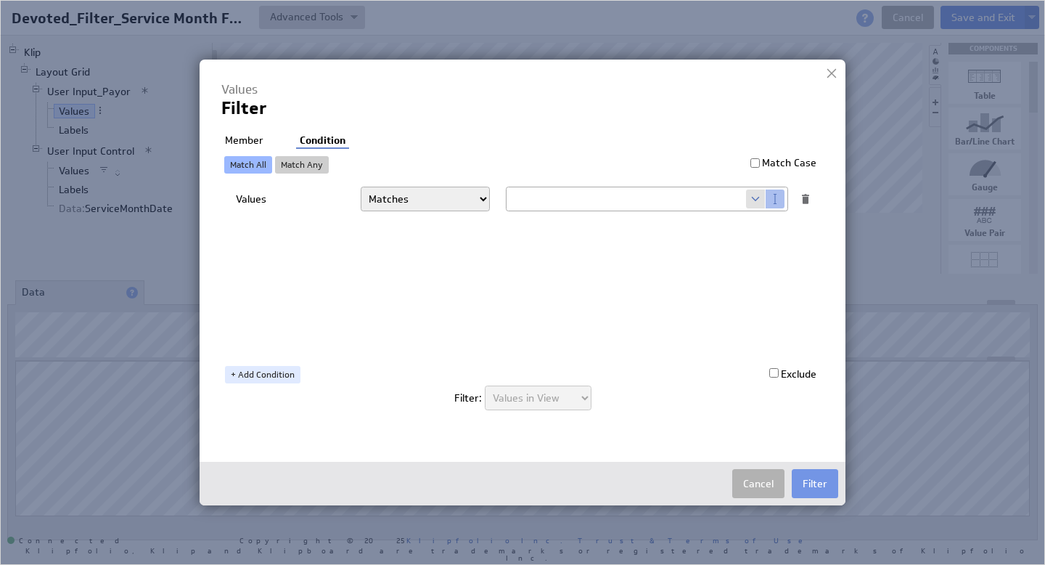
click at [806, 200] on div at bounding box center [805, 198] width 13 height 13
click at [751, 200] on span at bounding box center [756, 198] width 20 height 19
click at [743, 199] on select "Select... company.id company.name user.emailAddress user.firstName user.isAdmin…" at bounding box center [627, 198] width 240 height 23
select select "clearmedica_filter_payor"
click at [818, 480] on button "Filter" at bounding box center [815, 483] width 46 height 29
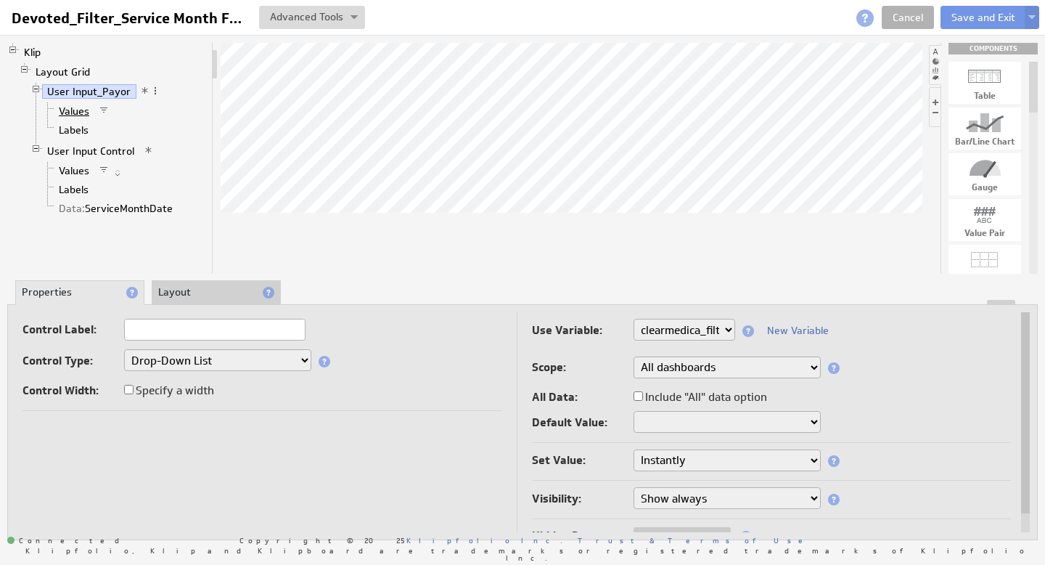
click at [83, 114] on link "Values" at bounding box center [74, 111] width 41 height 15
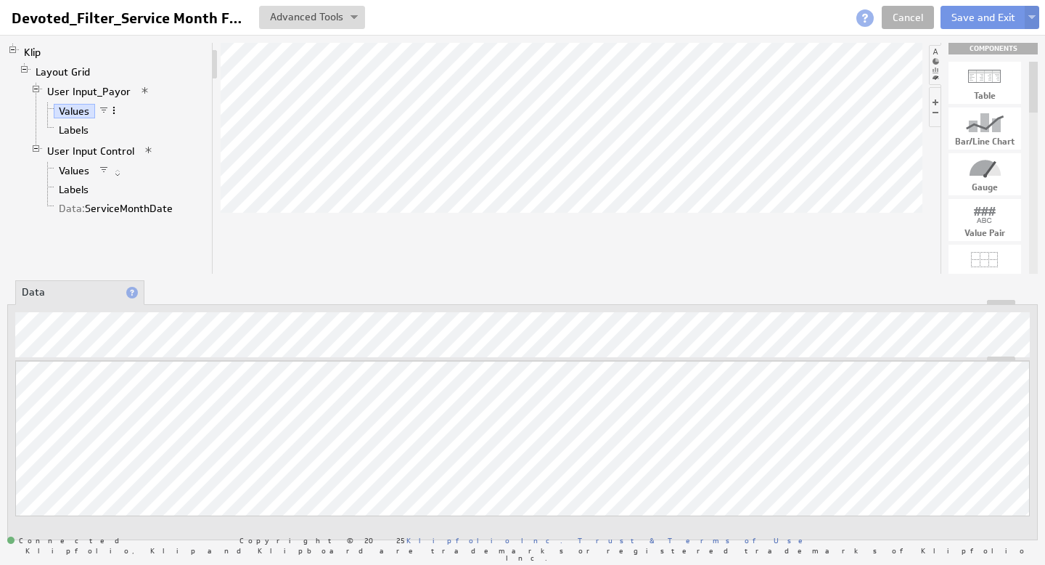
click at [113, 110] on span at bounding box center [114, 110] width 10 height 10
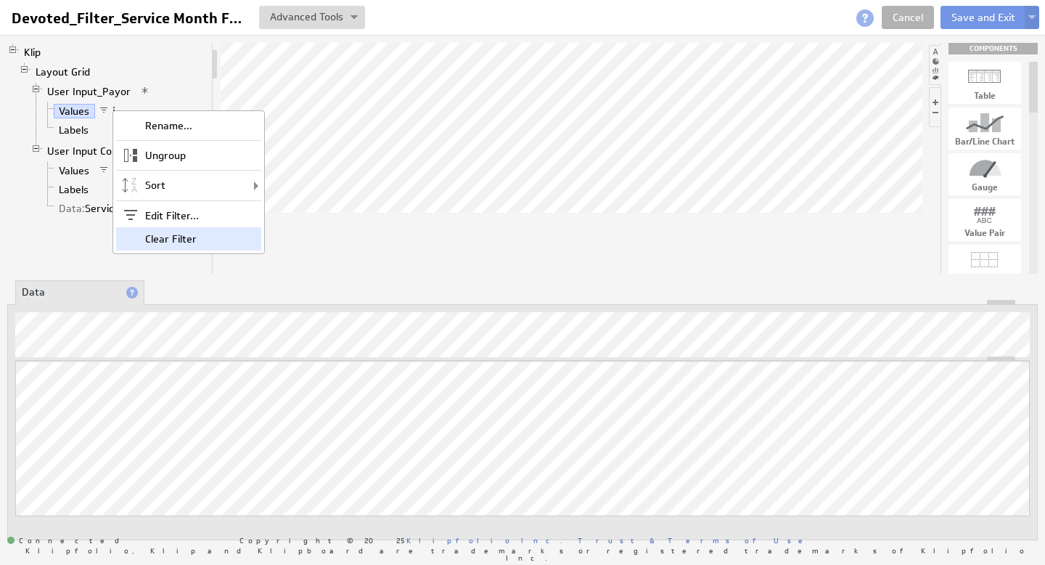
click at [168, 235] on div "Clear Filter" at bounding box center [188, 238] width 145 height 23
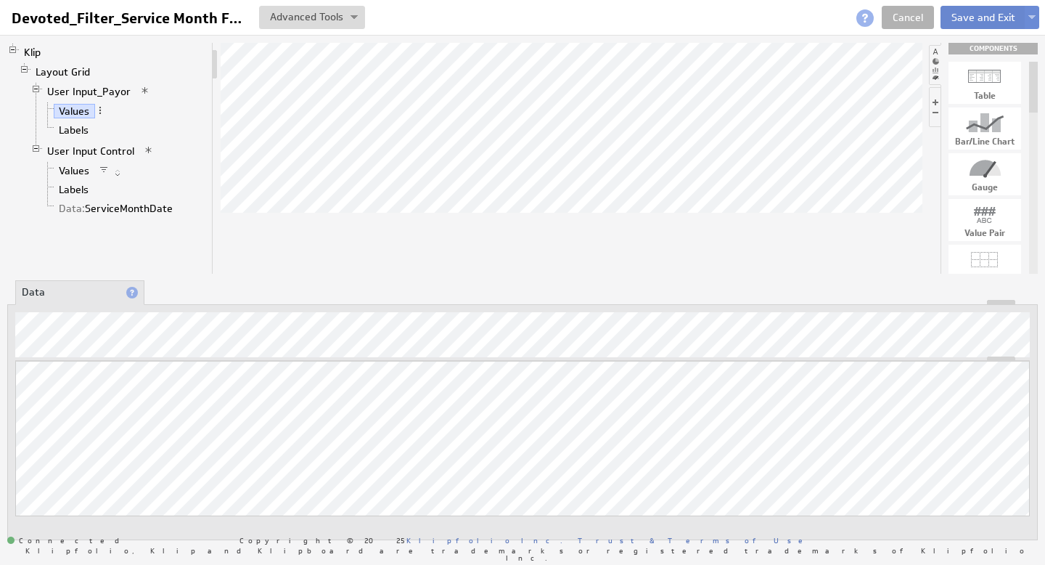
click at [994, 14] on button "Save and Exit" at bounding box center [984, 17] width 86 height 23
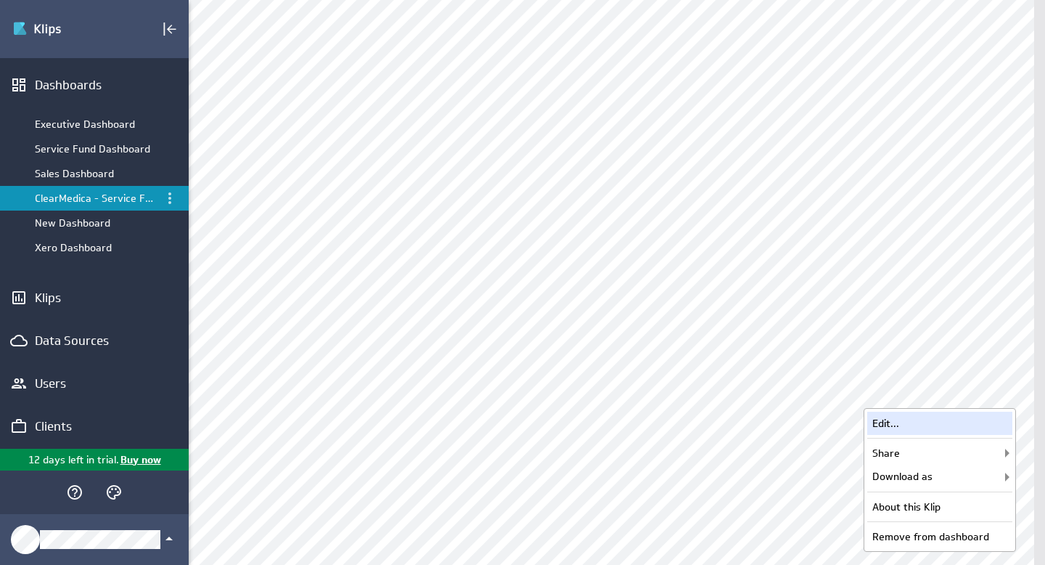
click at [944, 420] on div "Edit..." at bounding box center [939, 423] width 145 height 23
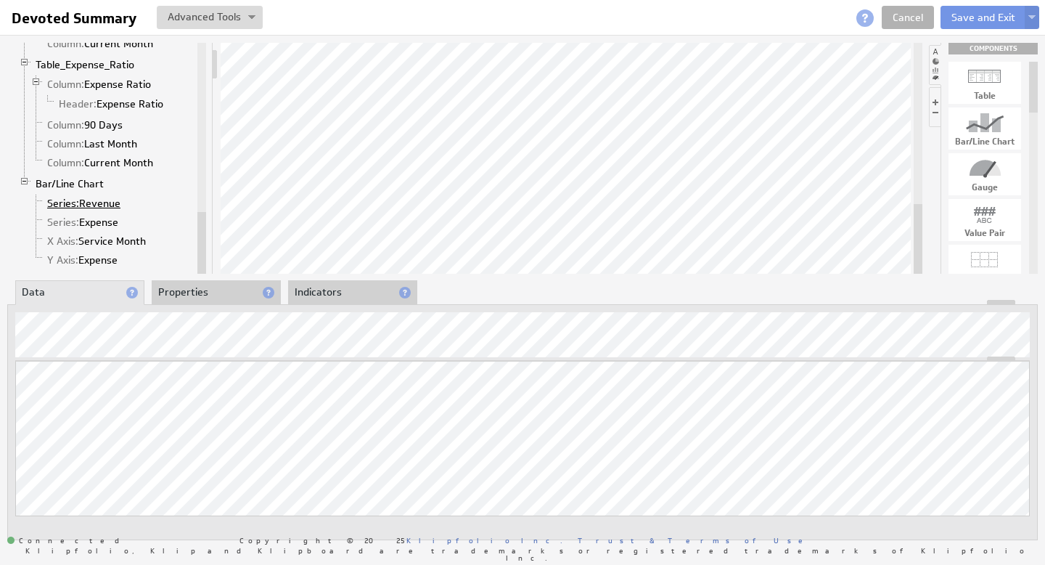
click at [60, 205] on span "Series:" at bounding box center [63, 203] width 32 height 13
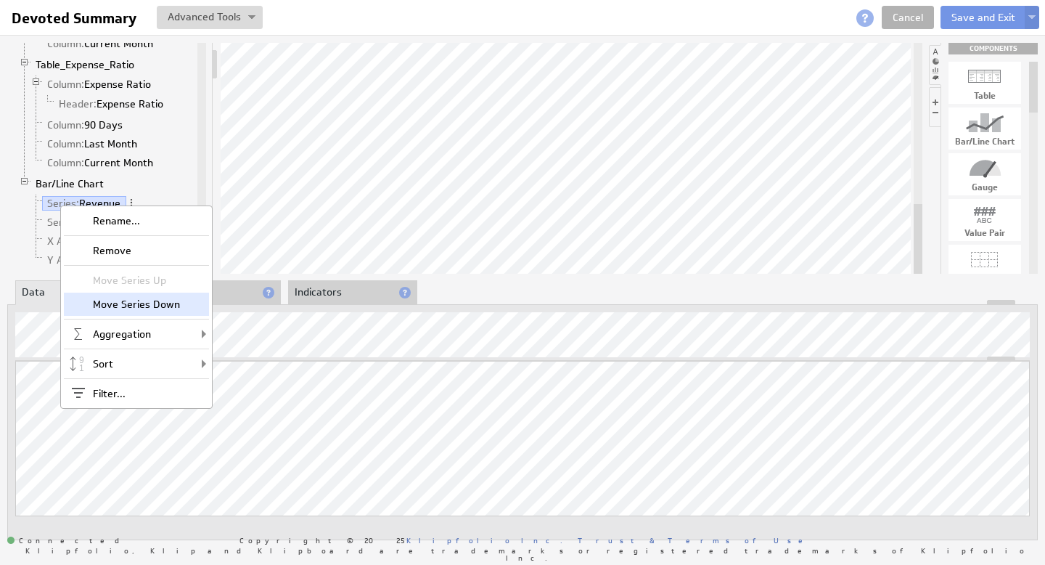
click at [142, 305] on div "Move Series Down" at bounding box center [136, 304] width 145 height 23
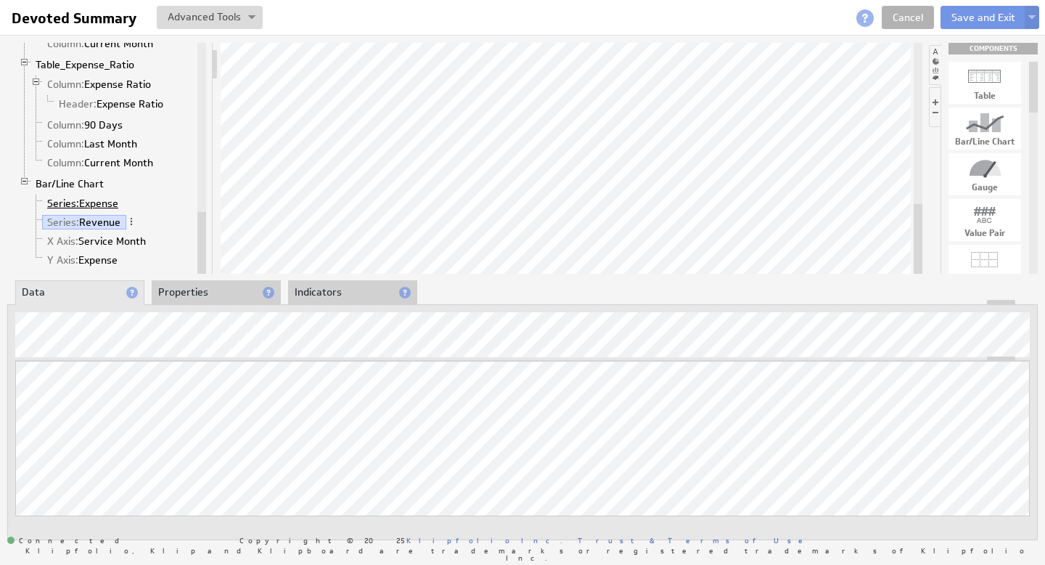
click at [70, 205] on span "Series:" at bounding box center [63, 203] width 32 height 13
click at [62, 219] on span "Series:" at bounding box center [63, 222] width 32 height 13
click at [69, 263] on span "Y Axis:" at bounding box center [62, 259] width 31 height 13
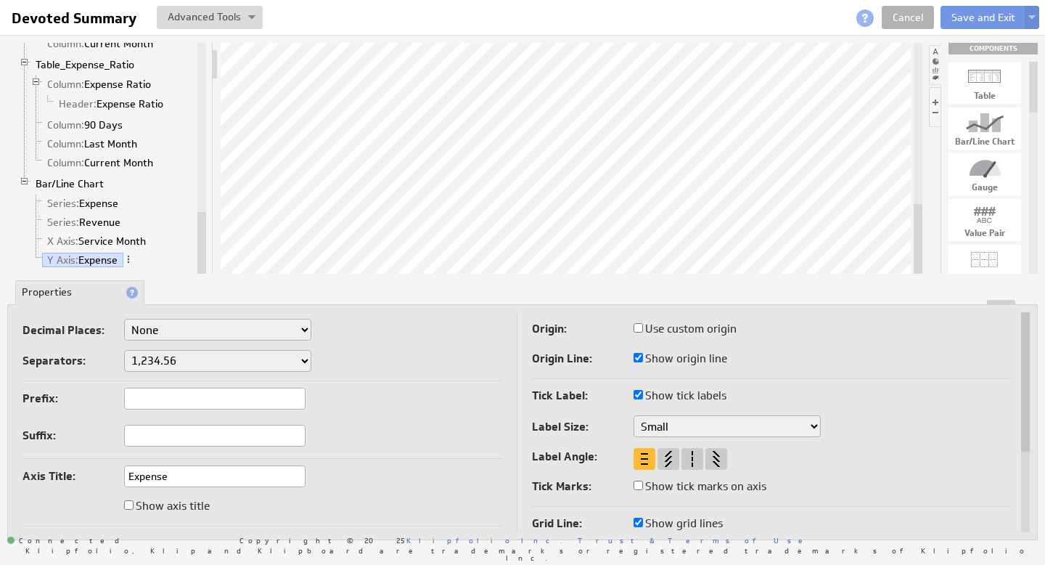
click at [182, 476] on input "Expense" at bounding box center [214, 476] width 181 height 22
type input "Expense1"
click at [378, 443] on div "Prefix: Suffix:" at bounding box center [263, 423] width 480 height 71
click at [327, 428] on div "Prefix: Suffix:" at bounding box center [263, 423] width 480 height 71
click at [102, 222] on link "Series: Revenue" at bounding box center [84, 222] width 84 height 15
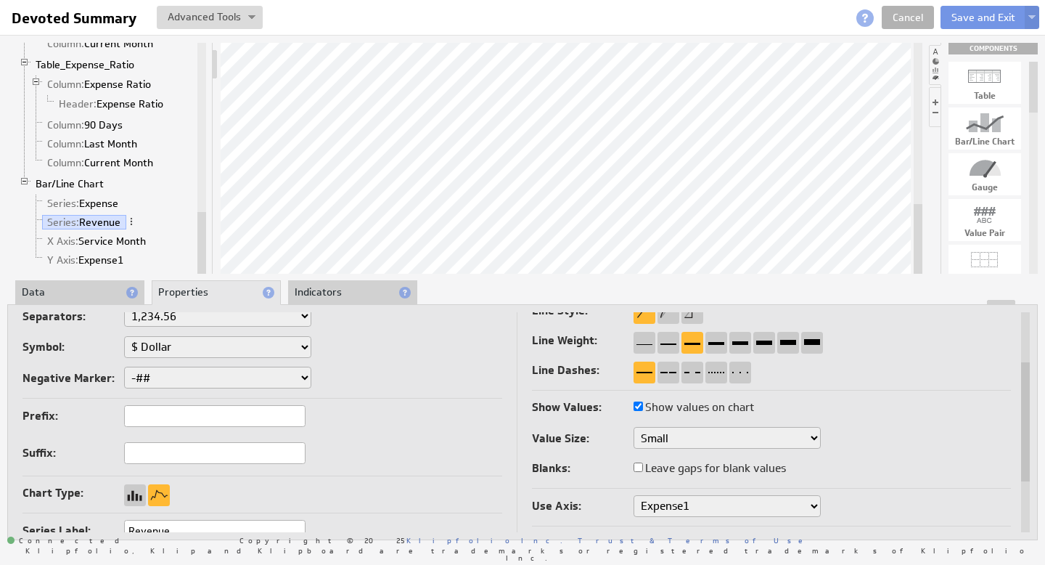
click at [801, 507] on select "Expense1" at bounding box center [727, 506] width 187 height 22
click at [107, 261] on link "Y Axis: Expense1" at bounding box center [85, 260] width 87 height 15
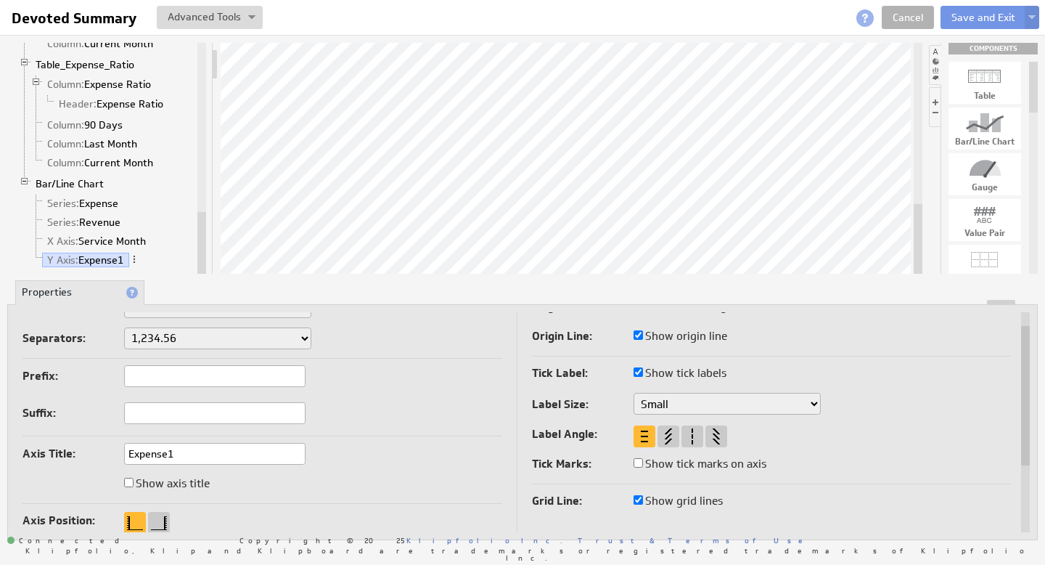
click at [203, 449] on input "Expense1" at bounding box center [214, 454] width 181 height 22
type input "Expense"
click at [365, 372] on div "Prefix:" at bounding box center [263, 377] width 480 height 24
click at [105, 223] on link "Series: Revenue" at bounding box center [84, 222] width 84 height 15
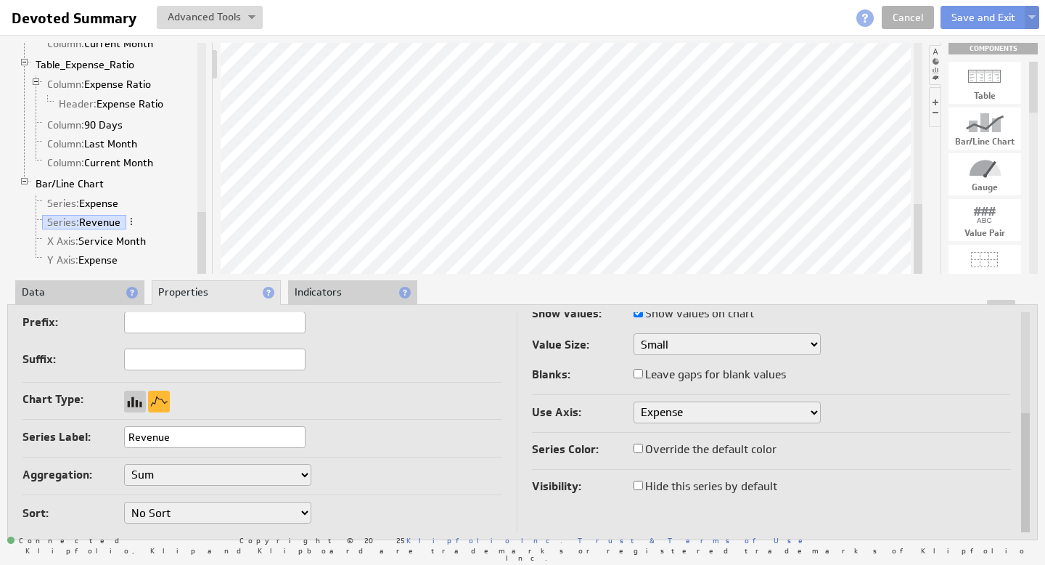
click at [807, 409] on select "Expense" at bounding box center [727, 412] width 187 height 22
click at [106, 202] on link "Series: Expense" at bounding box center [83, 203] width 82 height 15
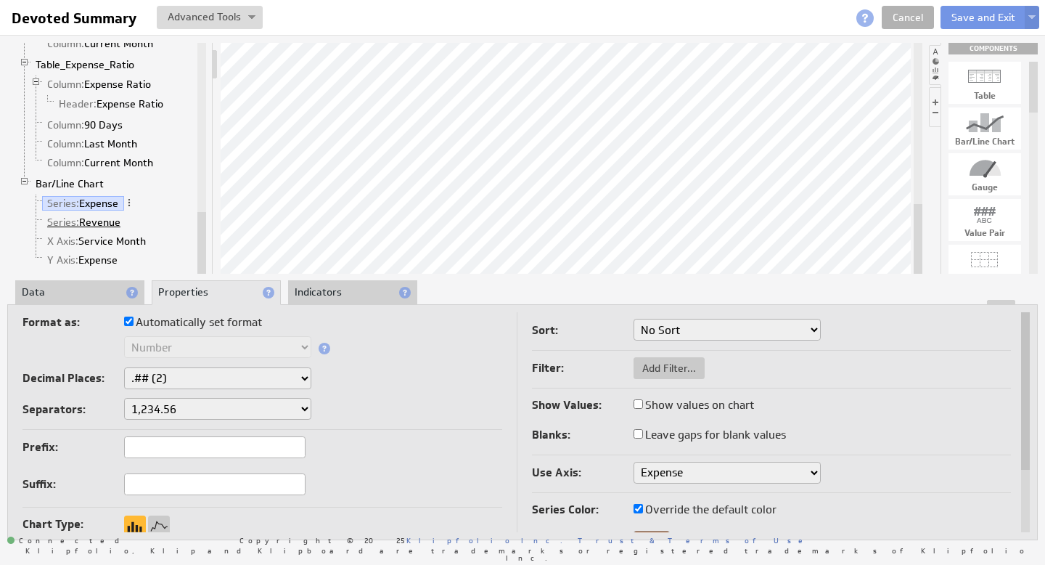
click at [99, 221] on link "Series: Revenue" at bounding box center [84, 222] width 84 height 15
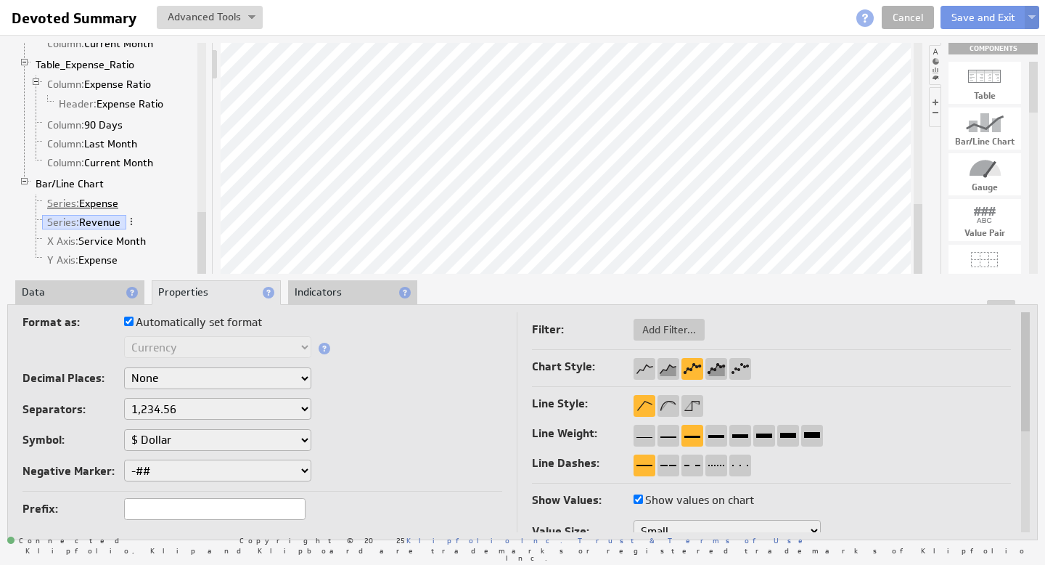
click at [101, 203] on link "Series: Expense" at bounding box center [83, 203] width 82 height 15
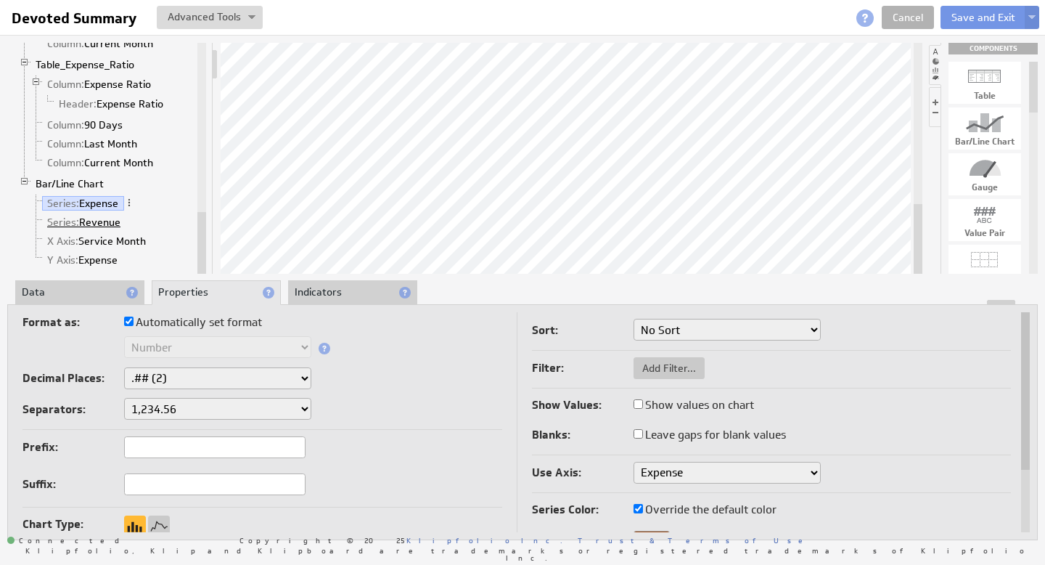
click at [101, 220] on link "Series: Revenue" at bounding box center [84, 222] width 84 height 15
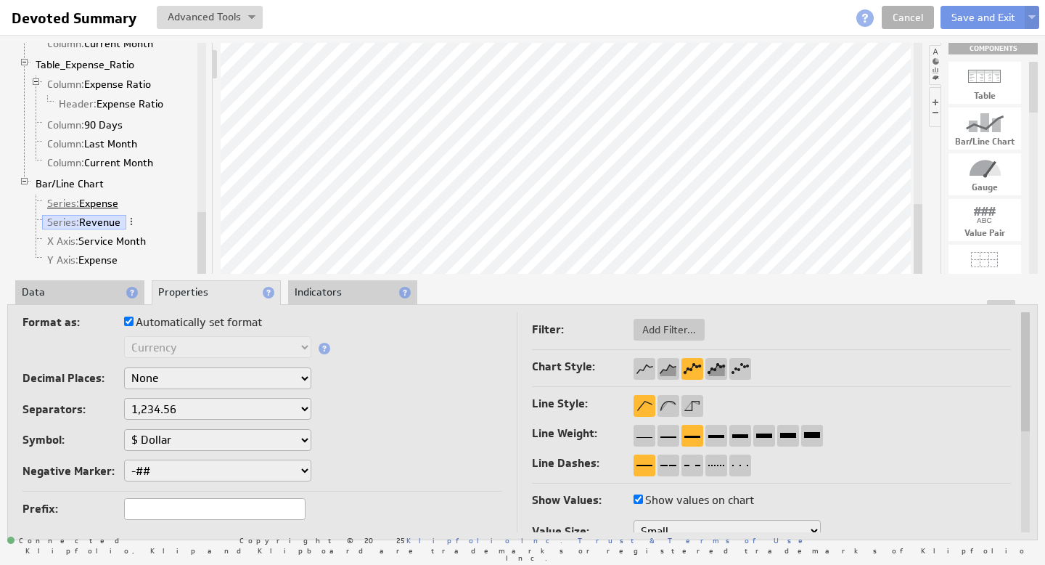
click at [105, 203] on link "Series: Expense" at bounding box center [83, 203] width 82 height 15
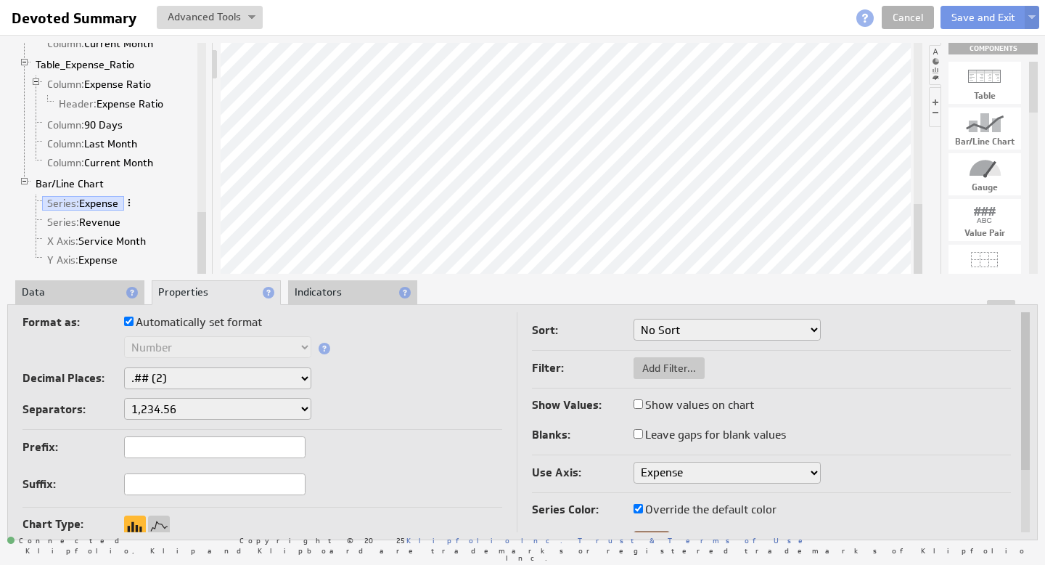
click at [133, 200] on span at bounding box center [129, 202] width 10 height 10
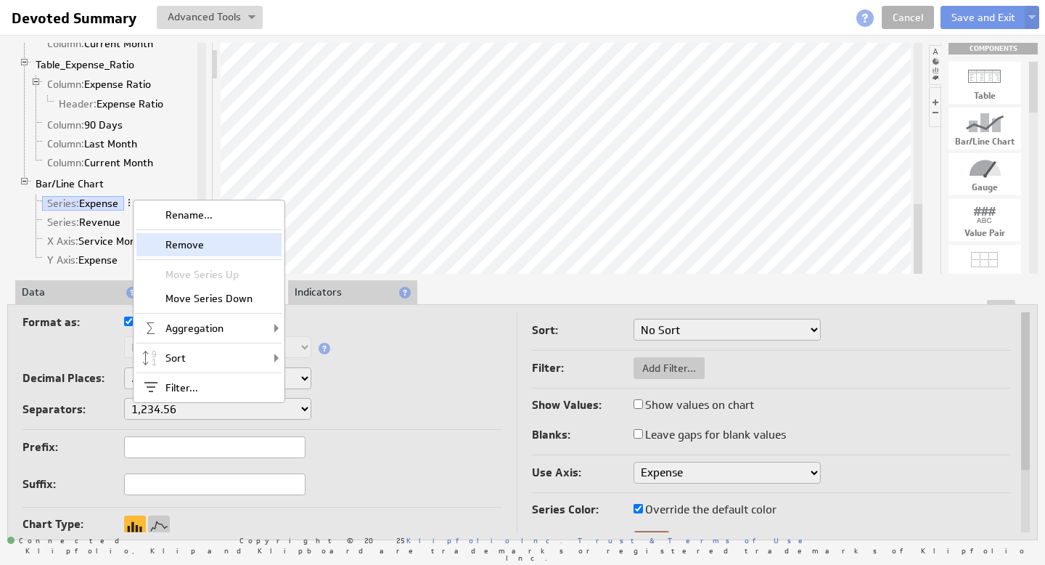
click at [191, 241] on div "Remove" at bounding box center [208, 244] width 145 height 23
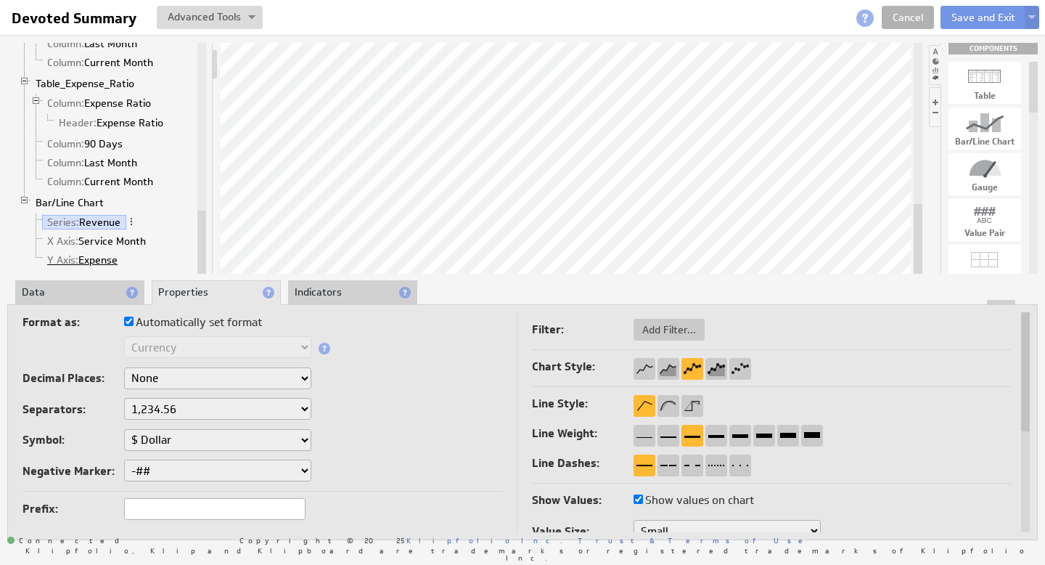
click at [114, 261] on link "Y Axis: Expense" at bounding box center [82, 260] width 81 height 15
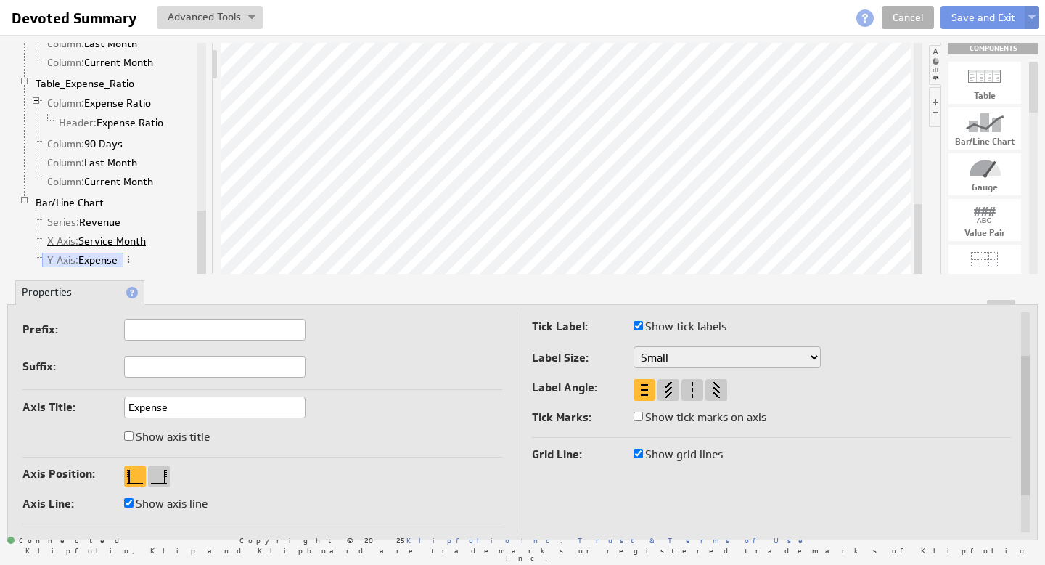
click at [100, 240] on link "X Axis: Service Month" at bounding box center [97, 241] width 110 height 15
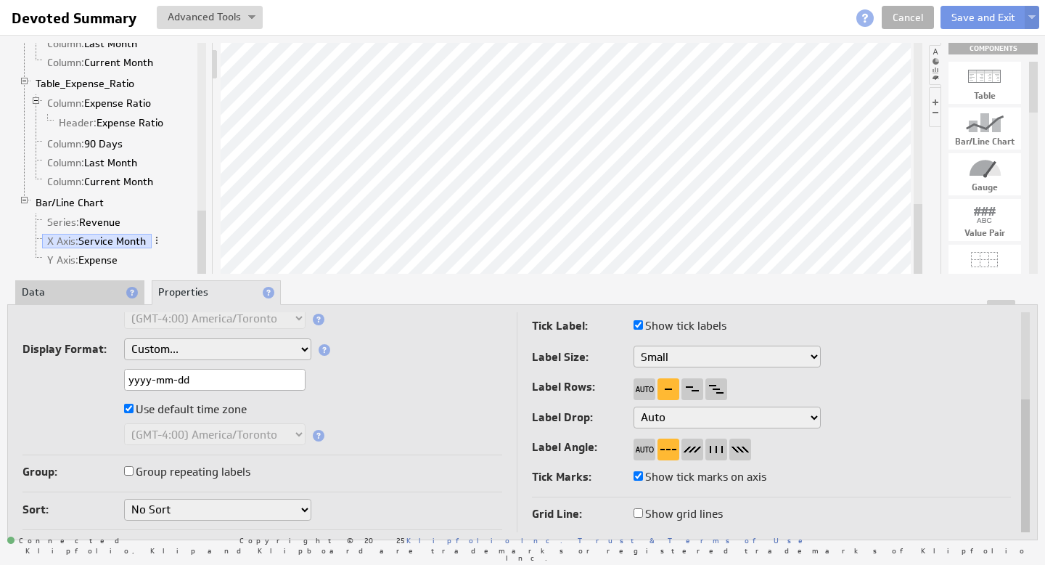
click at [130, 468] on input "Group repeating labels" at bounding box center [128, 470] width 9 height 9
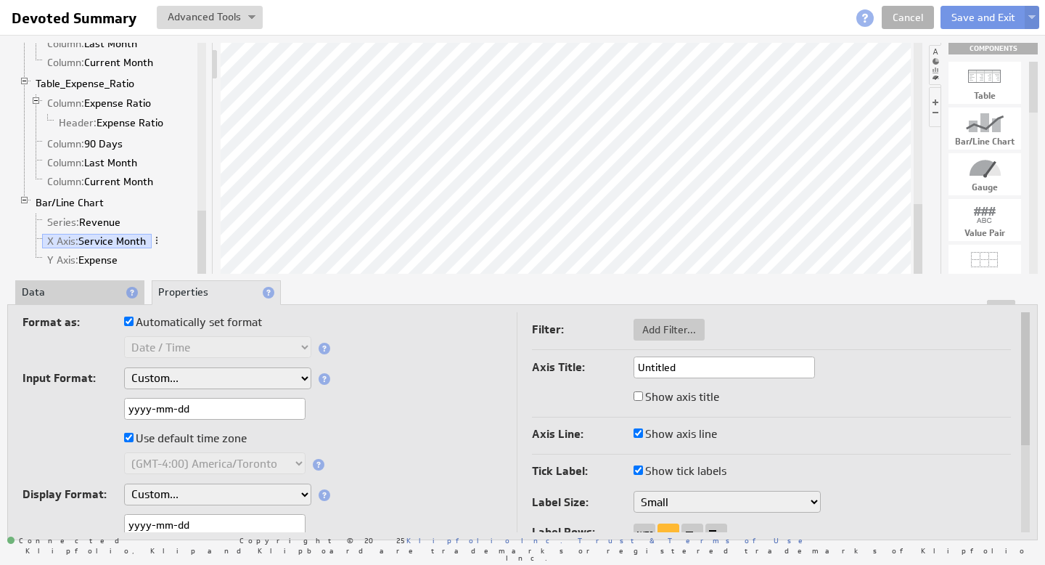
click at [75, 298] on li "Data" at bounding box center [79, 292] width 129 height 25
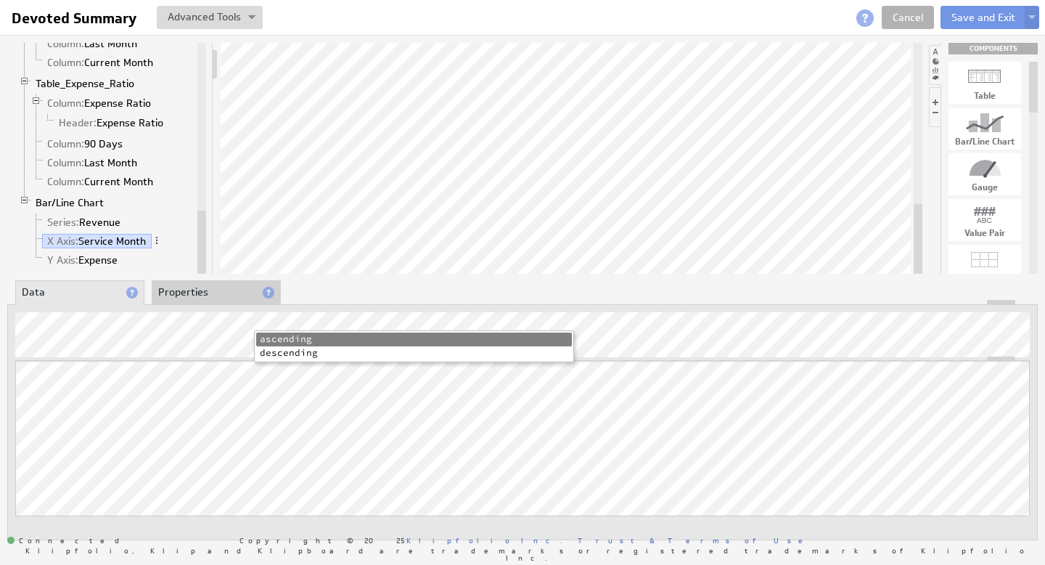
click at [300, 353] on li "descending" at bounding box center [414, 353] width 316 height 14
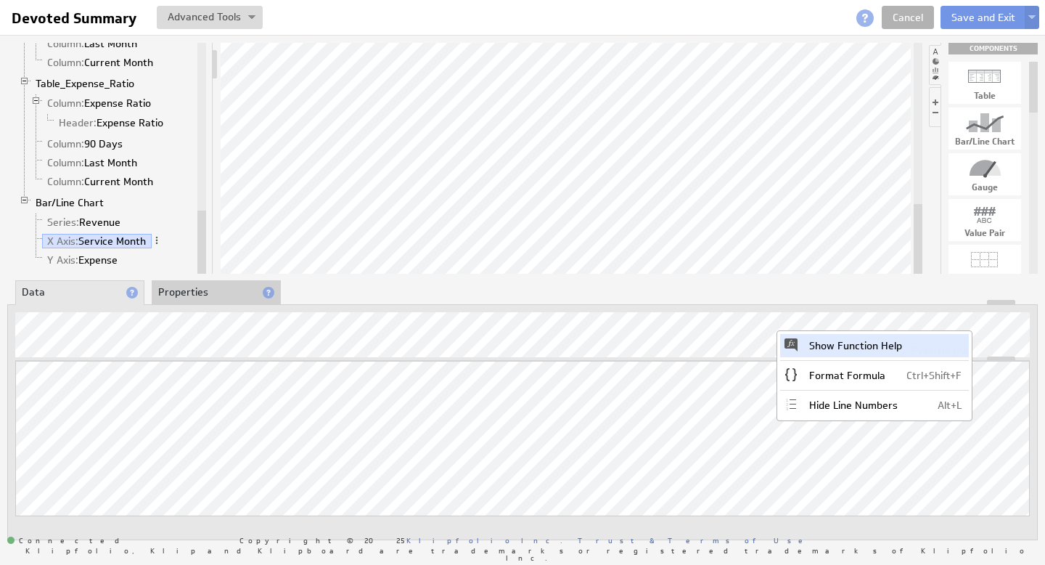
click at [876, 340] on div "Show Function Help" at bounding box center [874, 345] width 189 height 23
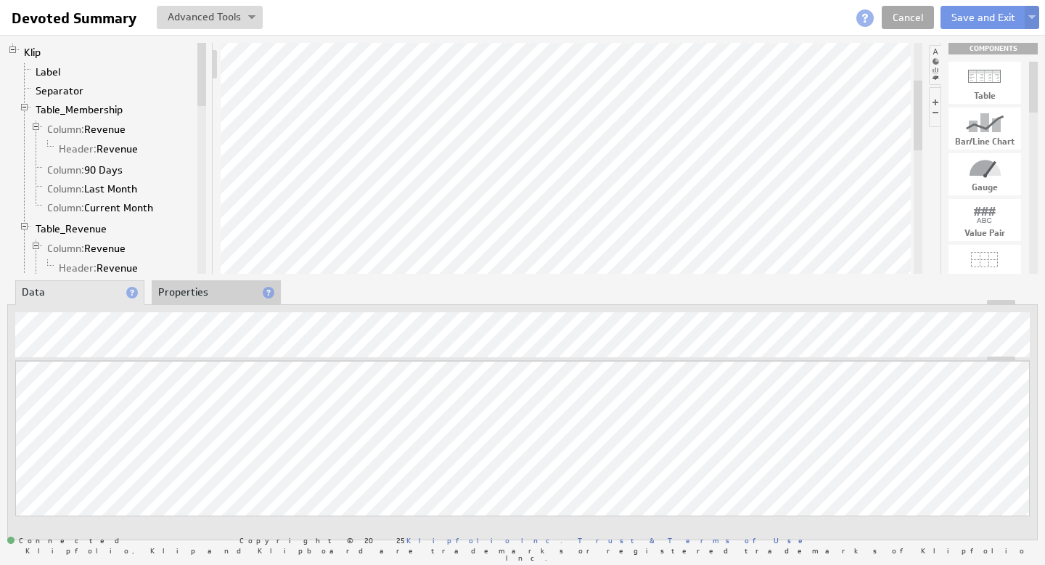
click at [914, 19] on link "Cancel" at bounding box center [908, 17] width 52 height 23
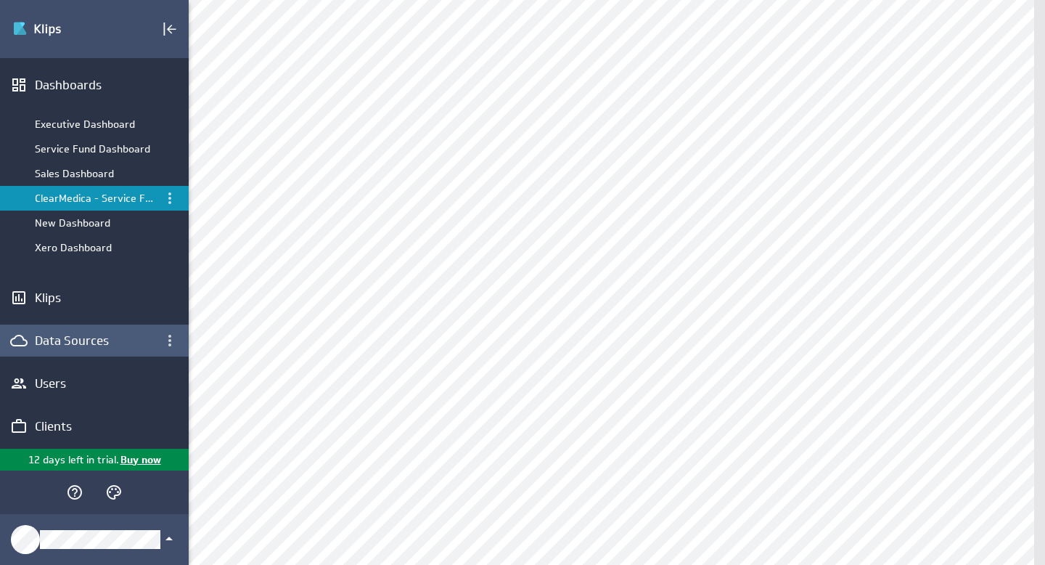
click at [80, 341] on div "Data Sources" at bounding box center [94, 340] width 119 height 16
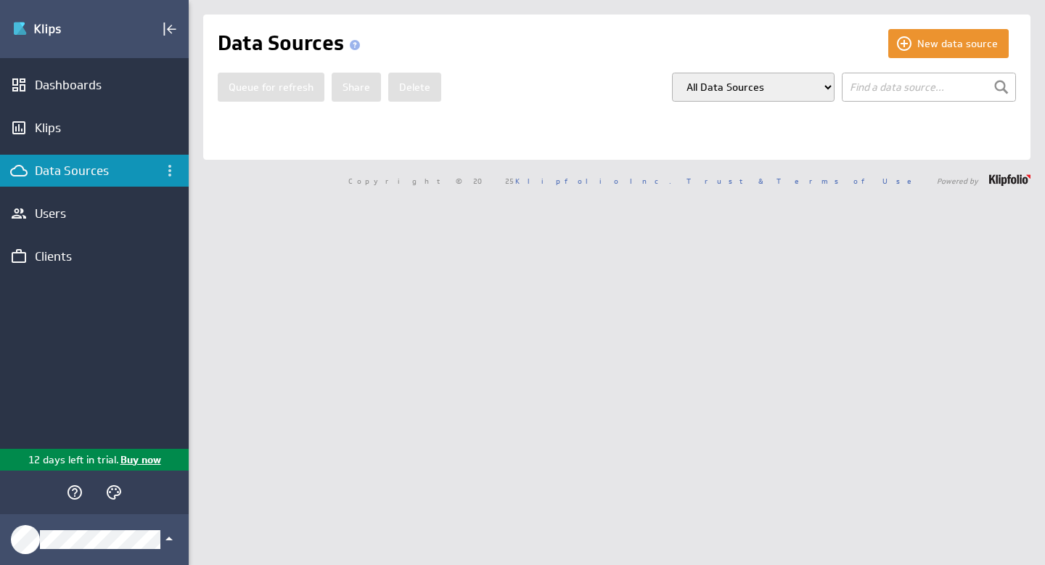
select select "my_models"
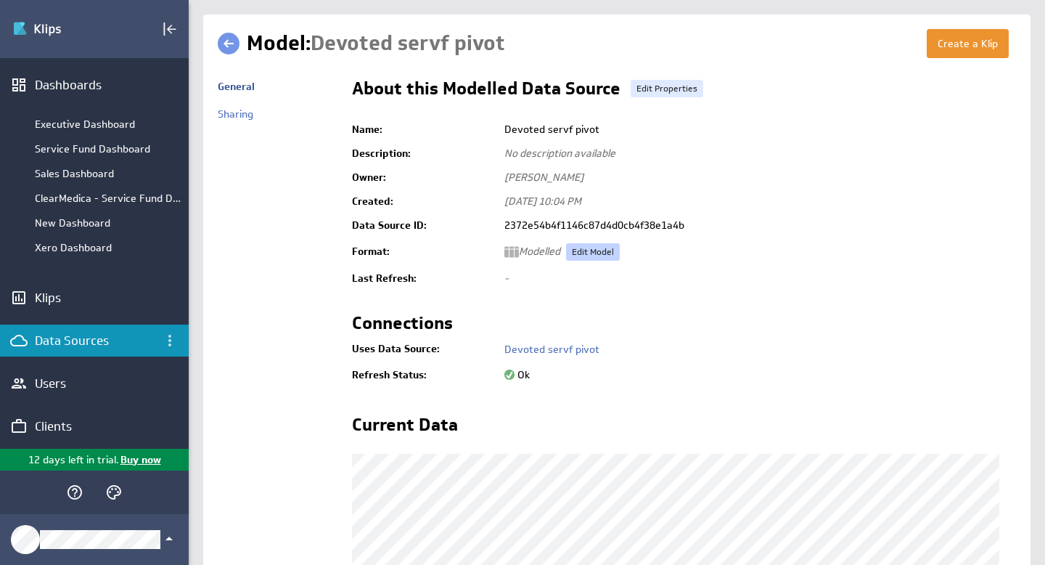
click at [600, 250] on link "Edit Model" at bounding box center [593, 251] width 54 height 17
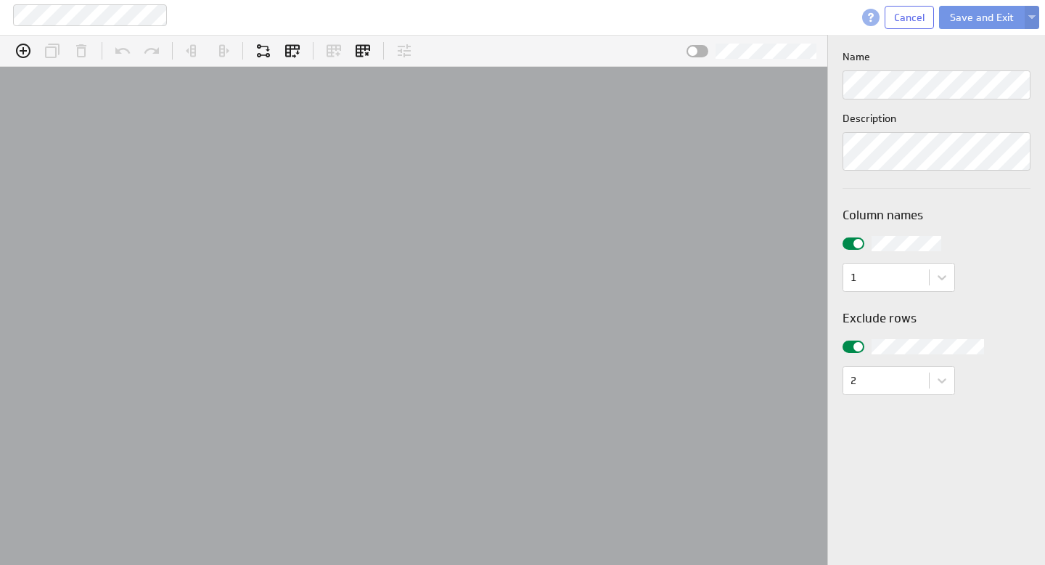
scroll to position [45, 889]
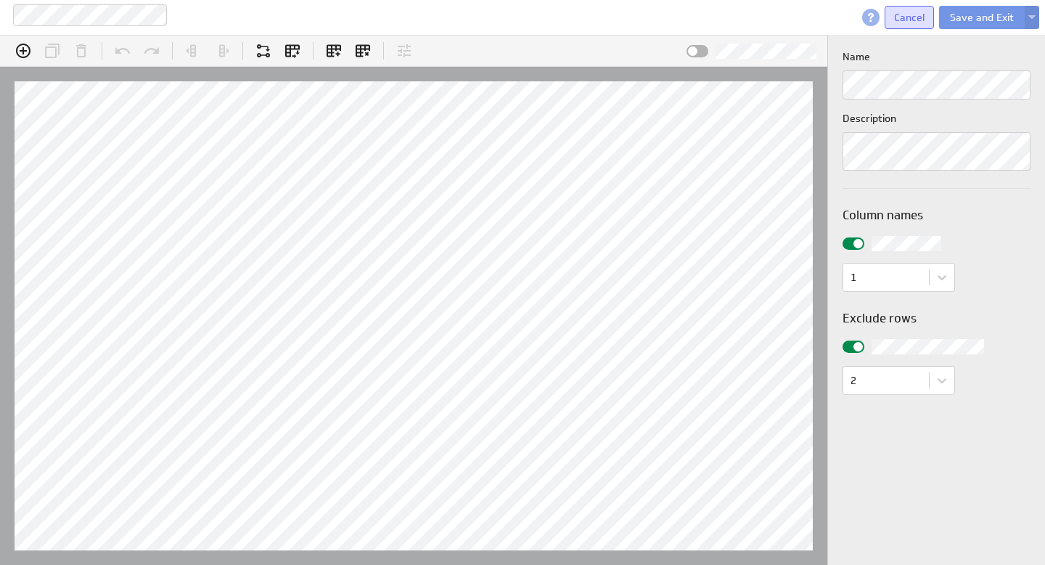
click at [915, 20] on span "Cancel" at bounding box center [909, 17] width 30 height 13
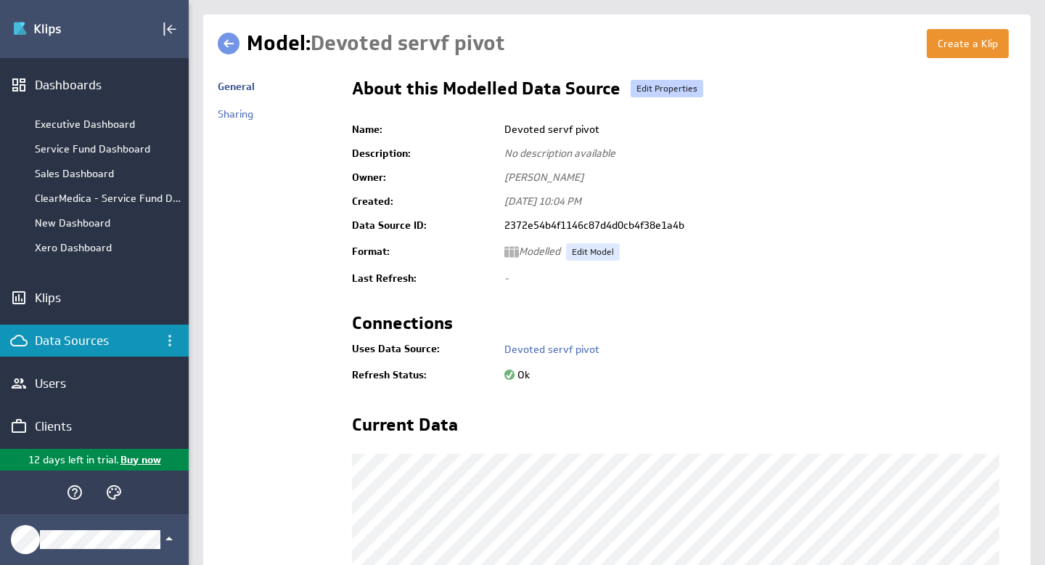
click at [666, 89] on link "Edit Properties" at bounding box center [667, 88] width 73 height 17
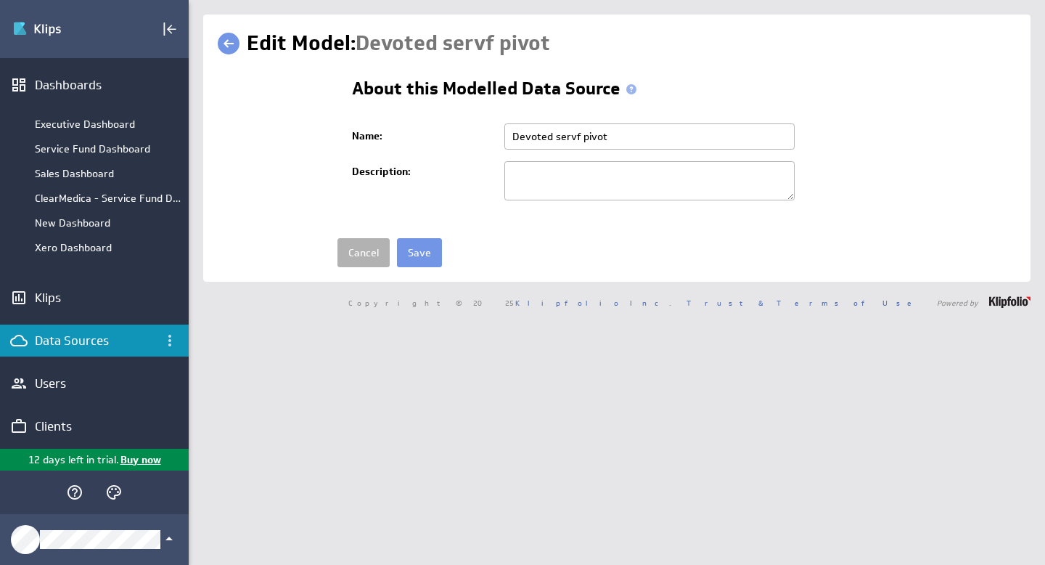
click at [233, 38] on link at bounding box center [229, 44] width 22 height 22
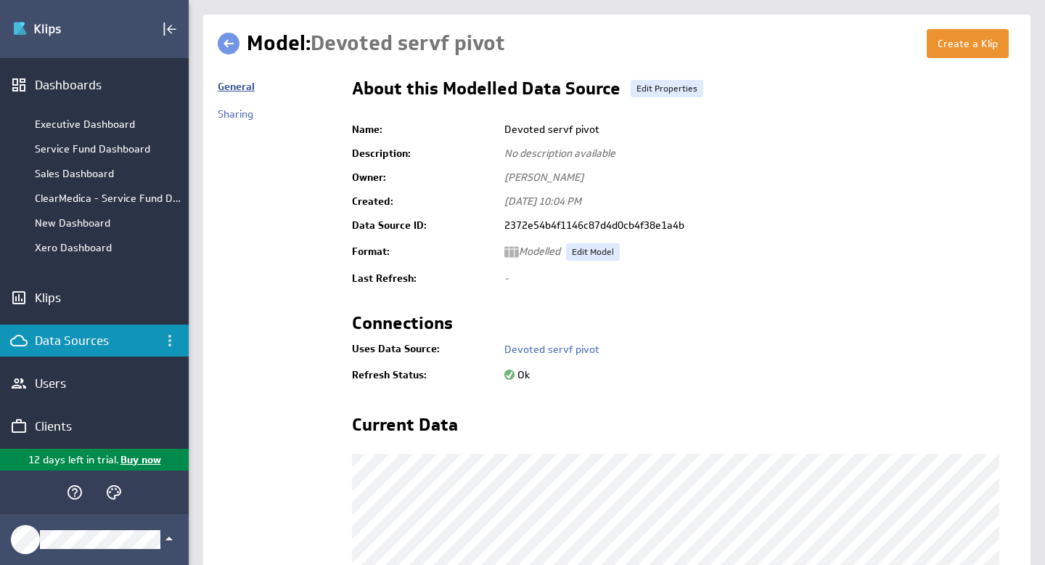
click at [241, 89] on link "General" at bounding box center [236, 86] width 37 height 13
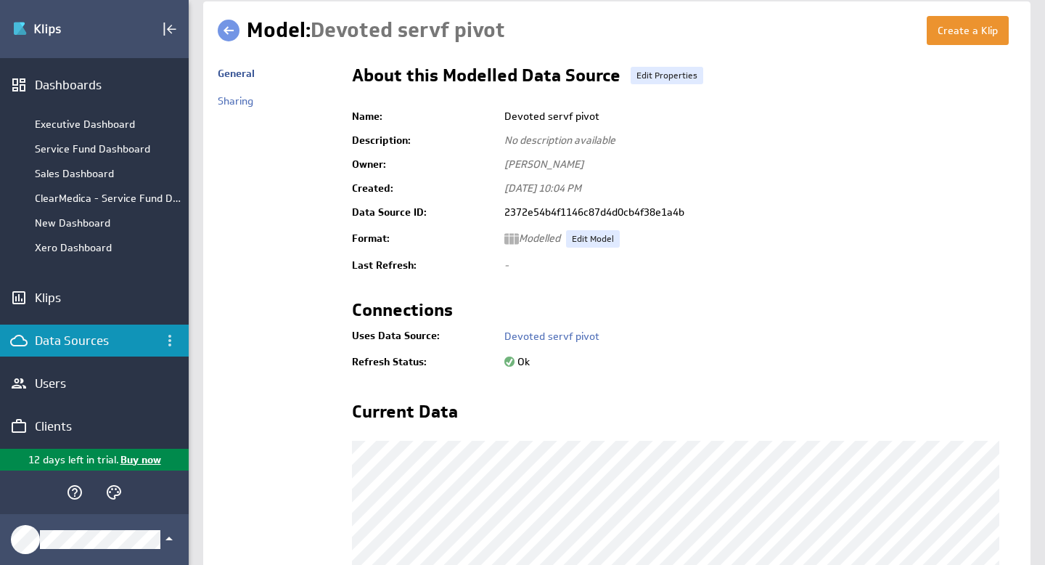
scroll to position [12, 0]
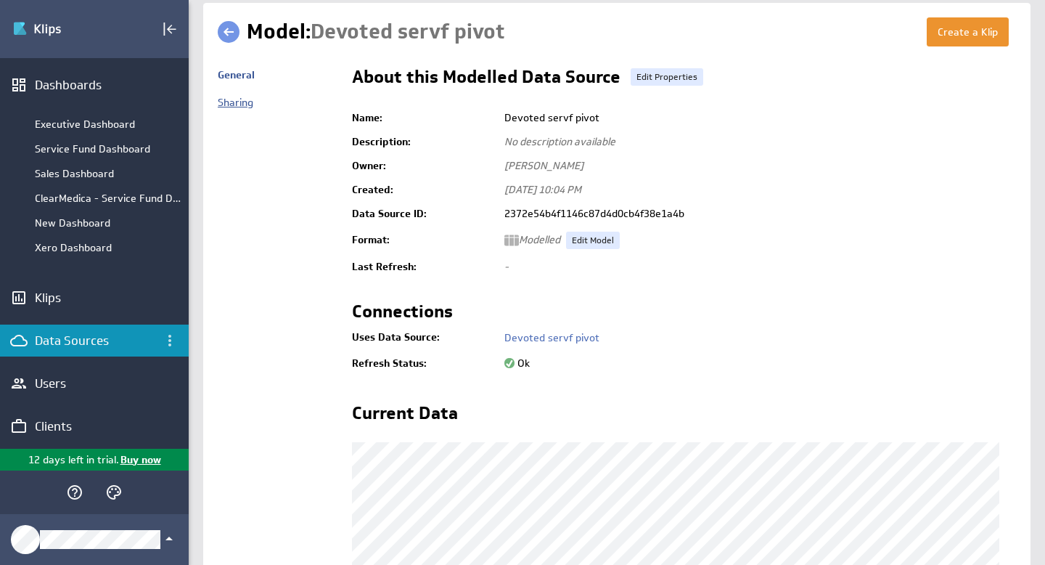
click at [235, 102] on link "Sharing" at bounding box center [236, 102] width 36 height 13
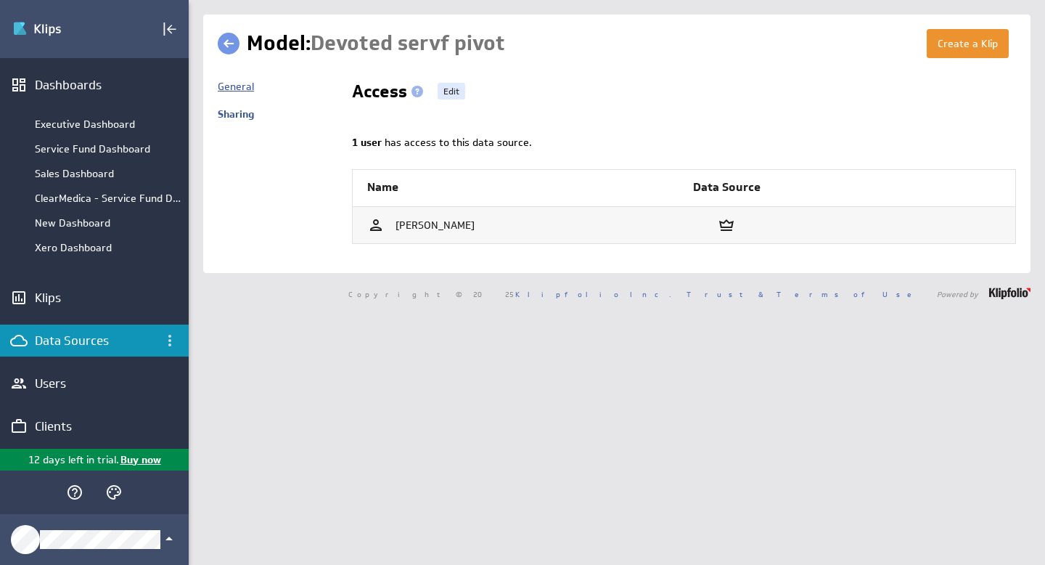
click at [227, 86] on link "General" at bounding box center [236, 86] width 36 height 13
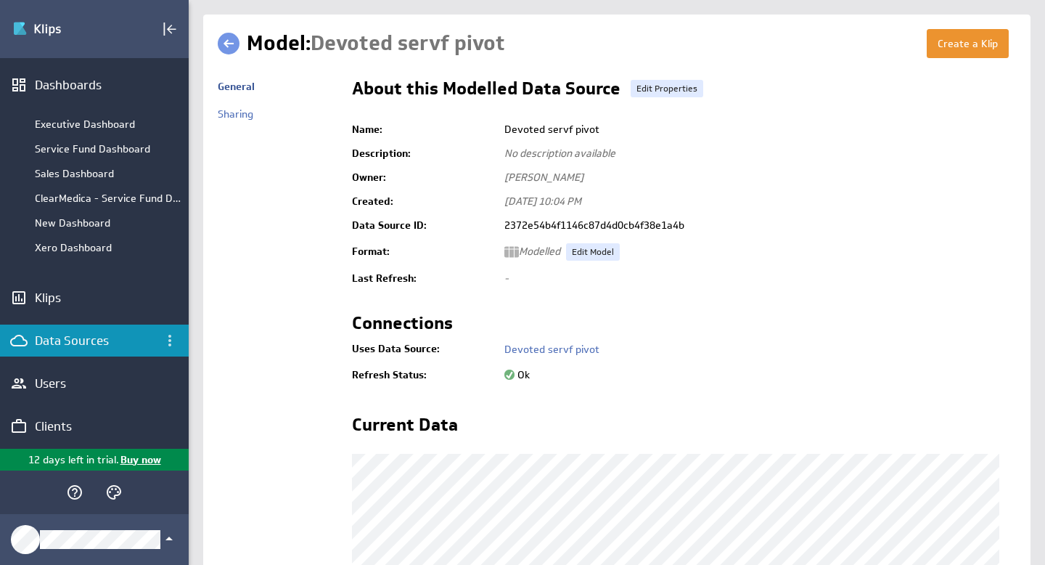
click at [232, 46] on link at bounding box center [229, 44] width 22 height 22
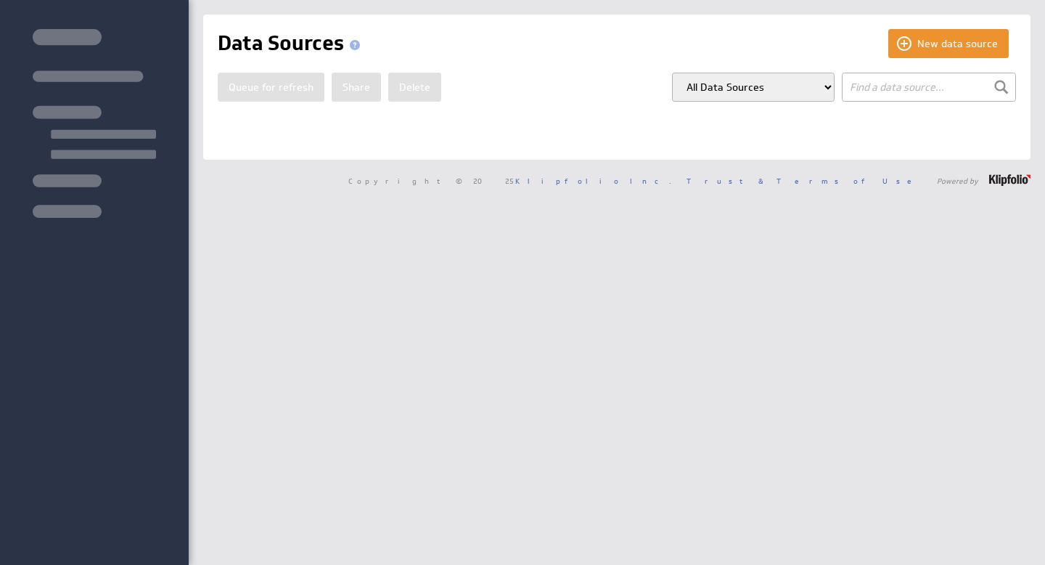
select select "my_models"
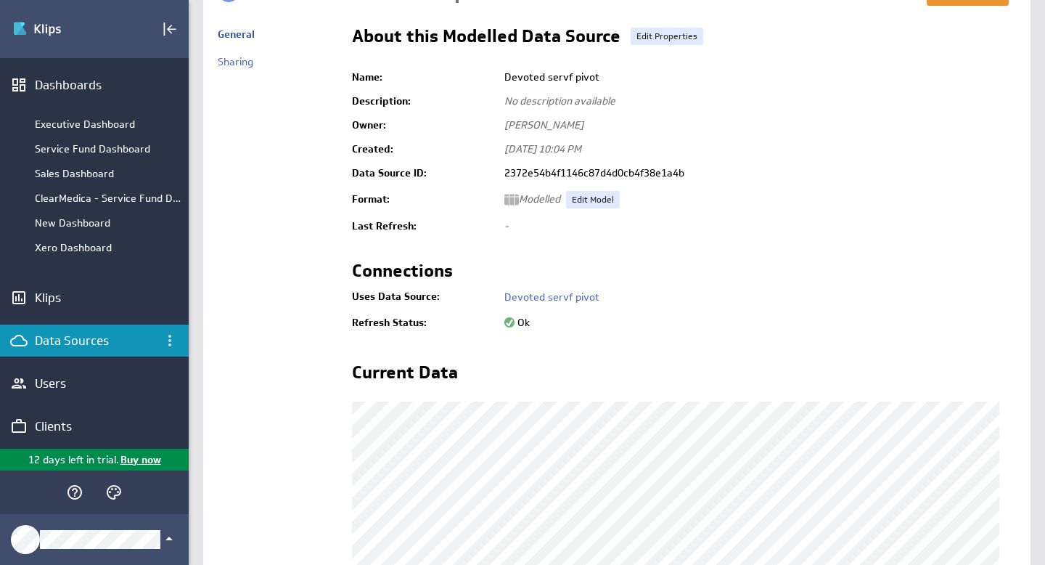
scroll to position [65, 0]
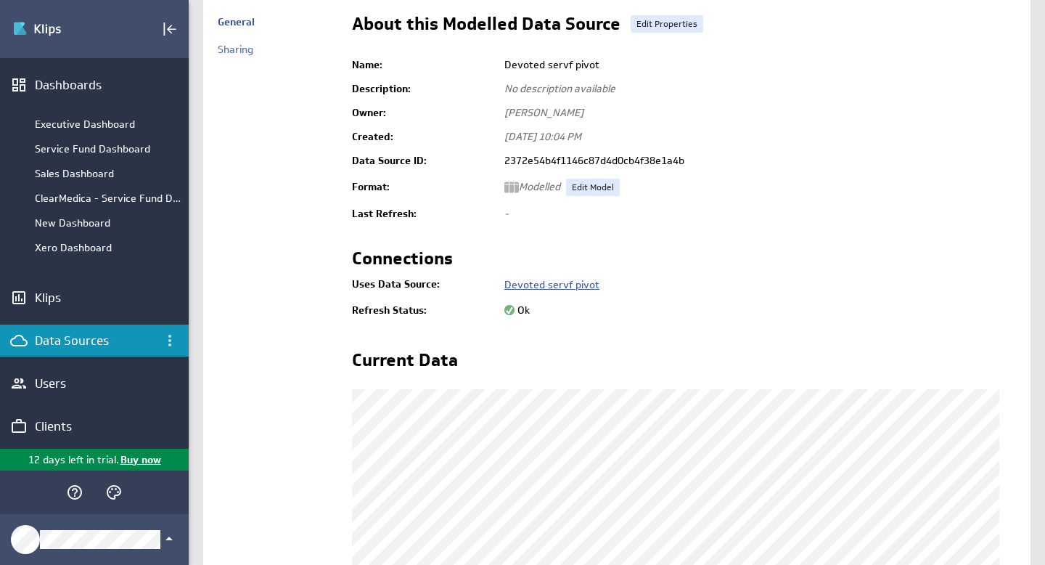
click at [548, 285] on link "Devoted servf pivot" at bounding box center [551, 284] width 95 height 13
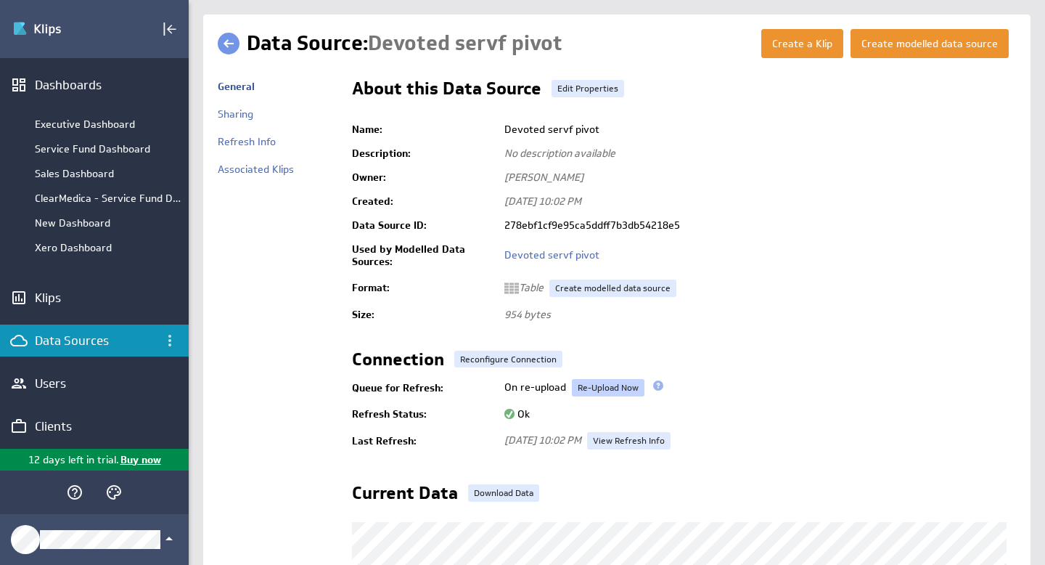
click at [620, 390] on link "Re-Upload Now" at bounding box center [608, 387] width 73 height 17
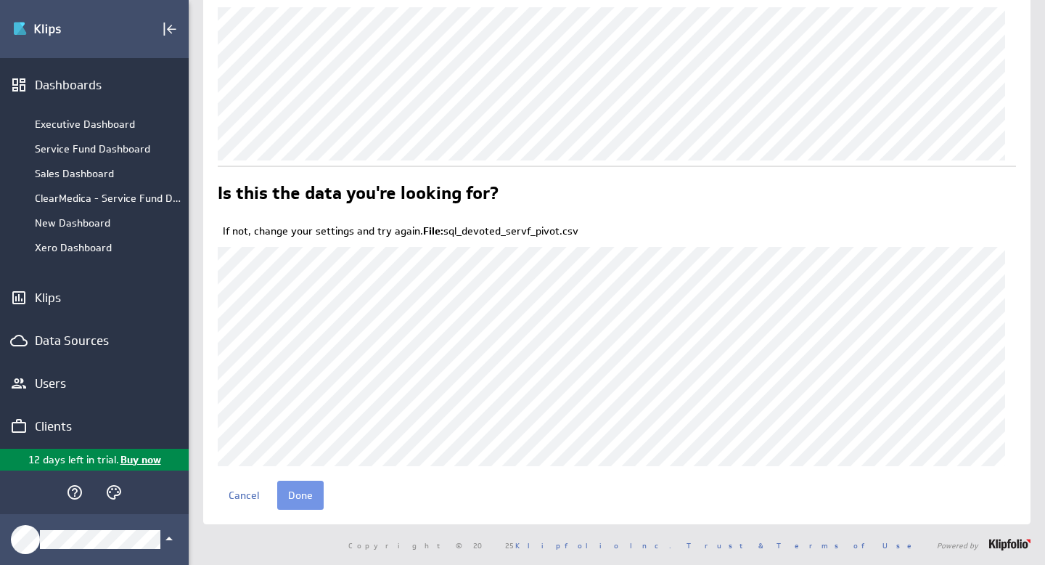
scroll to position [65, 0]
click at [290, 499] on input "Done" at bounding box center [300, 495] width 46 height 29
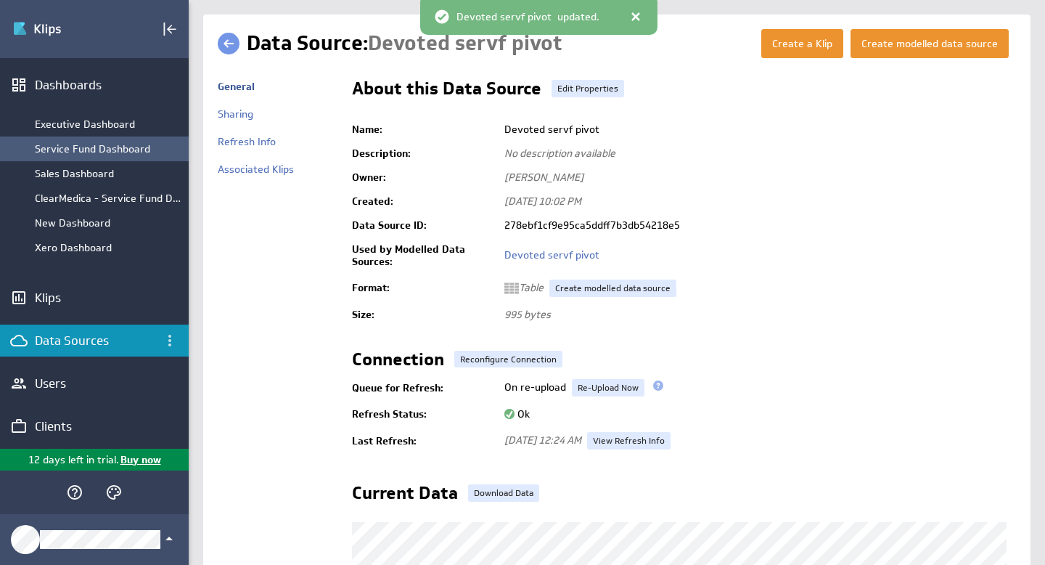
click at [63, 147] on div "Service Fund Dashboard" at bounding box center [108, 148] width 147 height 13
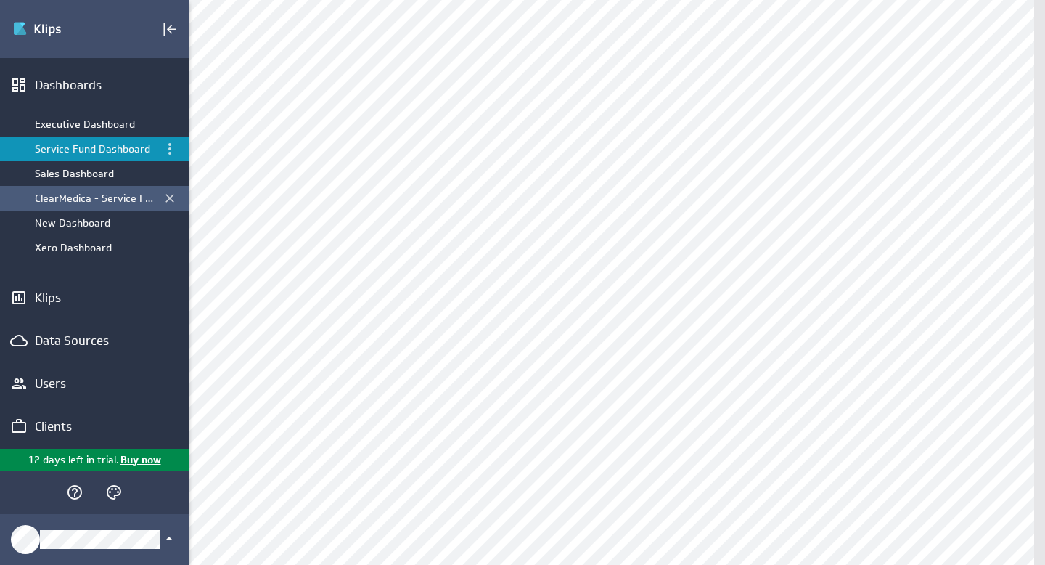
click at [81, 202] on div "ClearMedica - Service Fund Dashboard" at bounding box center [95, 198] width 121 height 13
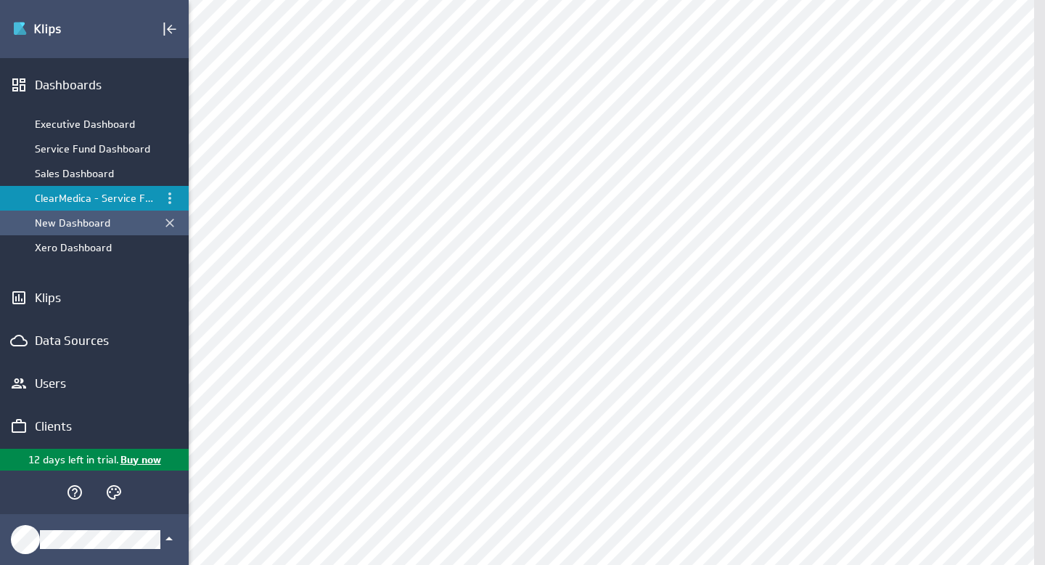
scroll to position [210, 0]
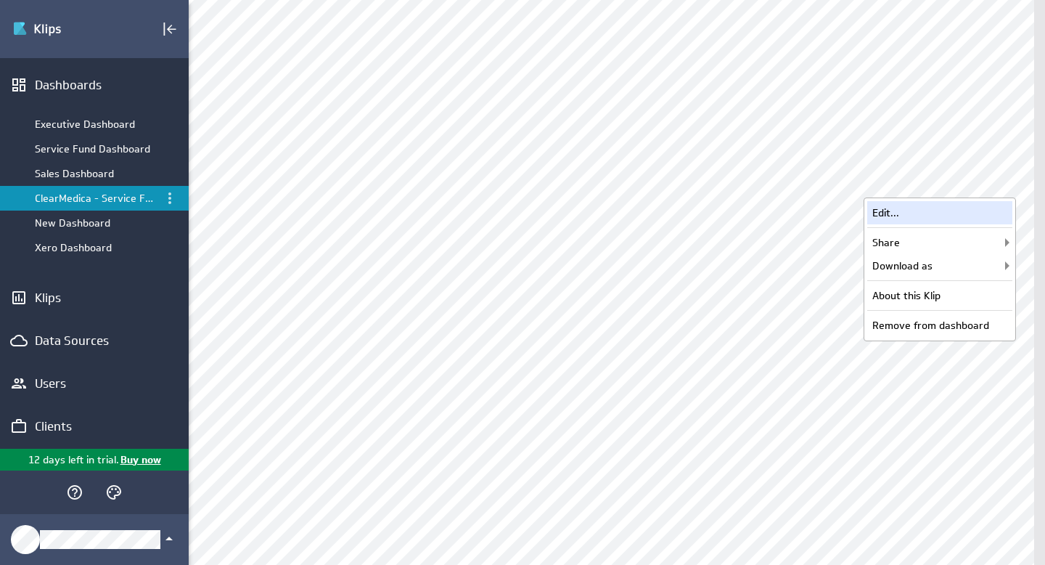
click at [919, 215] on div "Edit..." at bounding box center [939, 212] width 145 height 23
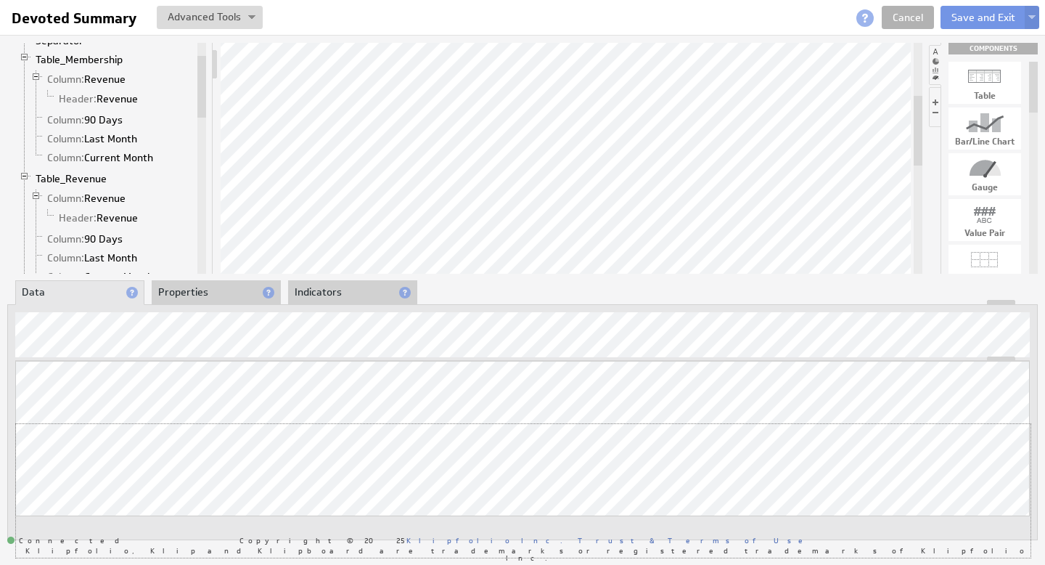
drag, startPoint x: 899, startPoint y: 358, endPoint x: 893, endPoint y: 432, distance: 74.3
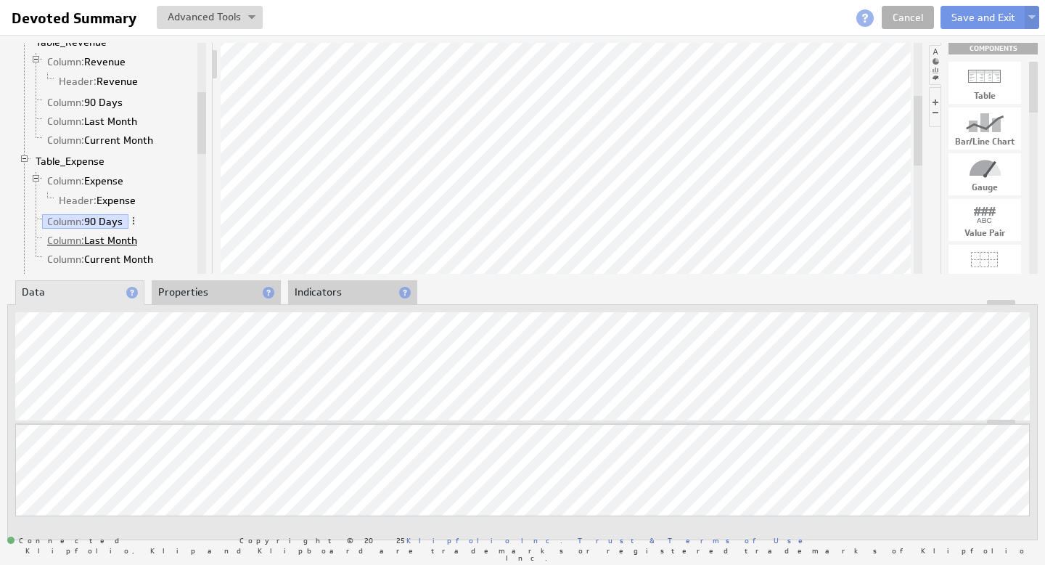
click at [115, 237] on link "Column: Last Month" at bounding box center [92, 240] width 101 height 15
click at [78, 218] on span "Column:" at bounding box center [65, 221] width 37 height 13
click at [95, 240] on link "Column: Last Month" at bounding box center [92, 240] width 101 height 15
click at [105, 259] on link "Column: Current Month" at bounding box center [100, 259] width 117 height 15
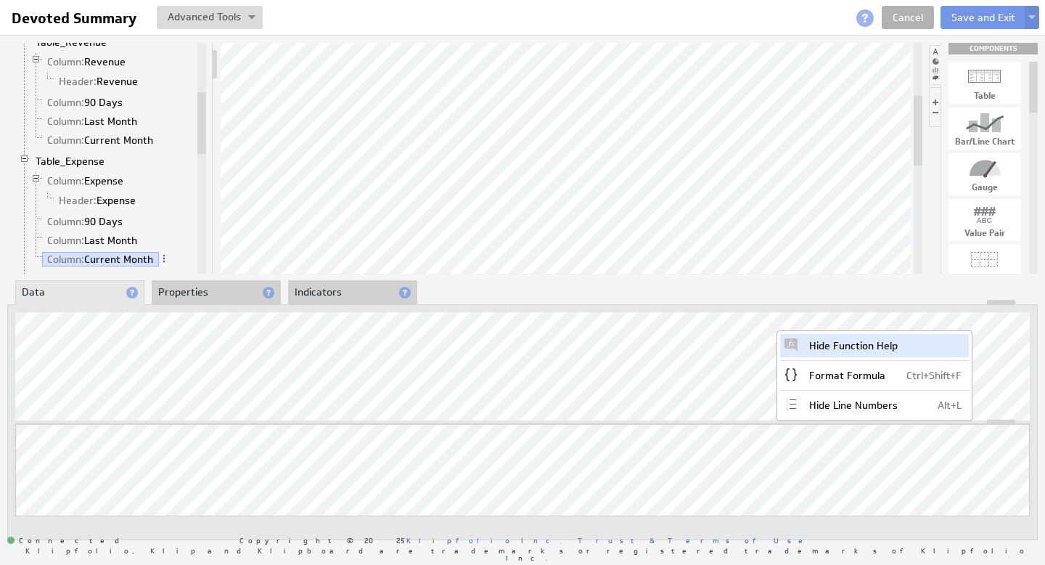
click at [901, 347] on div "Hide Function Help" at bounding box center [874, 345] width 189 height 23
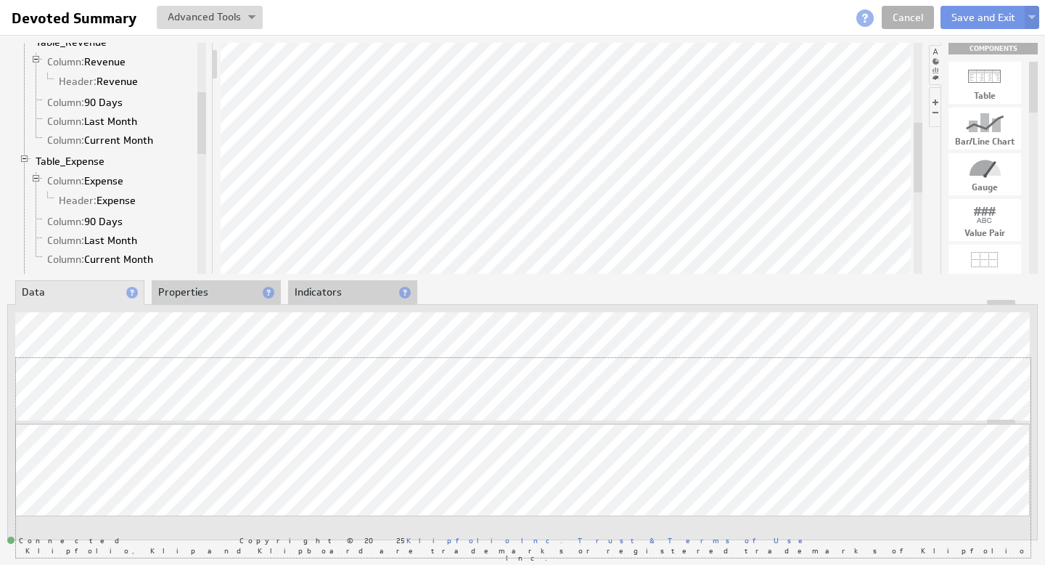
click at [342, 351] on div "Updating... Select a Function ARRAY DATE SELECT SLICE SUM Data Manipulation Log…" at bounding box center [522, 422] width 1031 height 236
drag, startPoint x: 502, startPoint y: 350, endPoint x: 497, endPoint y: 453, distance: 103.2
drag, startPoint x: 367, startPoint y: 419, endPoint x: 369, endPoint y: 300, distance: 119.1
click at [369, 304] on div "Updating... Select a Function ARRAY DATE SELECT SLICE SUM Data Manipulation Log…" at bounding box center [522, 422] width 1031 height 236
click at [445, 378] on div "Updating... Select a Function ARRAY DATE SELECT SLICE SUM Data Manipulation Log…" at bounding box center [522, 459] width 1015 height 197
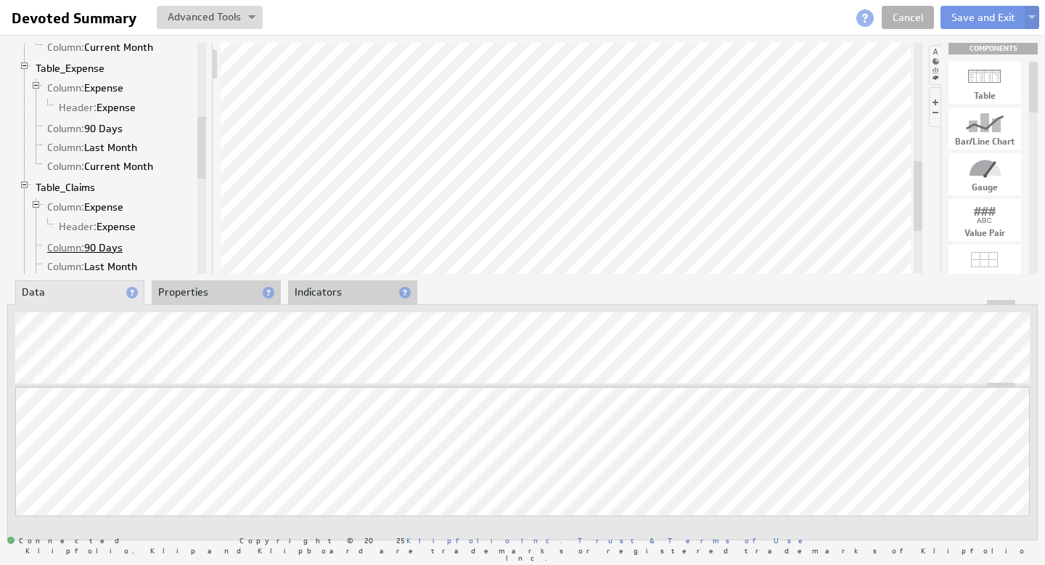
click at [99, 245] on link "Column: 90 Days" at bounding box center [85, 247] width 86 height 15
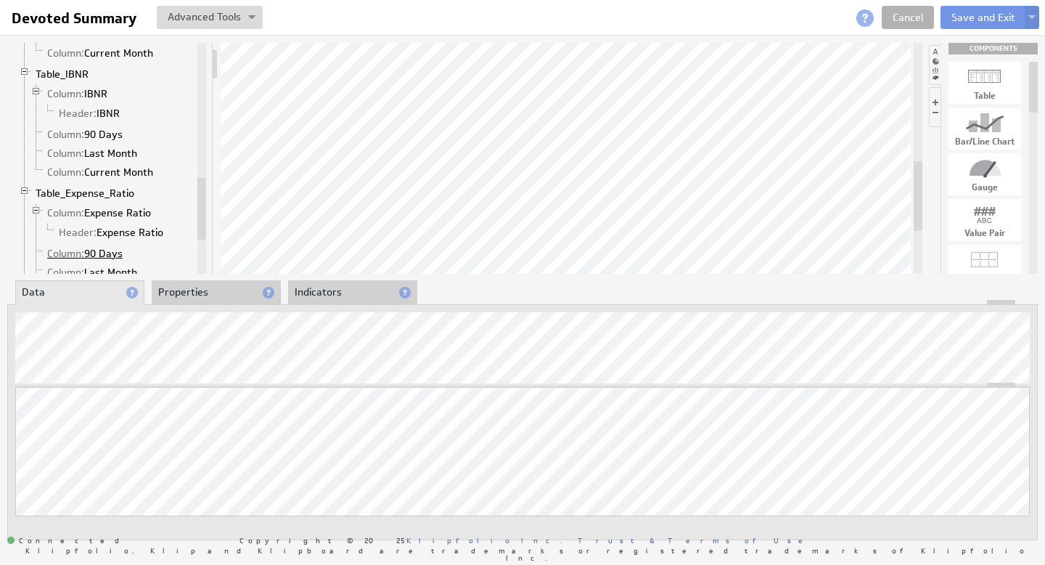
click at [111, 253] on link "Column: 90 Days" at bounding box center [85, 253] width 86 height 15
click at [985, 20] on button "Save and Exit" at bounding box center [984, 17] width 86 height 23
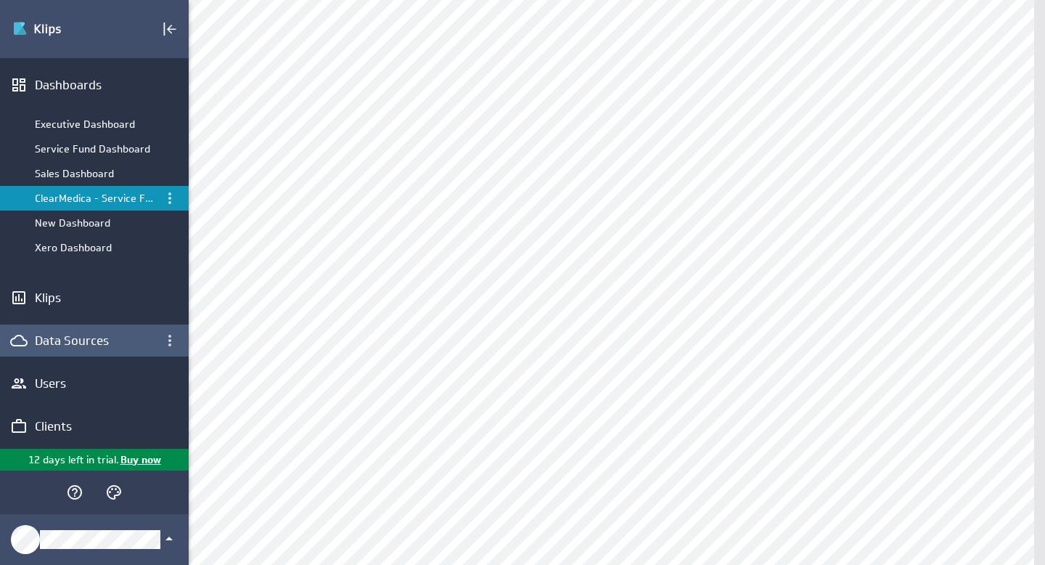
click at [71, 339] on div "Data Sources" at bounding box center [94, 340] width 119 height 16
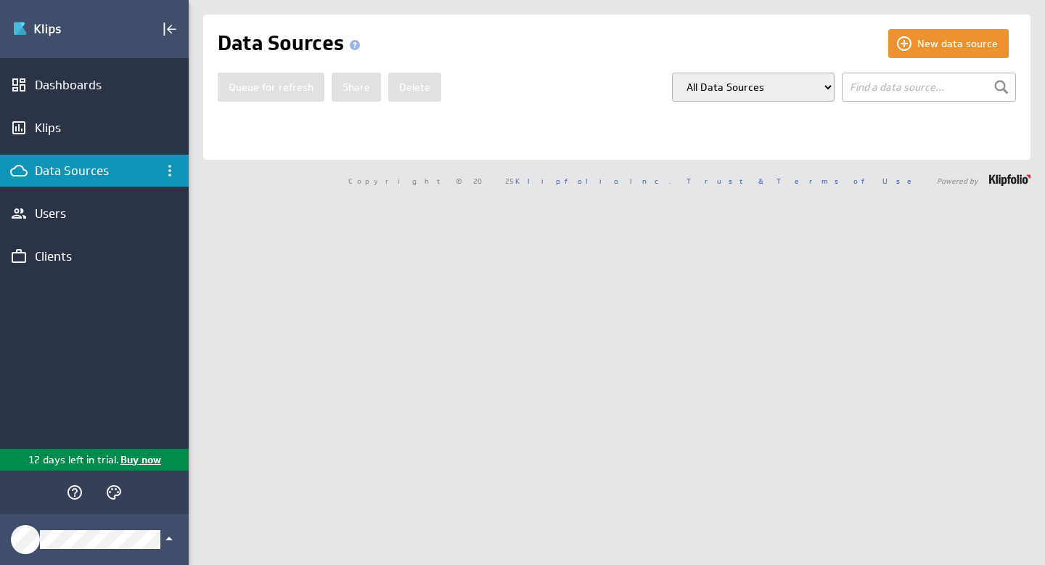
select select "my_models"
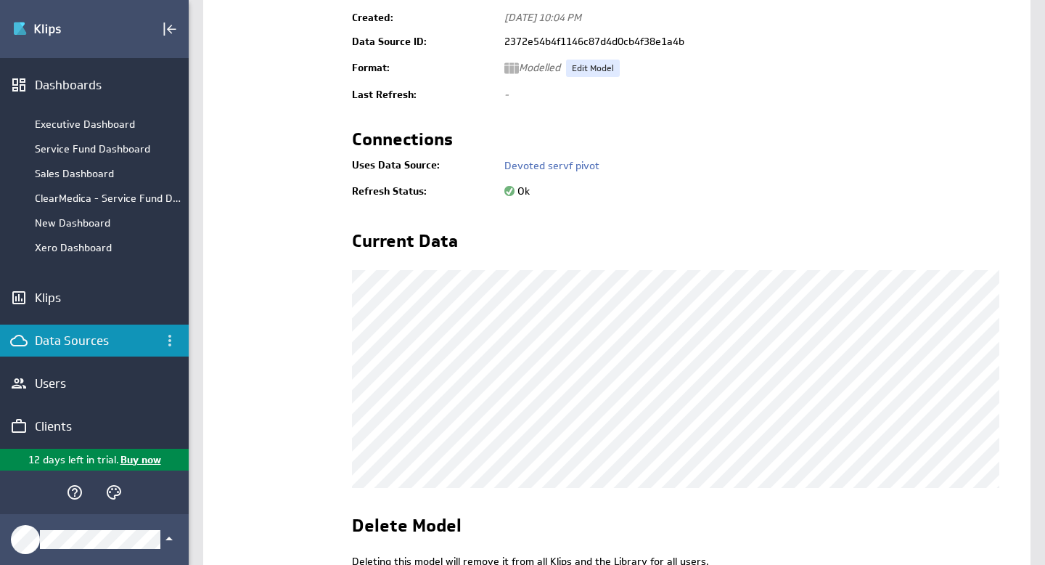
scroll to position [184, 0]
click at [554, 166] on link "Devoted servf pivot" at bounding box center [551, 165] width 95 height 13
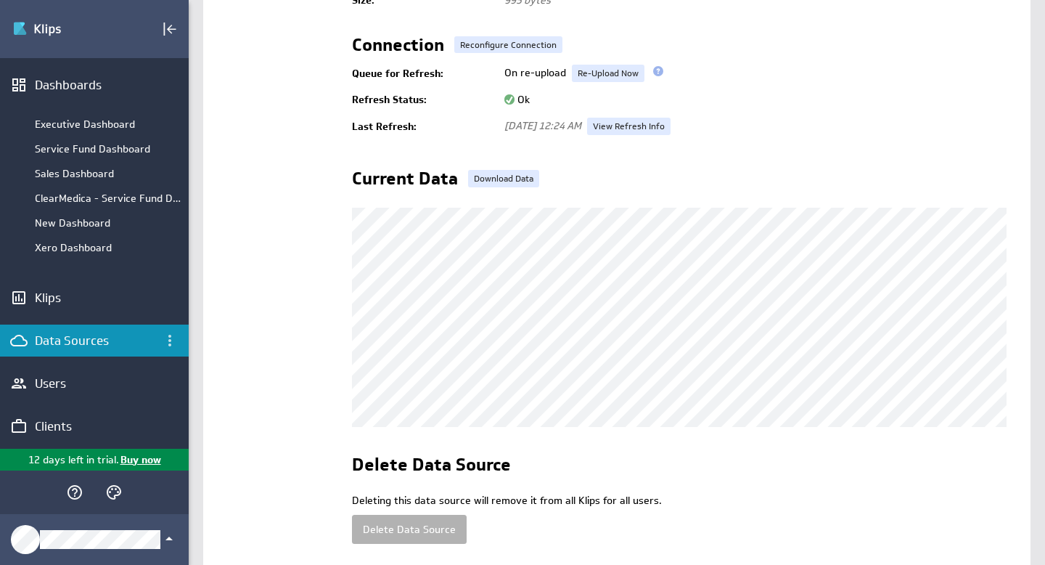
scroll to position [237, 0]
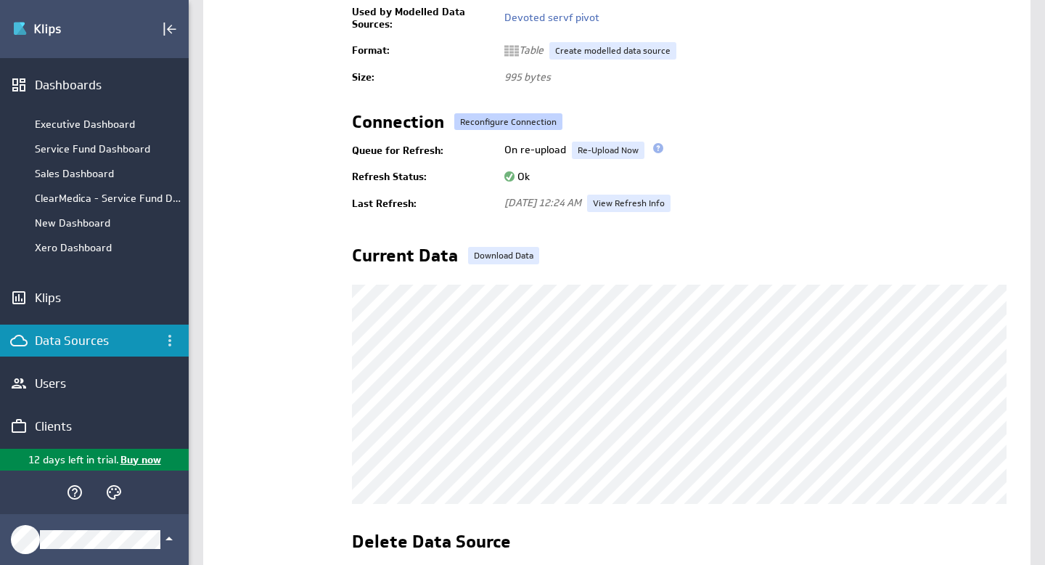
click at [531, 125] on button "Reconfigure Connection" at bounding box center [508, 121] width 108 height 17
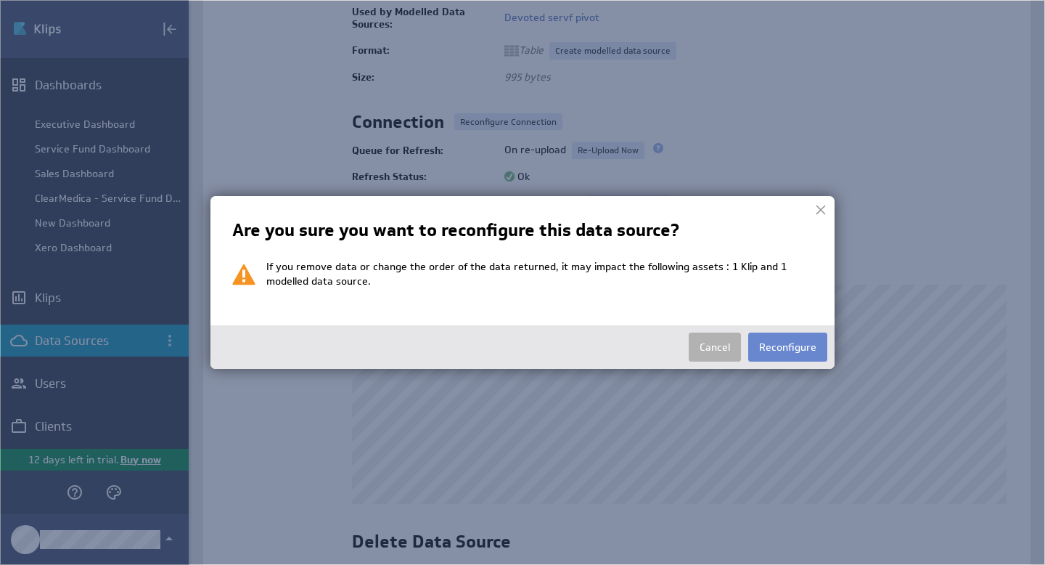
click at [797, 350] on button "Reconfigure" at bounding box center [787, 346] width 79 height 29
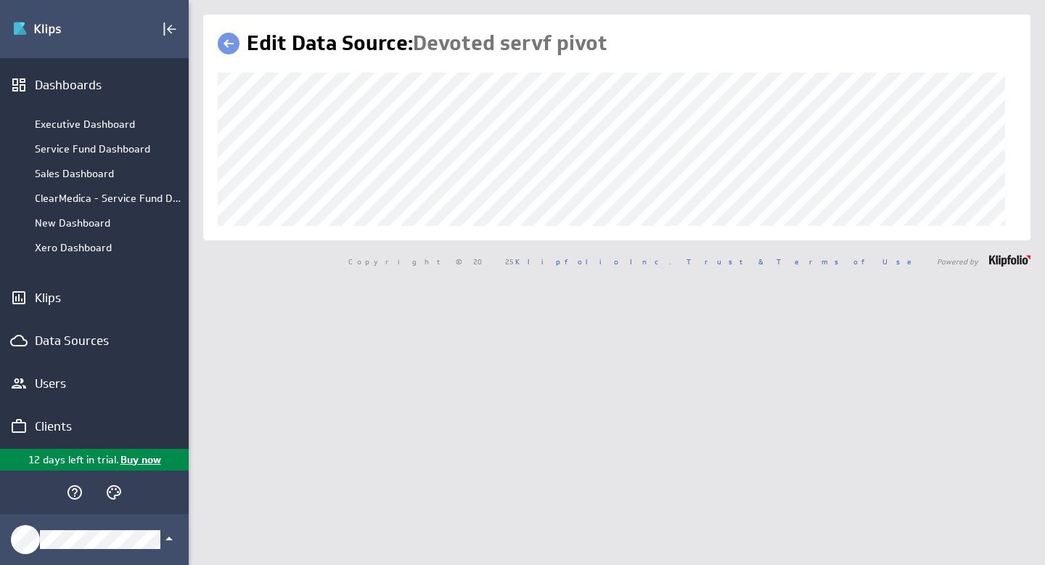
click at [235, 44] on link at bounding box center [229, 44] width 22 height 22
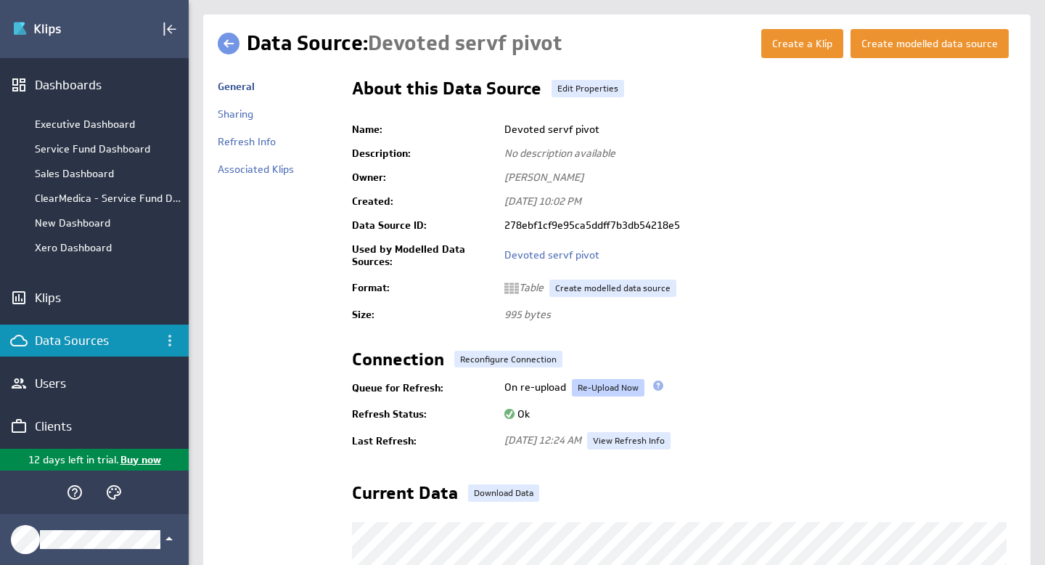
click at [616, 389] on link "Re-Upload Now" at bounding box center [608, 387] width 73 height 17
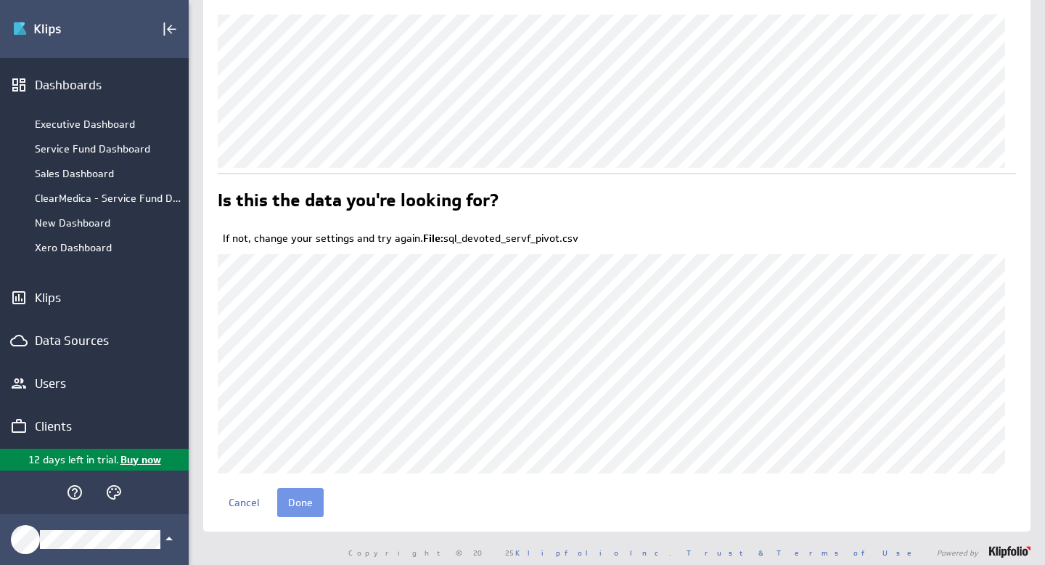
scroll to position [65, 0]
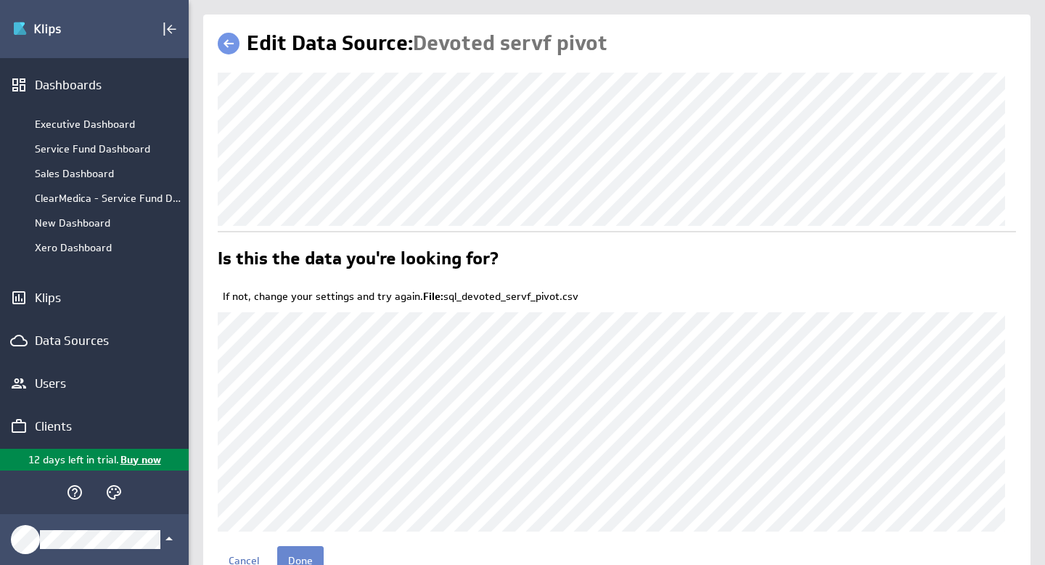
click at [301, 557] on input "Done" at bounding box center [300, 560] width 46 height 29
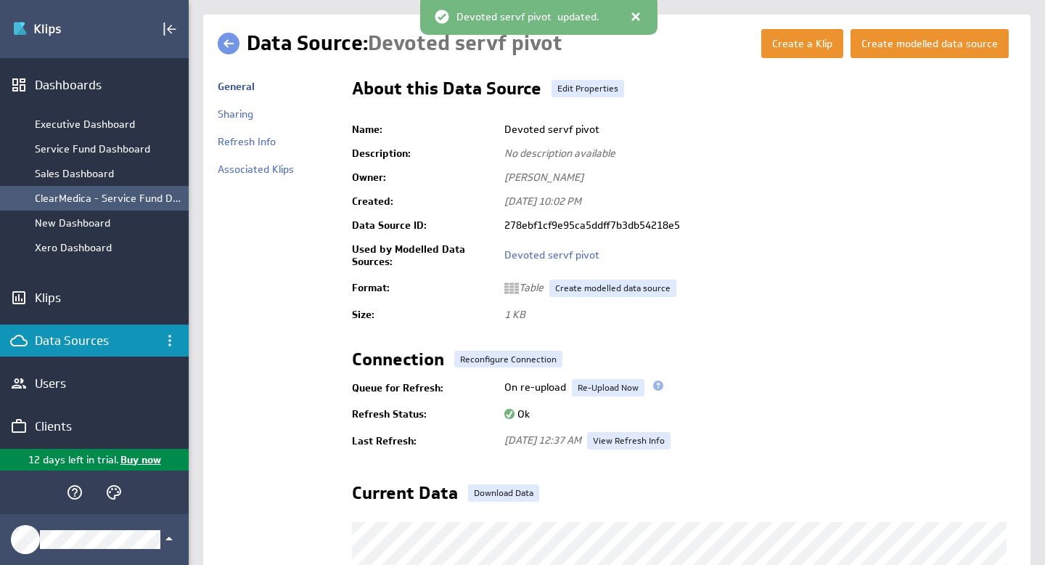
click at [73, 197] on div "ClearMedica - Service Fund Dashboard" at bounding box center [108, 198] width 147 height 13
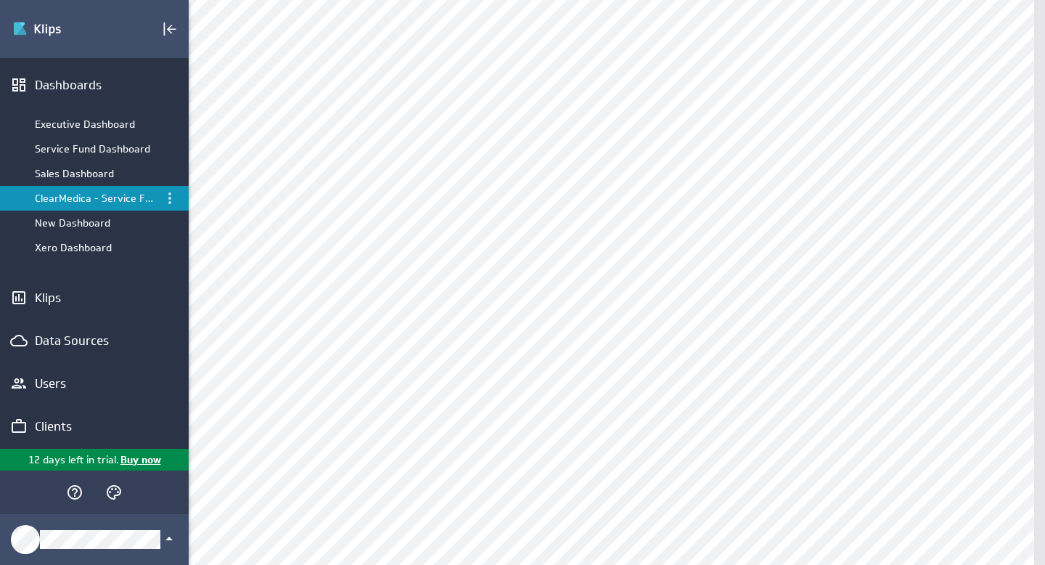
scroll to position [372, 0]
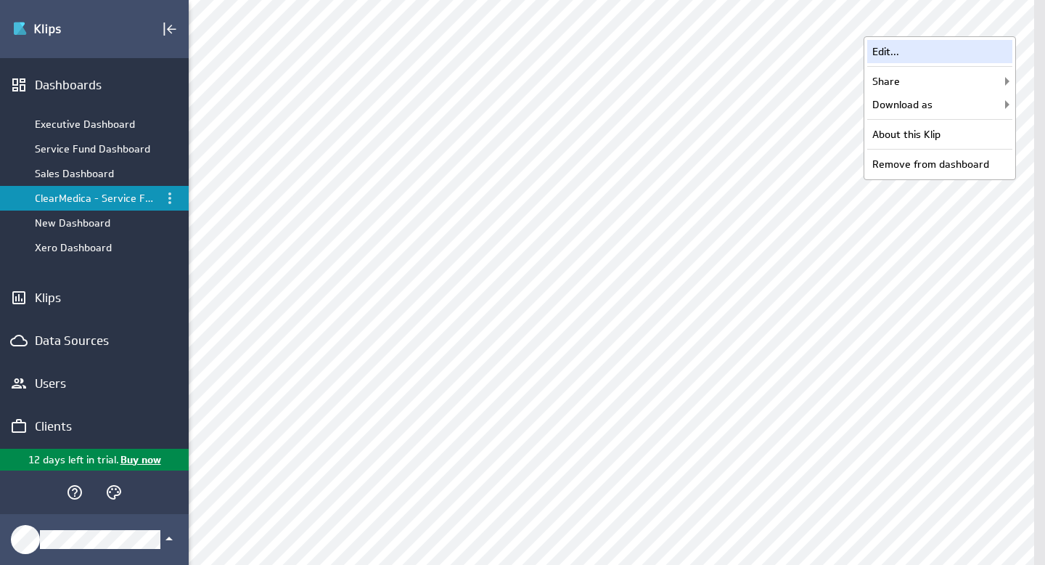
click at [925, 51] on div "Edit..." at bounding box center [939, 51] width 145 height 23
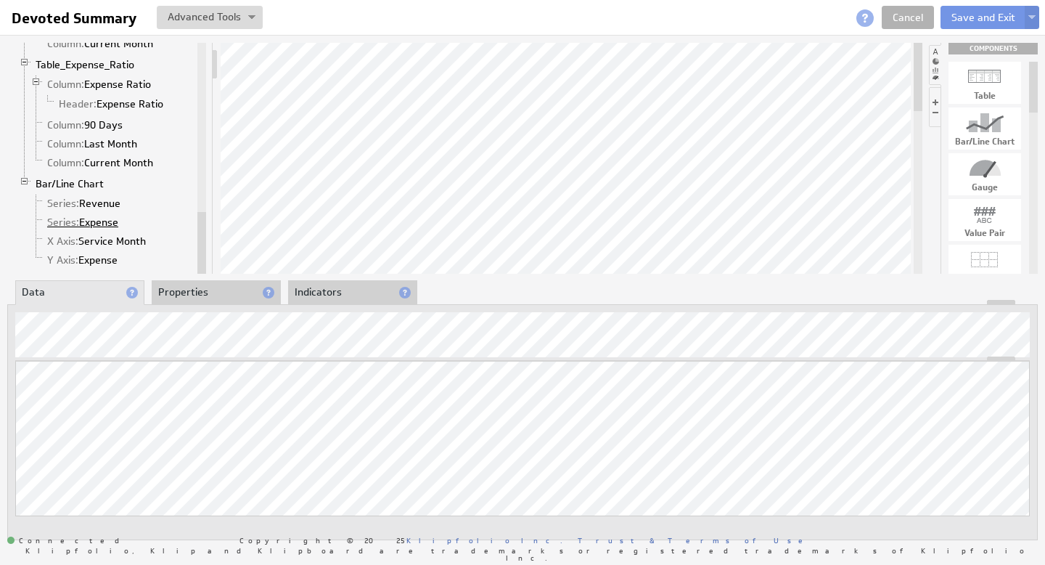
click at [103, 223] on link "Series: Expense" at bounding box center [83, 222] width 82 height 15
click at [501, 419] on div "Updating... Select a Function ARRAY DATE SELECT SLICE SUM Data Manipulation Log…" at bounding box center [522, 459] width 1015 height 197
click at [85, 199] on link "Series: Revenue" at bounding box center [84, 203] width 84 height 15
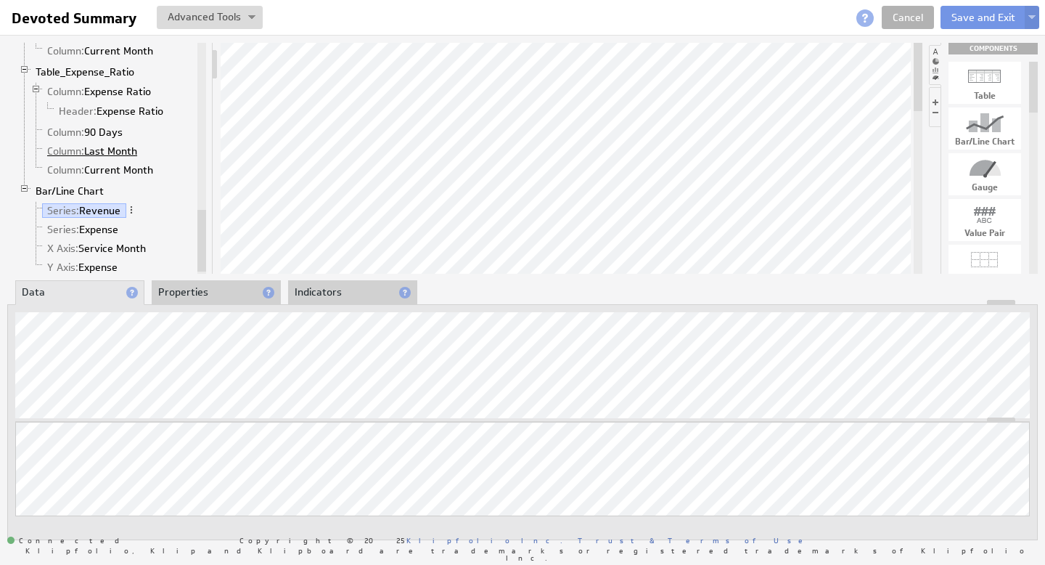
click at [112, 150] on link "Column: Last Month" at bounding box center [92, 151] width 101 height 15
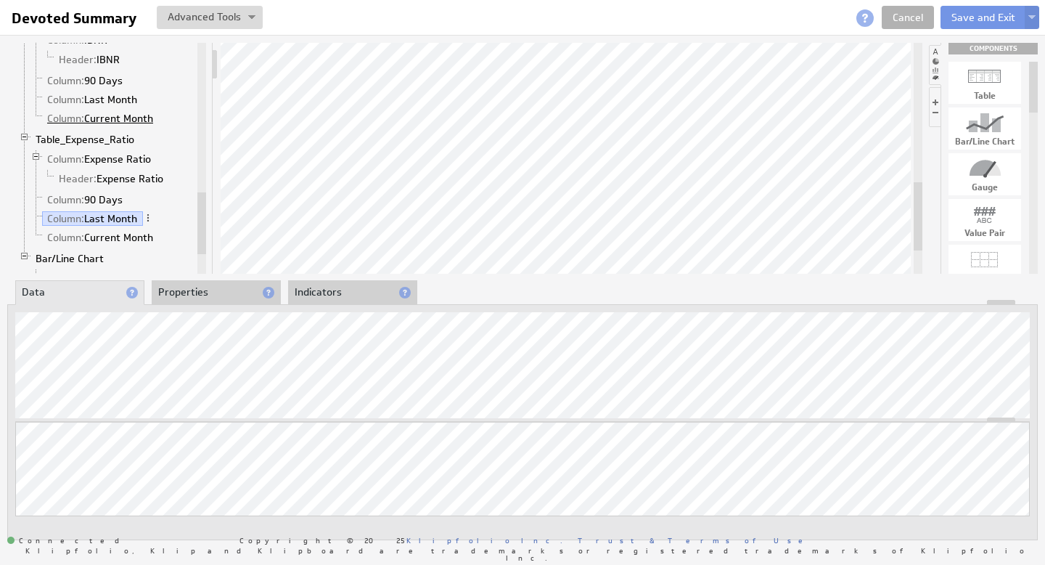
click at [118, 115] on link "Column: Current Month" at bounding box center [100, 118] width 117 height 15
click at [120, 97] on link "Column: Last Month" at bounding box center [92, 99] width 101 height 15
click at [99, 81] on link "Column: 90 Days" at bounding box center [85, 80] width 86 height 15
click at [116, 99] on link "Column: Last Month" at bounding box center [92, 99] width 101 height 15
click at [122, 119] on link "Column: Current Month" at bounding box center [100, 118] width 117 height 15
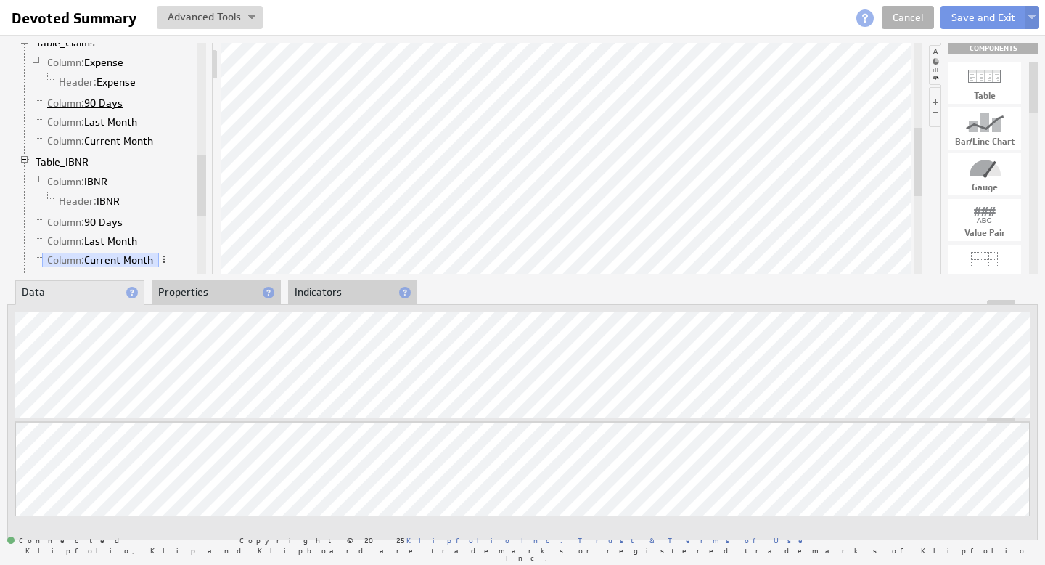
click at [113, 99] on link "Column: 90 Days" at bounding box center [85, 103] width 86 height 15
click at [115, 120] on link "Column: Last Month" at bounding box center [92, 122] width 101 height 15
click at [120, 139] on link "Column: Current Month" at bounding box center [100, 141] width 117 height 15
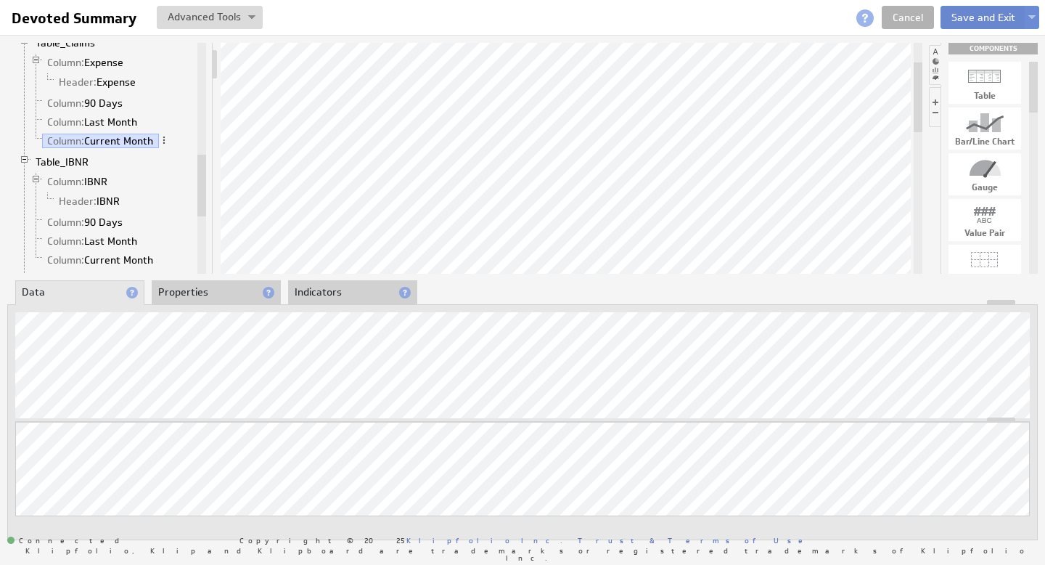
click at [974, 20] on button "Save and Exit" at bounding box center [984, 17] width 86 height 23
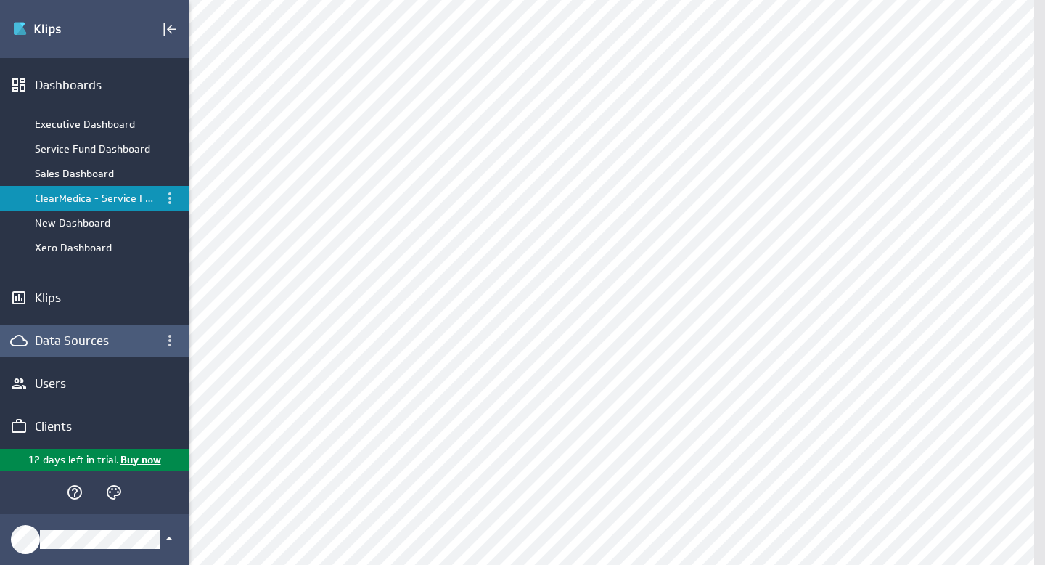
click at [73, 341] on div "Data Sources" at bounding box center [94, 340] width 119 height 16
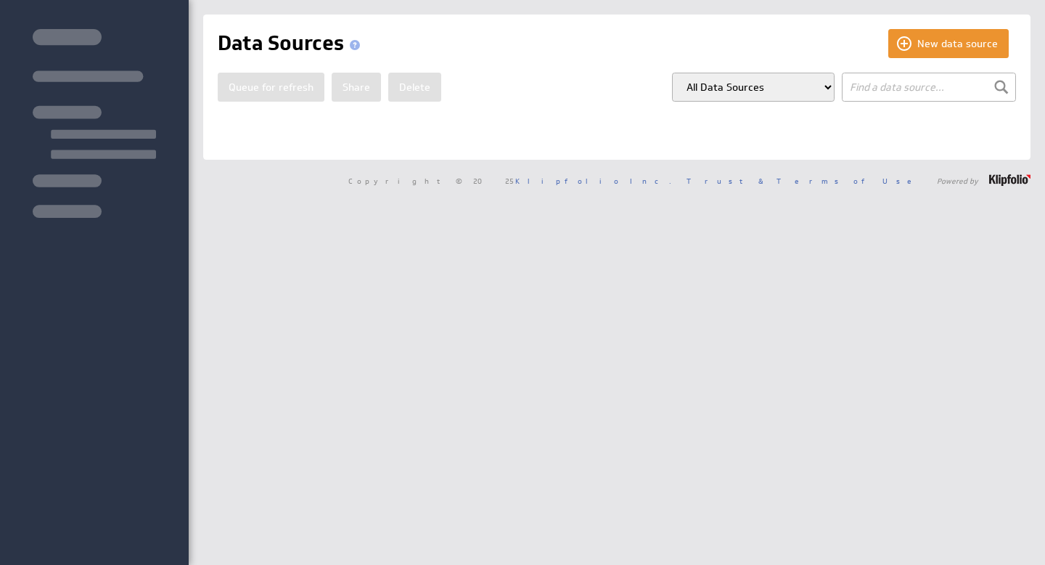
select select "my_models"
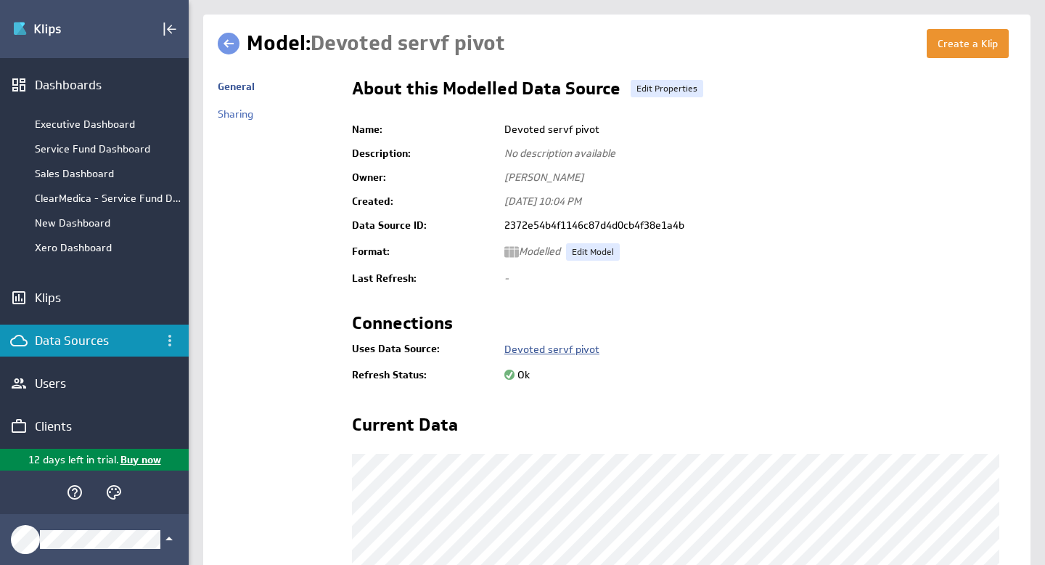
click at [557, 348] on link "Devoted servf pivot" at bounding box center [551, 349] width 95 height 13
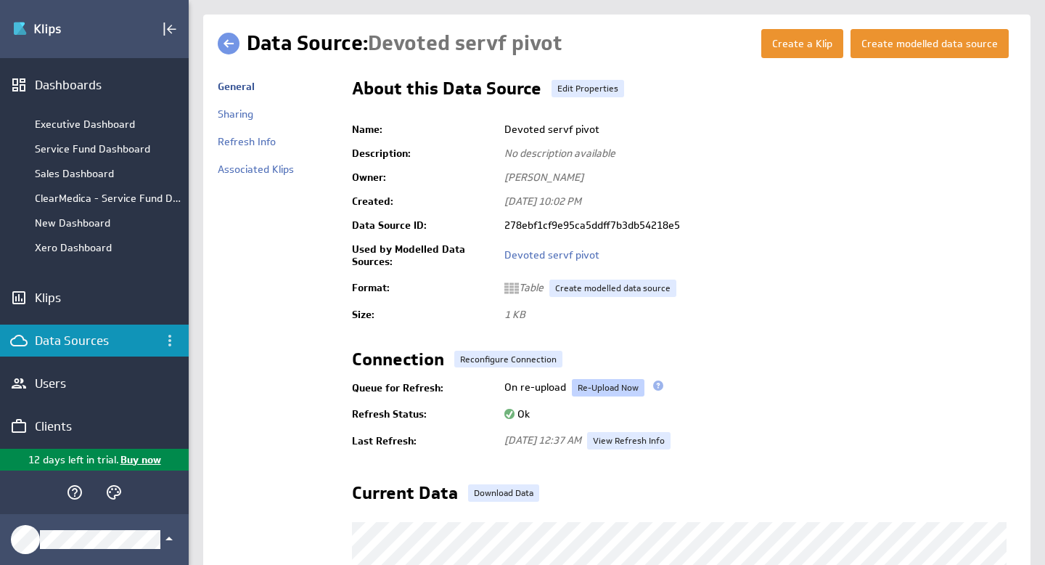
click at [604, 388] on link "Re-Upload Now" at bounding box center [608, 387] width 73 height 17
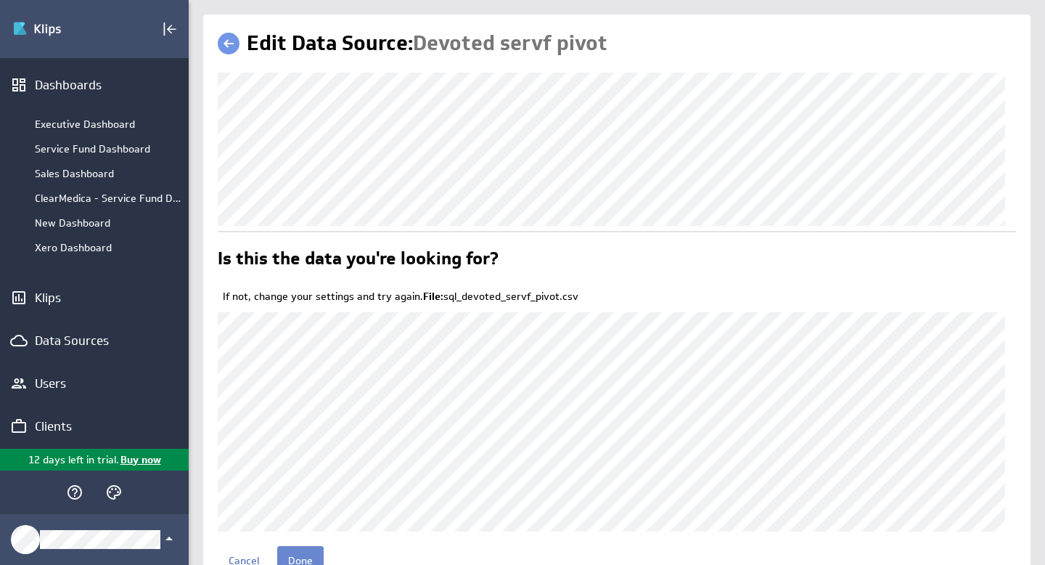
click at [298, 558] on input "Done" at bounding box center [300, 560] width 46 height 29
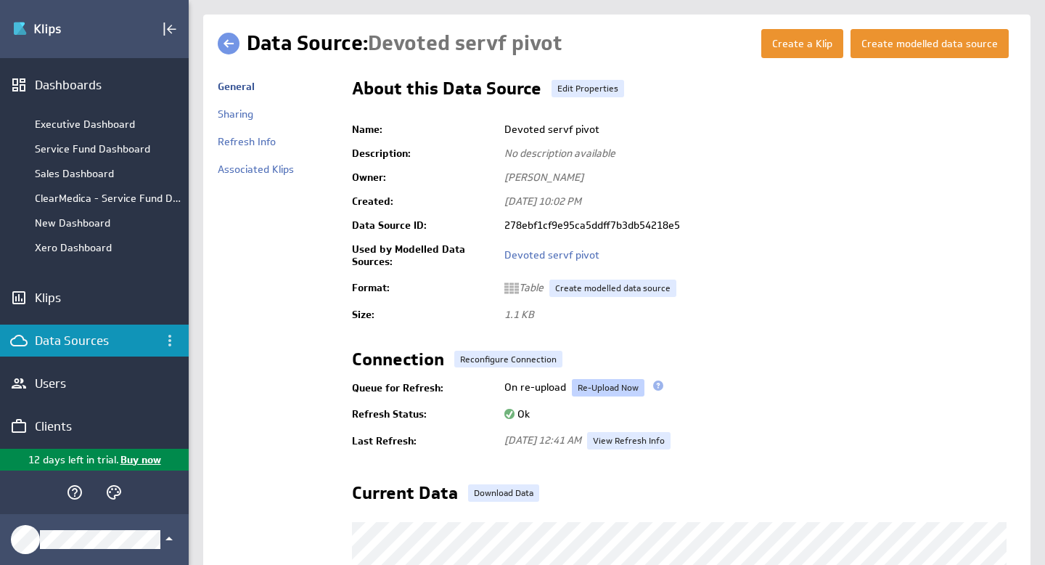
click at [624, 388] on link "Re-Upload Now" at bounding box center [608, 387] width 73 height 17
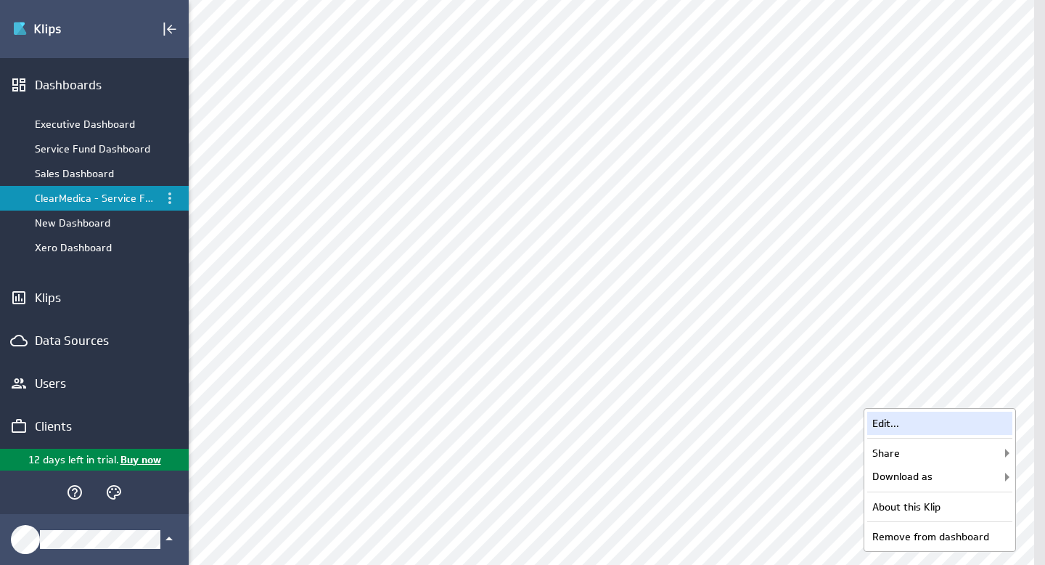
click at [924, 423] on div "Edit..." at bounding box center [939, 423] width 145 height 23
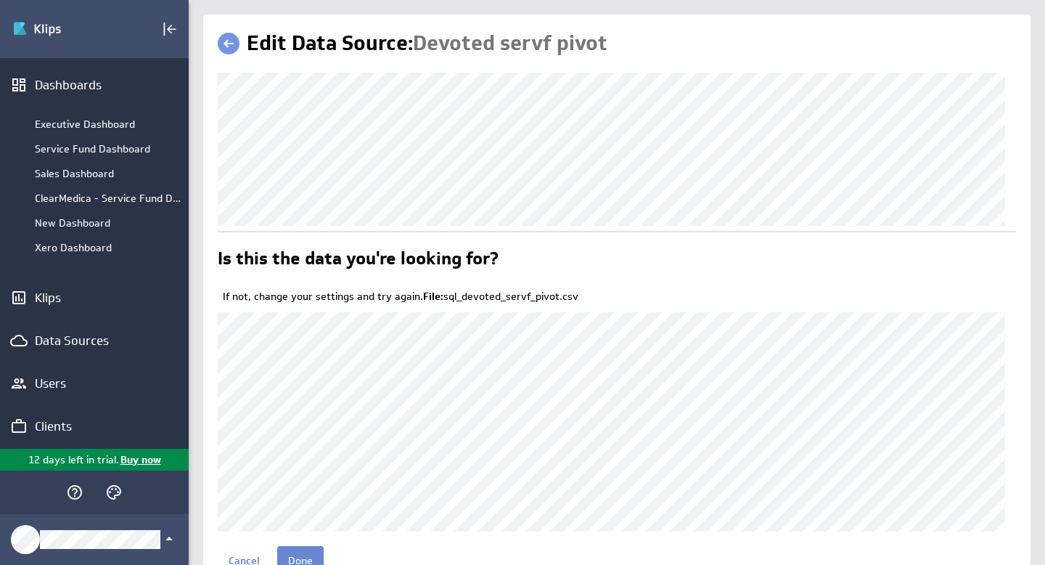
click at [312, 557] on input "Done" at bounding box center [300, 560] width 46 height 29
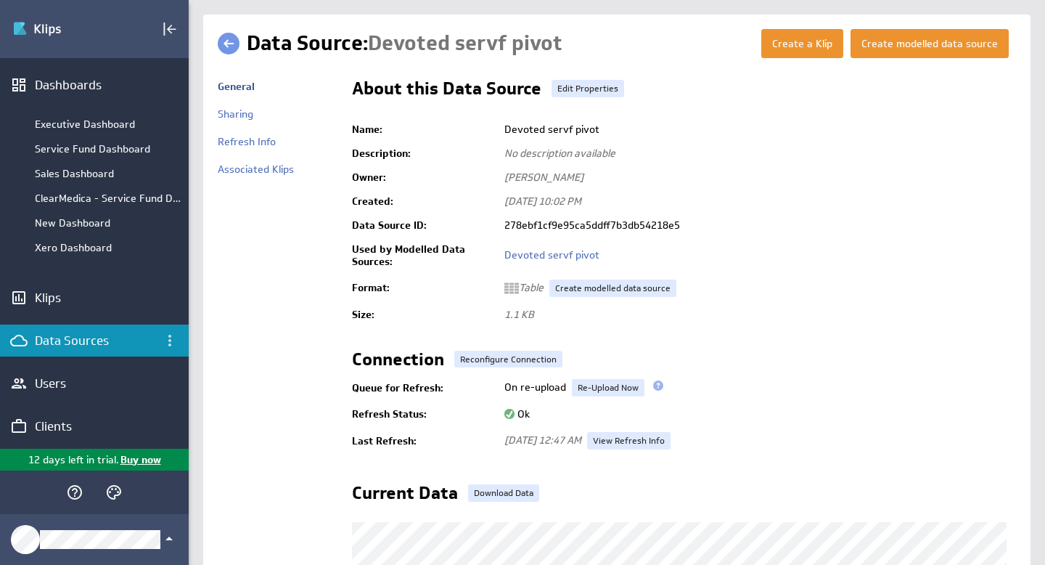
click at [102, 346] on div "Data Sources" at bounding box center [94, 340] width 119 height 16
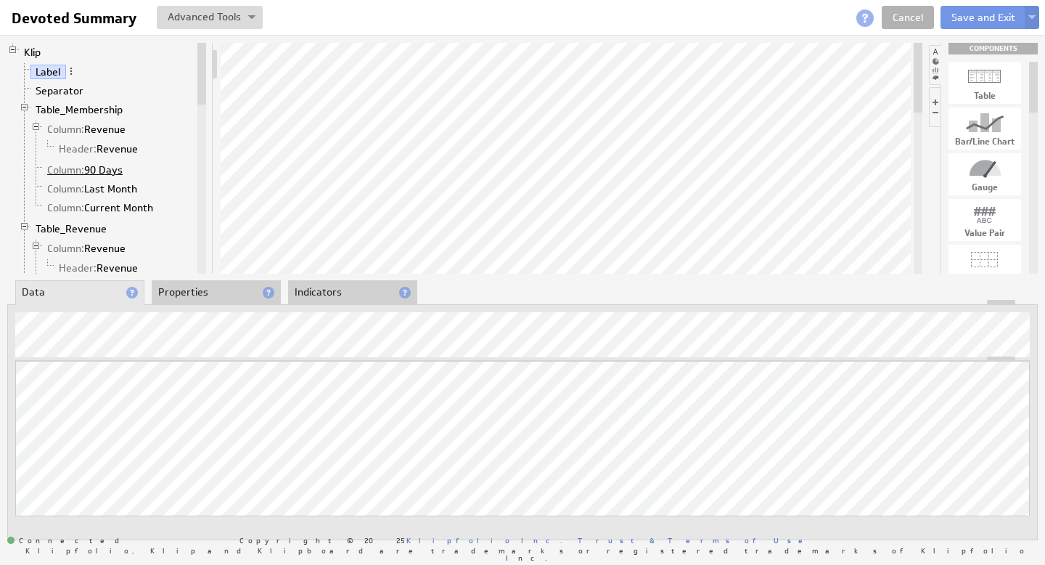
click at [110, 171] on link "Column: 90 Days" at bounding box center [85, 170] width 86 height 15
click at [106, 186] on link "Column: Last Month" at bounding box center [92, 188] width 101 height 15
click at [128, 204] on link "Column: Current Month" at bounding box center [100, 207] width 117 height 15
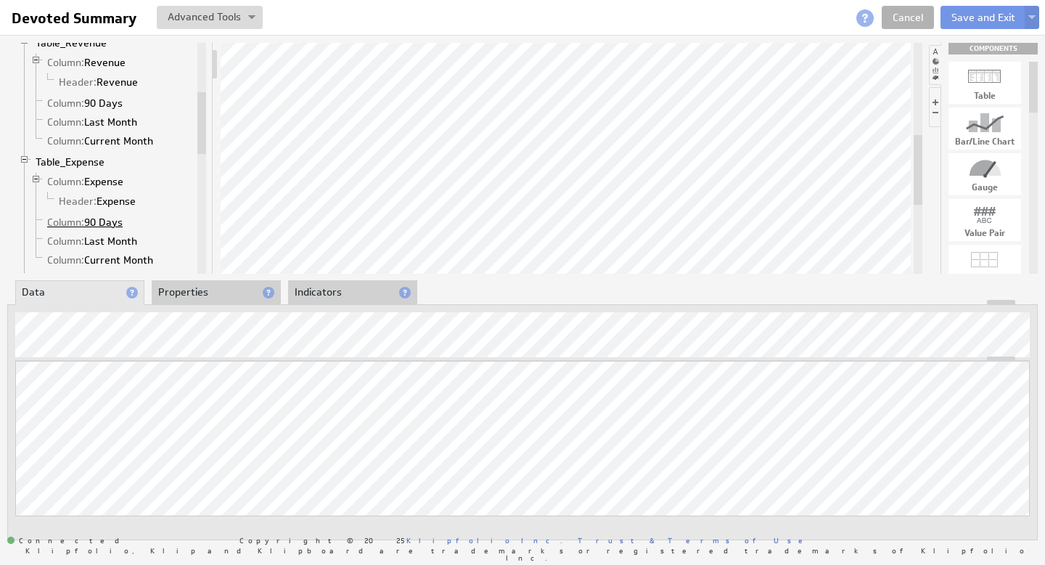
click at [89, 220] on link "Column: 90 Days" at bounding box center [85, 222] width 86 height 15
click at [854, 410] on div "Updating... Select a Function ARRAY DATE SELECT SLICE SUM Data Manipulation Log…" at bounding box center [522, 459] width 1015 height 197
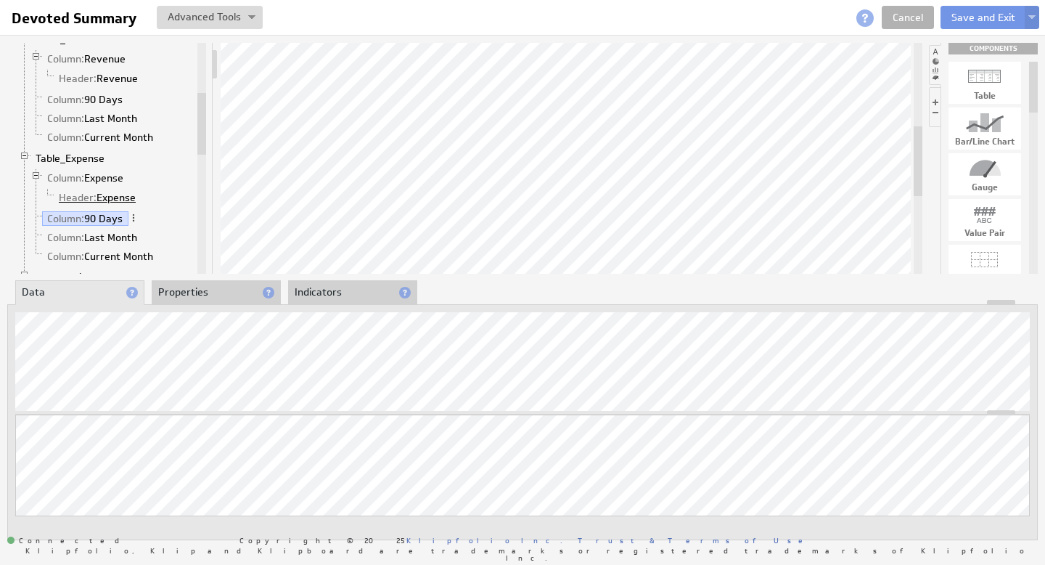
click at [105, 195] on link "Header: Expense" at bounding box center [98, 197] width 88 height 15
click at [106, 176] on link "Column: Expense" at bounding box center [85, 178] width 87 height 15
click at [102, 218] on link "Column: 90 Days" at bounding box center [85, 218] width 86 height 15
click at [114, 237] on link "Column: Last Month" at bounding box center [92, 237] width 101 height 15
click at [118, 253] on link "Column: Current Month" at bounding box center [100, 256] width 117 height 15
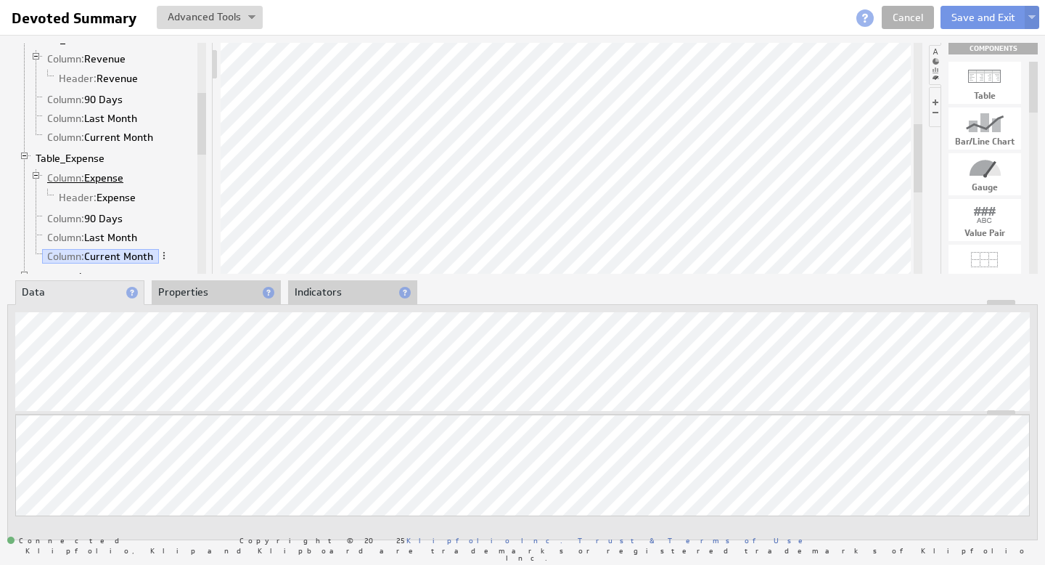
click at [104, 176] on link "Column: Expense" at bounding box center [85, 178] width 87 height 15
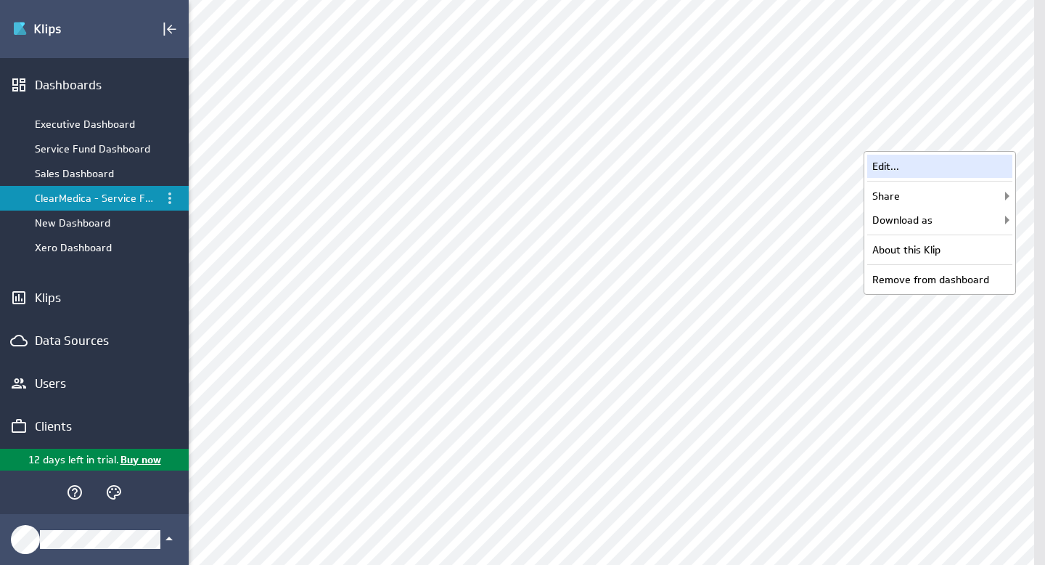
click at [920, 163] on div "Edit..." at bounding box center [939, 166] width 145 height 23
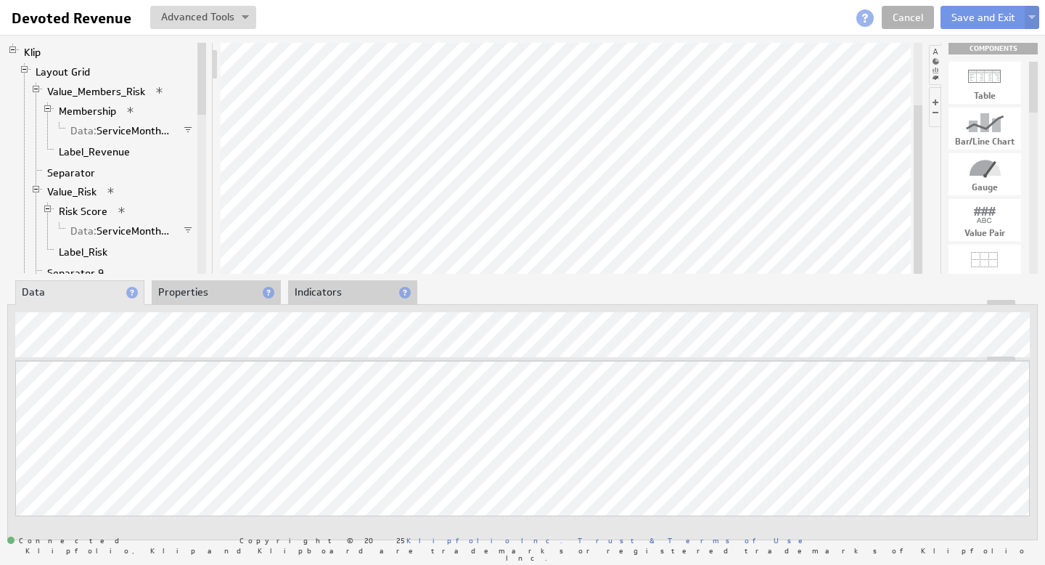
click at [204, 293] on li "Properties" at bounding box center [216, 292] width 129 height 25
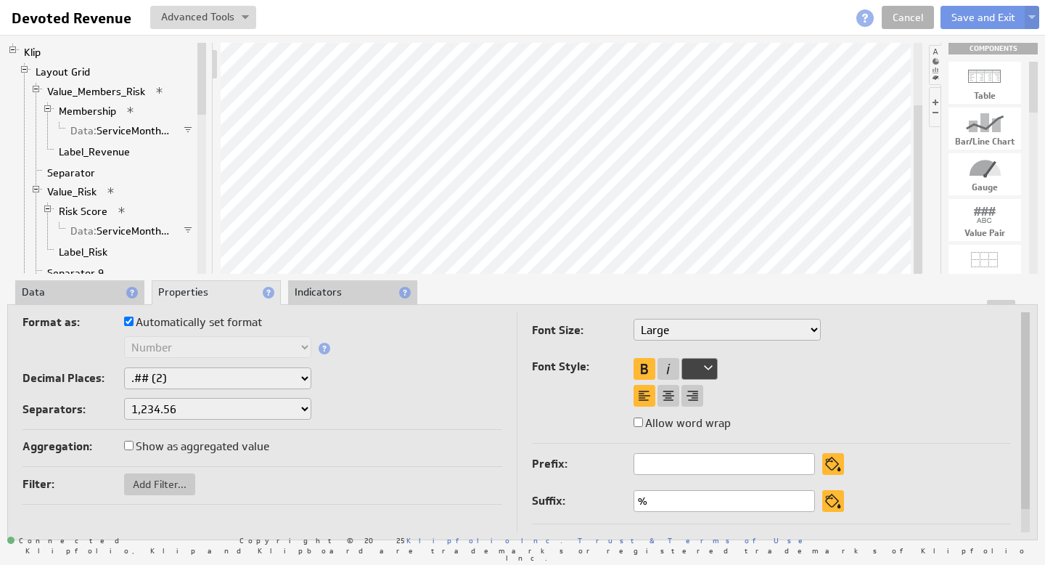
click at [303, 376] on select "None .# (1) .## (2) .### (3) .#### (4)" at bounding box center [217, 378] width 187 height 22
select select "1"
click at [290, 372] on select "None .# (1) .## (2) .### (3) .#### (4)" at bounding box center [217, 378] width 187 height 22
click at [129, 322] on input "Automatically set format" at bounding box center [128, 320] width 9 height 9
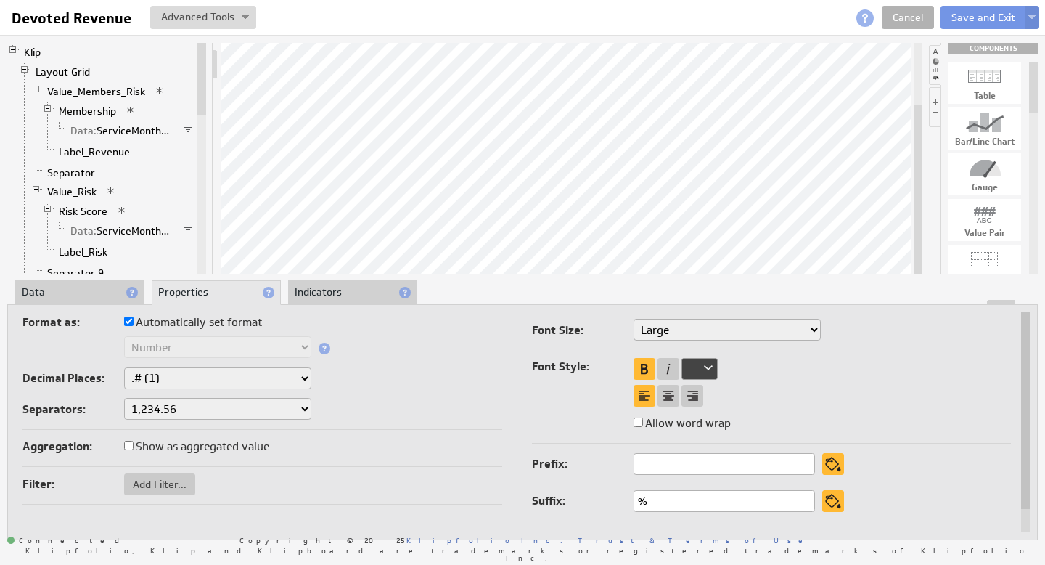
checkbox input "false"
select select "1"
click at [300, 344] on select "Text Number Currency Percentage Image URL Date / Time Duration Mini Chart: Spar…" at bounding box center [217, 347] width 187 height 22
click at [299, 379] on select "None .# (1) .## (2) .### (3) .#### (4)" at bounding box center [217, 378] width 187 height 22
select select "0"
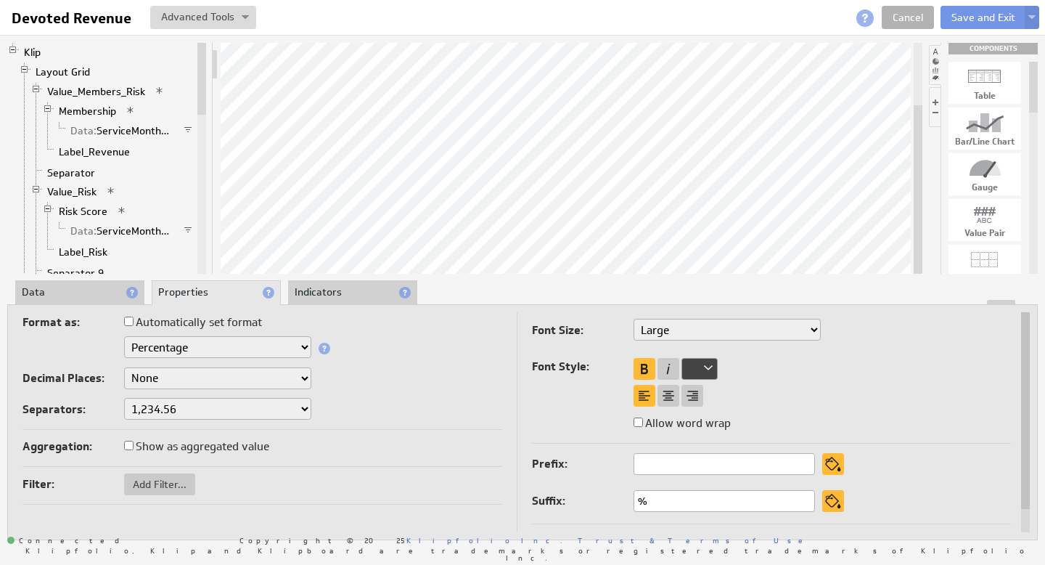
click at [305, 377] on select "None .# (1) .## (2) .### (3) .#### (4)" at bounding box center [217, 378] width 187 height 22
select select "2"
click at [976, 16] on button "Save and Exit" at bounding box center [984, 17] width 86 height 23
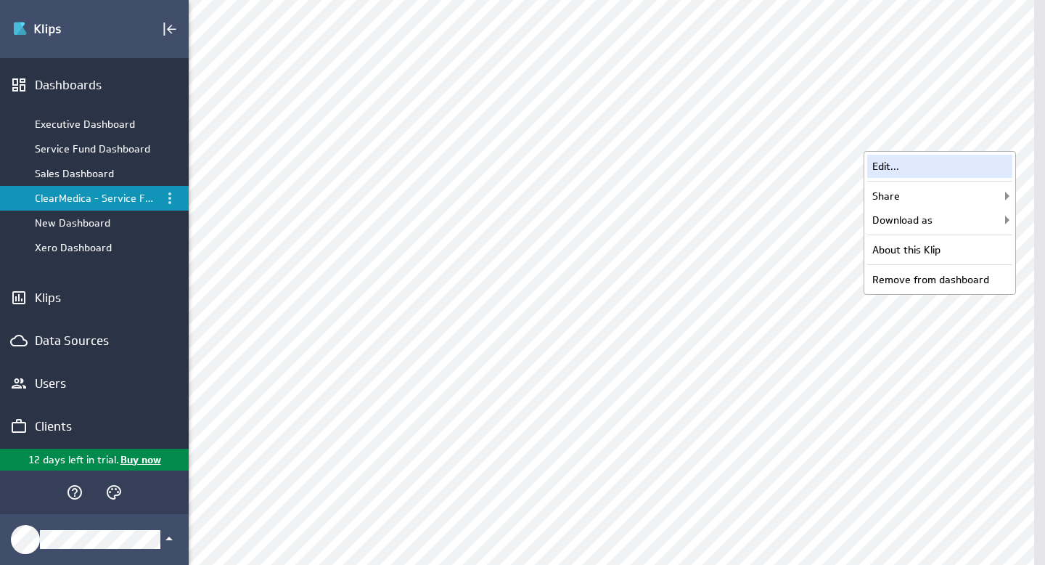
click at [936, 166] on div "Edit..." at bounding box center [939, 166] width 145 height 23
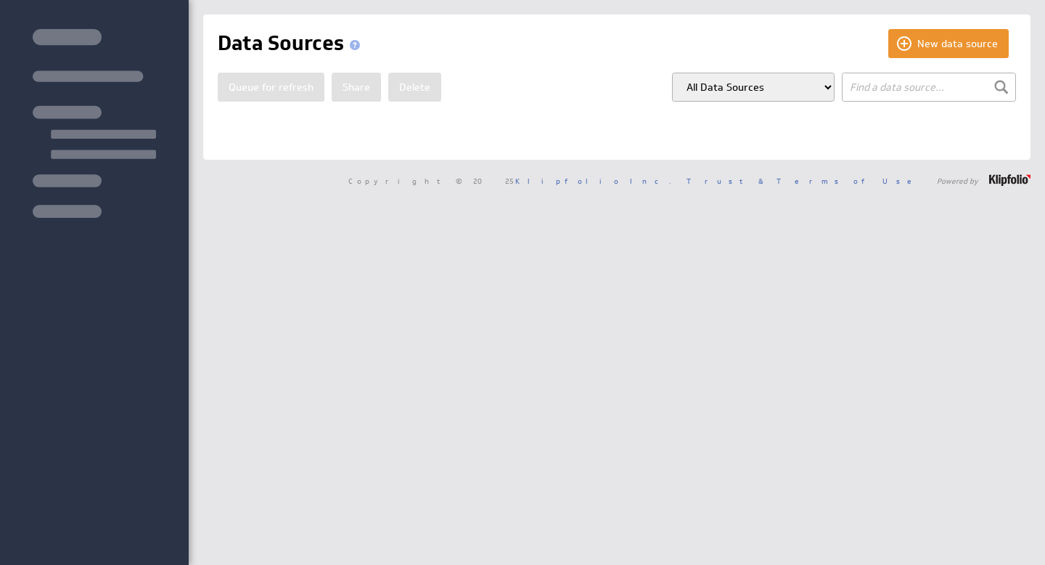
select select "my_models"
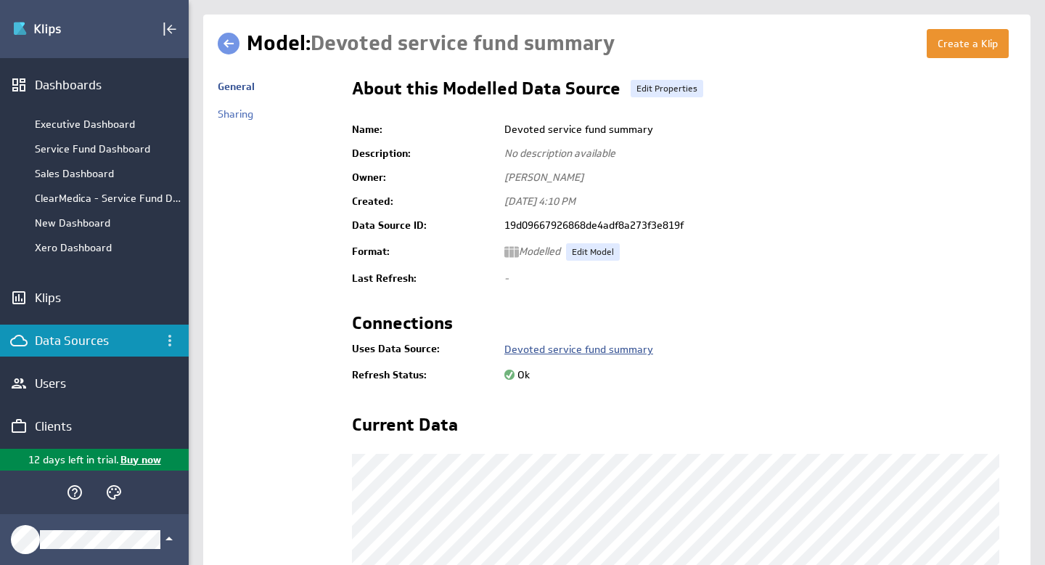
click at [565, 351] on link "Devoted service fund summary" at bounding box center [578, 349] width 149 height 13
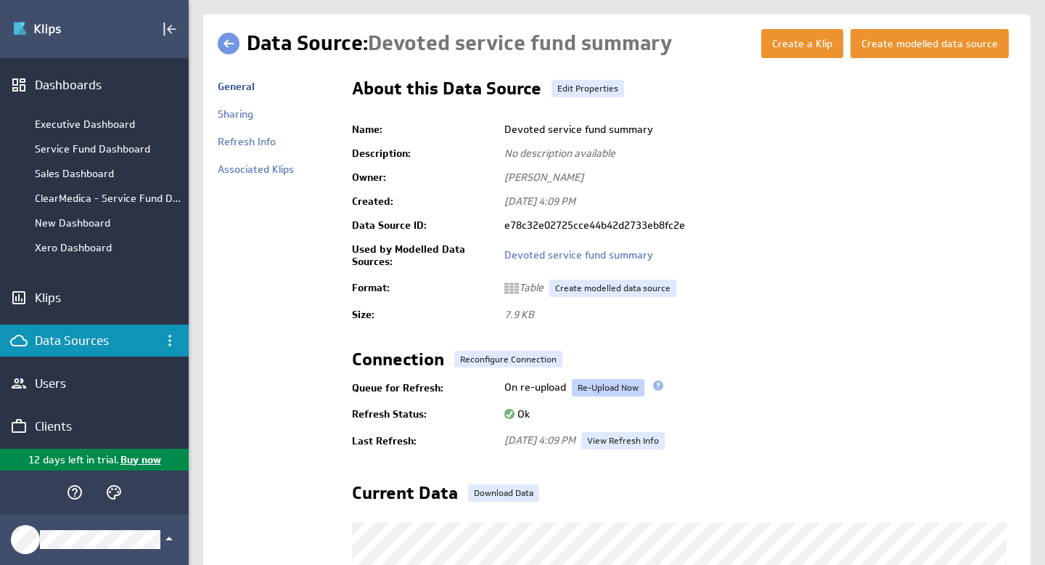
click at [608, 385] on link "Re-Upload Now" at bounding box center [608, 387] width 73 height 17
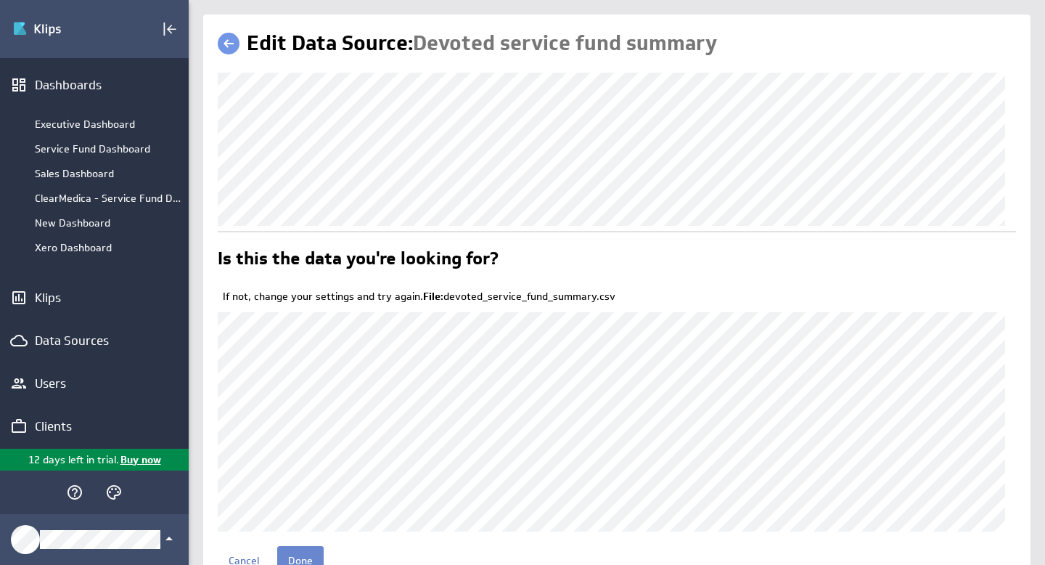
click at [302, 557] on input "Done" at bounding box center [300, 560] width 46 height 29
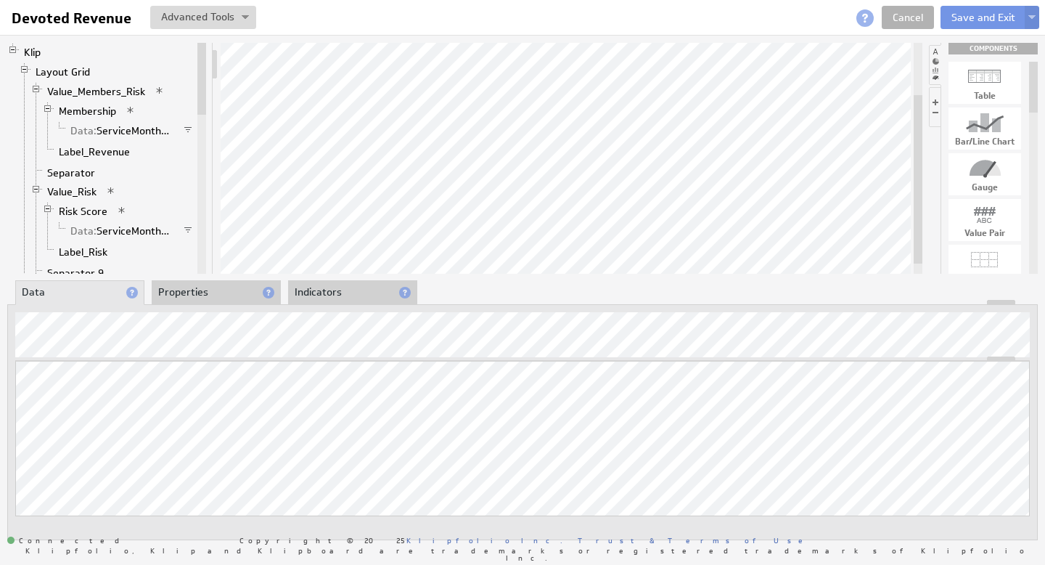
click at [172, 289] on li "Properties" at bounding box center [216, 292] width 129 height 25
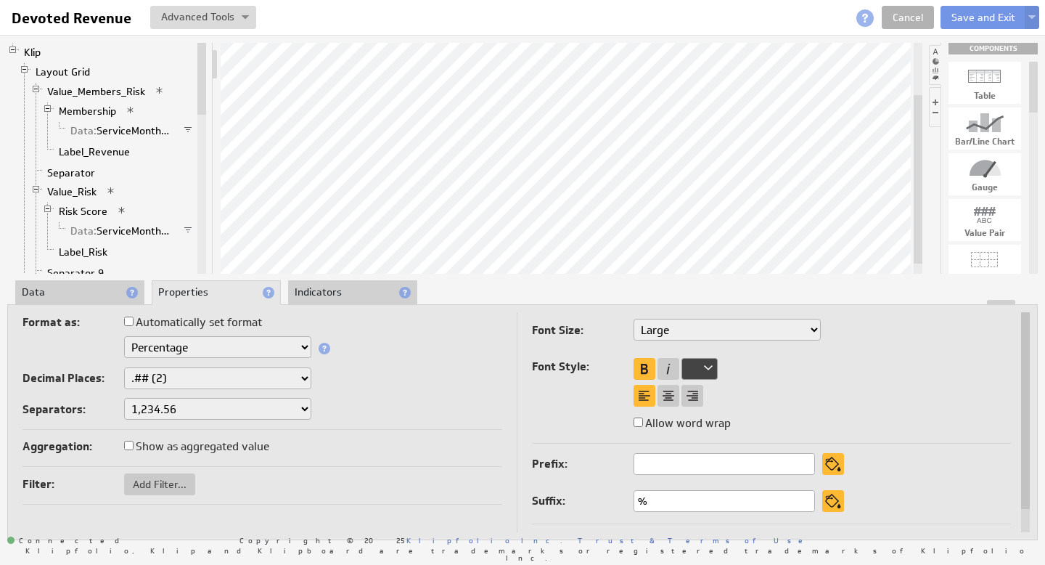
click at [306, 379] on select "None .# (1) .## (2) .### (3) .#### (4)" at bounding box center [217, 378] width 187 height 22
select select "1"
drag, startPoint x: 663, startPoint y: 503, endPoint x: 621, endPoint y: 503, distance: 42.8
click at [621, 503] on div "Suffix: %" at bounding box center [673, 502] width 283 height 24
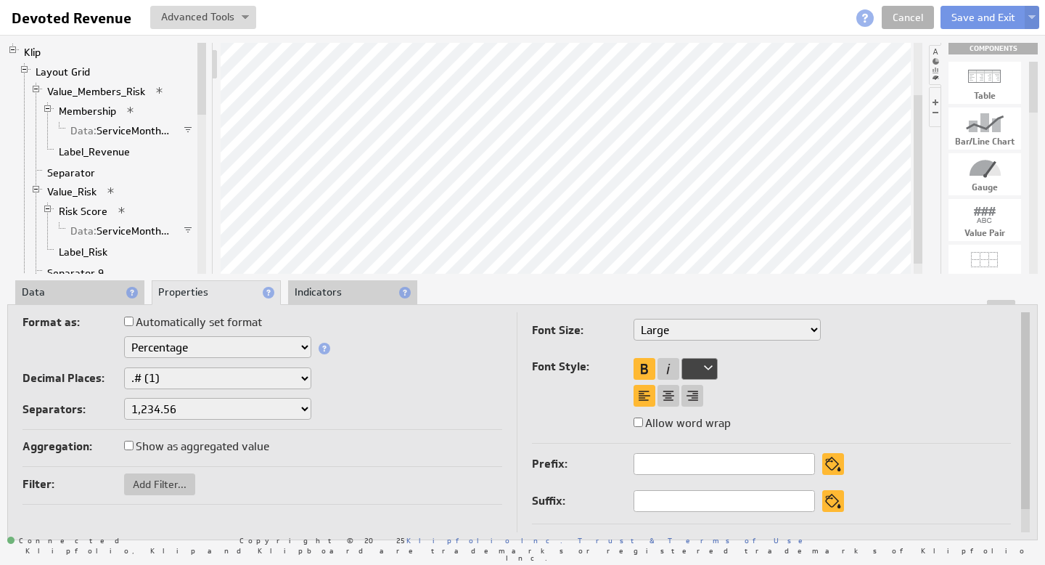
click at [301, 376] on select "None .# (1) .## (2) .### (3) .#### (4)" at bounding box center [217, 378] width 187 height 22
select select "0"
click at [983, 15] on button "Save and Exit" at bounding box center [984, 17] width 86 height 23
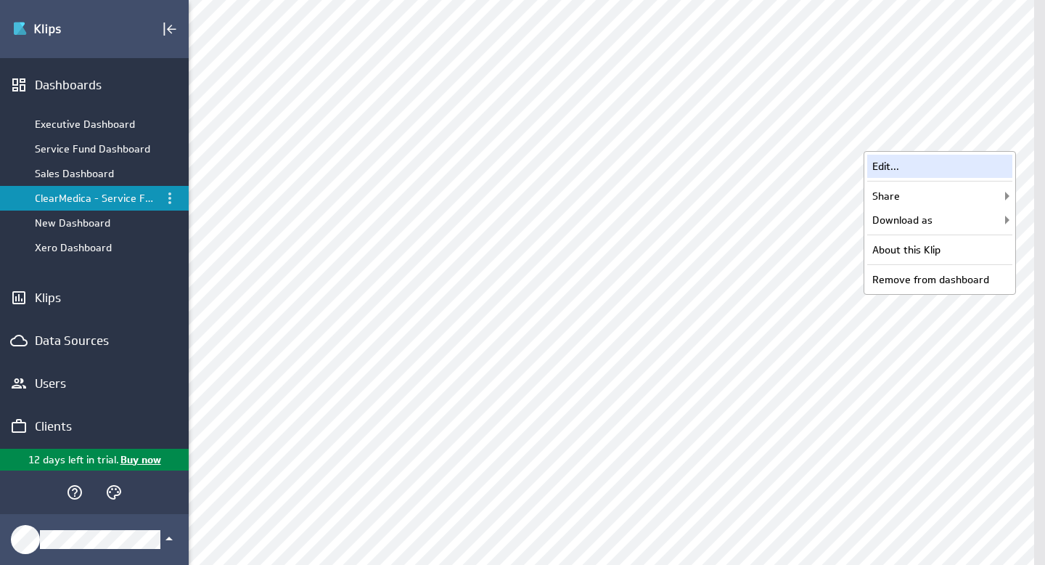
click at [920, 170] on div "Edit..." at bounding box center [939, 166] width 145 height 23
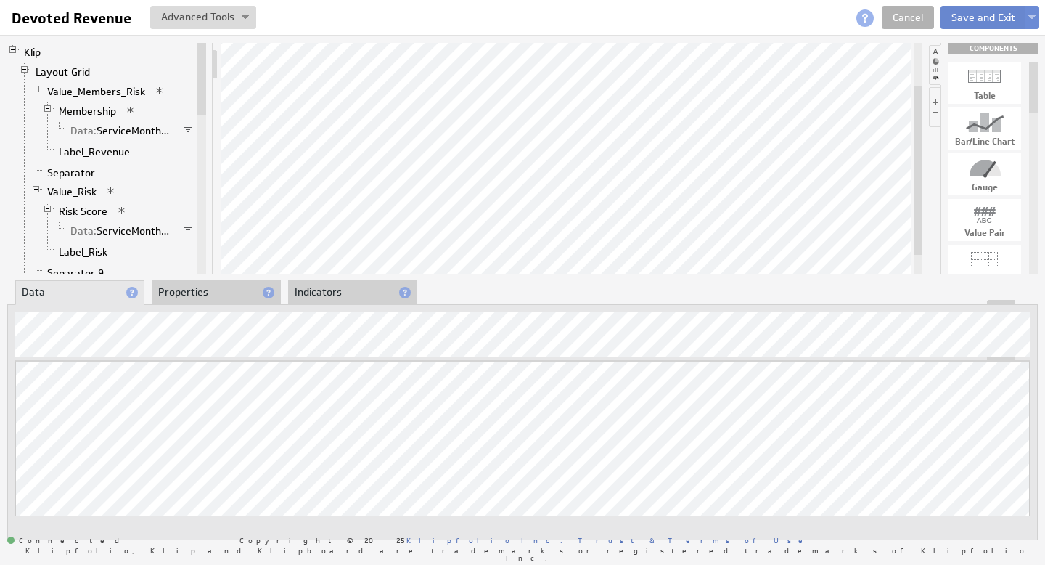
click at [976, 18] on button "Save and Exit" at bounding box center [984, 17] width 86 height 23
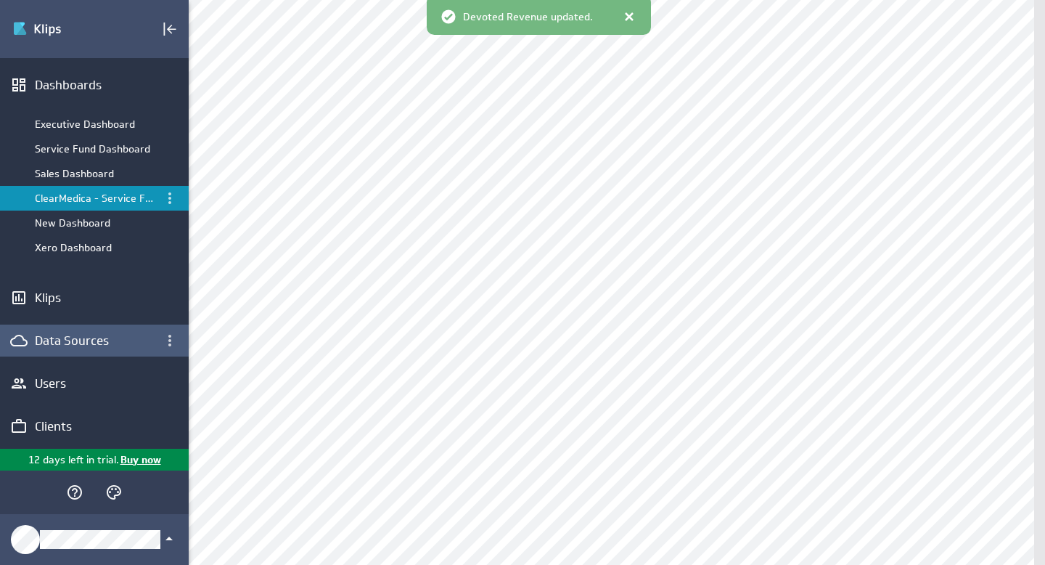
click at [75, 340] on div "Data Sources" at bounding box center [94, 340] width 119 height 16
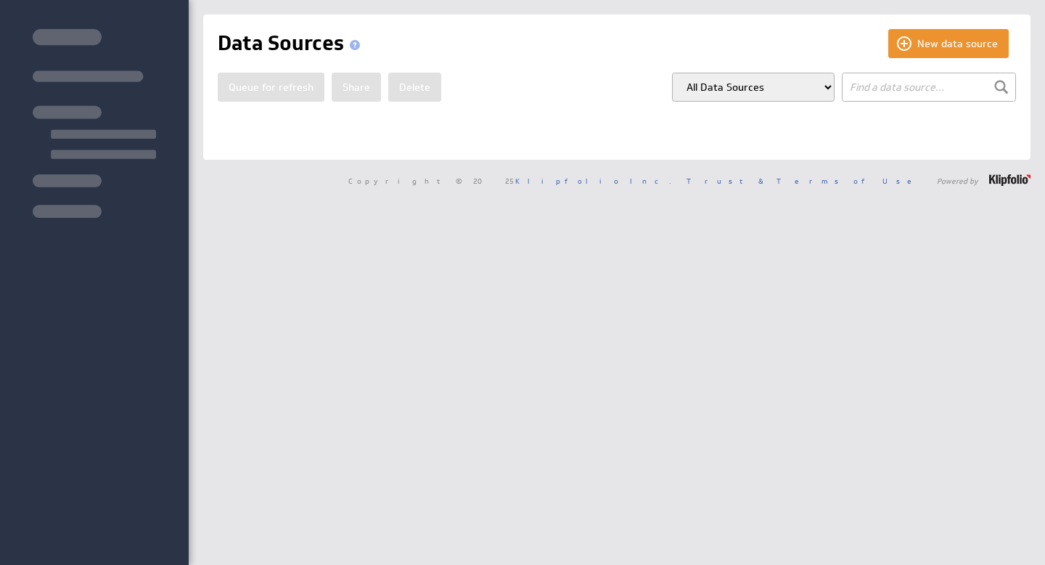
select select "my_models"
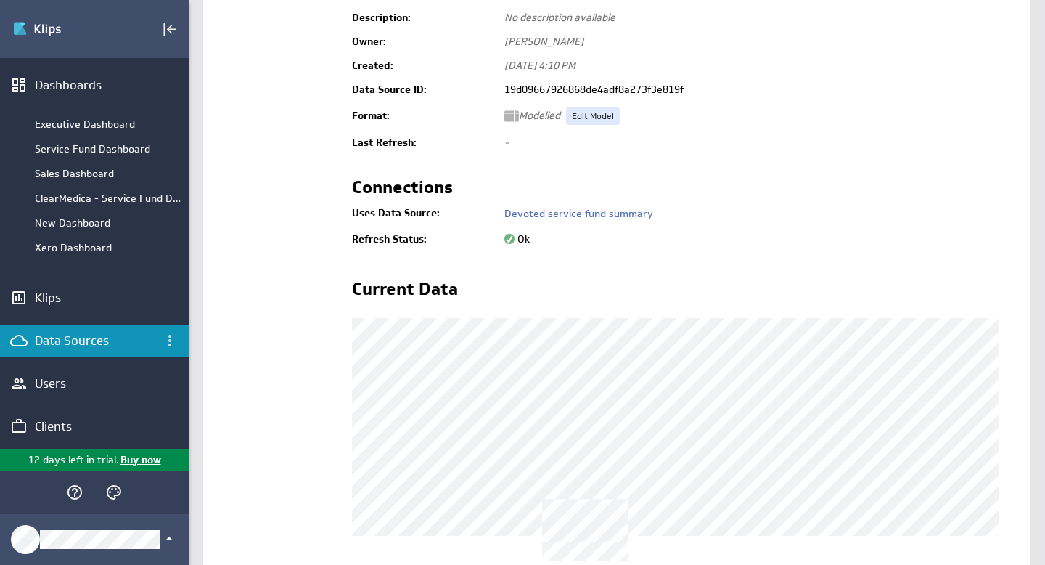
scroll to position [44, 0]
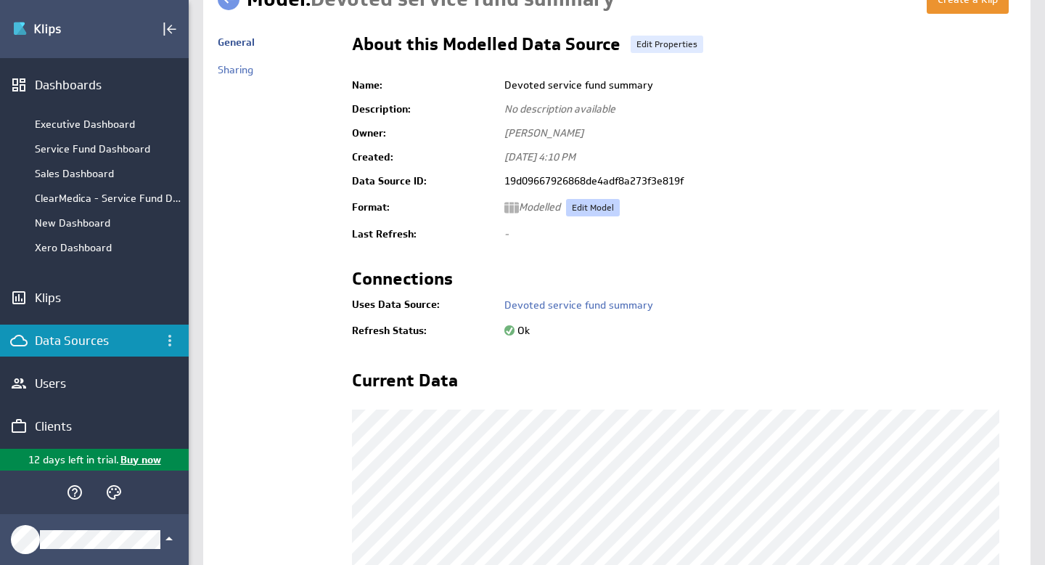
click at [600, 209] on link "Edit Model" at bounding box center [593, 207] width 54 height 17
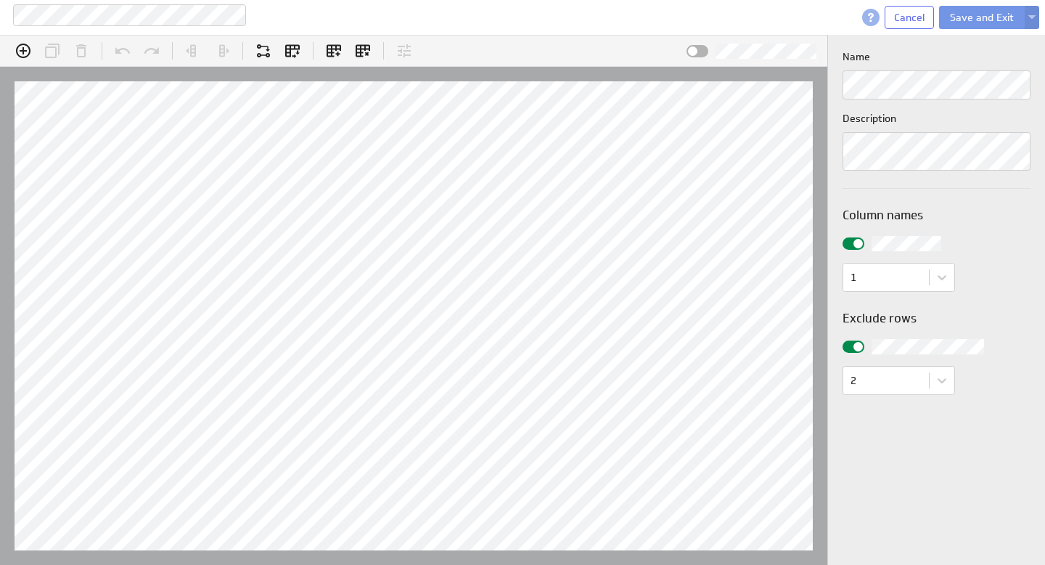
scroll to position [45, 889]
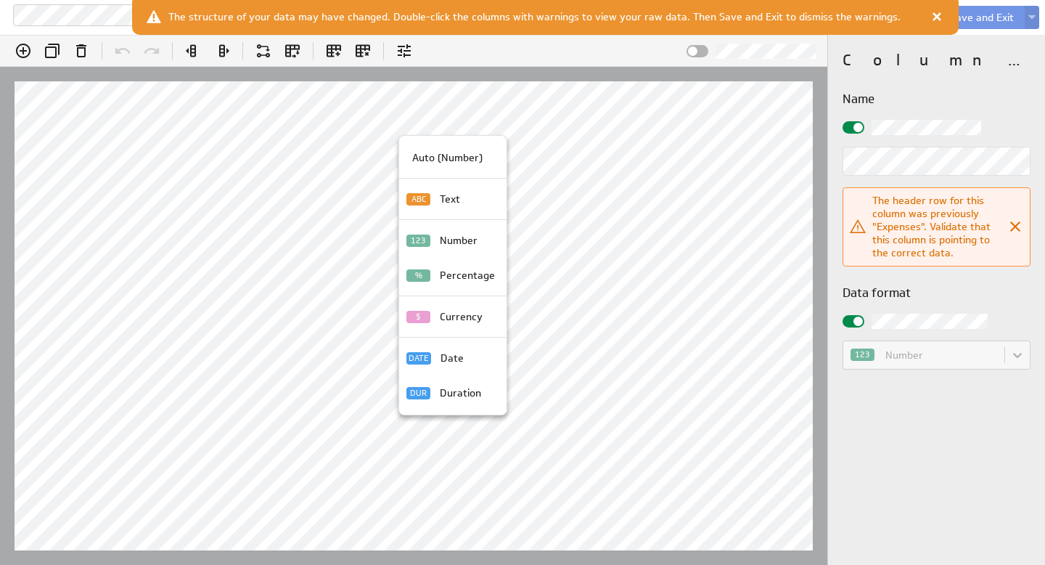
click at [1017, 226] on div at bounding box center [522, 282] width 1045 height 565
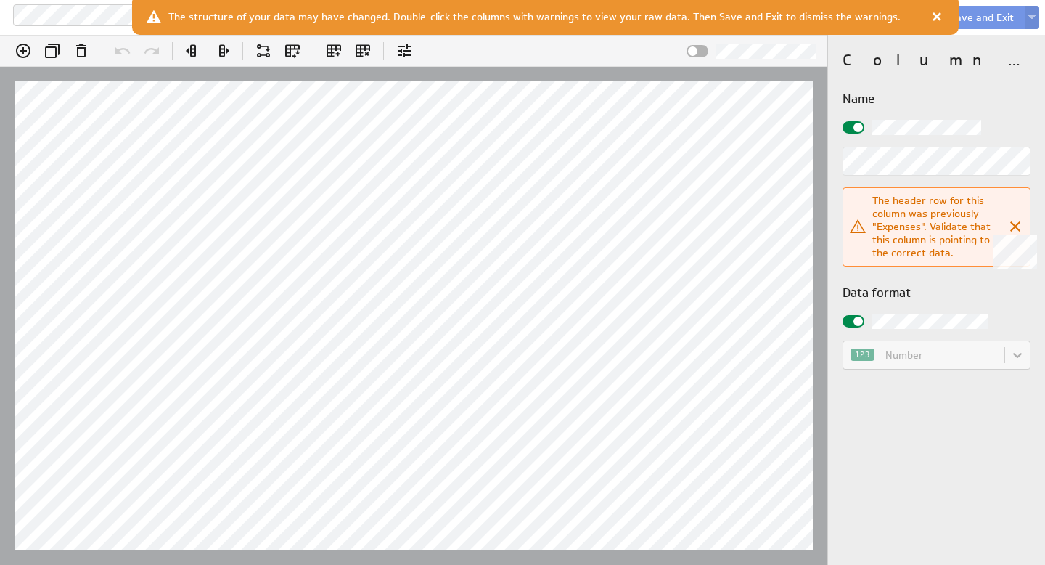
click at [1014, 225] on icon "Close" at bounding box center [1015, 226] width 10 height 10
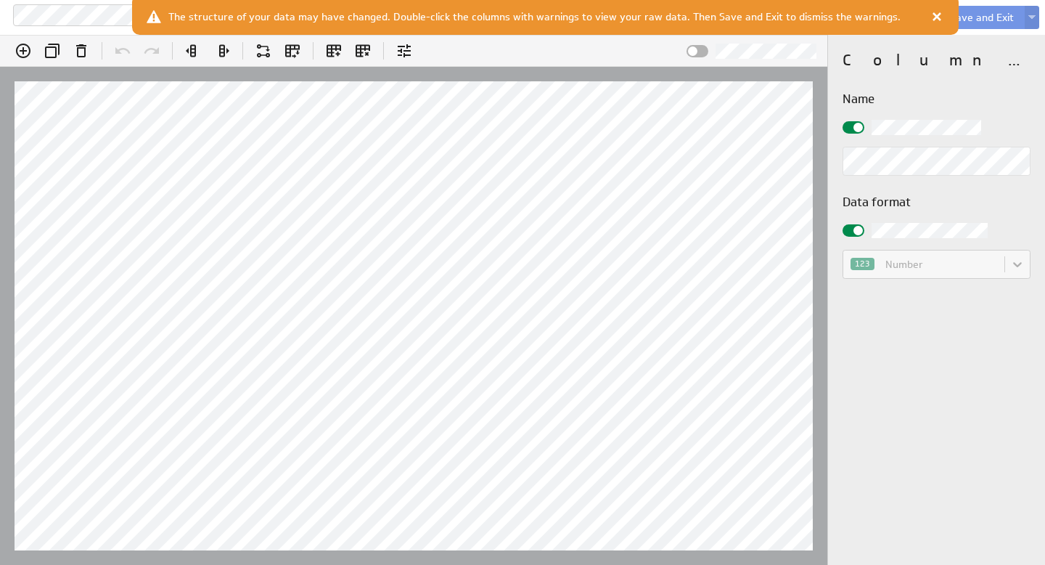
click at [857, 229] on span at bounding box center [858, 230] width 9 height 9
click at [0, 0] on input "checkbox" at bounding box center [0, 0] width 0 height 0
click at [1015, 260] on body "Devoted service fund summary Cancel Save and Exit (no message) Edit formula: Ex…" at bounding box center [522, 282] width 1045 height 565
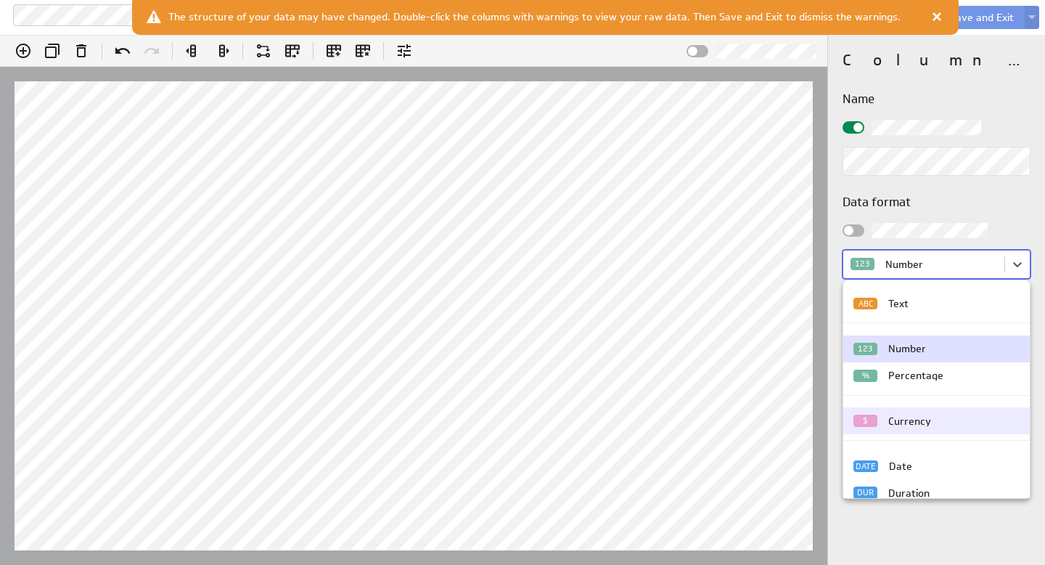
click at [911, 420] on div "Currency" at bounding box center [909, 421] width 43 height 10
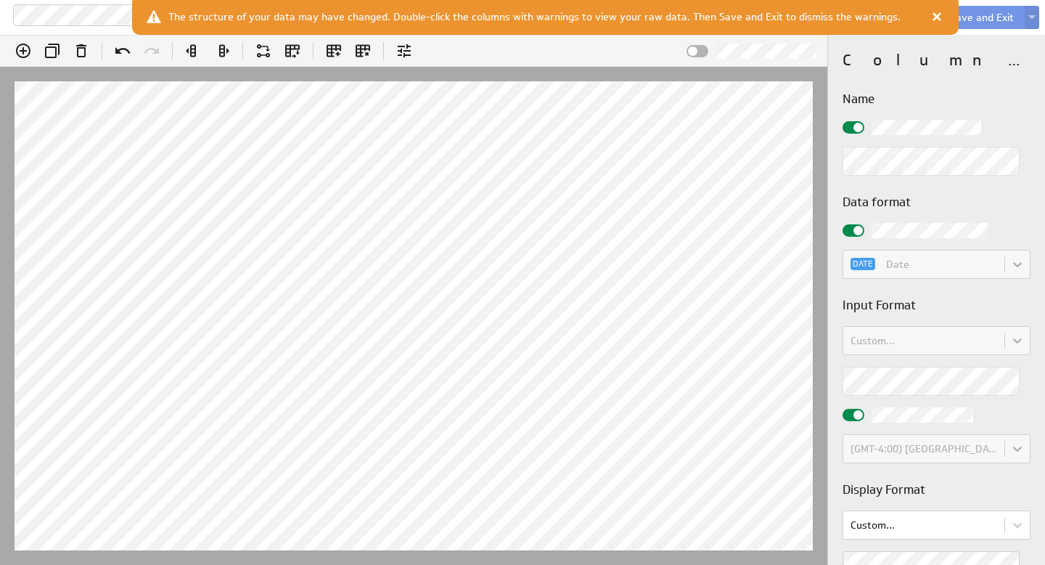
click at [855, 227] on span at bounding box center [858, 230] width 9 height 9
click at [0, 0] on input "checkbox" at bounding box center [0, 0] width 0 height 0
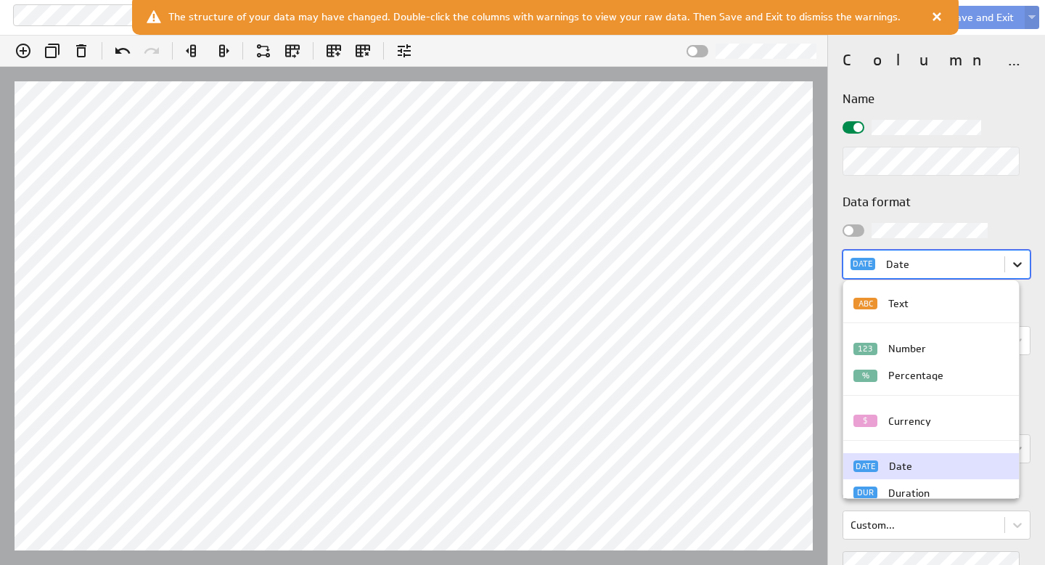
click at [1015, 262] on body "Devoted service fund summary Cancel Save and Exit (no message) Edit formula: Ch…" at bounding box center [522, 282] width 1045 height 565
click at [925, 424] on div "Currency" at bounding box center [909, 421] width 43 height 10
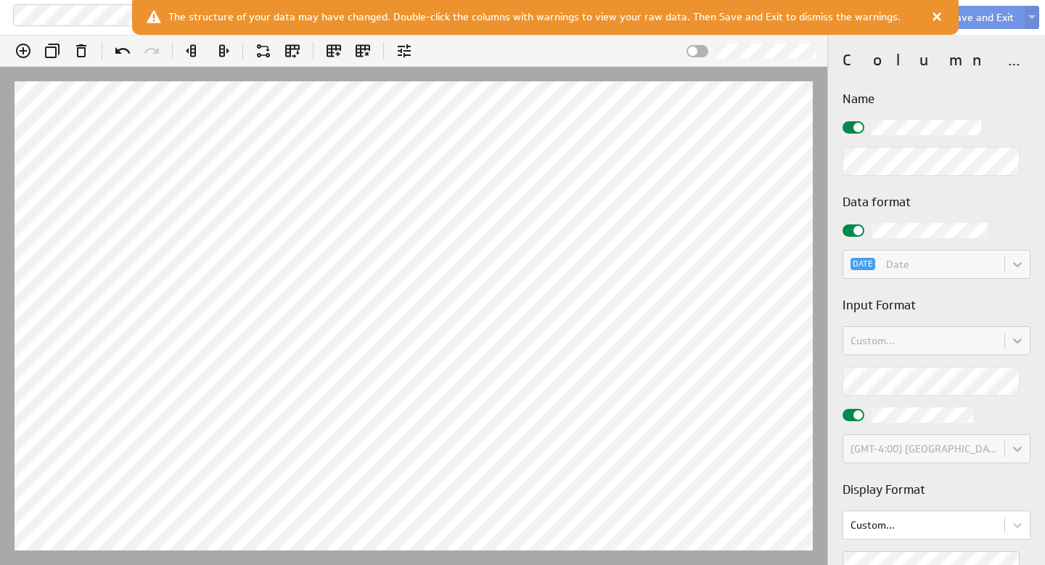
click at [856, 224] on div at bounding box center [854, 230] width 22 height 12
click at [0, 0] on input "checkbox" at bounding box center [0, 0] width 0 height 0
click at [1007, 263] on body "Devoted service fund summary Cancel Save and Exit (no message) Edit formula: To…" at bounding box center [522, 282] width 1045 height 565
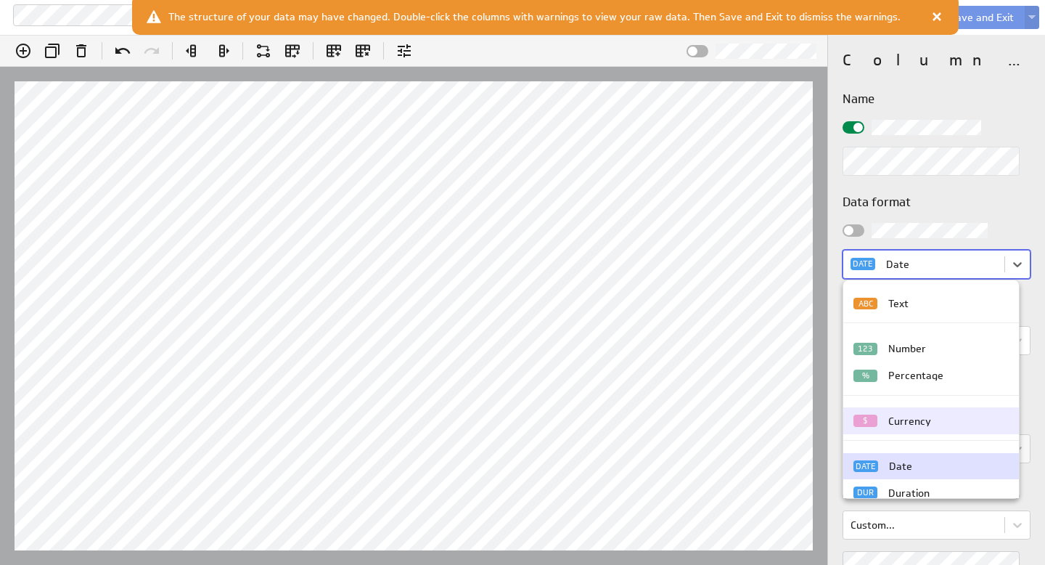
click at [912, 417] on div "Currency" at bounding box center [909, 421] width 43 height 10
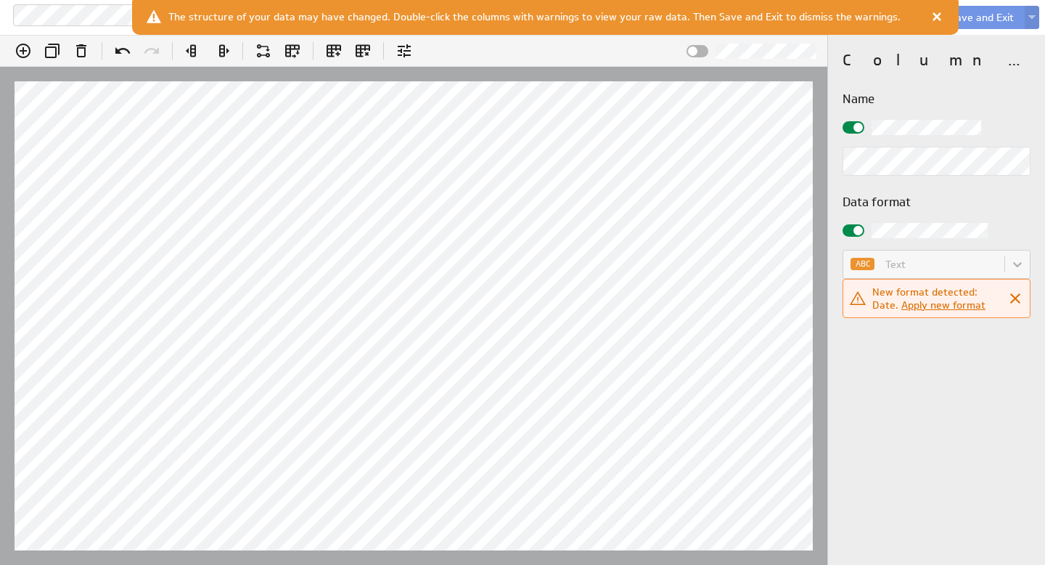
click at [1013, 263] on div "ABC Text" at bounding box center [937, 264] width 188 height 29
drag, startPoint x: 852, startPoint y: 226, endPoint x: 869, endPoint y: 229, distance: 16.9
click at [852, 226] on div at bounding box center [854, 230] width 22 height 12
click at [0, 0] on input "checkbox" at bounding box center [0, 0] width 0 height 0
click at [1015, 261] on body "Devoted service fund summary Cancel Save and Exit (no message) Edit formula: me…" at bounding box center [522, 282] width 1045 height 565
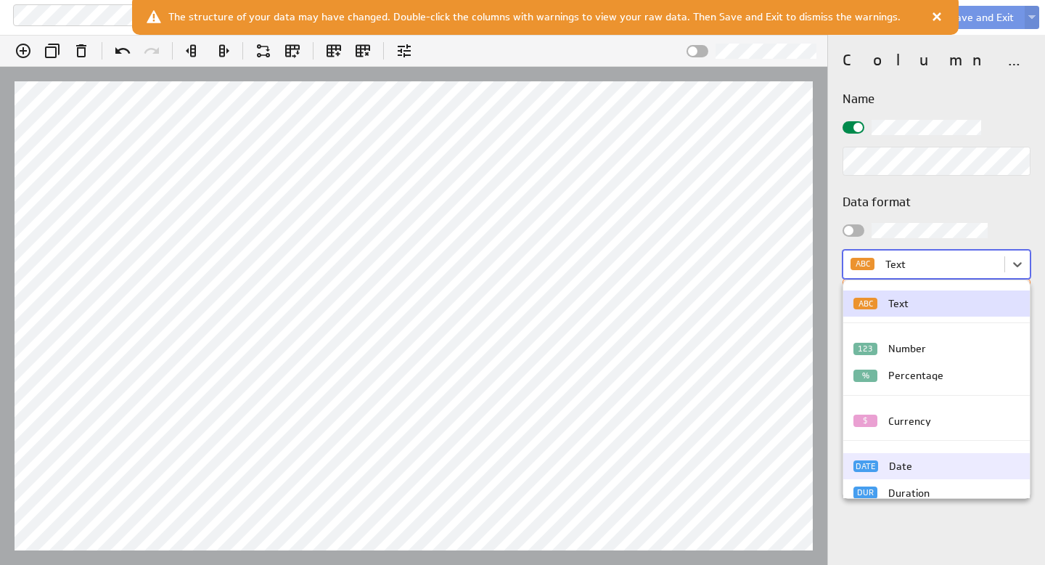
click at [907, 467] on div "Date" at bounding box center [900, 466] width 23 height 10
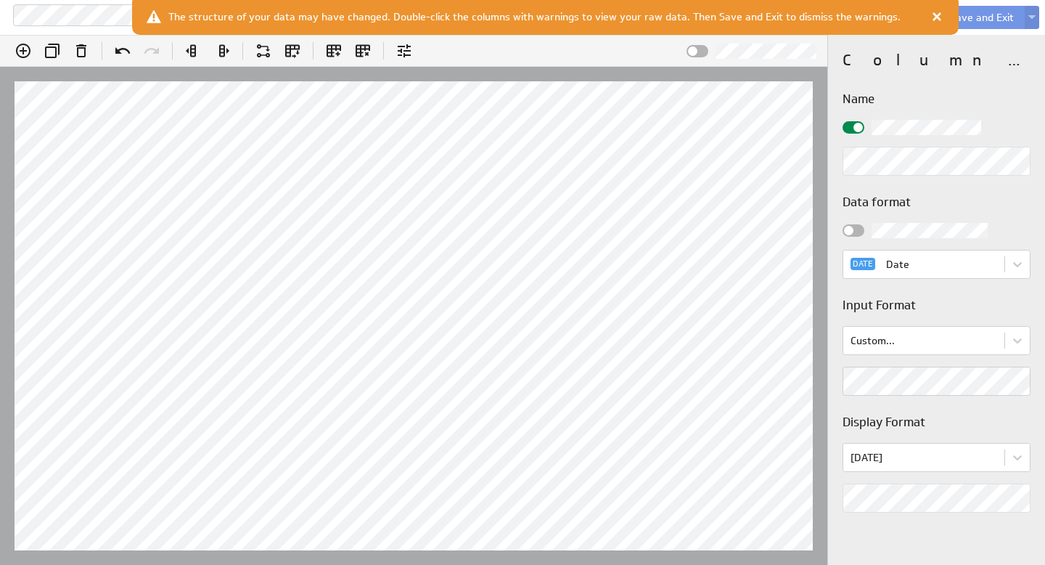
click at [960, 406] on div "Data format DATE Date Input Format Custom... Display Format Aug 5, 2025" at bounding box center [937, 353] width 188 height 320
click at [1013, 455] on body "Devoted service fund summary Cancel Save and Exit (no message) Edit formula: me…" at bounding box center [522, 282] width 1045 height 565
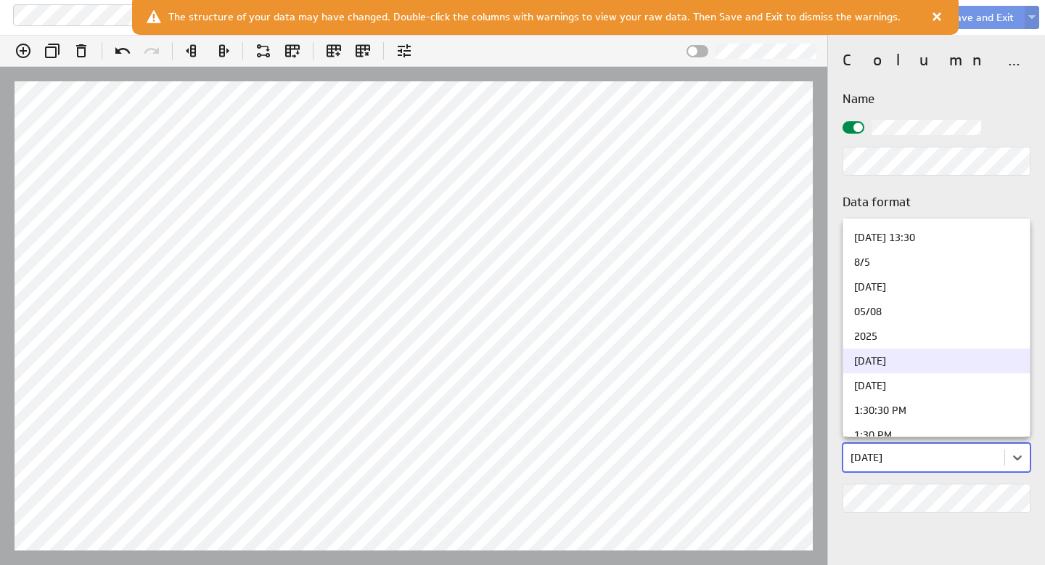
scroll to position [528, 0]
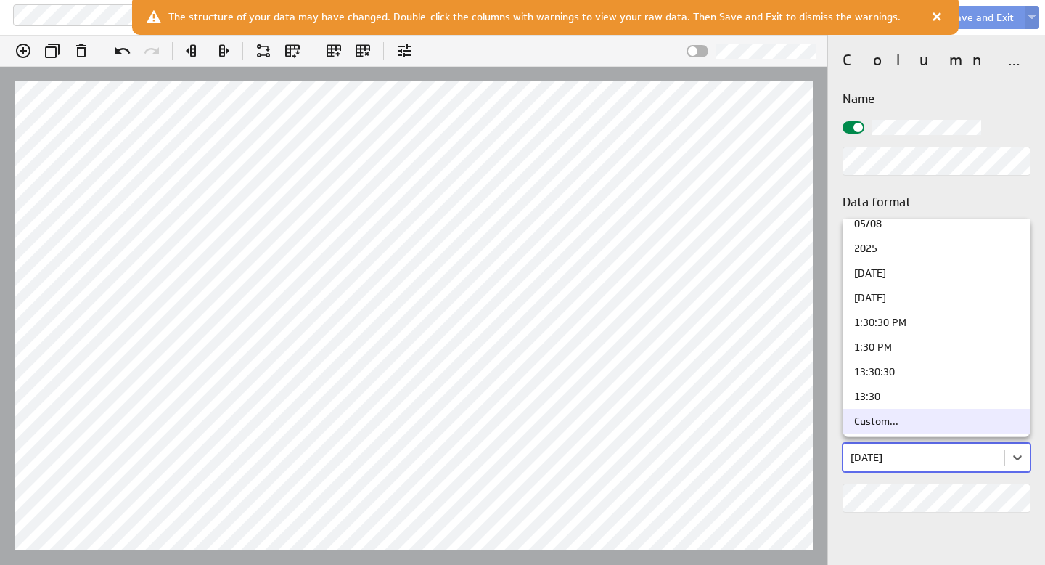
click at [907, 421] on div "Custom..." at bounding box center [936, 421] width 165 height 10
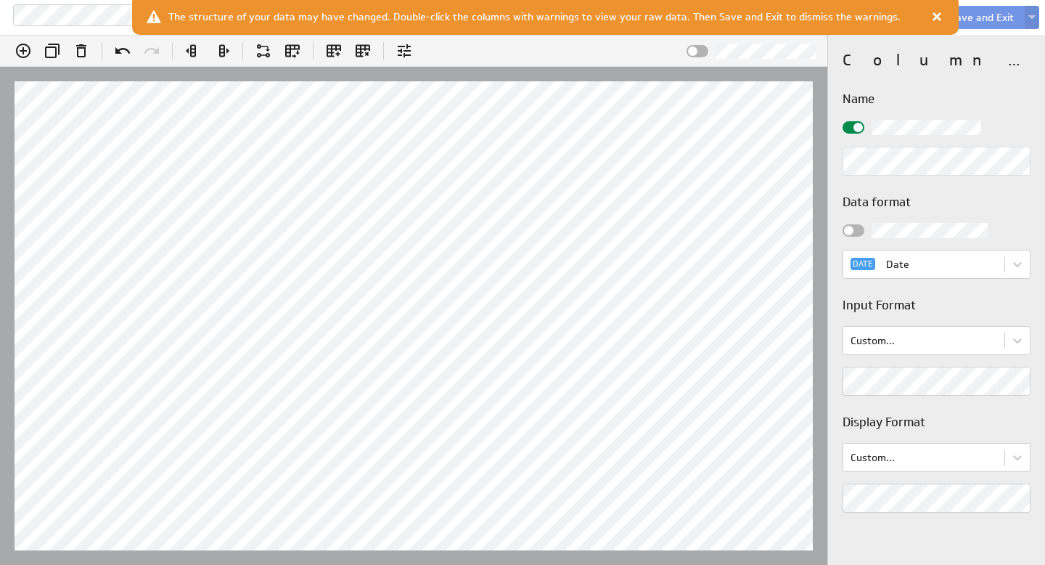
click at [828, 497] on div "Column properties Name Data format DATE Date Input Format Custom... Display For…" at bounding box center [936, 300] width 217 height 530
click at [971, 428] on h3 "Display Format" at bounding box center [937, 422] width 188 height 18
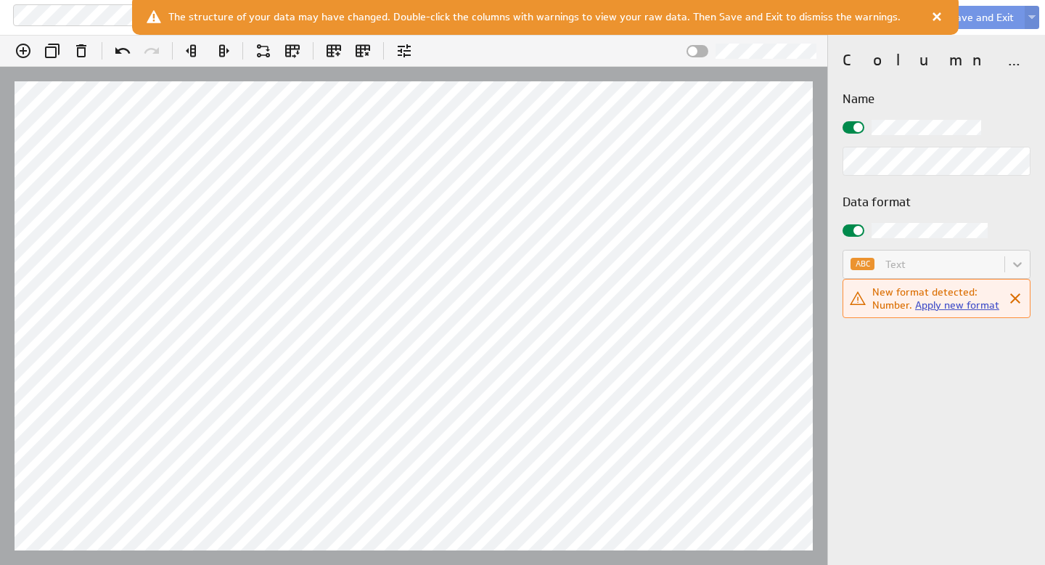
click at [965, 304] on link "Apply new format" at bounding box center [957, 304] width 84 height 13
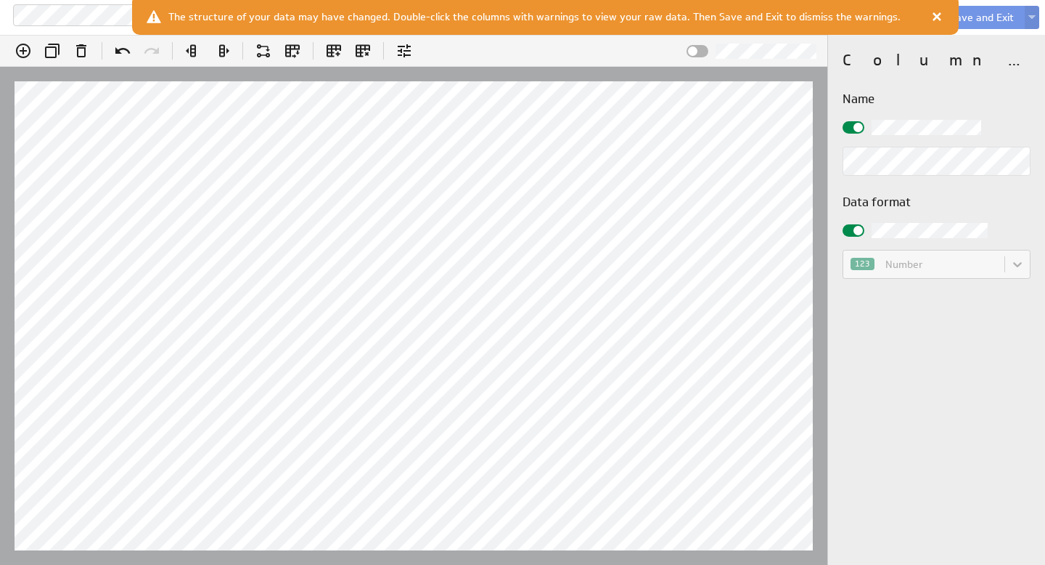
click at [863, 232] on div at bounding box center [854, 230] width 22 height 12
click at [0, 0] on input "checkbox" at bounding box center [0, 0] width 0 height 0
click at [1018, 263] on body "Devoted service fund summary Cancel Save and Exit (no message) Edit formula: Pa…" at bounding box center [522, 282] width 1045 height 565
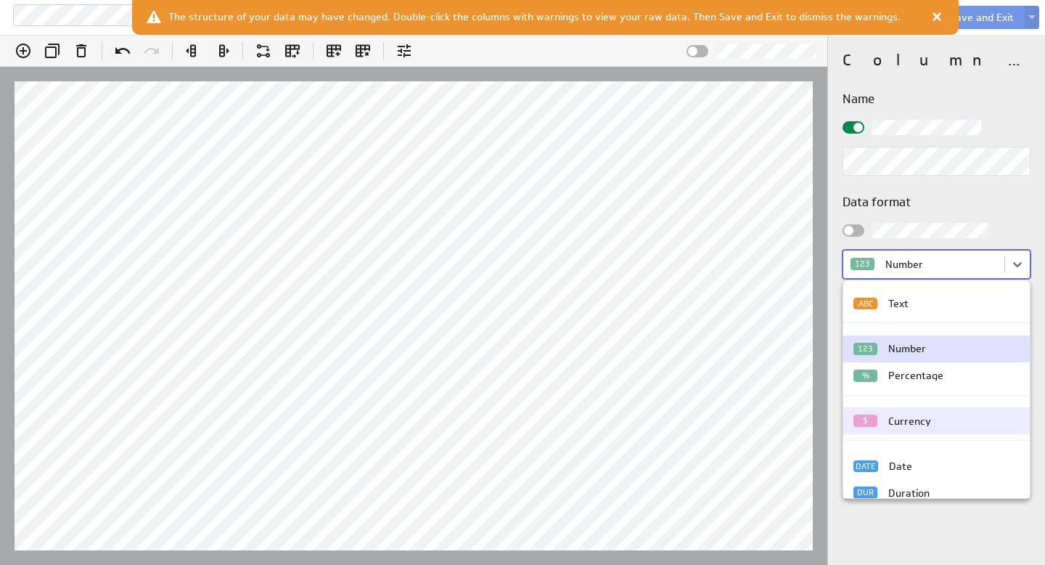
click at [916, 422] on div "Currency" at bounding box center [909, 421] width 43 height 10
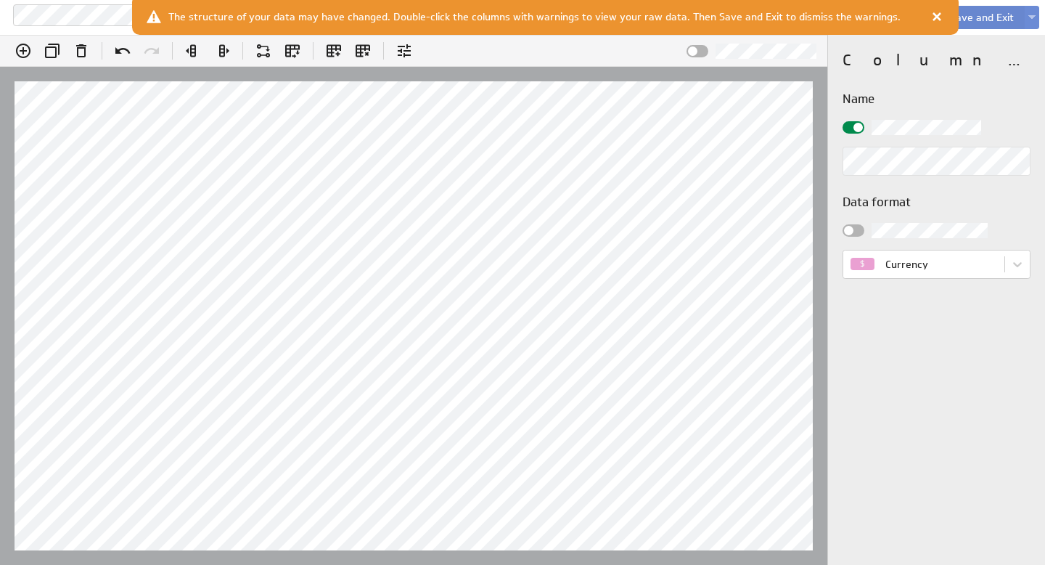
click at [990, 19] on button "Save and Exit" at bounding box center [982, 17] width 86 height 23
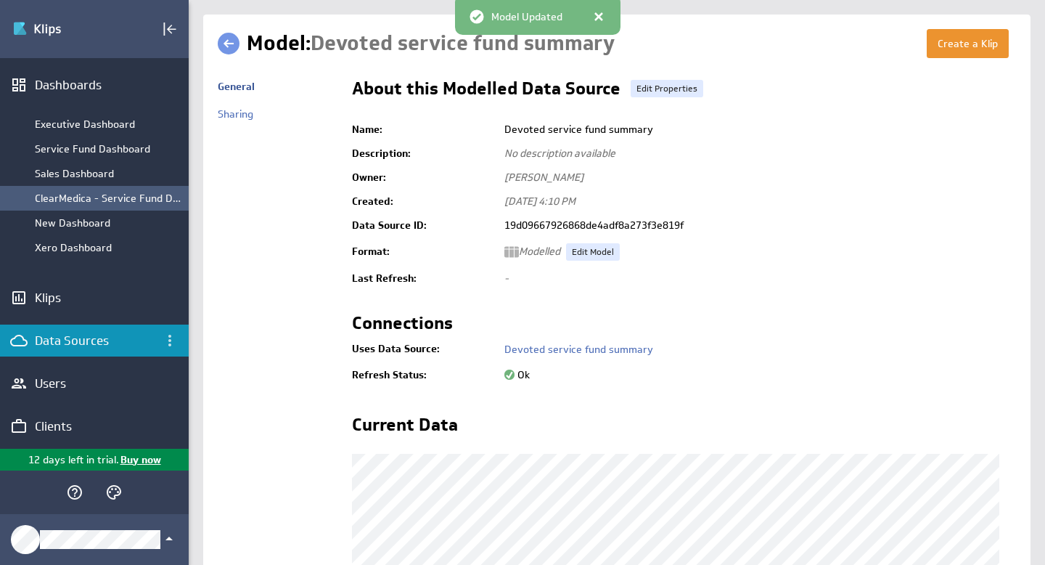
click at [99, 198] on div "ClearMedica - Service Fund Dashboard" at bounding box center [108, 198] width 147 height 13
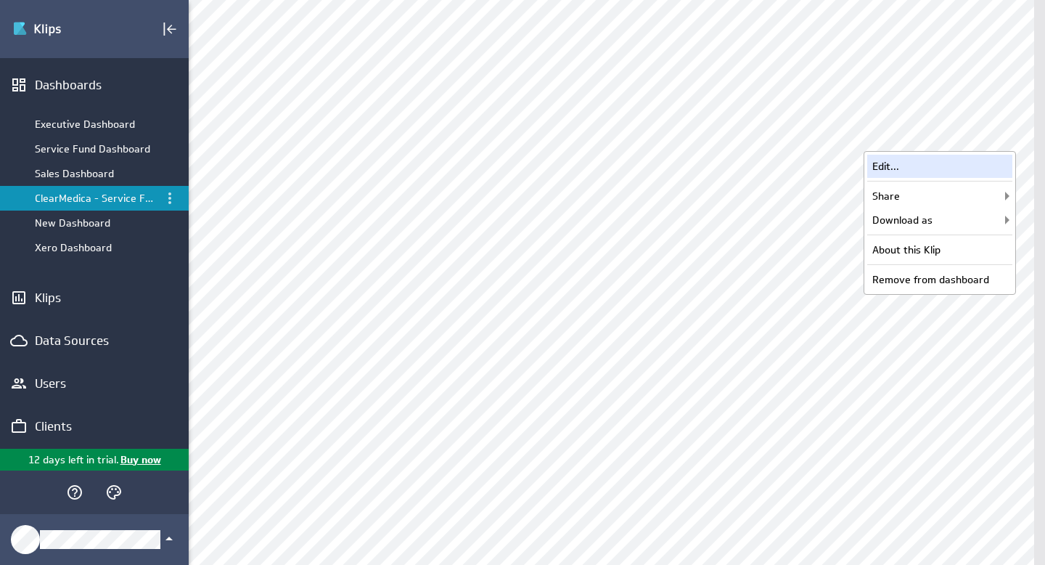
click at [907, 169] on div "Edit..." at bounding box center [939, 166] width 145 height 23
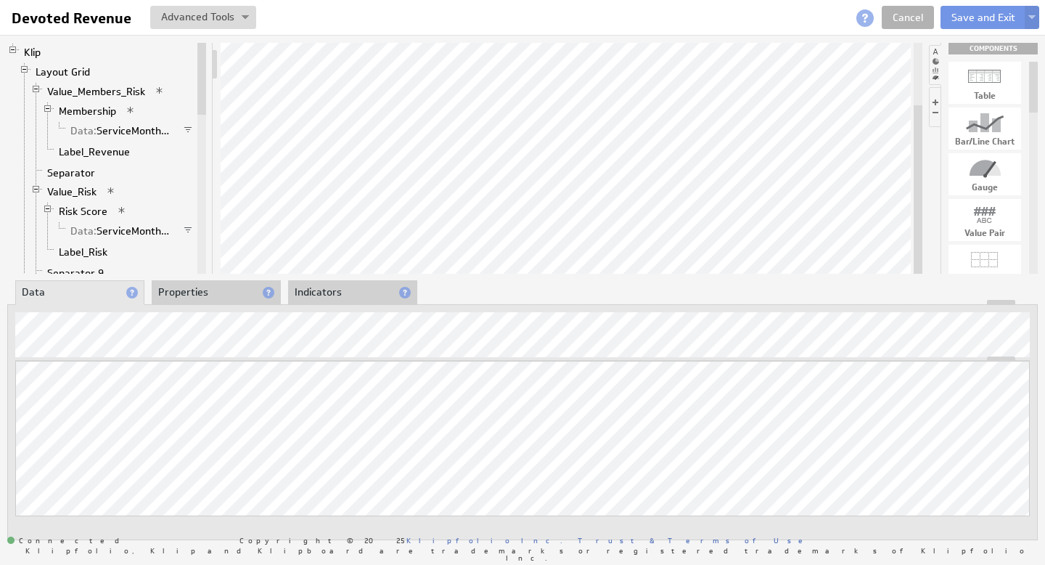
click at [182, 284] on li "Properties" at bounding box center [216, 292] width 129 height 25
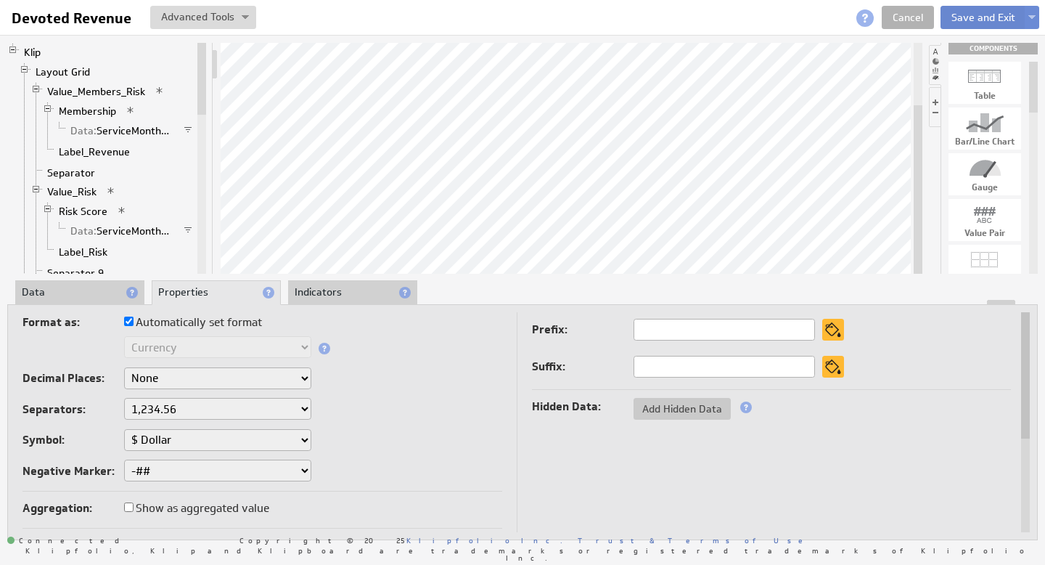
click at [963, 17] on button "Save and Exit" at bounding box center [984, 17] width 86 height 23
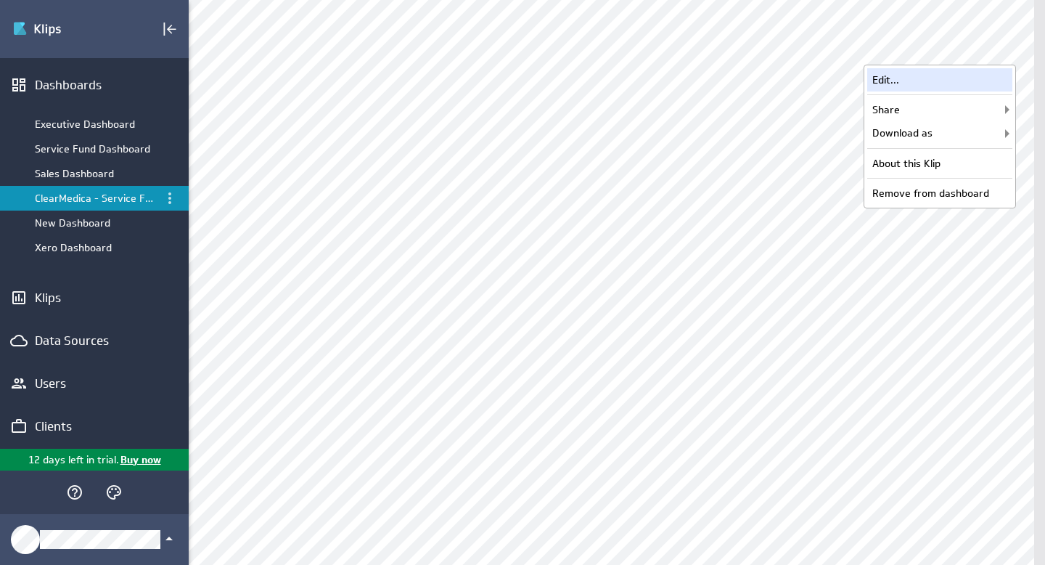
click at [911, 81] on div "Edit..." at bounding box center [939, 79] width 145 height 23
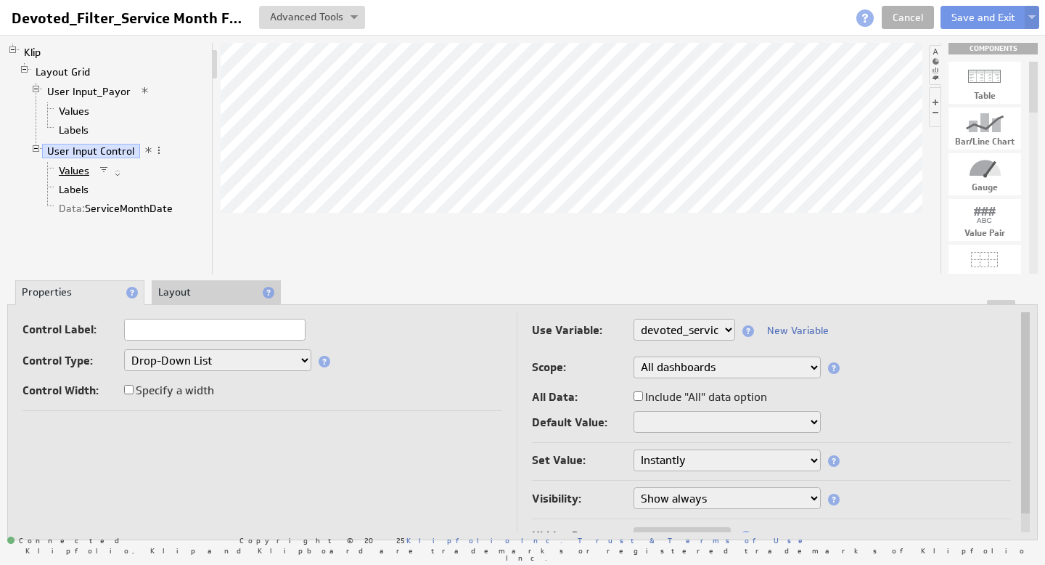
click at [75, 169] on link "Values" at bounding box center [74, 170] width 41 height 15
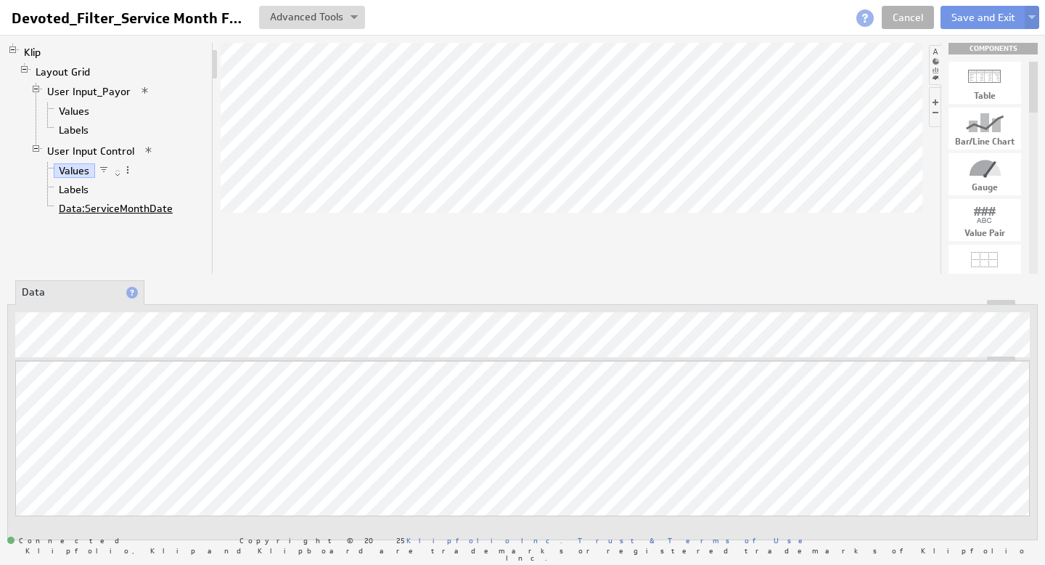
click at [82, 207] on span "Data:" at bounding box center [72, 208] width 26 height 13
click at [79, 190] on link "Labels" at bounding box center [74, 189] width 41 height 15
click at [81, 145] on link "User Input Control" at bounding box center [91, 151] width 98 height 15
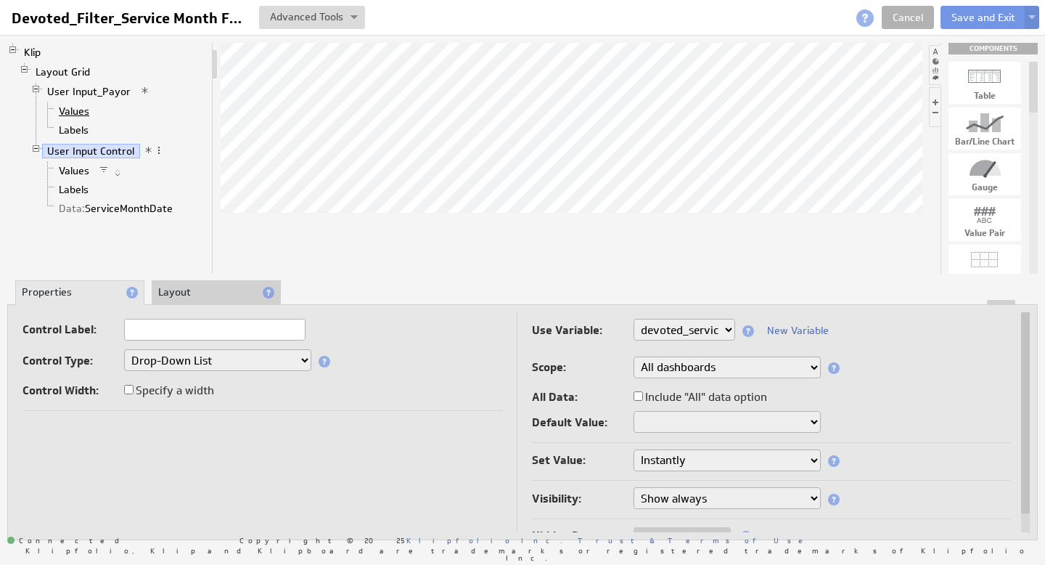
click at [81, 113] on link "Values" at bounding box center [74, 111] width 41 height 15
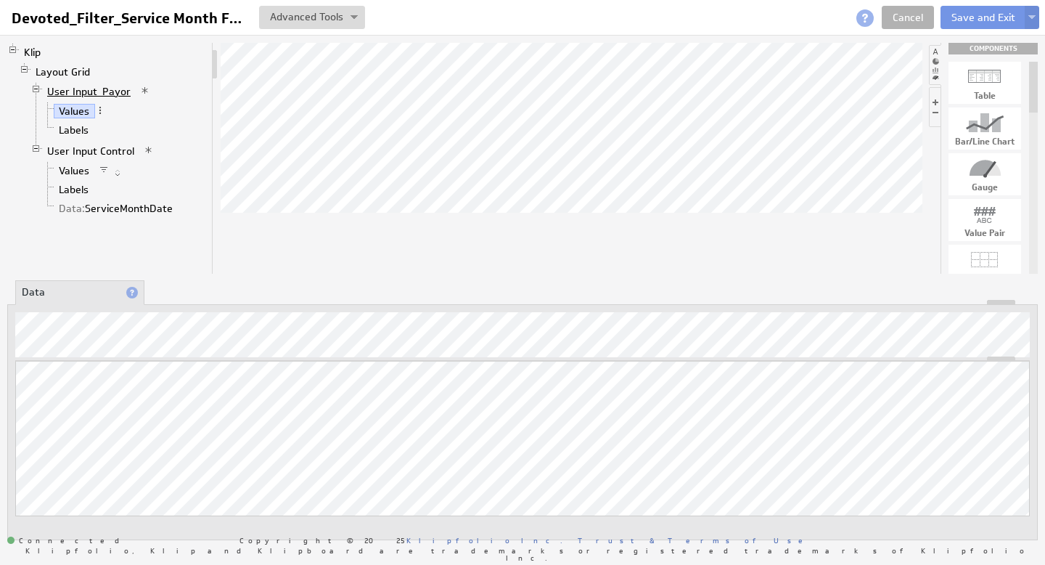
click at [89, 89] on link "User Input_Payor" at bounding box center [89, 91] width 94 height 15
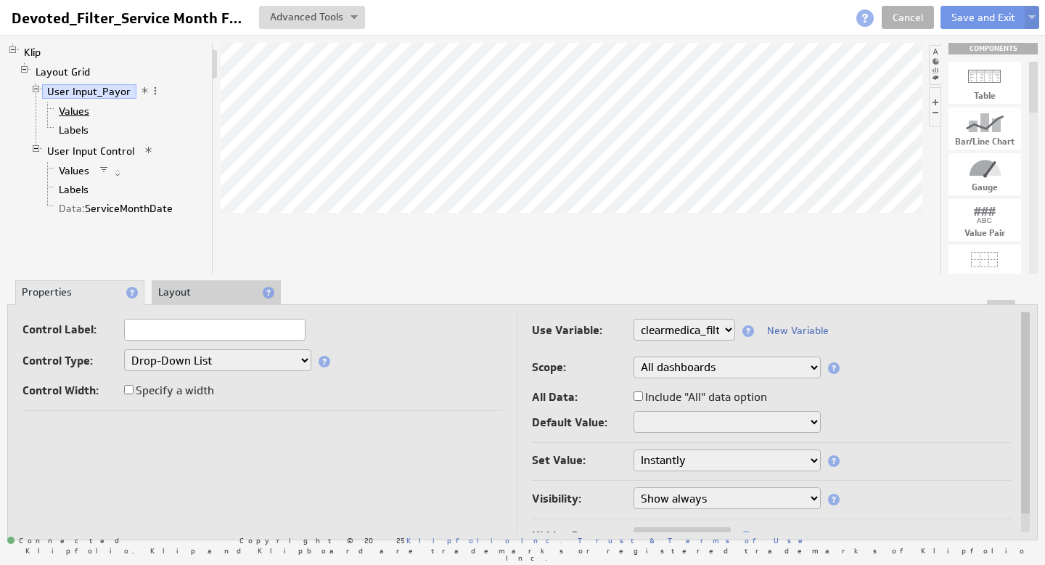
click at [83, 113] on link "Values" at bounding box center [74, 111] width 41 height 15
click at [86, 112] on link "Values" at bounding box center [74, 111] width 41 height 15
click at [75, 185] on link "Labels" at bounding box center [74, 189] width 41 height 15
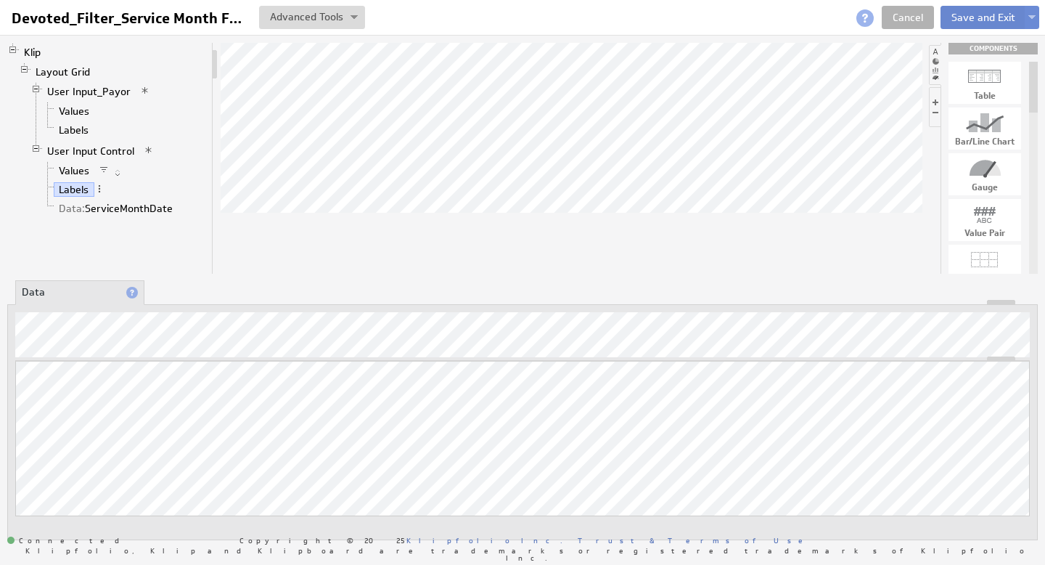
click at [989, 21] on button "Save and Exit" at bounding box center [984, 17] width 86 height 23
